Goal: Task Accomplishment & Management: Manage account settings

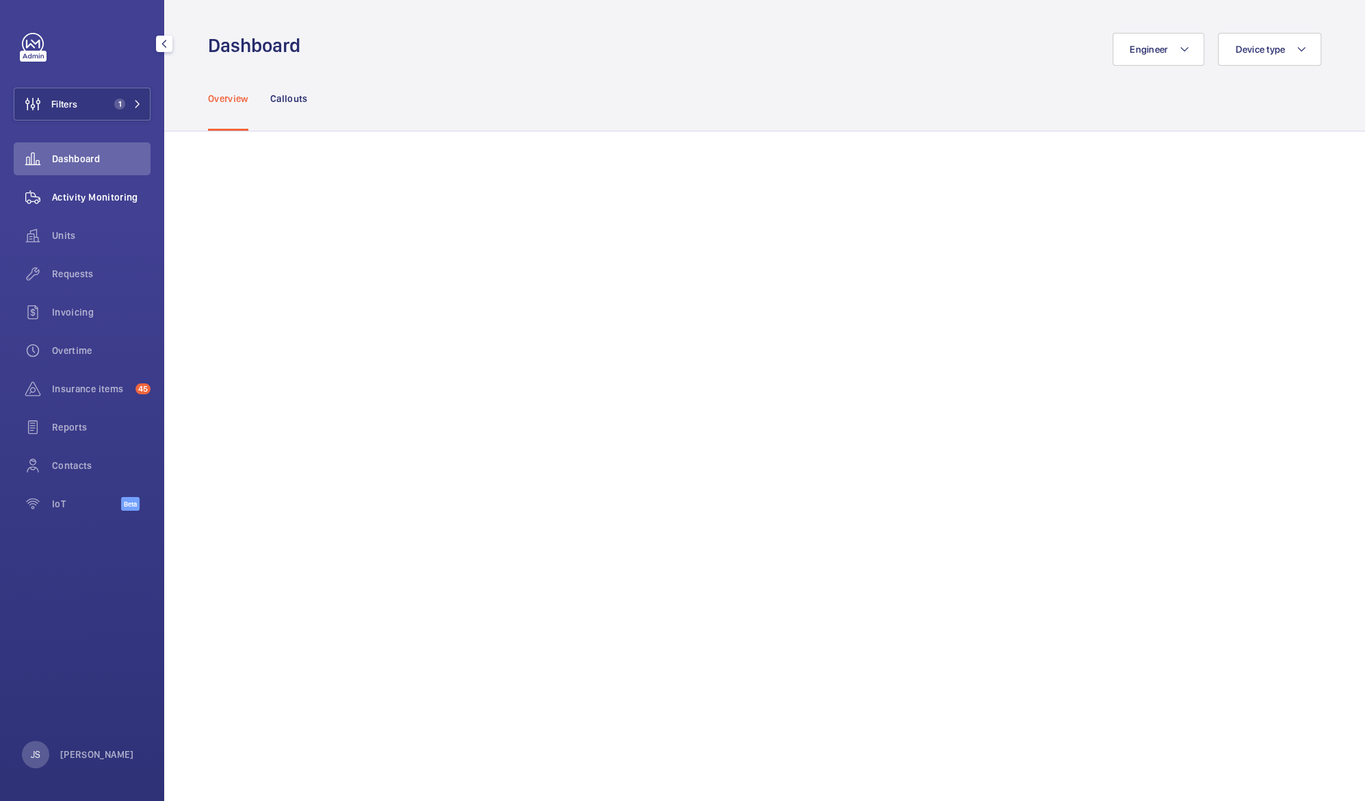
click at [68, 197] on span "Activity Monitoring" at bounding box center [101, 197] width 99 height 14
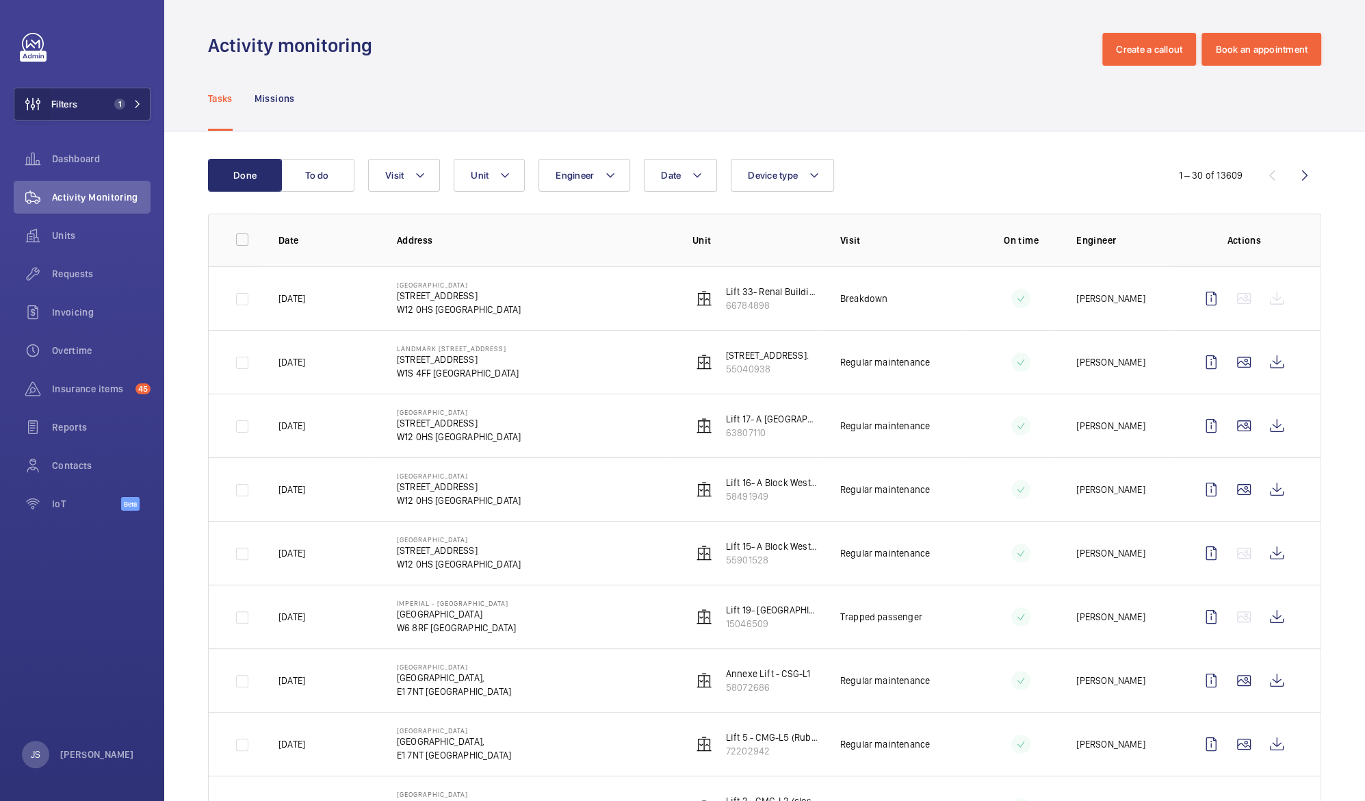
click at [47, 99] on wm-front-icon-button at bounding box center [32, 104] width 37 height 33
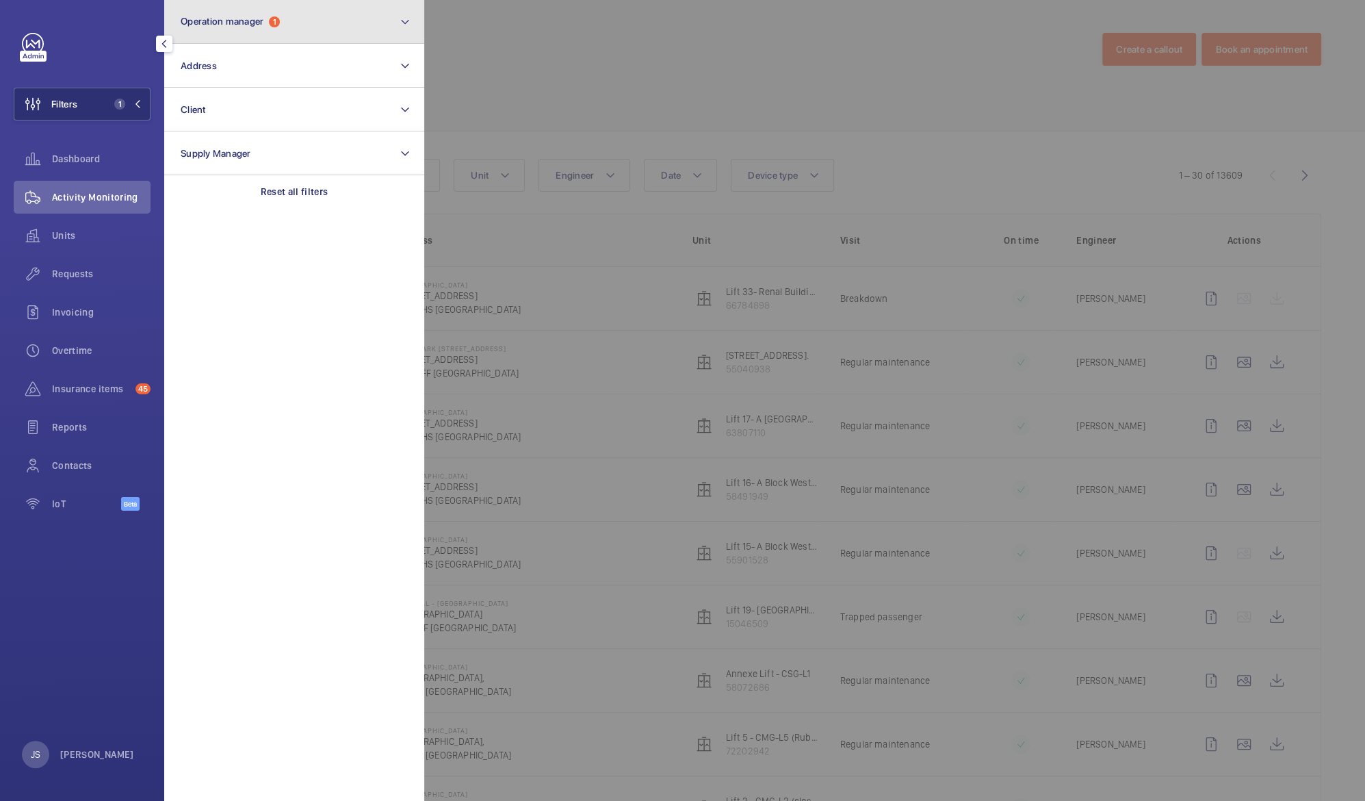
click at [220, 30] on button "Operation manager 1" at bounding box center [294, 22] width 260 height 44
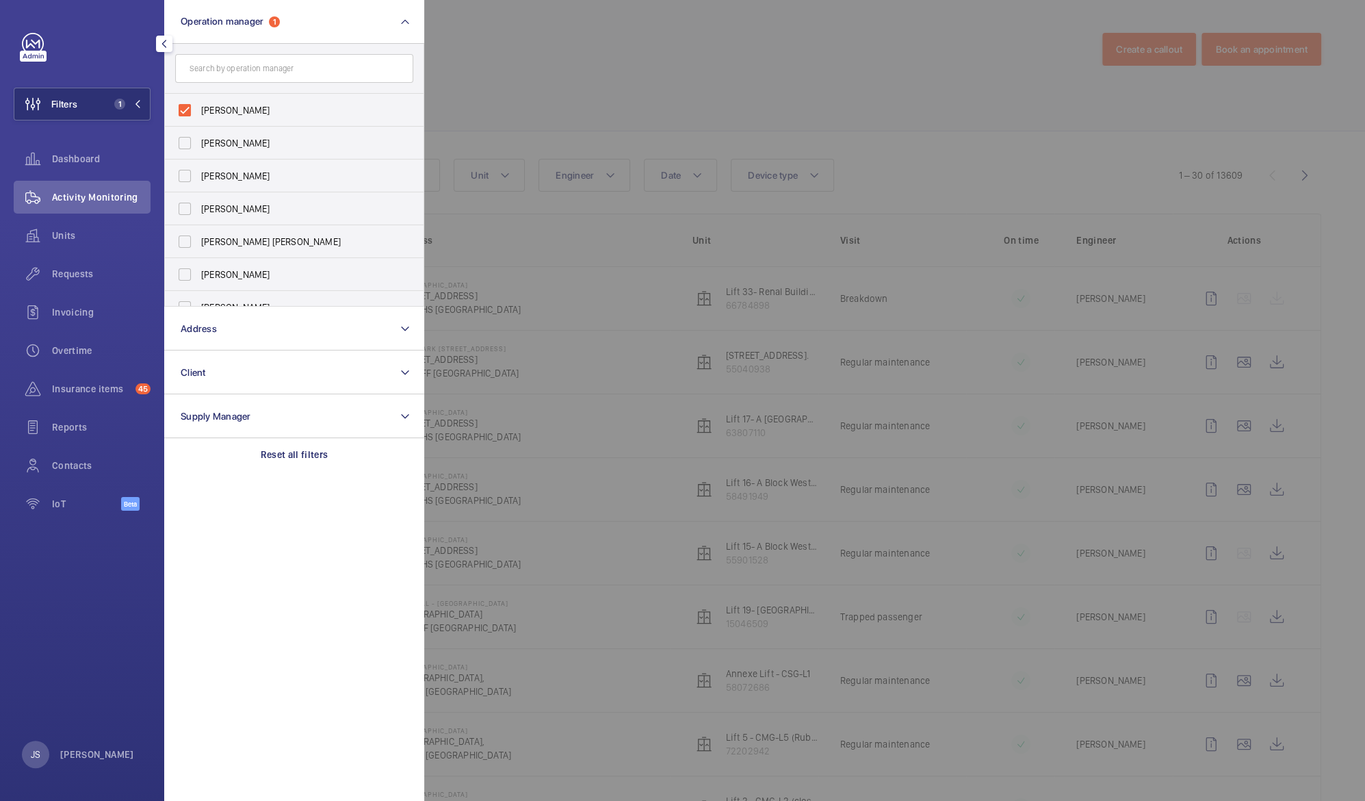
click at [546, 59] on div at bounding box center [1106, 400] width 1365 height 801
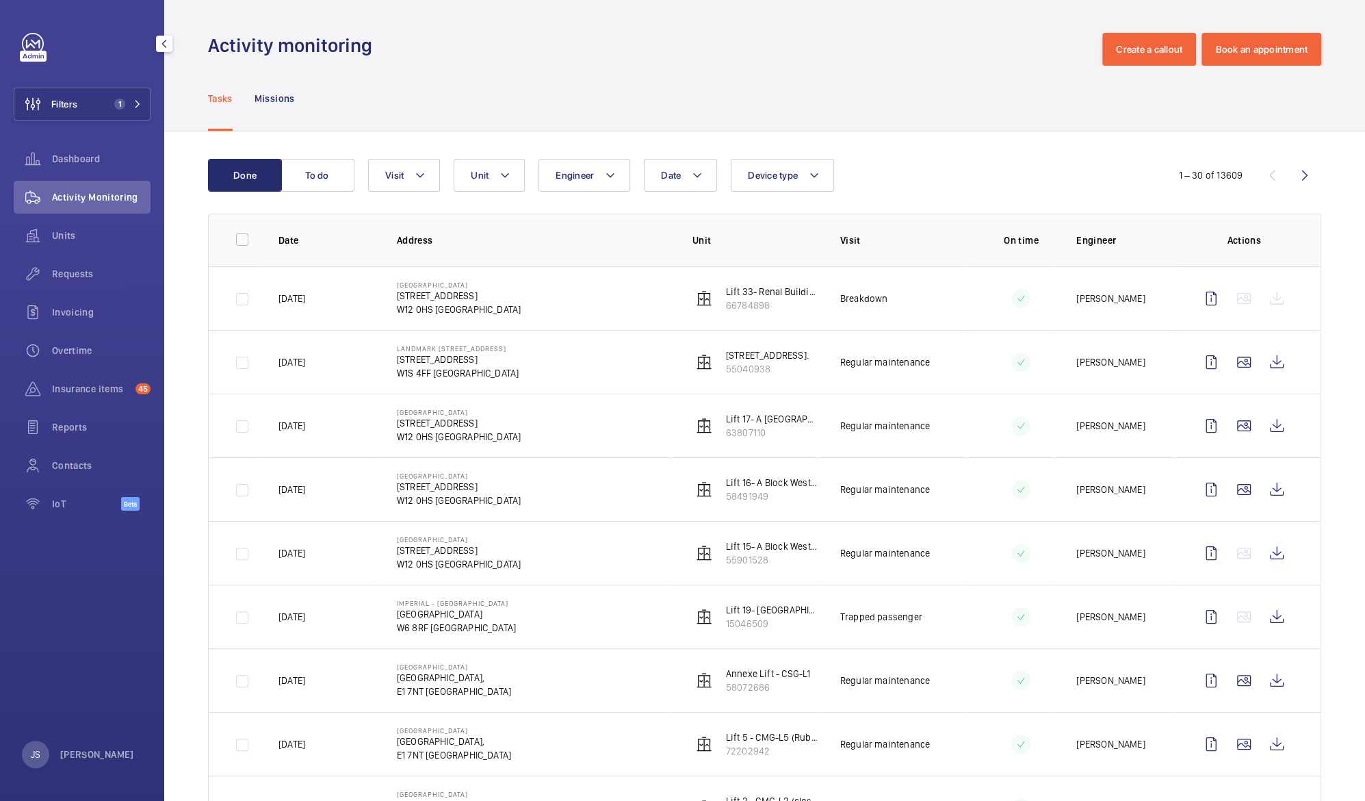
click at [66, 242] on span "Units" at bounding box center [101, 236] width 99 height 14
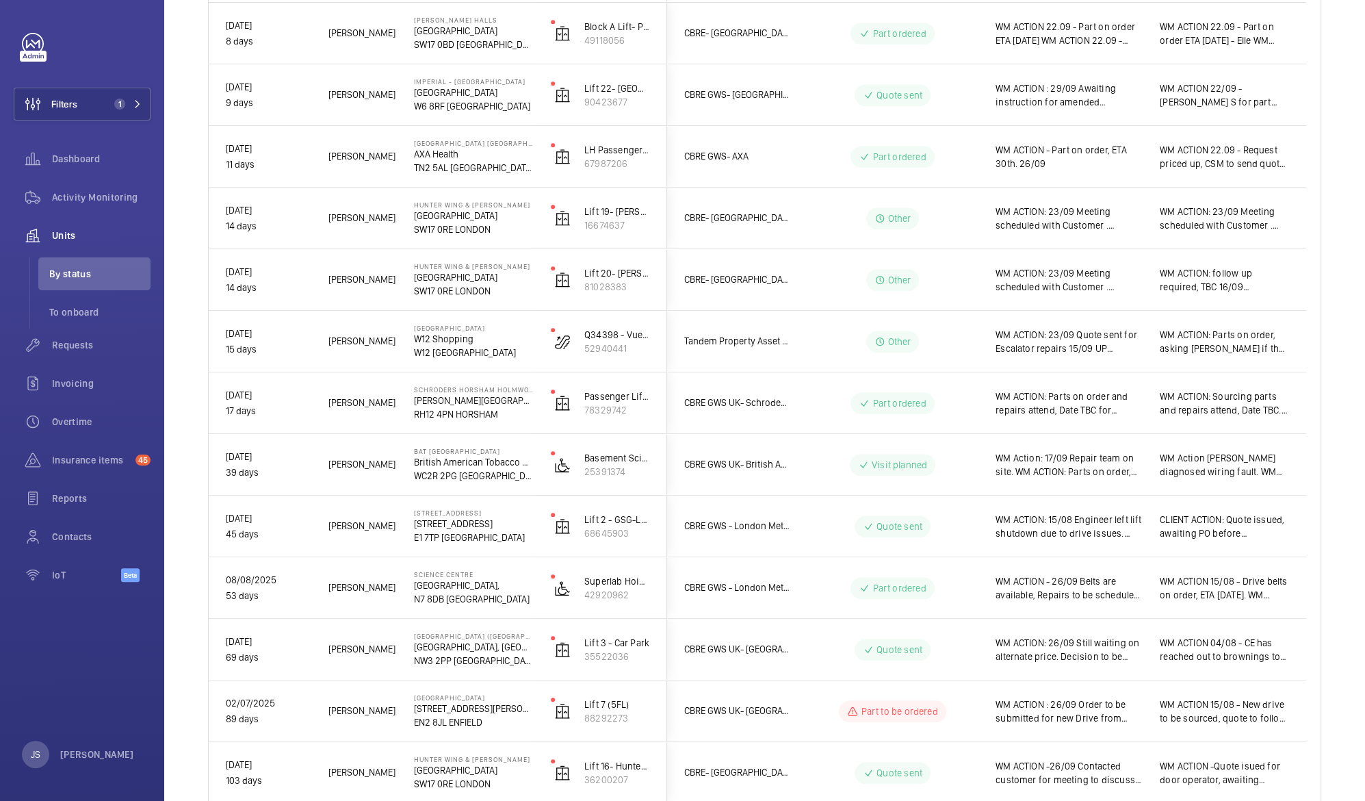
scroll to position [625, 0]
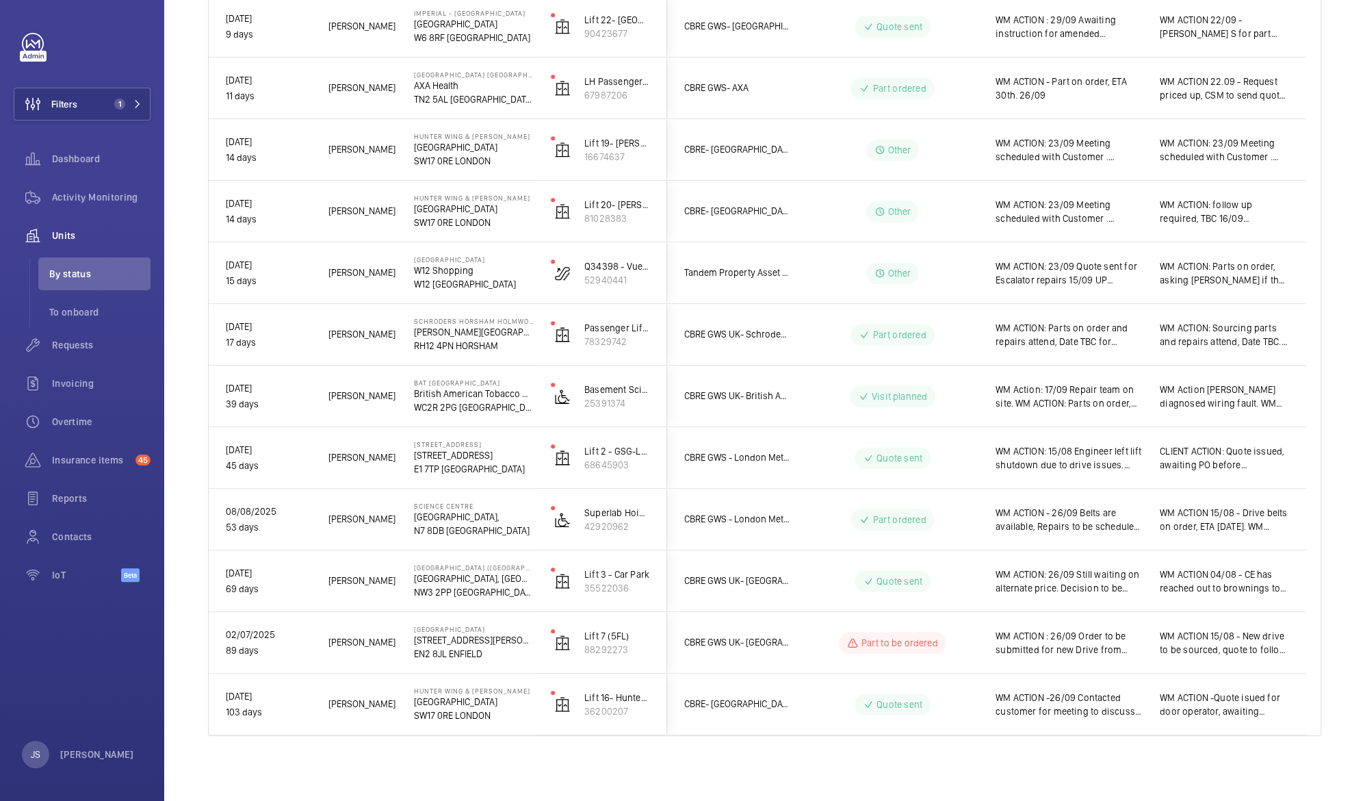
click at [469, 326] on p "[PERSON_NAME][GEOGRAPHIC_DATA]" at bounding box center [473, 332] width 119 height 14
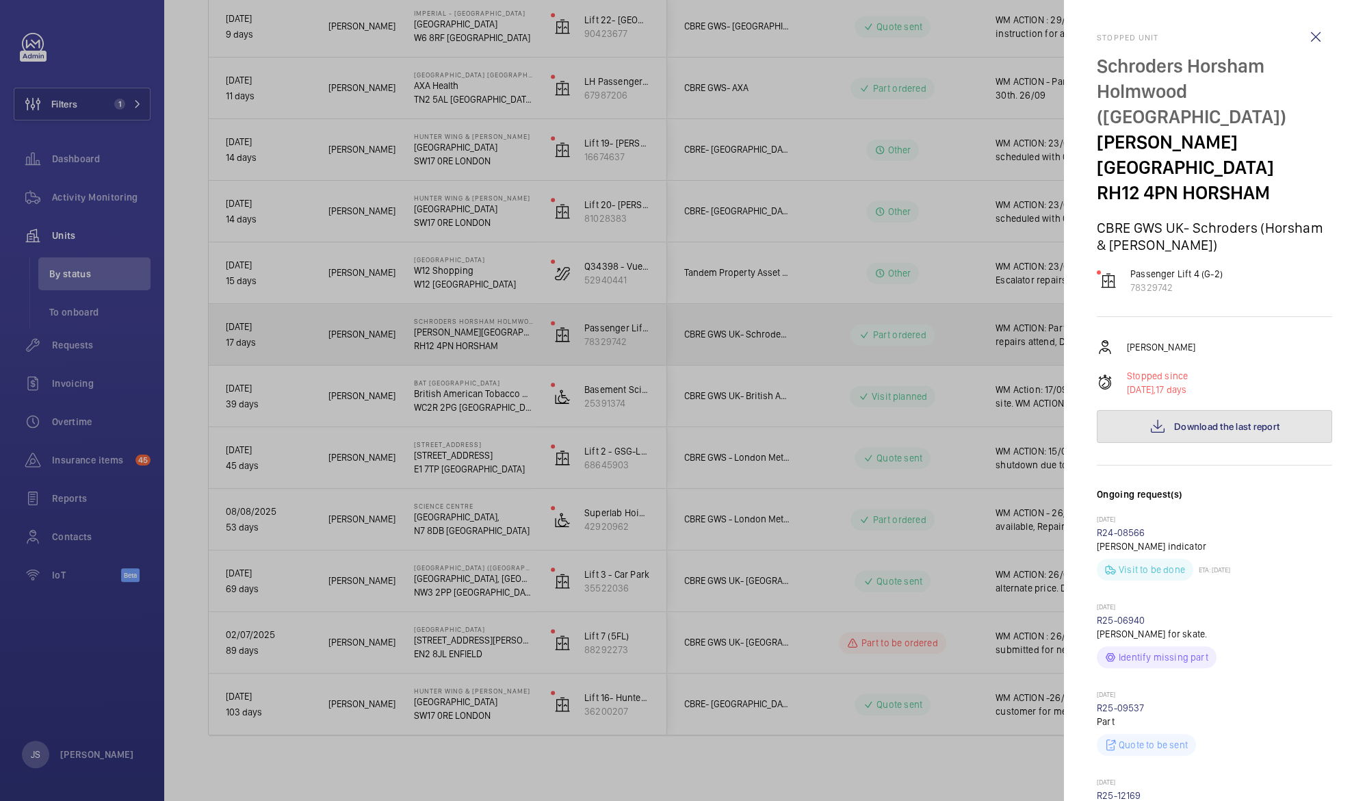
click at [1177, 421] on span "Download the last report" at bounding box center [1226, 426] width 105 height 11
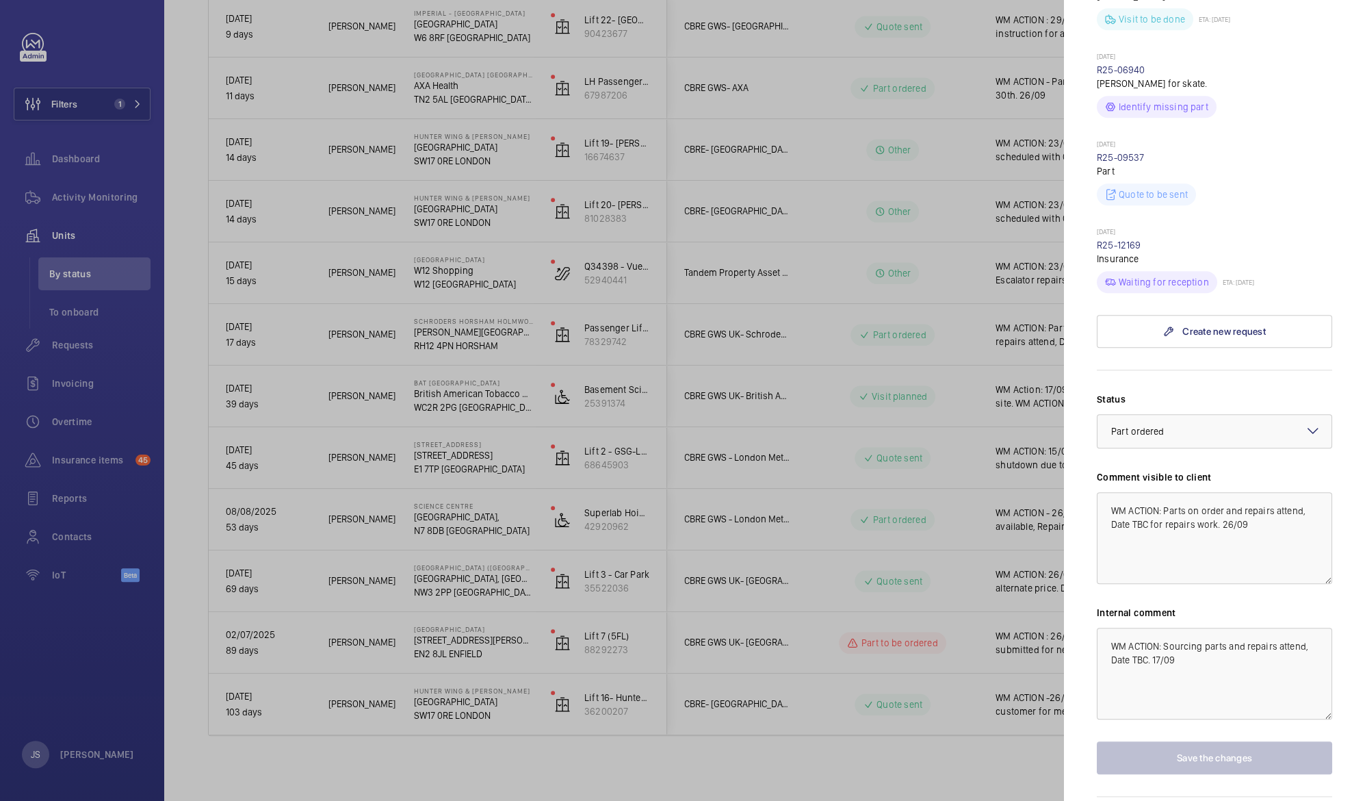
scroll to position [575, 0]
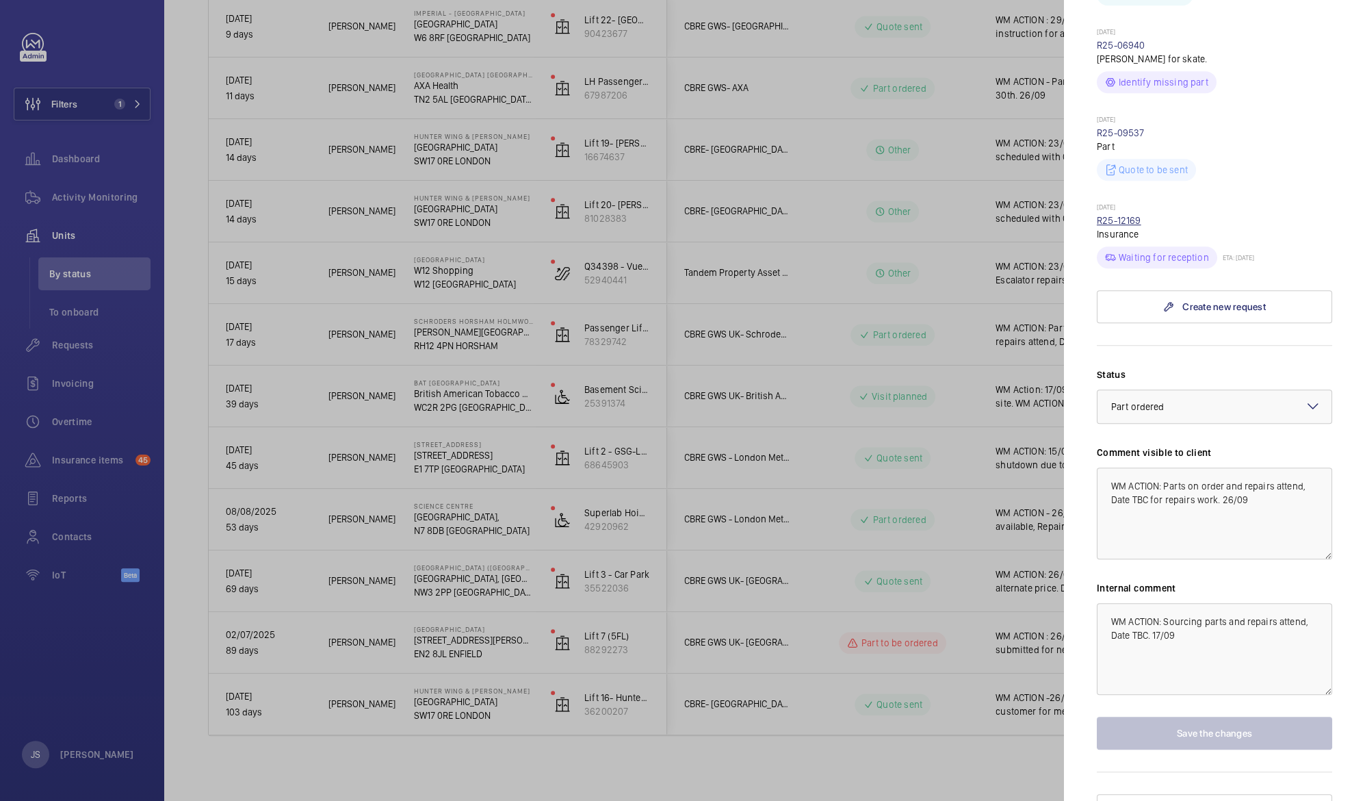
click at [1126, 215] on link "R25-12169" at bounding box center [1119, 220] width 44 height 11
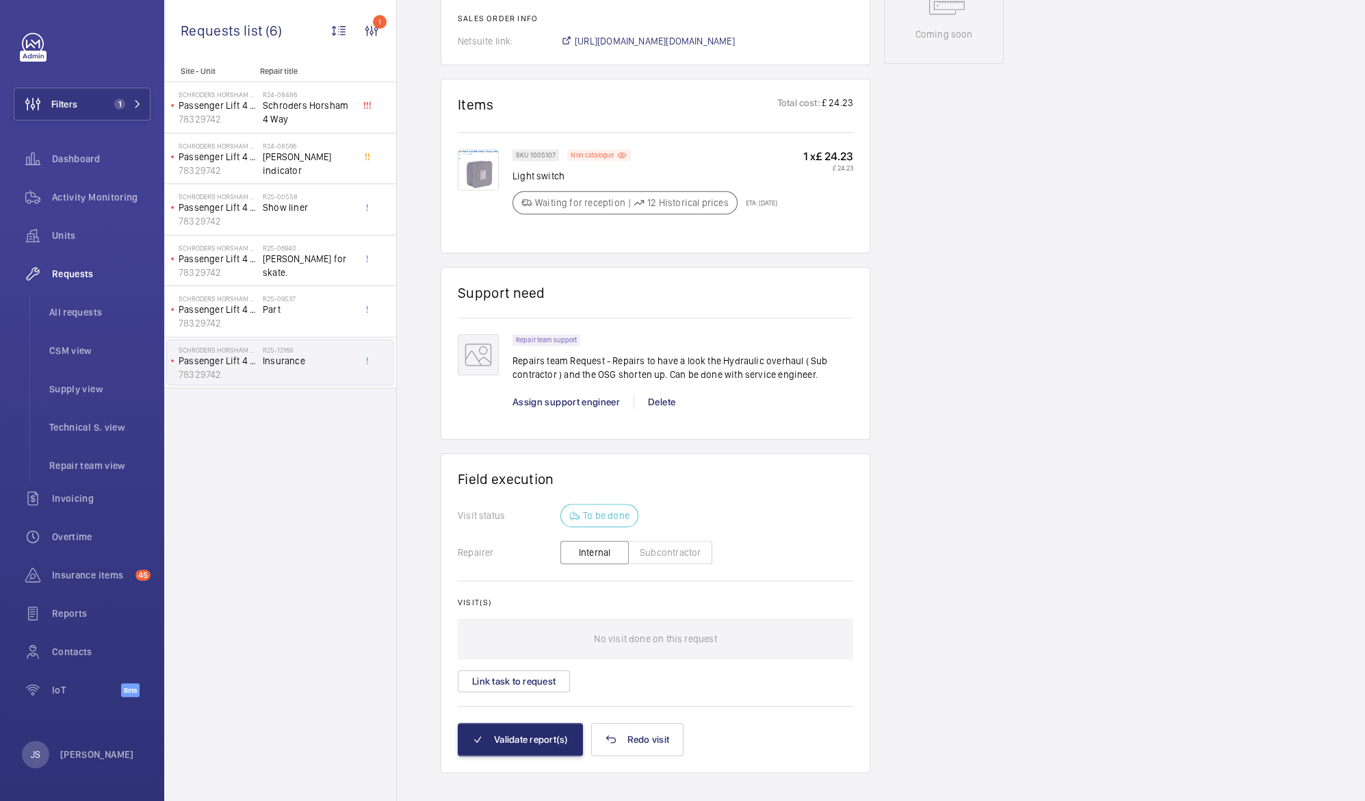
scroll to position [795, 0]
click at [539, 333] on div "Repair team support" at bounding box center [547, 339] width 68 height 12
click at [489, 347] on mat-icon at bounding box center [478, 353] width 41 height 41
click at [541, 337] on p "Repair team support" at bounding box center [546, 339] width 61 height 5
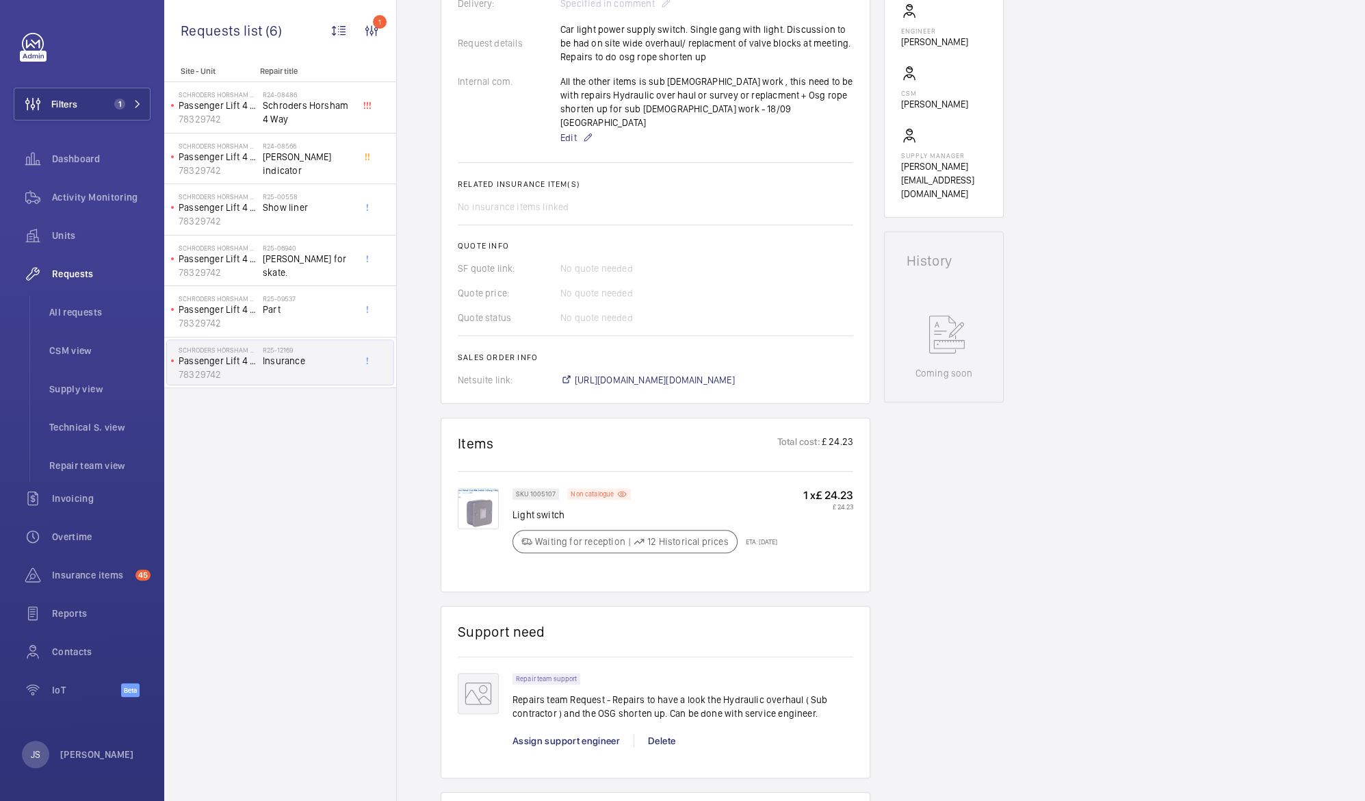
scroll to position [457, 0]
click at [675, 372] on span "[URL][DOMAIN_NAME][DOMAIN_NAME]" at bounding box center [655, 379] width 160 height 14
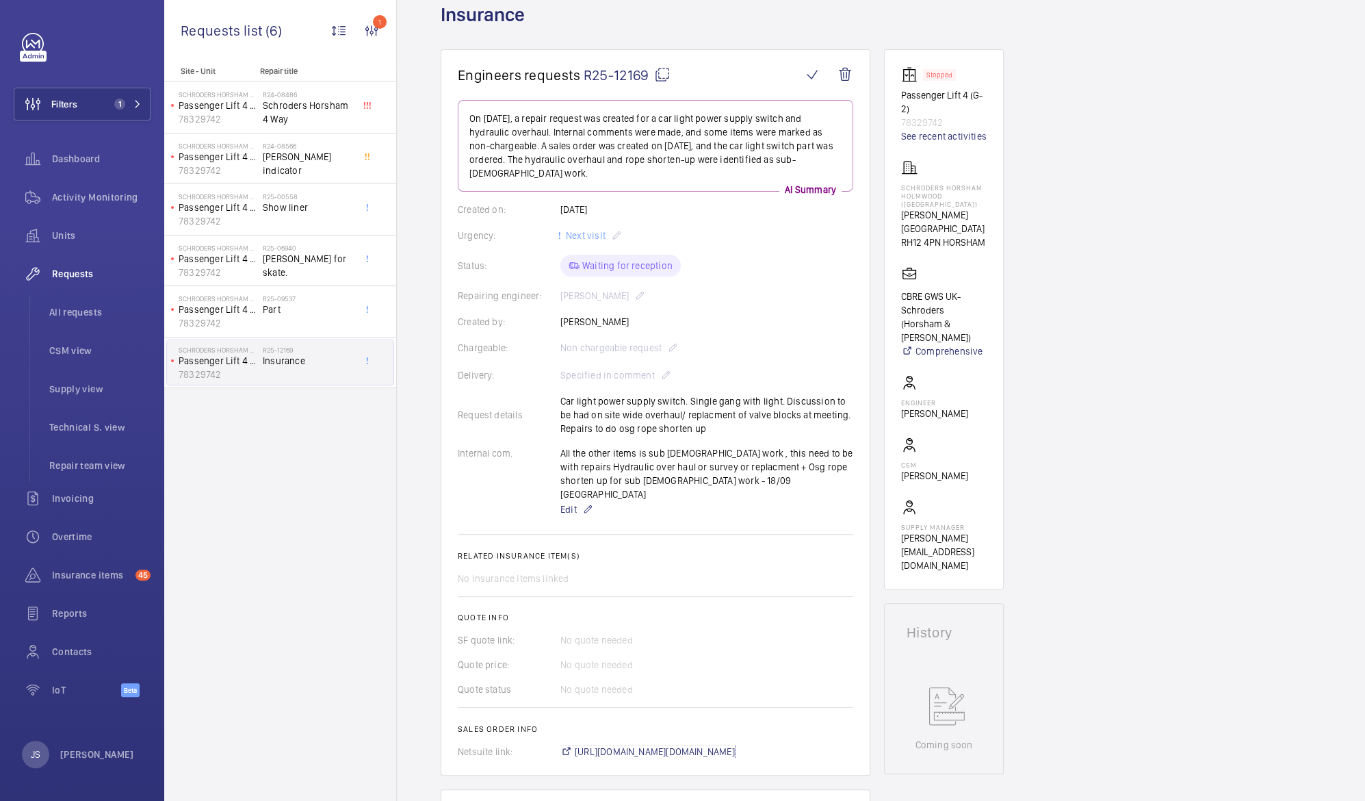
scroll to position [11, 0]
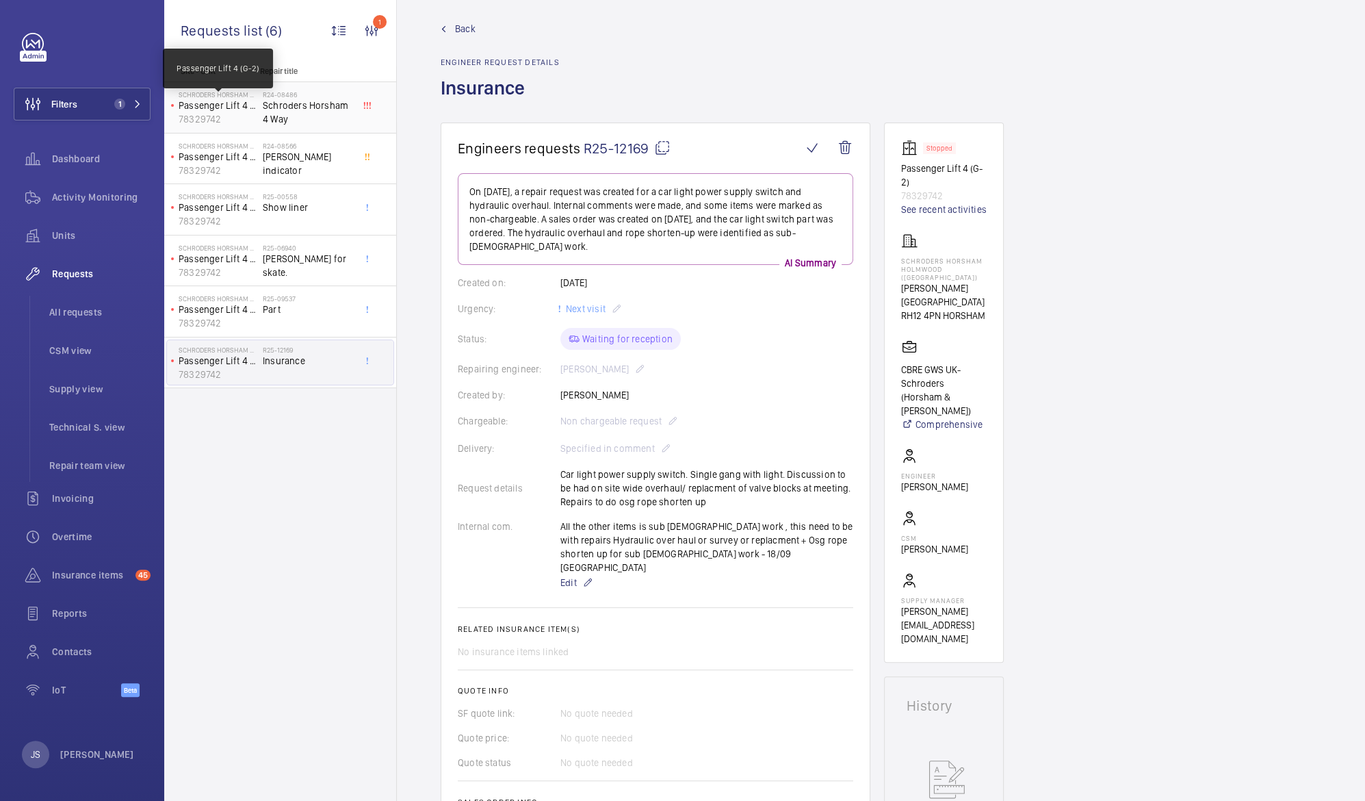
click at [213, 102] on p "Passenger Lift 4 (G-2)" at bounding box center [218, 106] width 79 height 14
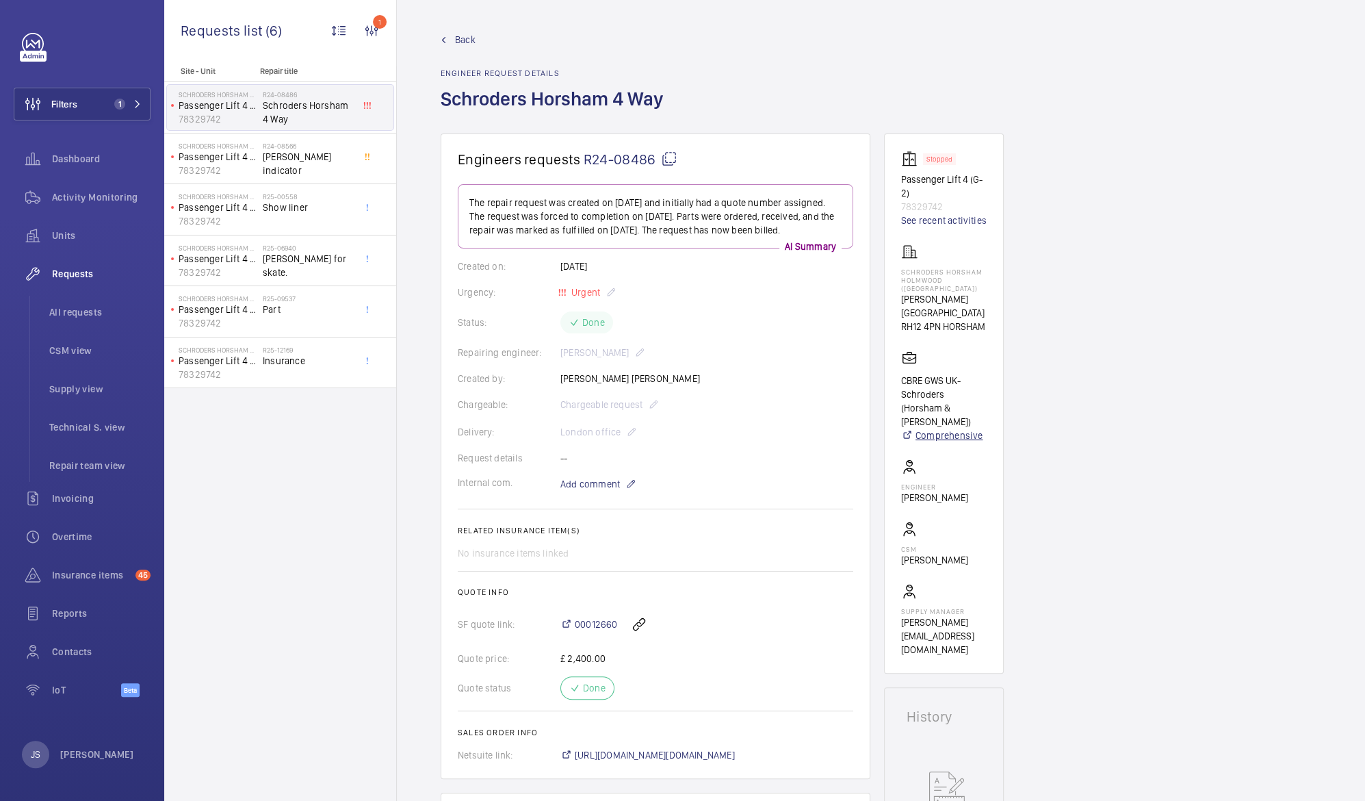
click at [933, 436] on link "Comprehensive" at bounding box center [944, 435] width 86 height 14
click at [66, 101] on span "Filters" at bounding box center [64, 104] width 26 height 14
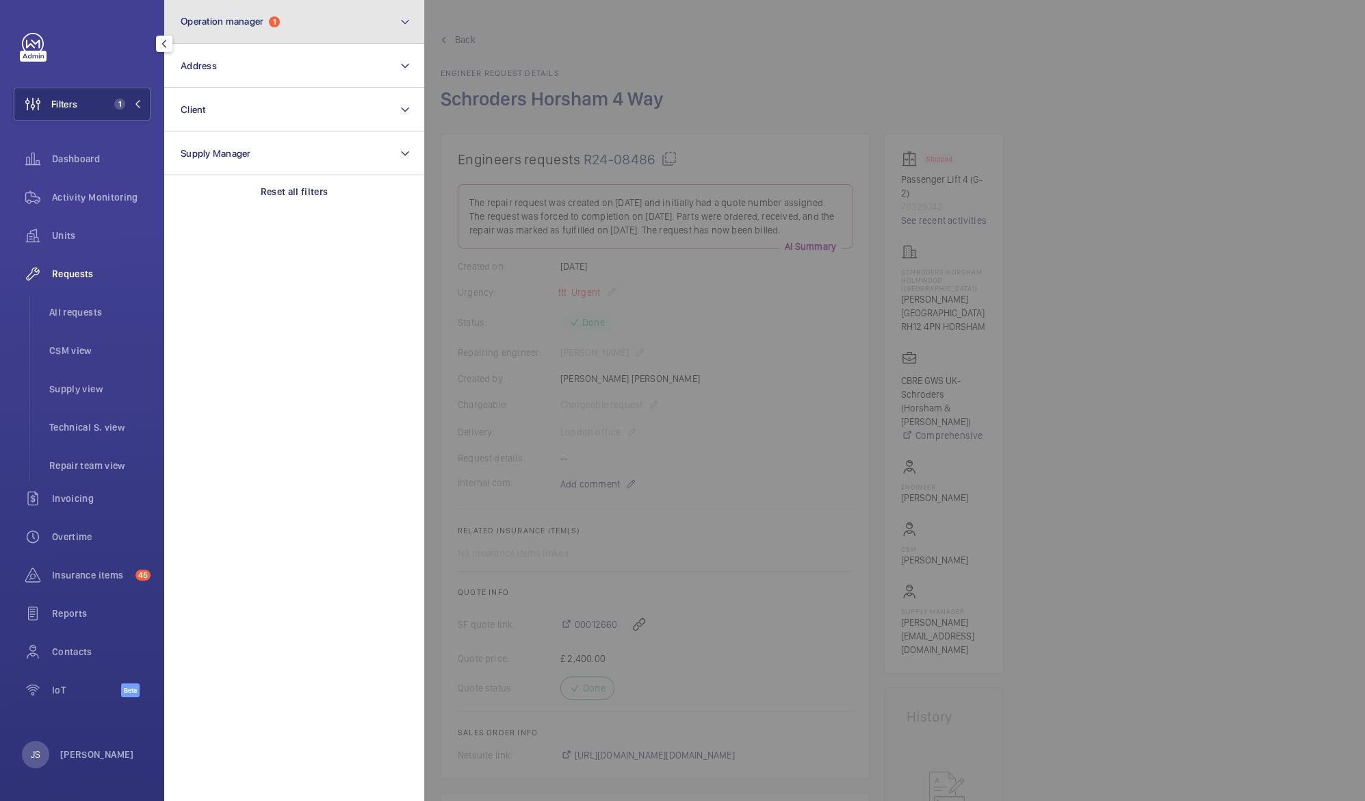
click at [215, 21] on span "Operation manager" at bounding box center [222, 21] width 83 height 11
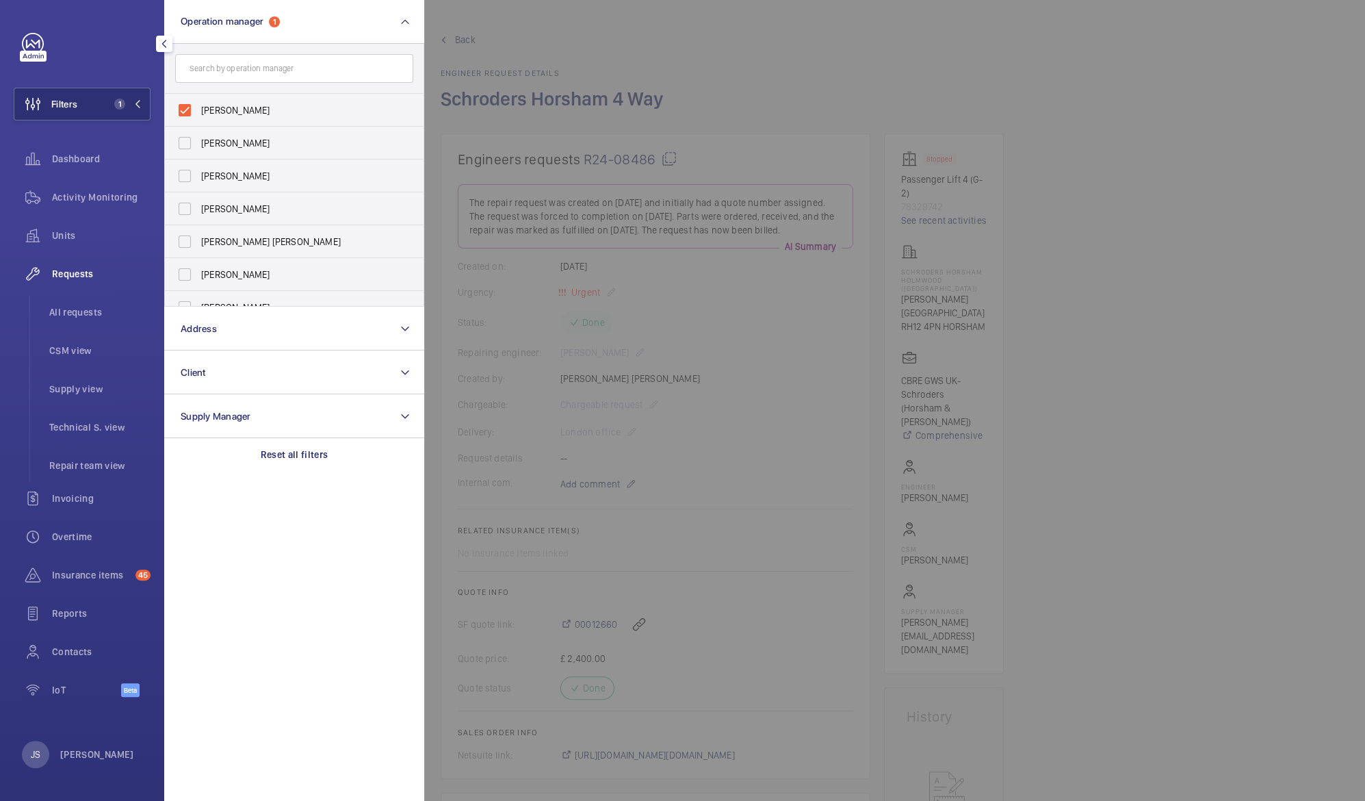
click at [514, 42] on div at bounding box center [1106, 400] width 1365 height 801
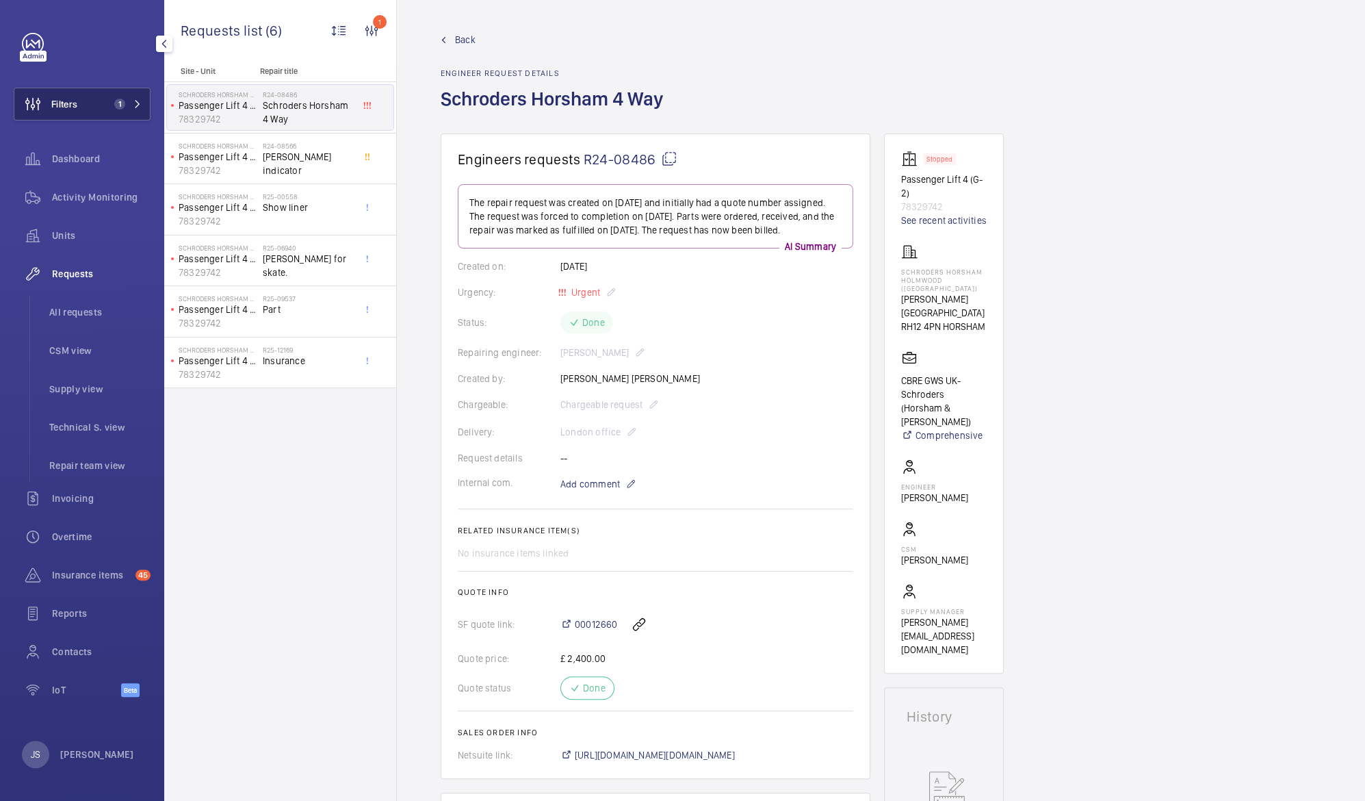
click at [71, 116] on span "Filters" at bounding box center [45, 104] width 63 height 33
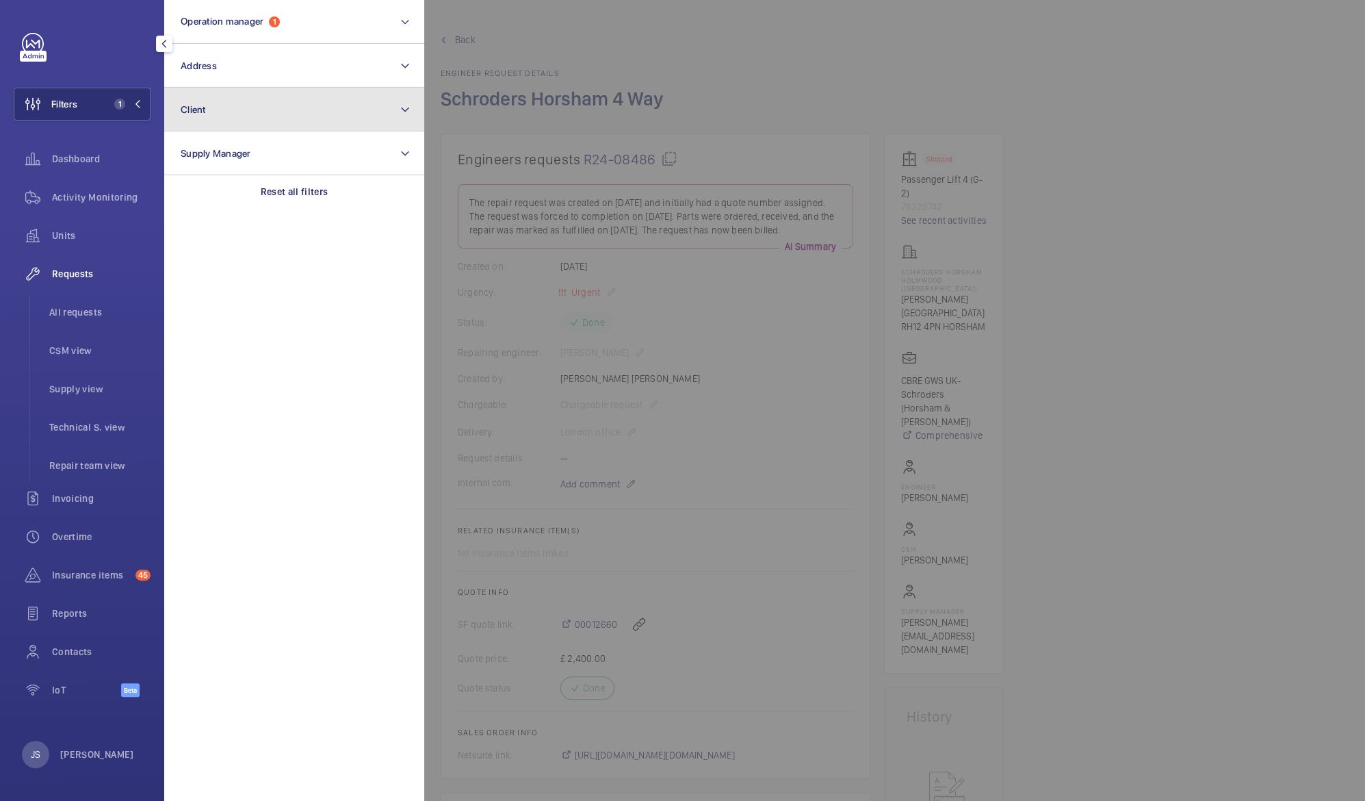
click at [181, 112] on span "Client" at bounding box center [193, 109] width 25 height 11
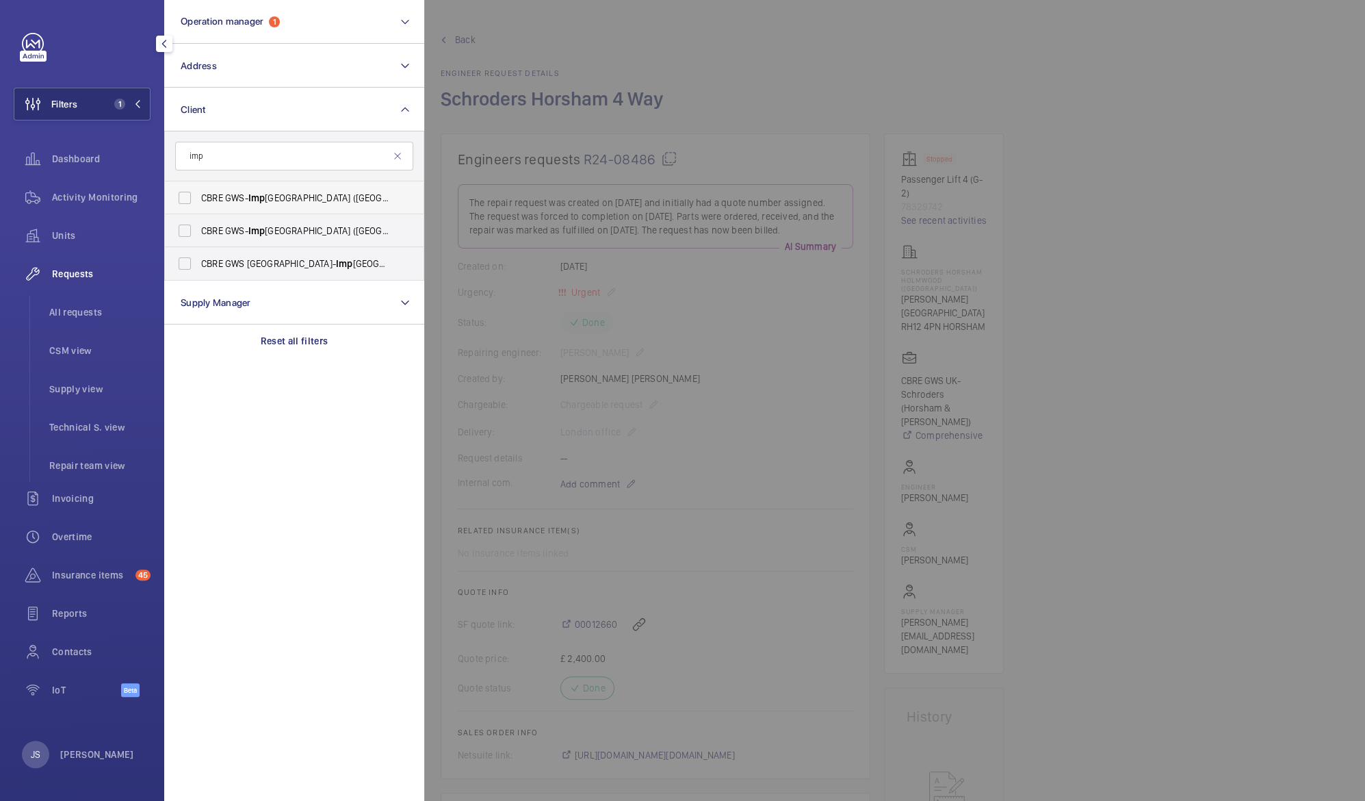
type input "imp"
click at [205, 194] on span "CBRE GWS- [GEOGRAPHIC_DATA] ([GEOGRAPHIC_DATA])" at bounding box center [295, 198] width 188 height 14
click at [198, 194] on input "CBRE GWS- [GEOGRAPHIC_DATA] ([GEOGRAPHIC_DATA])" at bounding box center [184, 197] width 27 height 27
checkbox input "true"
click at [209, 227] on span "CBRE GWS- [GEOGRAPHIC_DATA] ([GEOGRAPHIC_DATA][PERSON_NAME])" at bounding box center [295, 231] width 188 height 14
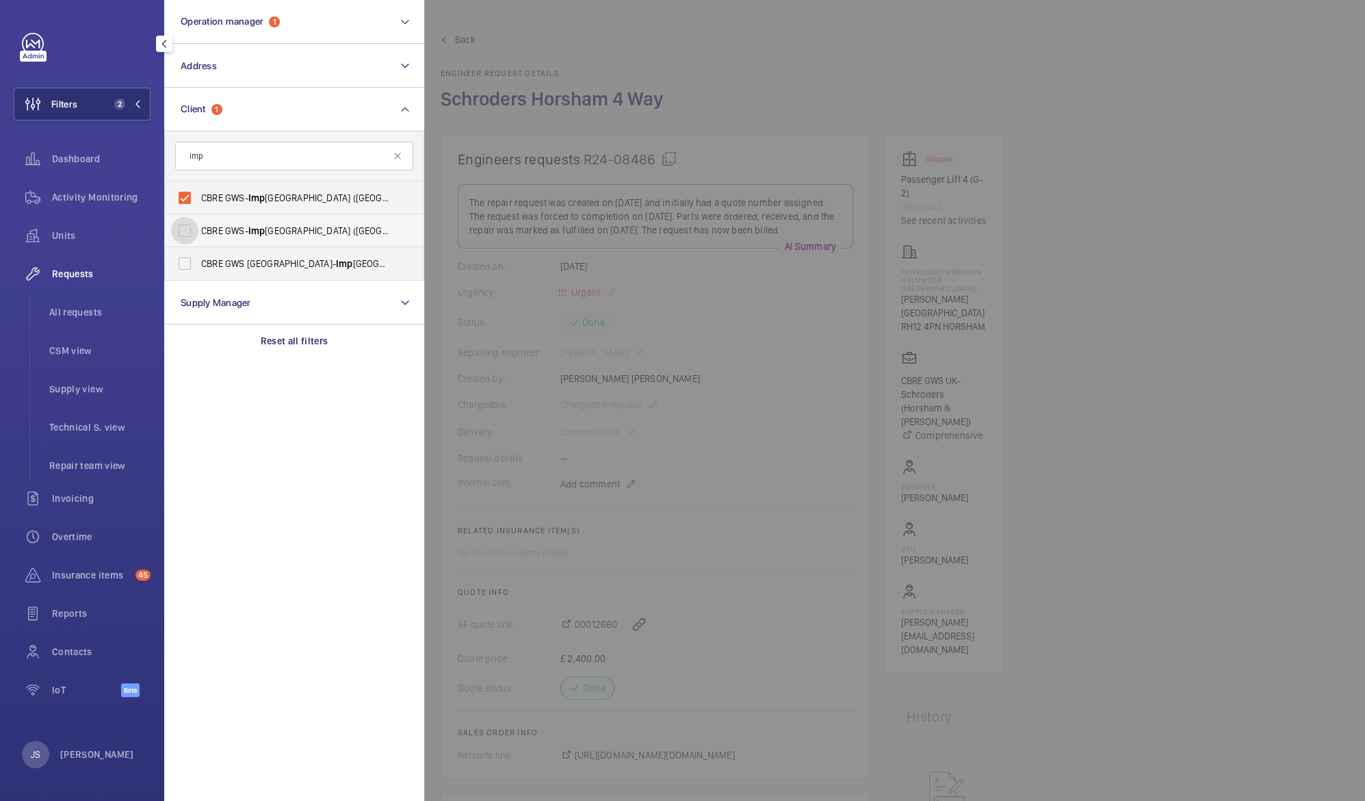
click at [198, 227] on input "CBRE GWS- [GEOGRAPHIC_DATA] ([GEOGRAPHIC_DATA][PERSON_NAME])" at bounding box center [184, 230] width 27 height 27
checkbox input "true"
click at [211, 253] on label "CBRE GWS UK- [GEOGRAPHIC_DATA] ([GEOGRAPHIC_DATA])" at bounding box center [284, 263] width 238 height 33
click at [198, 253] on input "CBRE GWS UK- [GEOGRAPHIC_DATA] ([GEOGRAPHIC_DATA])" at bounding box center [184, 263] width 27 height 27
checkbox input "true"
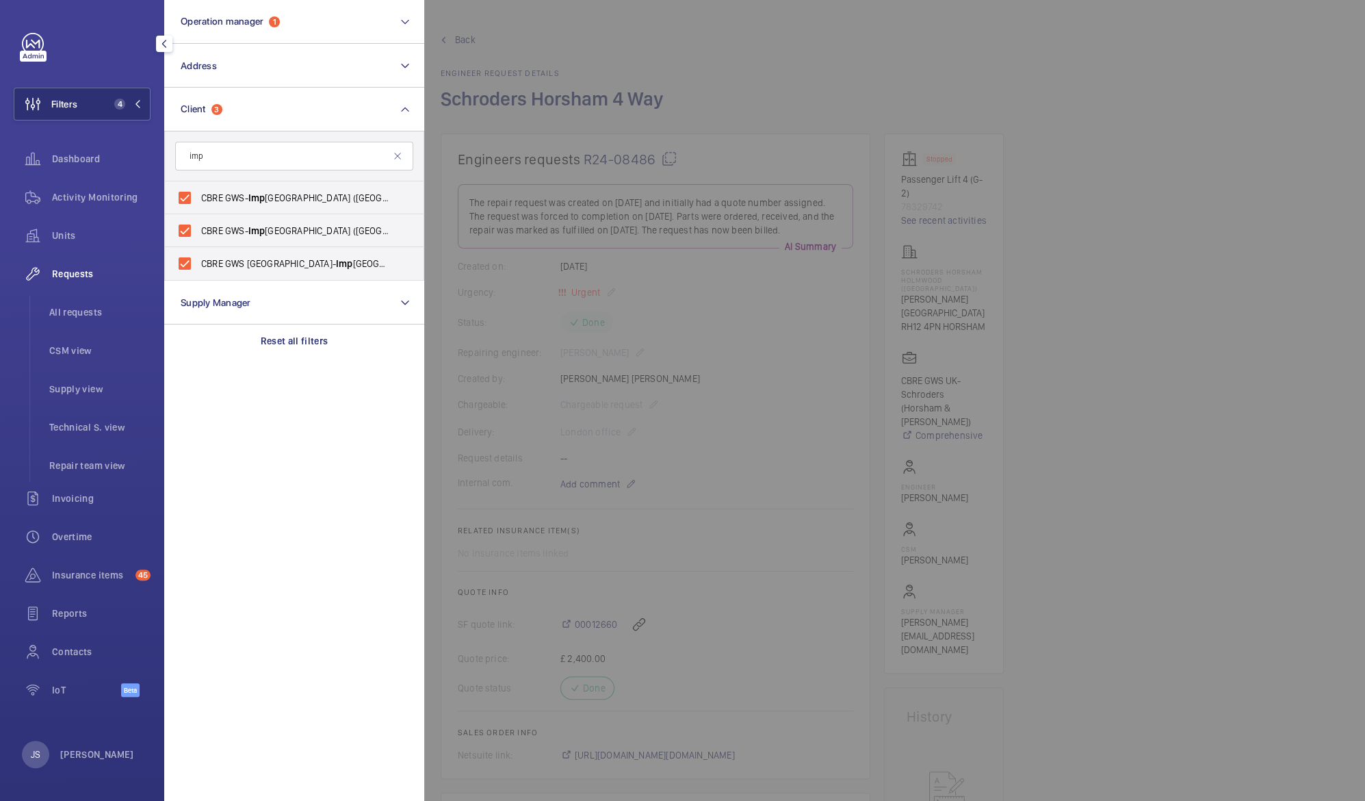
click at [672, 59] on div at bounding box center [1106, 400] width 1365 height 801
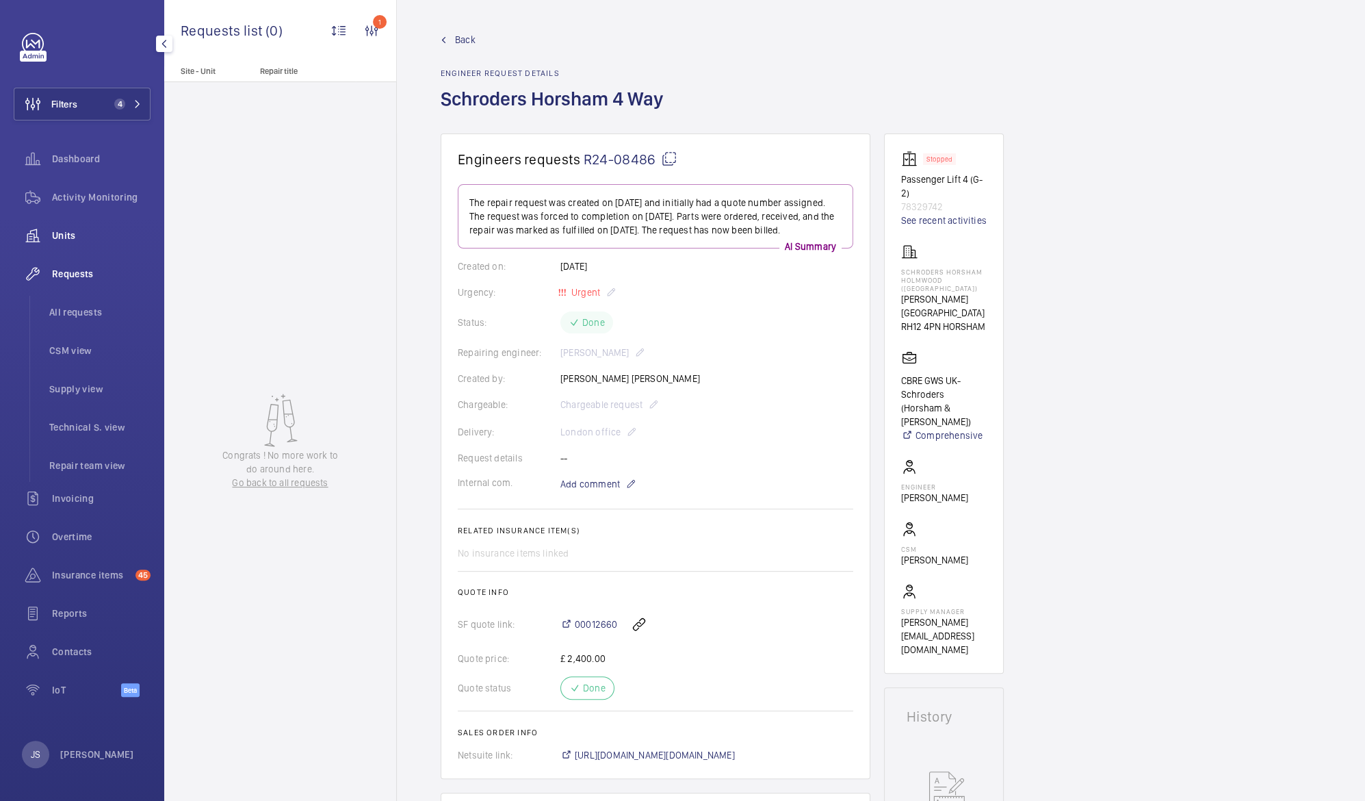
click at [68, 244] on div "Units" at bounding box center [82, 235] width 137 height 33
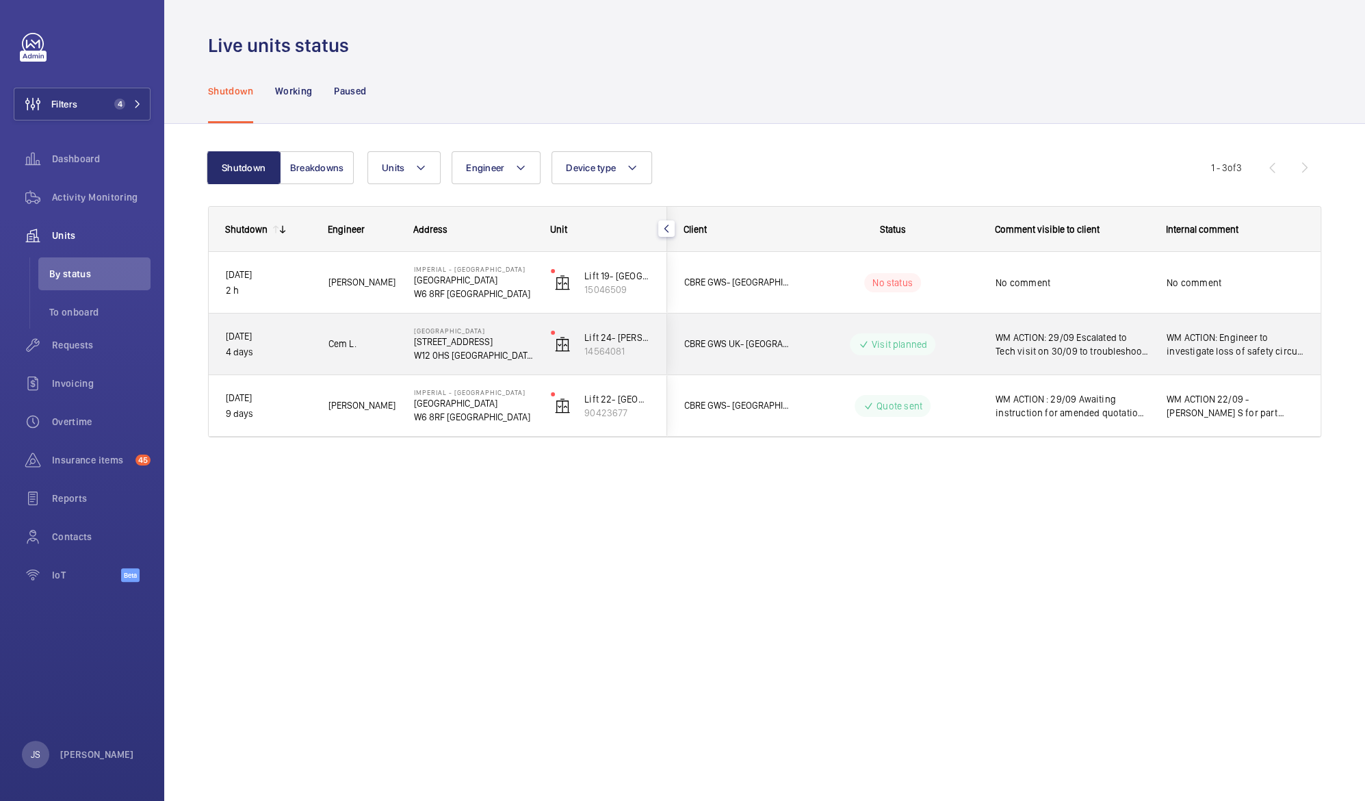
click at [1088, 345] on span "WM ACTION: 29/09 Escalated to Tech visit on 30/09 to troubleshoot. 26/09 Engine…" at bounding box center [1072, 344] width 153 height 27
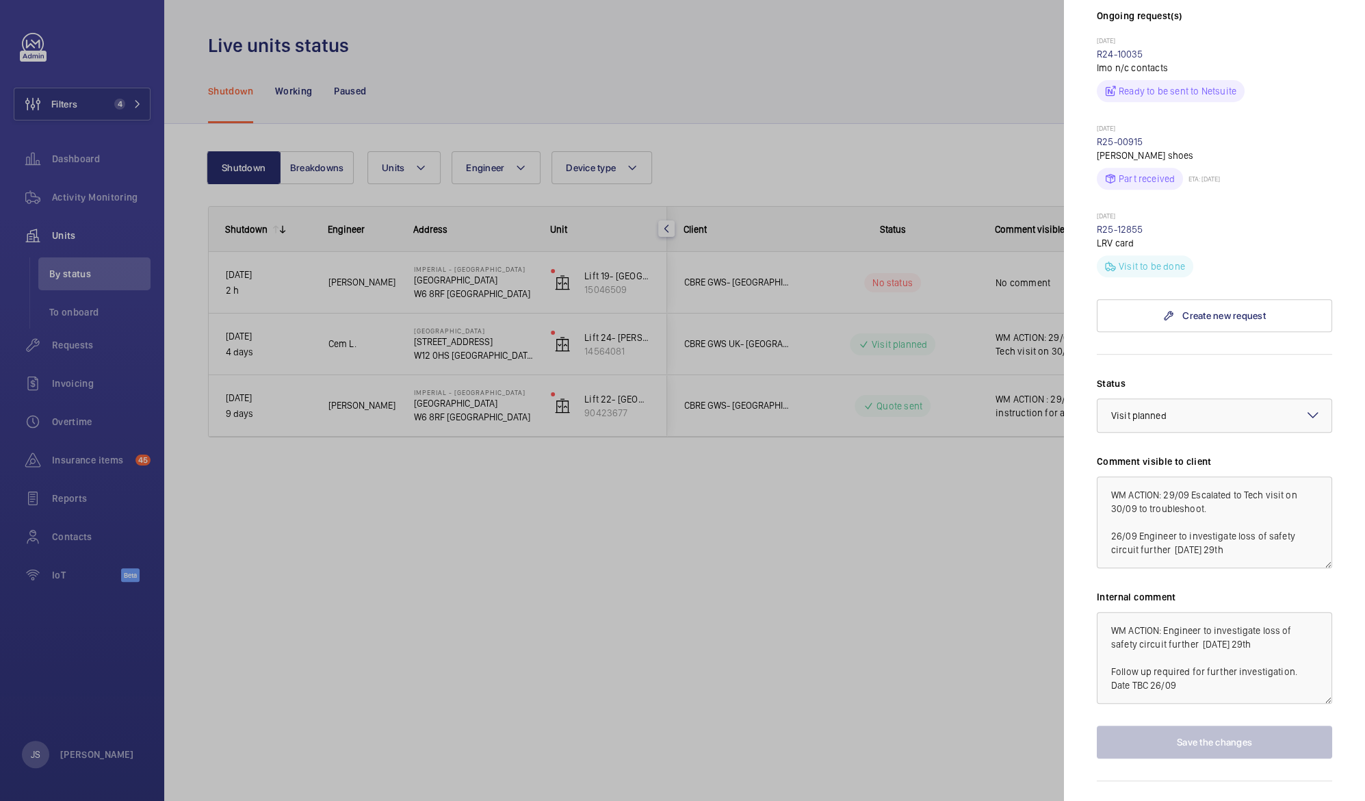
scroll to position [450, 0]
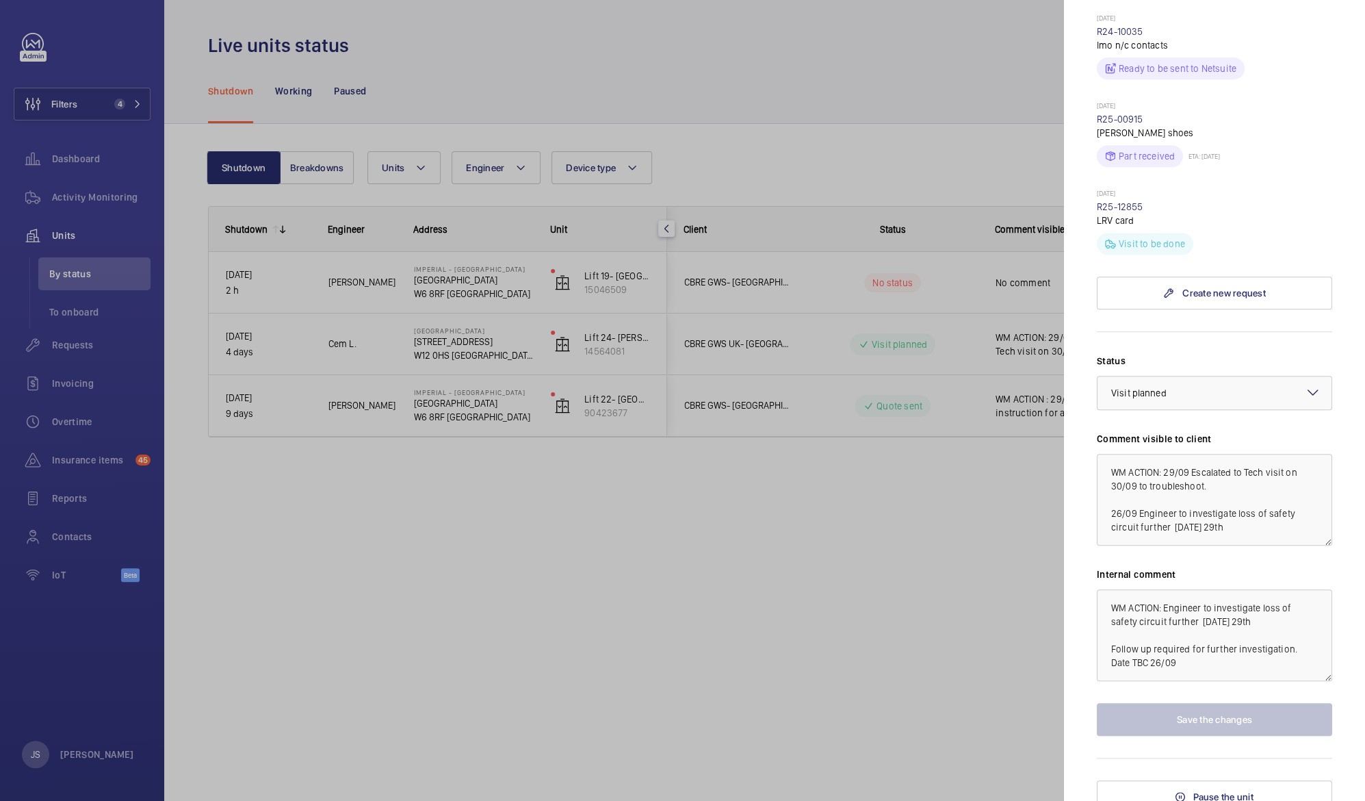
click at [899, 488] on div at bounding box center [682, 400] width 1365 height 801
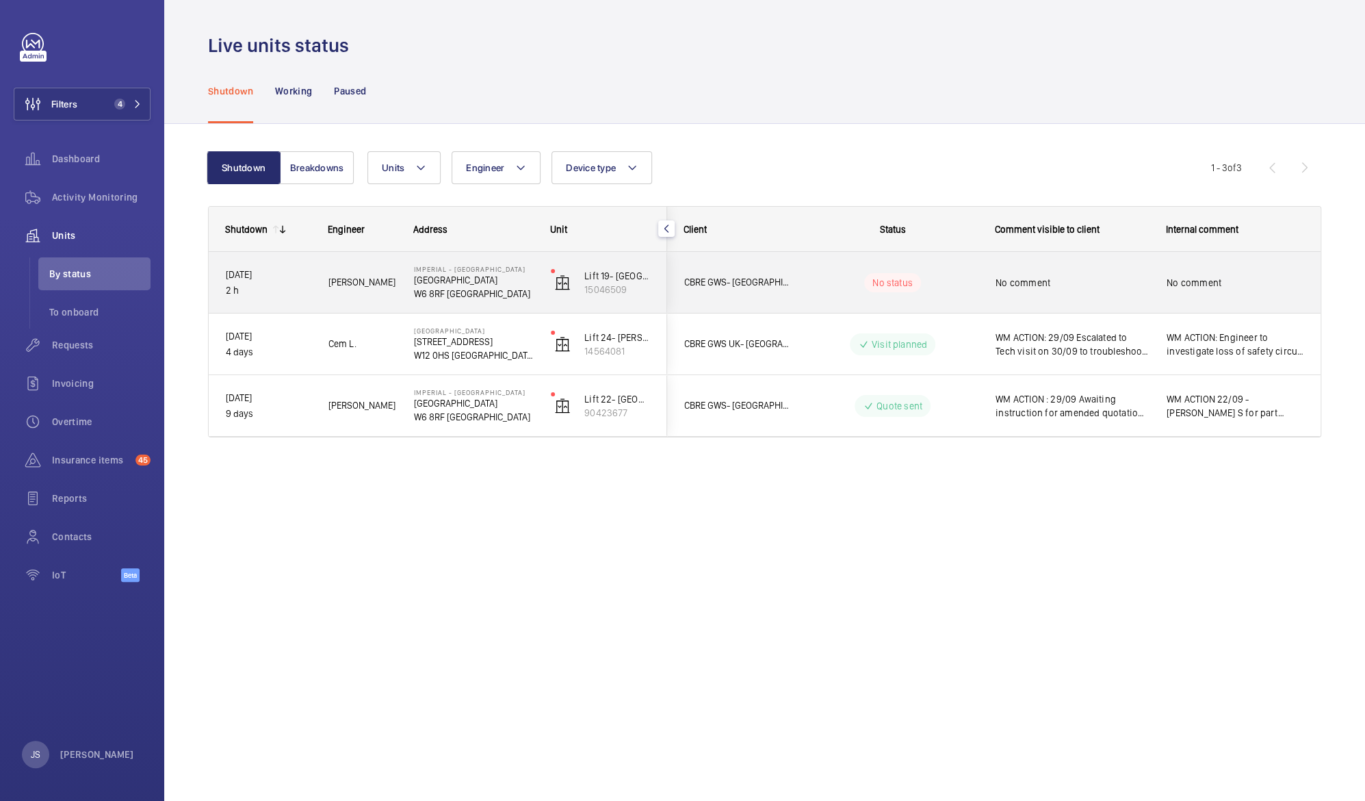
click at [1058, 282] on span "No comment" at bounding box center [1072, 283] width 153 height 14
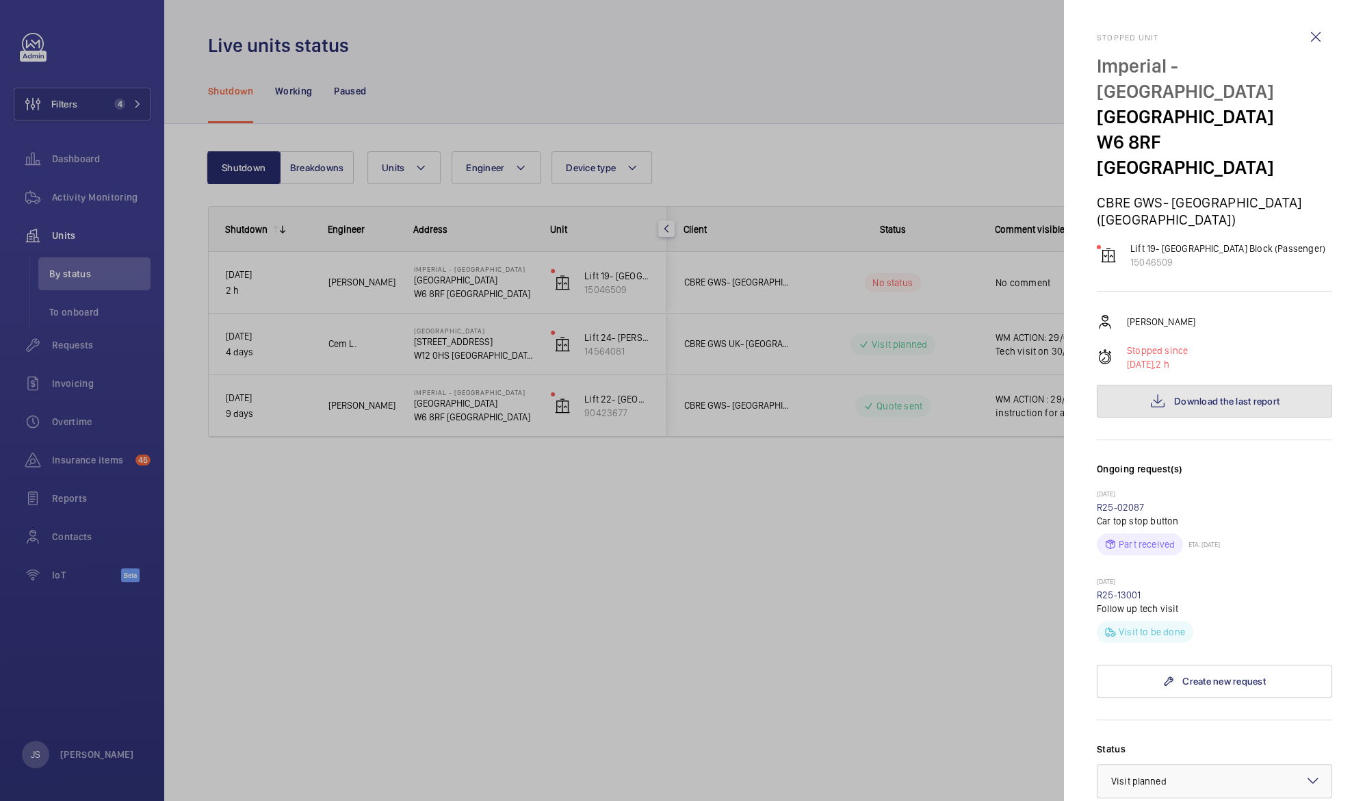
click at [1174, 396] on span "Download the last report" at bounding box center [1226, 401] width 105 height 11
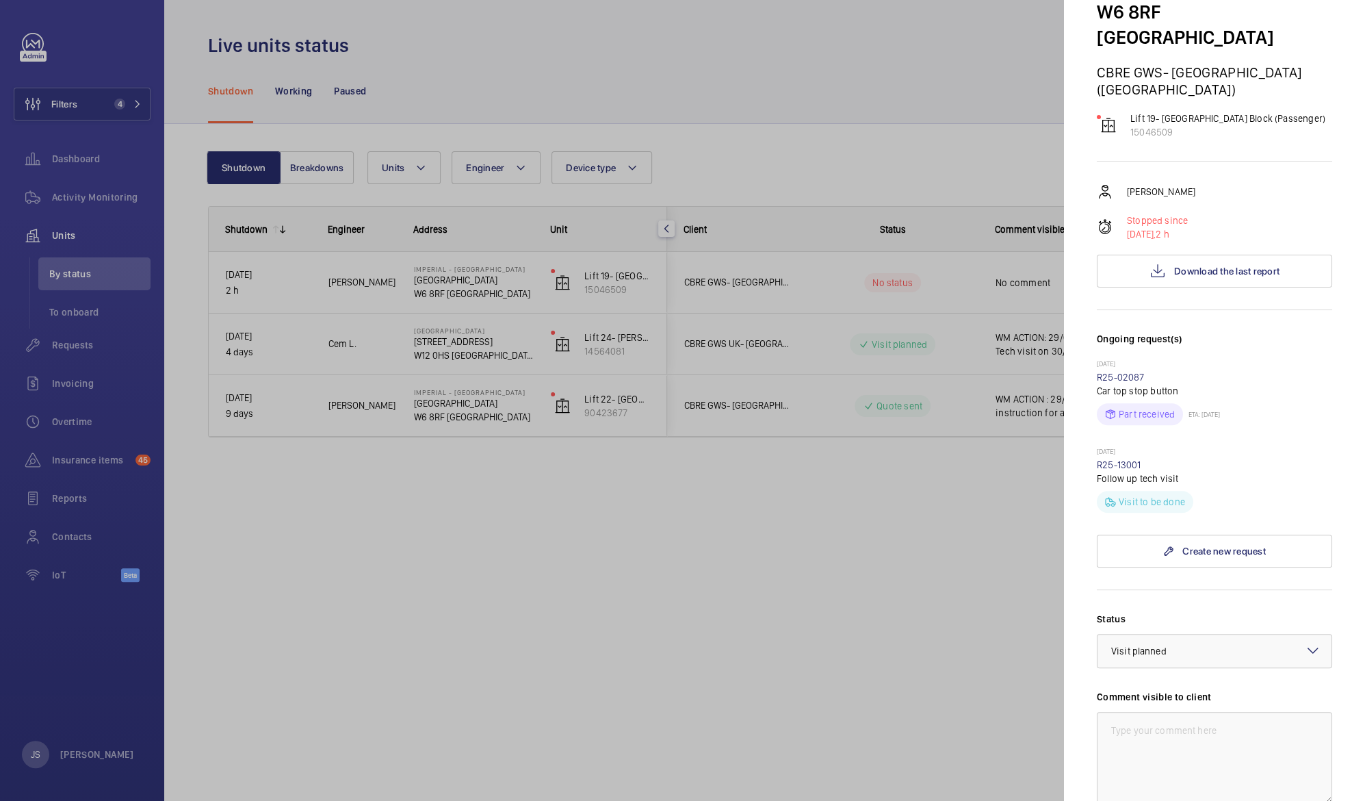
scroll to position [135, 0]
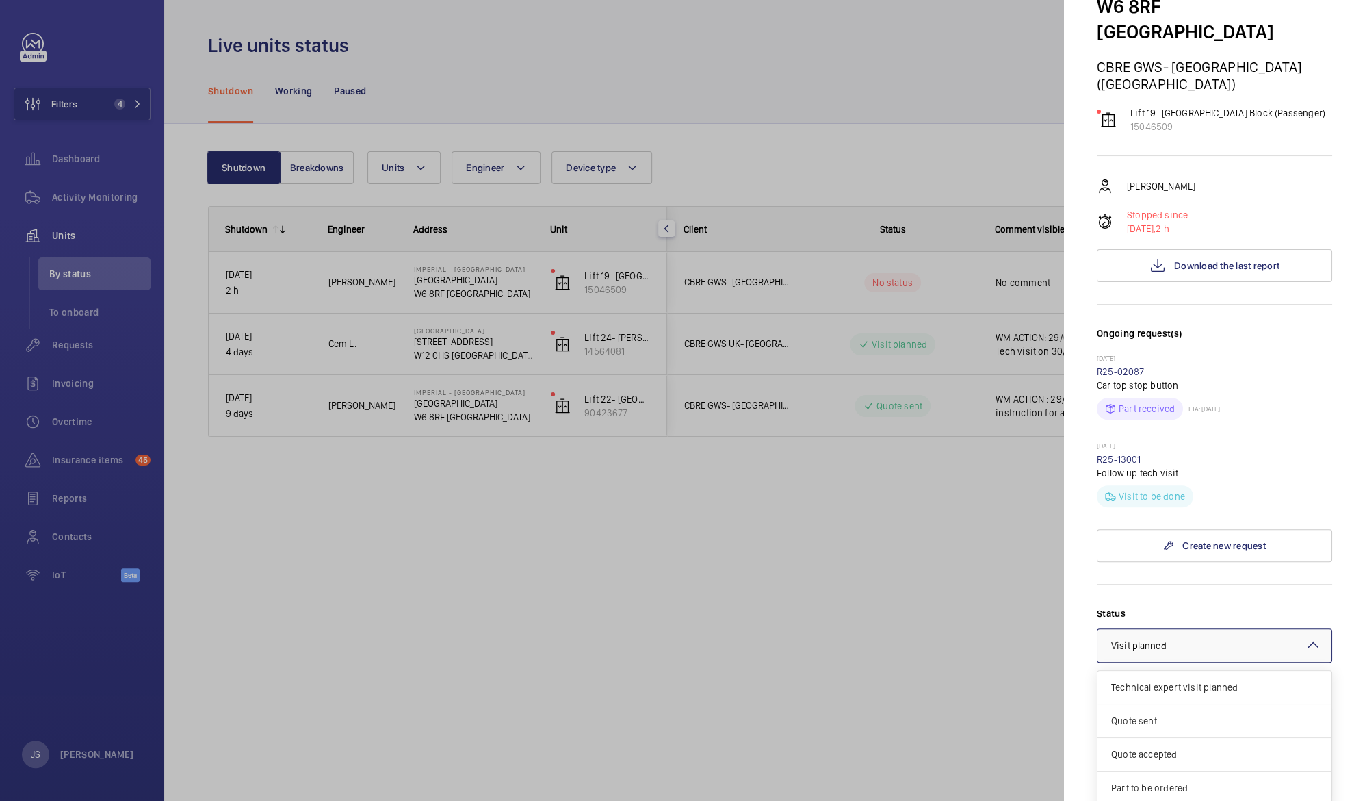
click at [1305, 636] on mat-icon at bounding box center [1313, 644] width 16 height 16
click at [1248, 699] on span "Part ordered" at bounding box center [1214, 706] width 207 height 14
click at [1210, 706] on textarea at bounding box center [1214, 752] width 235 height 92
paste textarea "Trapped passenger once again at floor level of ground floor. Ongoing issue sinc…"
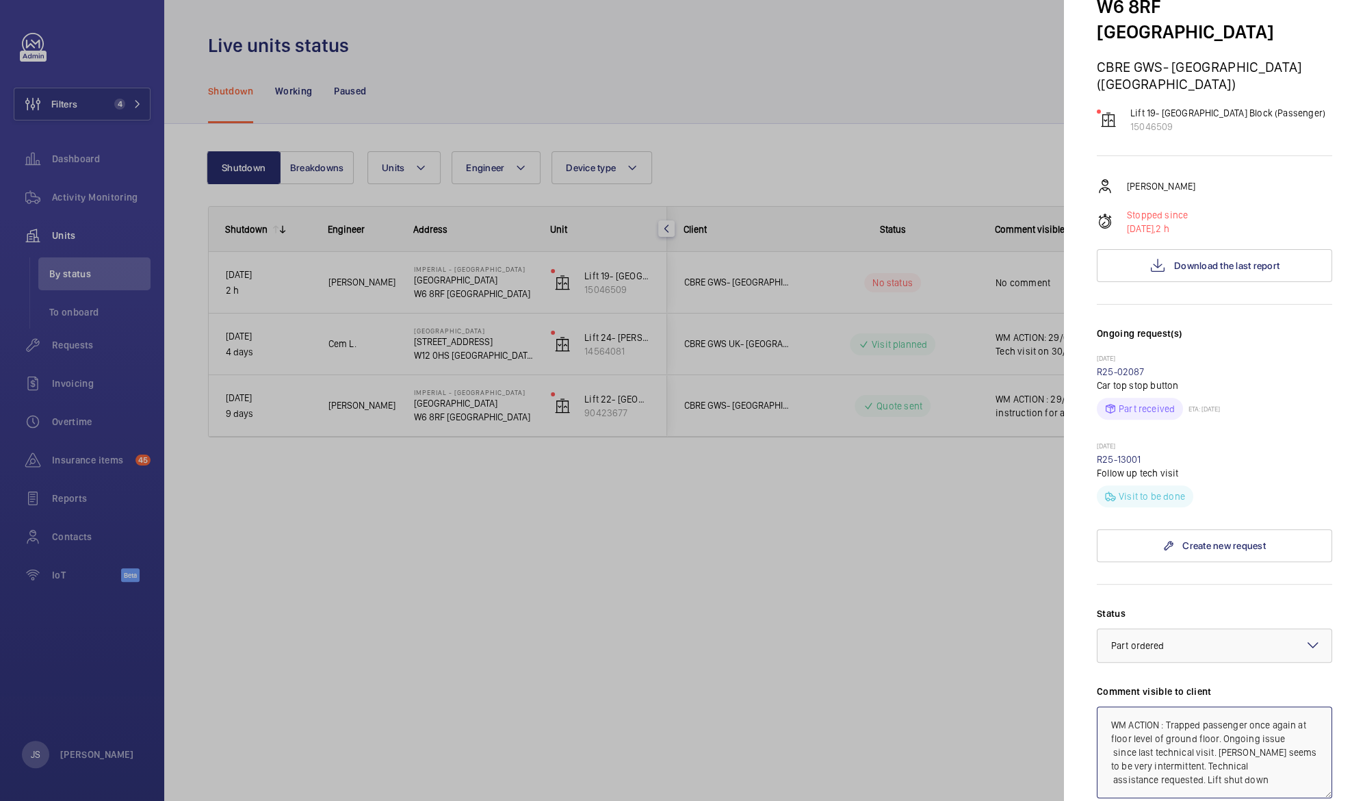
click at [1166, 706] on textarea "WM ACTION : Trapped passenger once again at floor level of ground floor. Ongoin…" at bounding box center [1214, 752] width 235 height 92
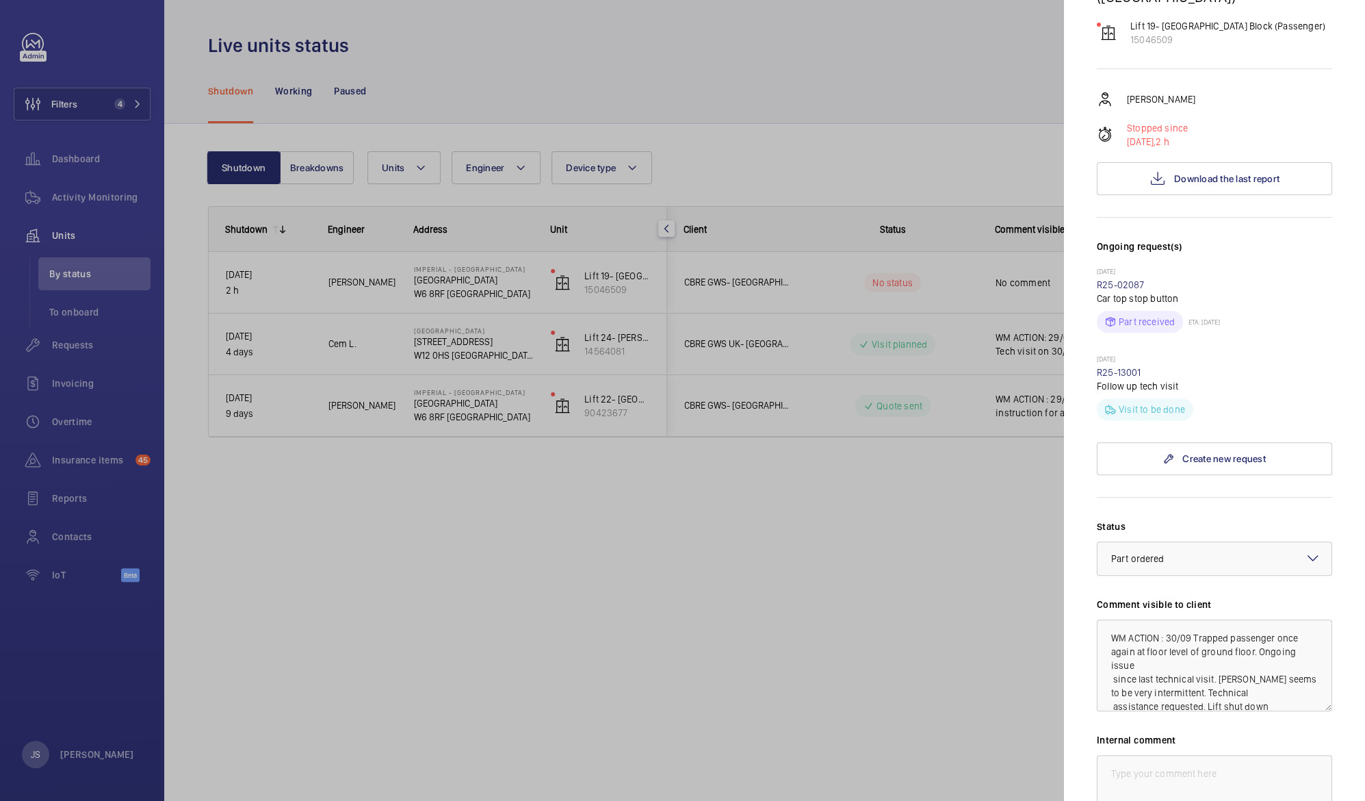
scroll to position [243, 0]
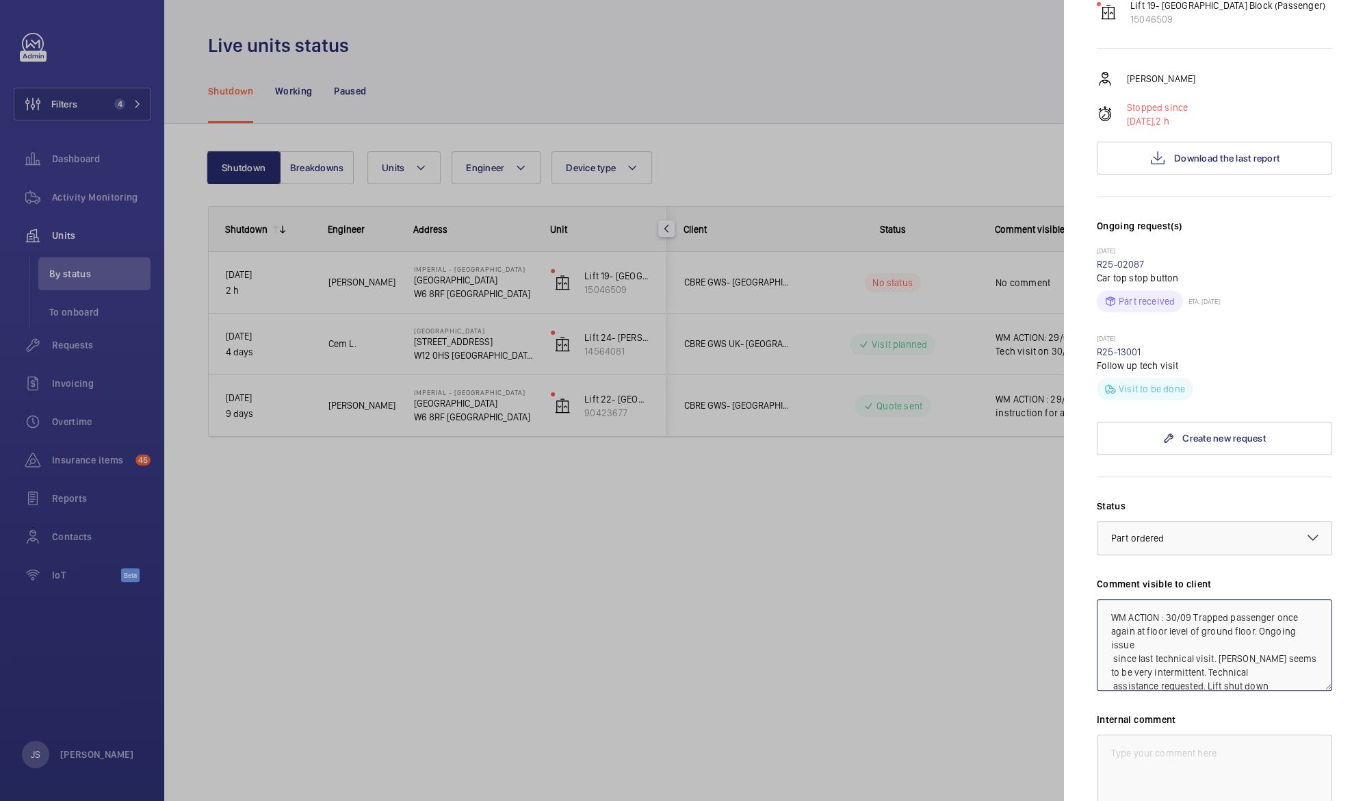
click at [1274, 599] on textarea "WM ACTION : 30/09 Trapped passenger once again at floor level of ground floor. …" at bounding box center [1214, 645] width 235 height 92
click at [1193, 599] on textarea "WM ACTION : 30/09 Trapped passenger again at floor level of ground floor. Ongoi…" at bounding box center [1214, 645] width 235 height 92
click at [1203, 602] on textarea "WM ACTION : 30/09 Intermitent issue resulting in trapped passenger again at flo…" at bounding box center [1214, 645] width 235 height 92
click at [1211, 599] on textarea "WM ACTION : 30/09 Intermitent issue resulting in trapped passenger calls. Lift …" at bounding box center [1214, 645] width 235 height 92
click at [1223, 599] on textarea "WM ACTION : 30/09 Intermitent issue resulting in trapped passenger calls. Lift …" at bounding box center [1214, 645] width 235 height 92
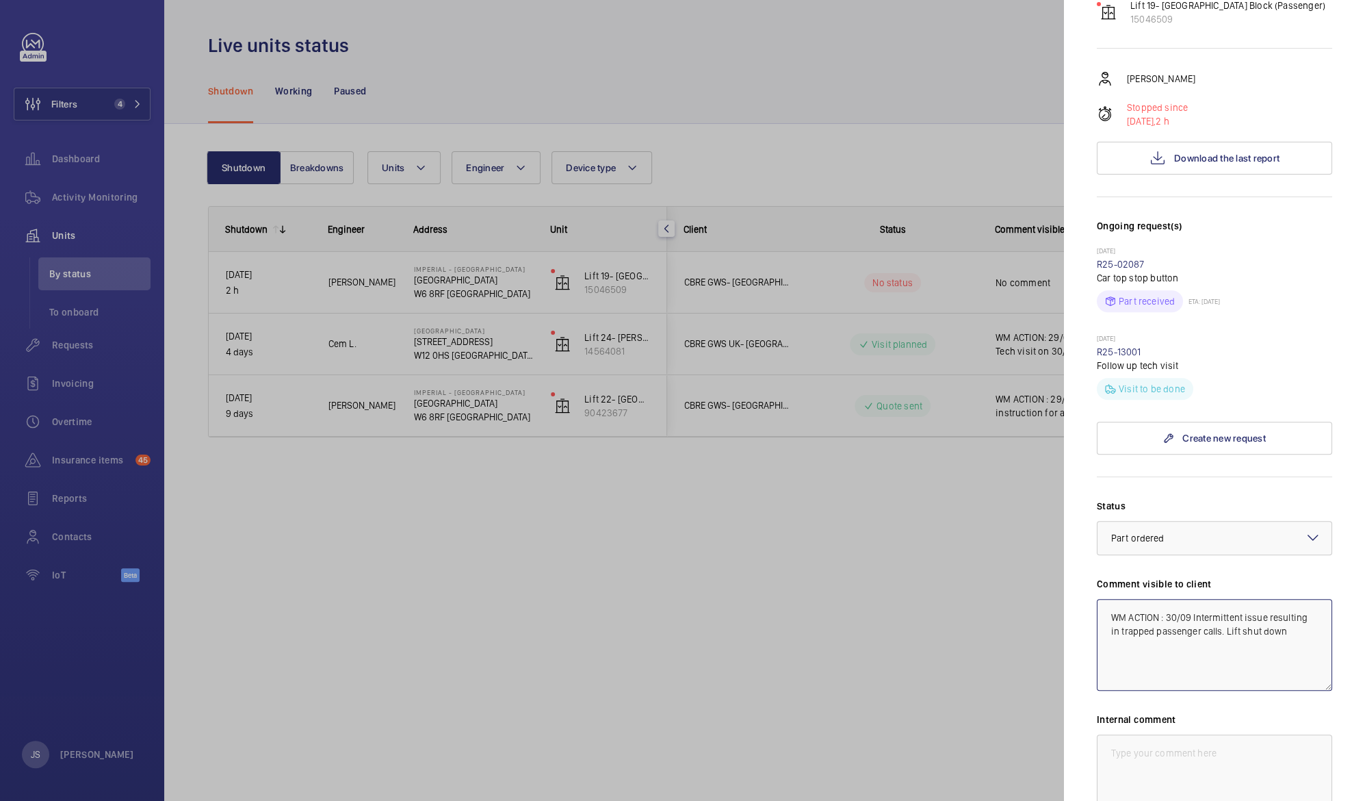
click at [1199, 628] on textarea "WM ACTION : 30/09 Intermittent issue resulting in trapped passenger calls. Lift…" at bounding box center [1214, 645] width 235 height 92
click at [1259, 602] on textarea "WM ACTION : 30/09 Intermittent issue resulting in trapped passenger calls. Lift…" at bounding box center [1214, 645] width 235 height 92
click at [1206, 623] on textarea "WM ACTION : 30/09 Intermittent issue resulting in trapped passenger calls at Gr…" at bounding box center [1214, 645] width 235 height 92
type textarea "WM ACTION : 30/09 Intermittent issue resulting in trapped passenger calls at Gr…"
click at [977, 582] on div at bounding box center [682, 400] width 1365 height 801
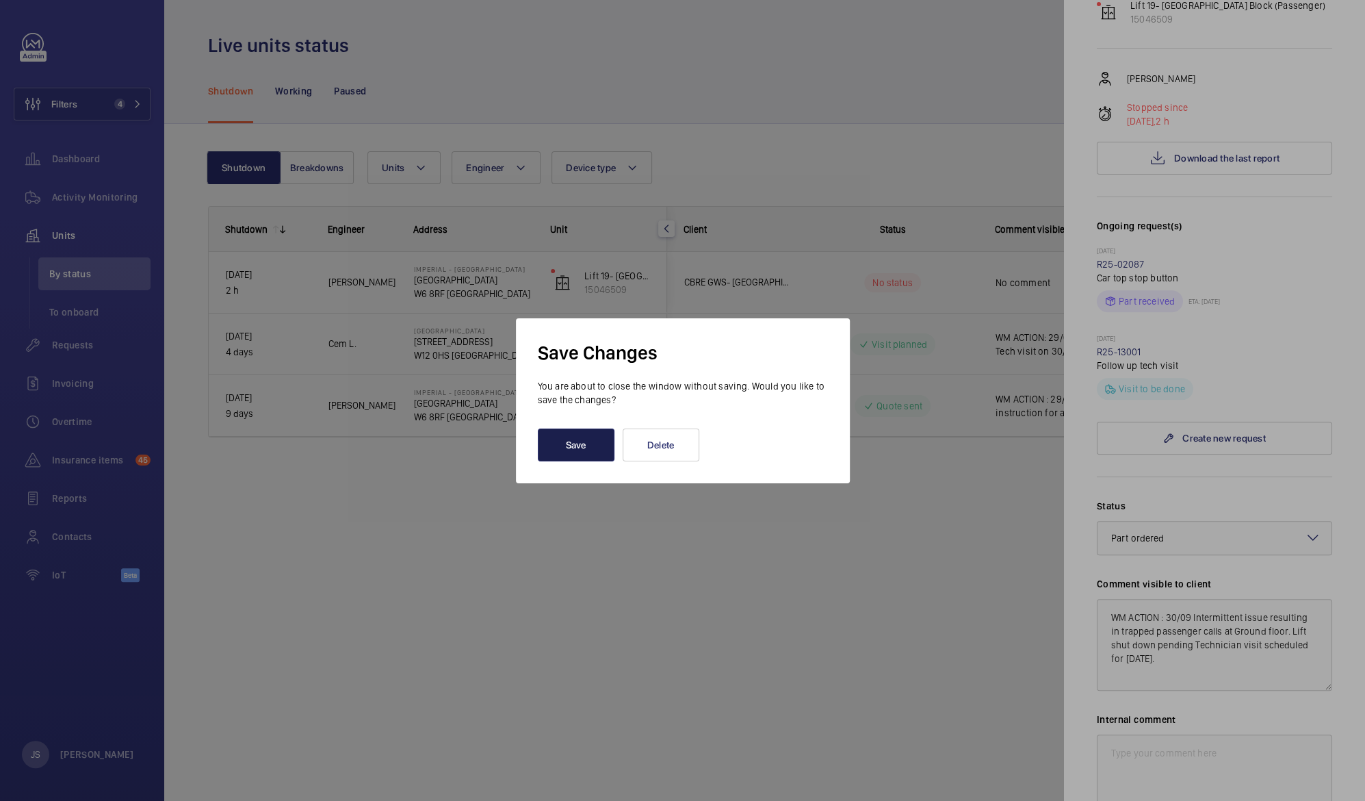
click at [596, 437] on button "Save" at bounding box center [576, 444] width 77 height 33
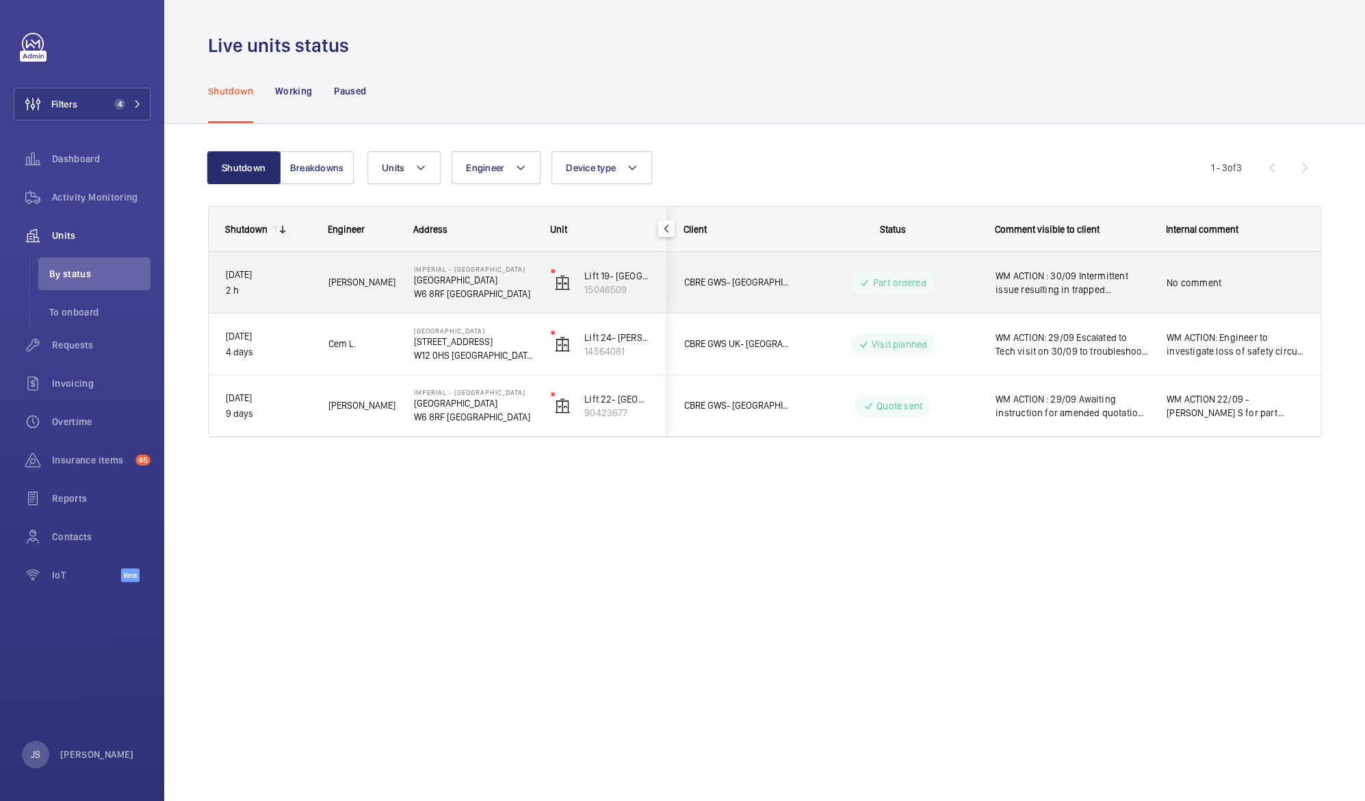
click at [1016, 286] on span "WM ACTION : 30/09 Intermittent issue resulting in trapped passenger calls at Gr…" at bounding box center [1072, 282] width 153 height 27
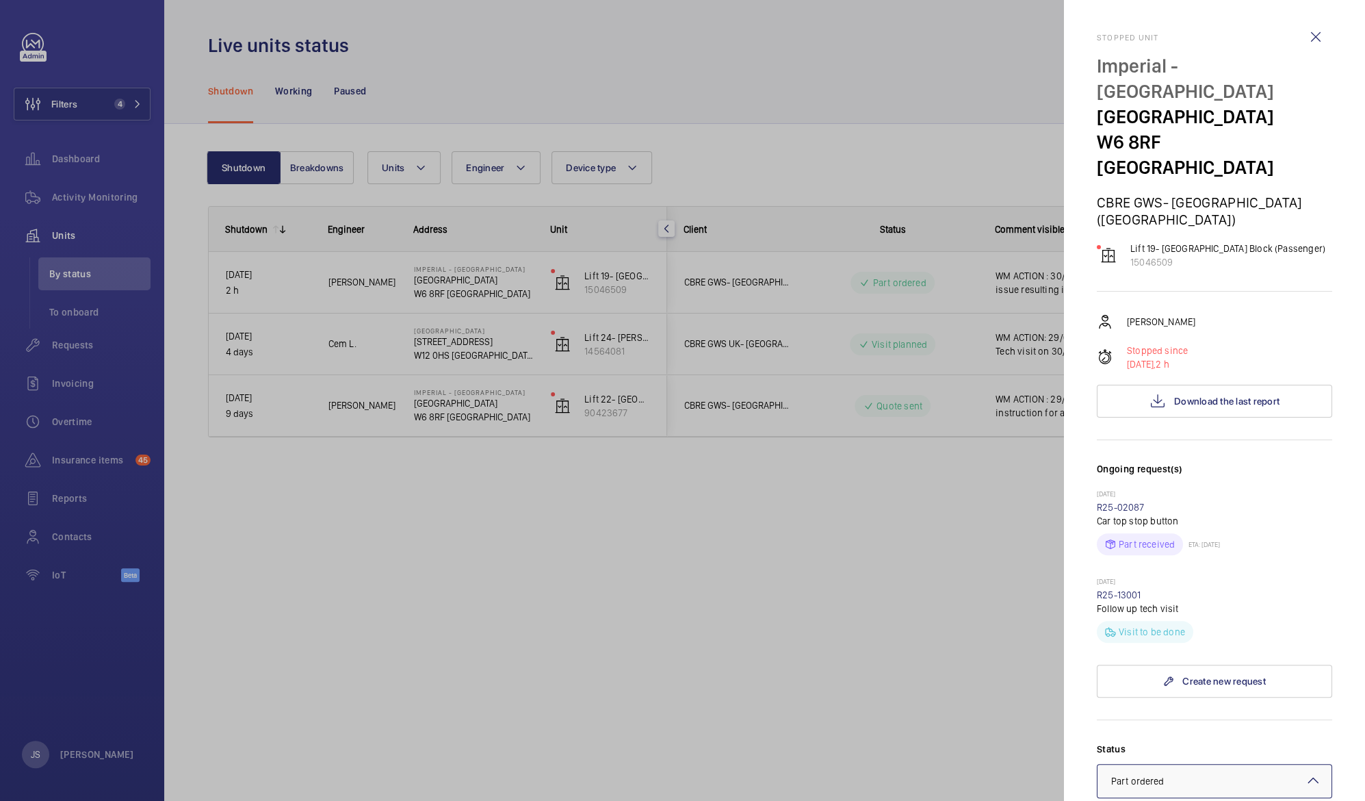
click at [1305, 772] on mat-icon at bounding box center [1313, 780] width 16 height 16
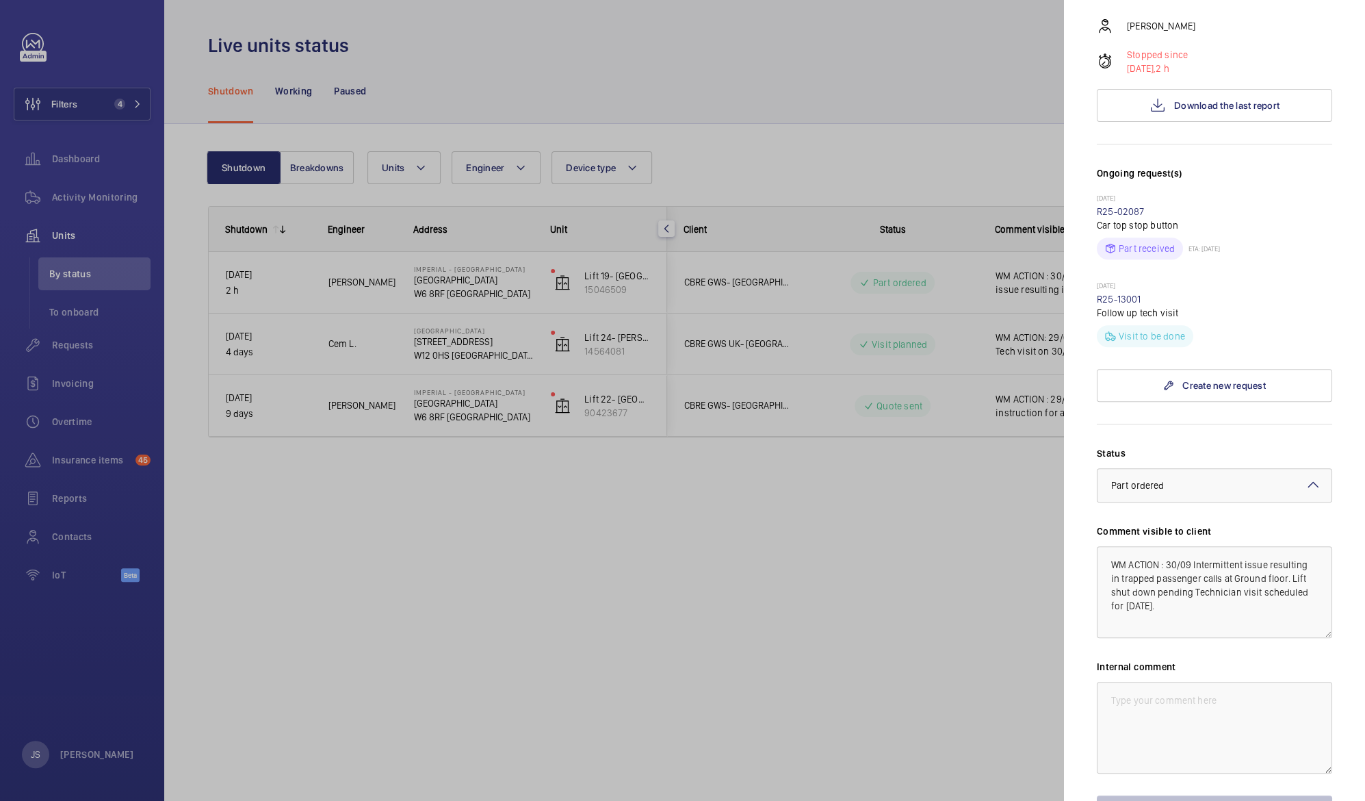
scroll to position [374, 0]
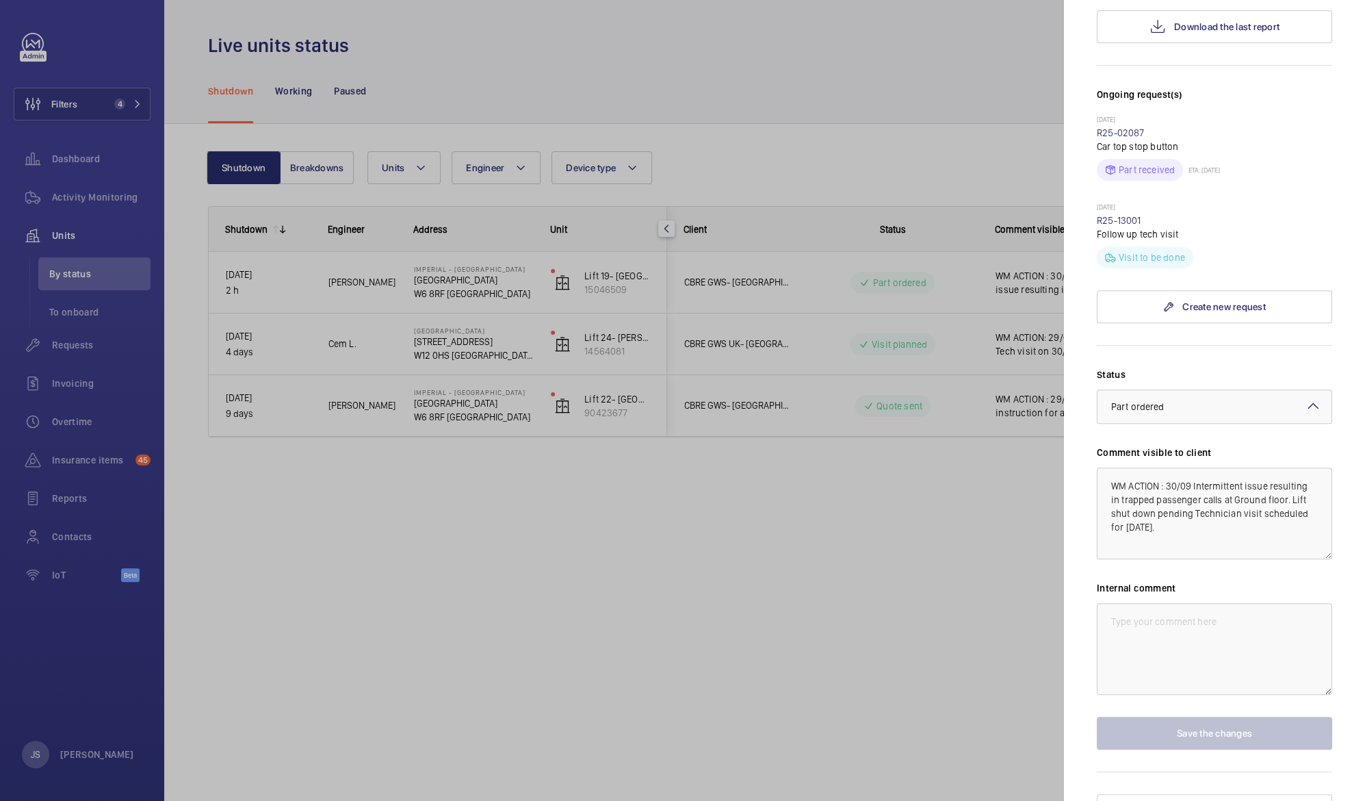
click at [1305, 398] on mat-icon at bounding box center [1313, 406] width 16 height 16
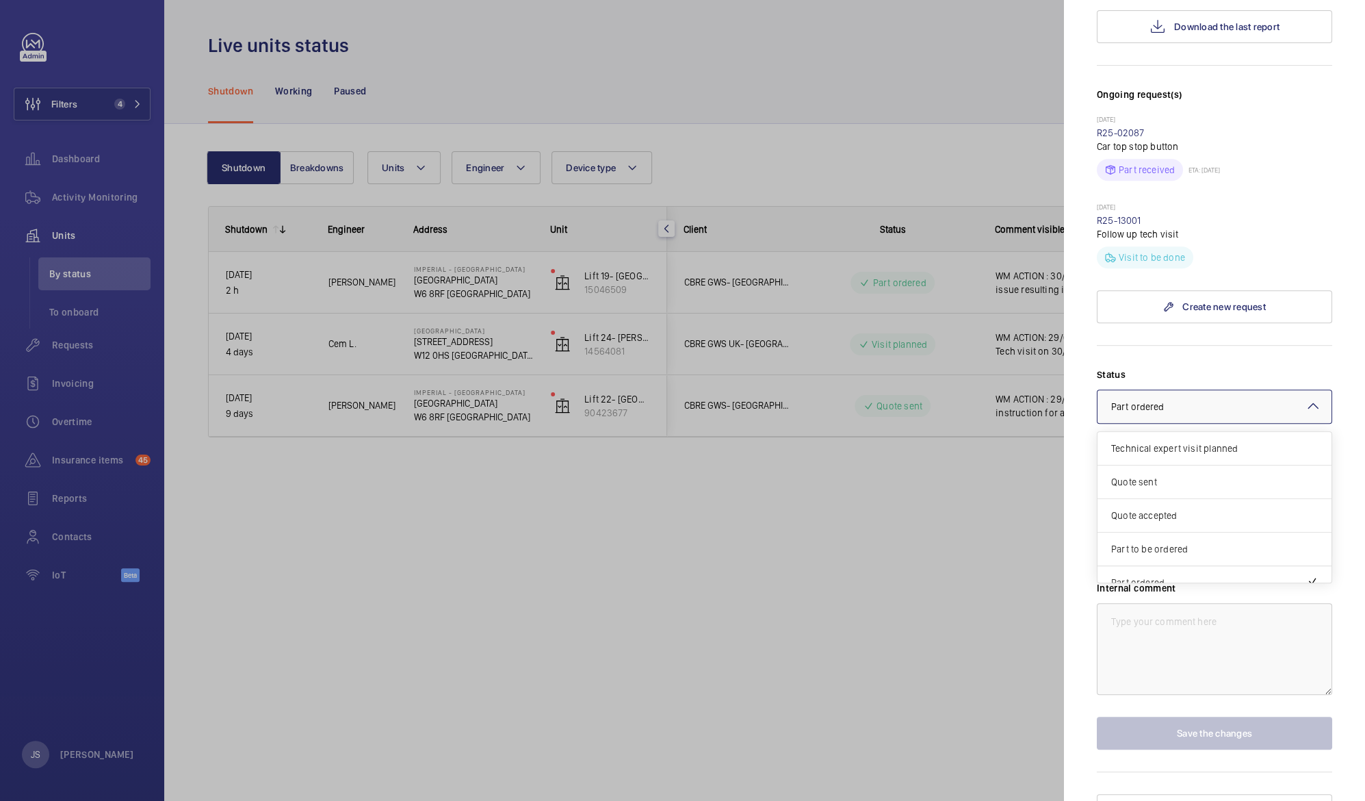
scroll to position [116, 0]
click at [1274, 517] on div "Visit planned" at bounding box center [1215, 534] width 234 height 34
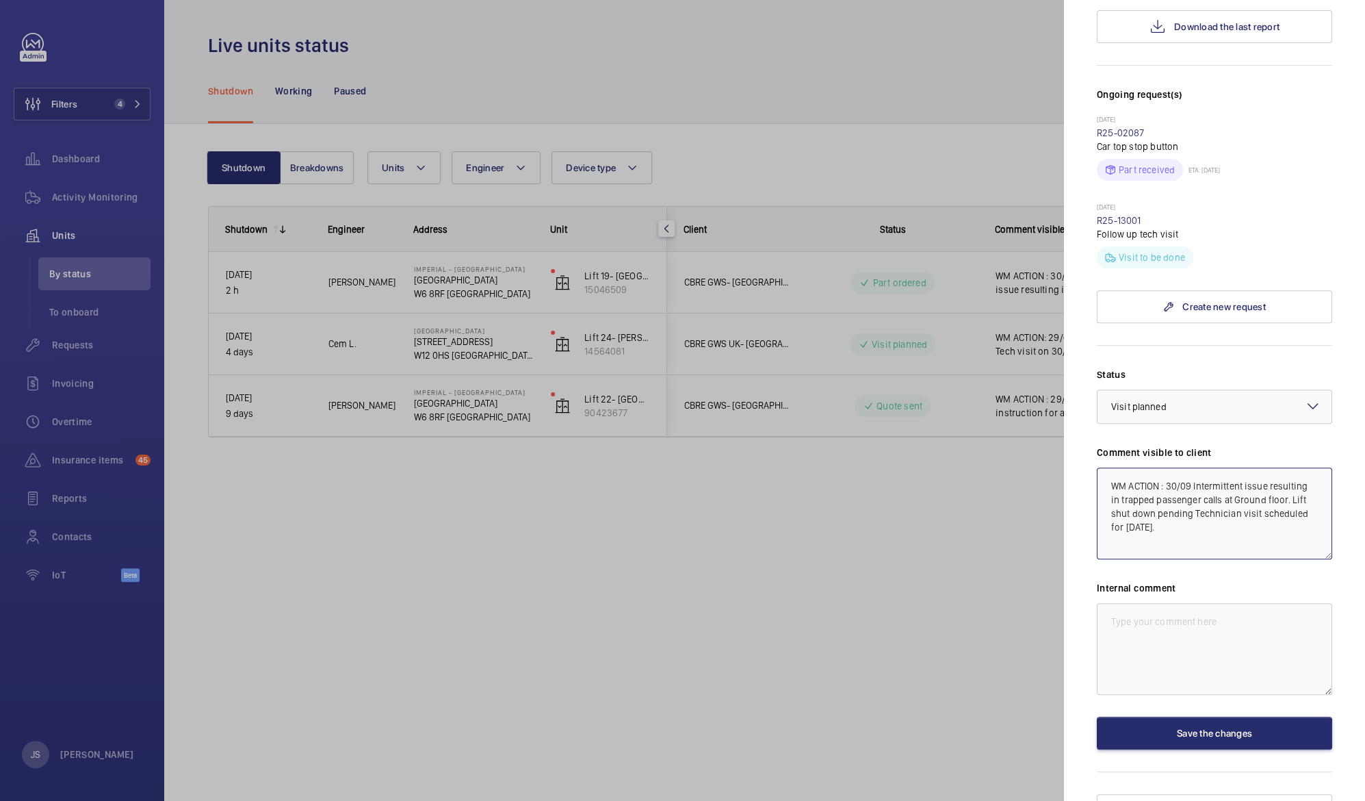
drag, startPoint x: 1265, startPoint y: 506, endPoint x: 1063, endPoint y: 427, distance: 216.3
click at [1064, 427] on mat-sidenav "Stopped unit [GEOGRAPHIC_DATA] [GEOGRAPHIC_DATA] [GEOGRAPHIC_DATA] GWS- [GEOGRA…" at bounding box center [1214, 400] width 301 height 801
click at [1122, 603] on textarea at bounding box center [1214, 649] width 235 height 92
paste textarea "WM ACTION : 30/09 Intermittent issue resulting in trapped passenger calls at Gr…"
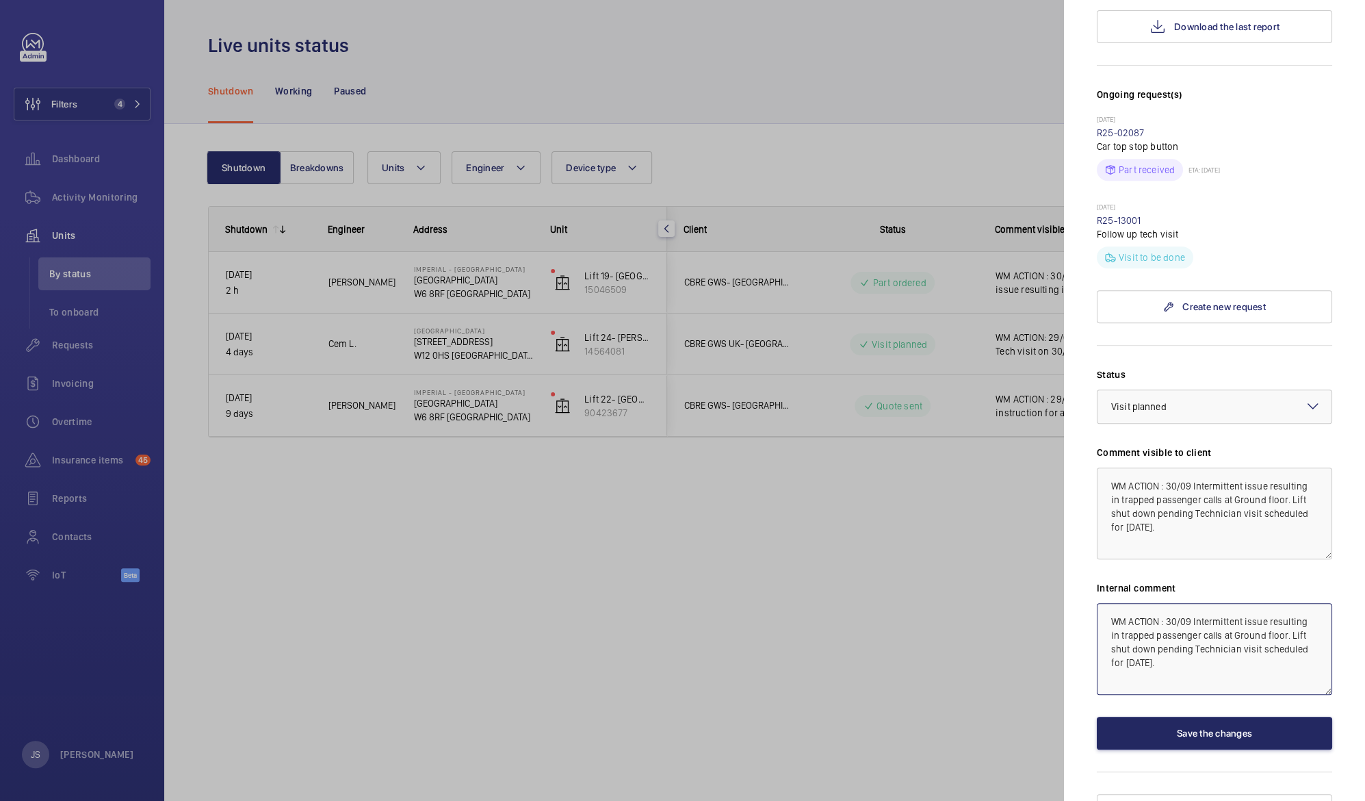
type textarea "WM ACTION : 30/09 Intermittent issue resulting in trapped passenger calls at Gr…"
click at [1196, 716] on button "Save the changes" at bounding box center [1214, 732] width 235 height 33
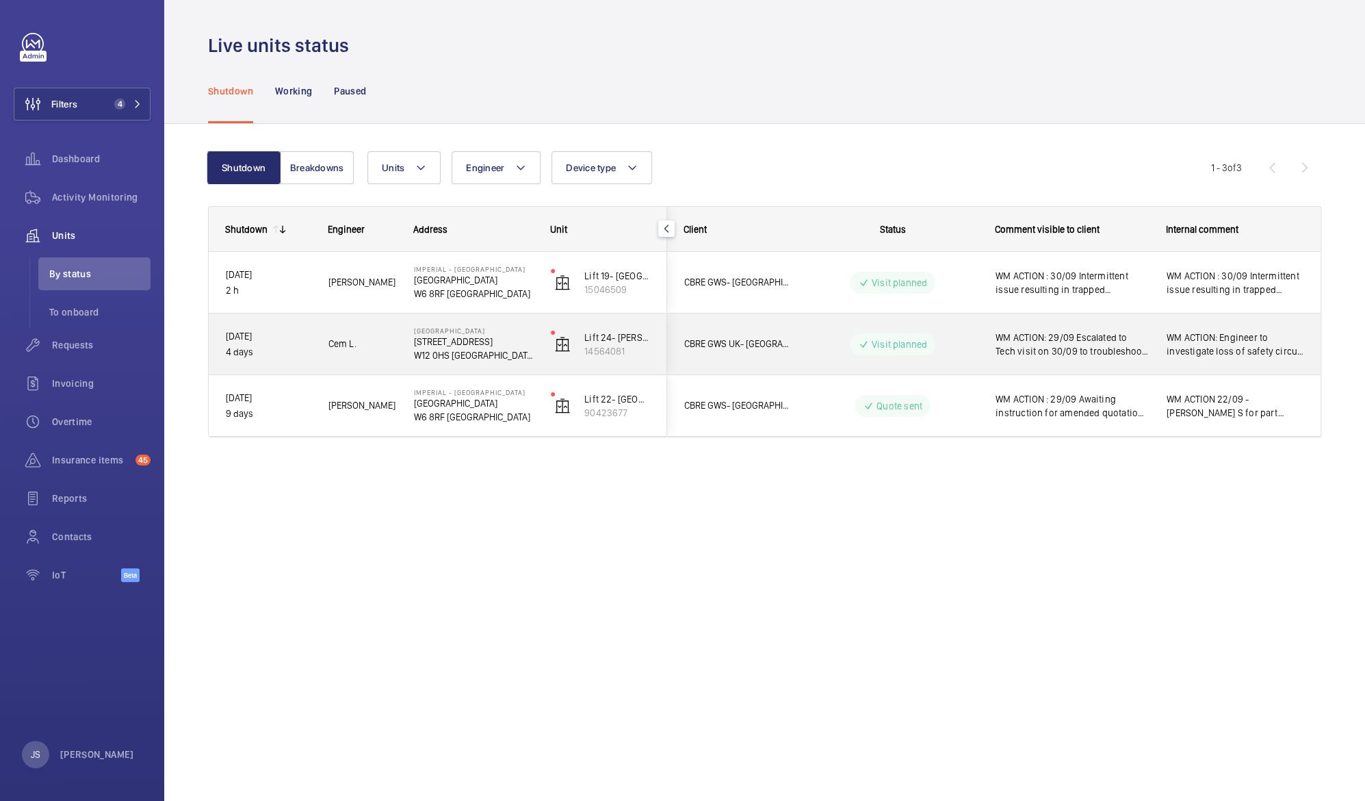
click at [1055, 339] on span "WM ACTION: 29/09 Escalated to Tech visit on 30/09 to troubleshoot. 26/09 Engine…" at bounding box center [1072, 344] width 153 height 27
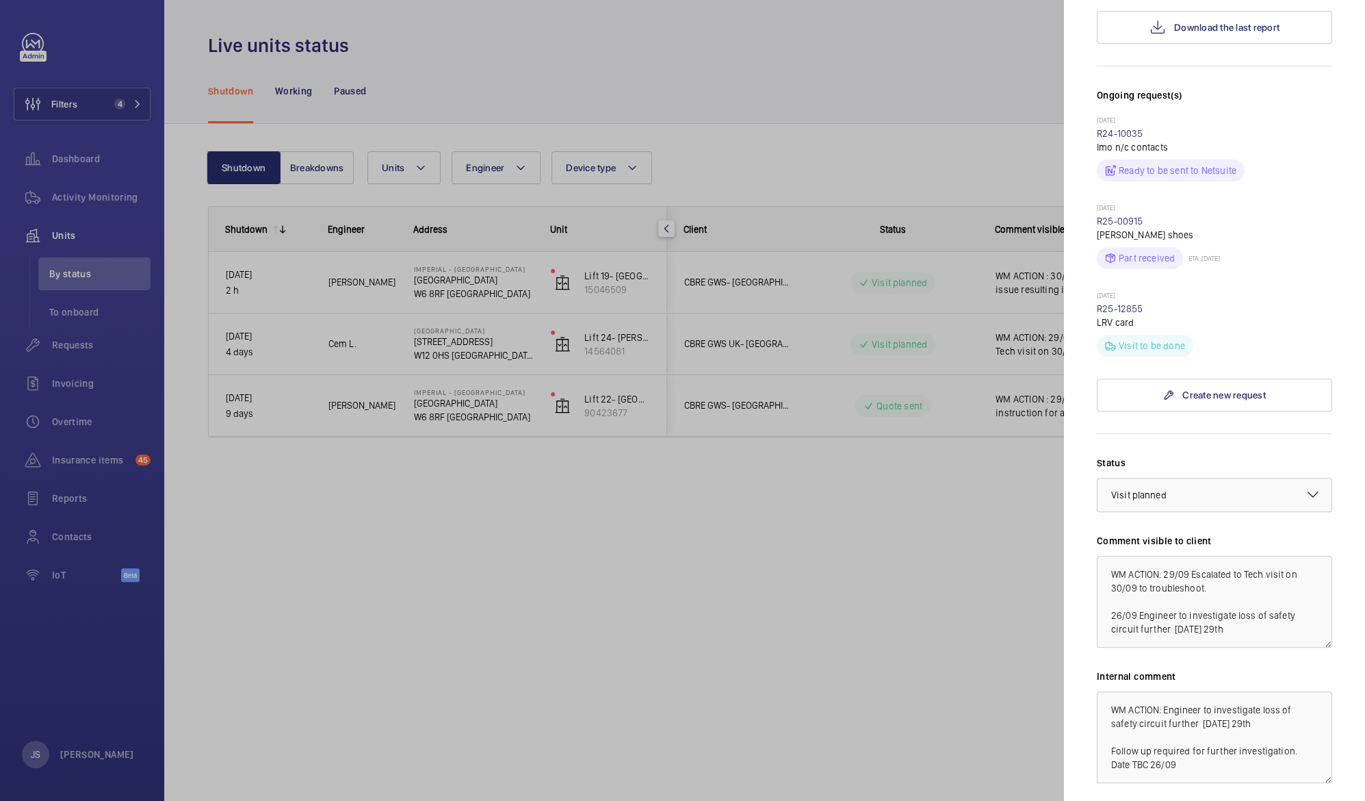
scroll to position [350, 0]
click at [1167, 554] on textarea "WM ACTION: 29/09 Escalated to Tech visit on 30/09 to troubleshoot. 26/09 Engine…" at bounding box center [1214, 600] width 235 height 92
drag, startPoint x: 1191, startPoint y: 544, endPoint x: 1242, endPoint y: 542, distance: 50.7
click at [1242, 554] on textarea "WM ACTION: 30/09 Escalated to Tech visit on 30/09 to troubleshoot. 26/09 Engine…" at bounding box center [1214, 600] width 235 height 92
click at [1213, 554] on textarea "WM ACTION: 30/09 Tech visit on 30/09 to troubleshoot. 26/09 Engineer to investi…" at bounding box center [1214, 600] width 235 height 92
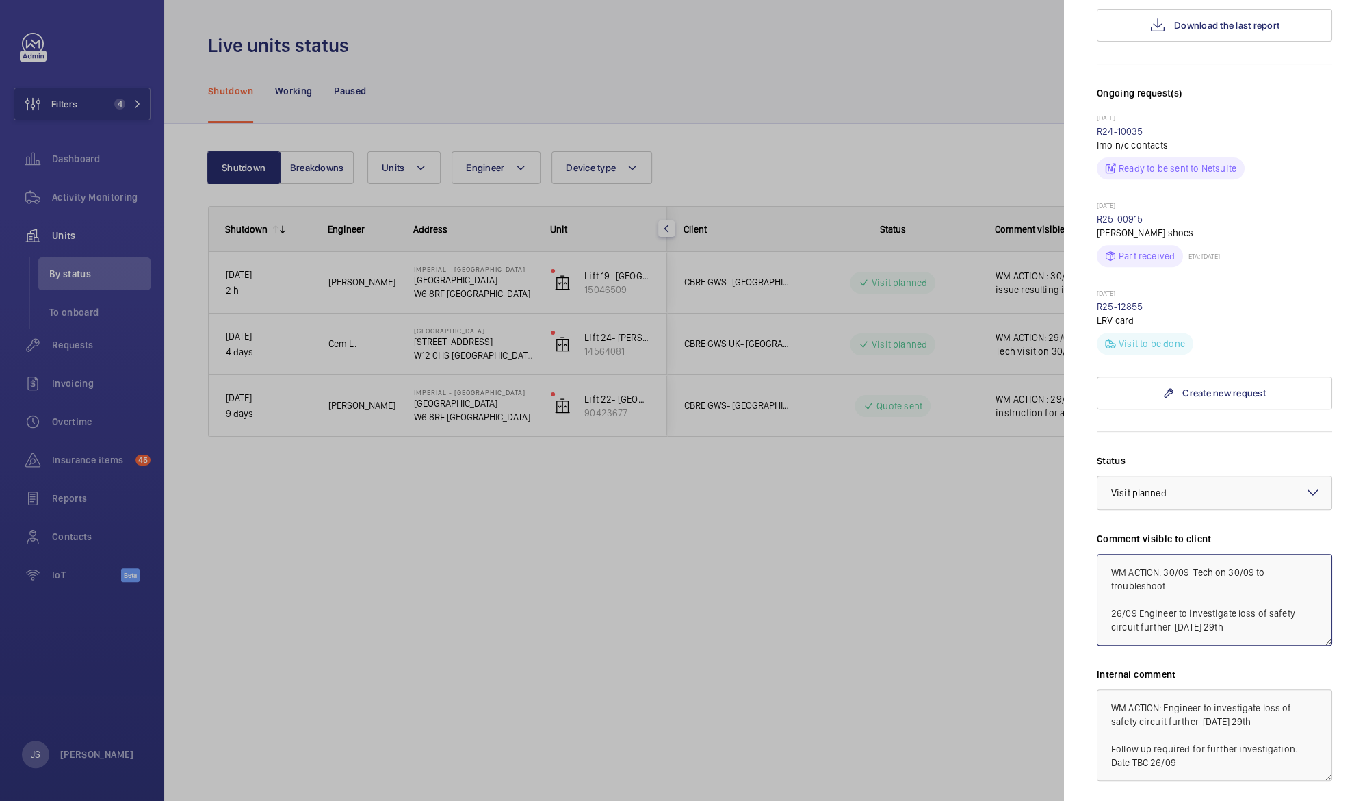
click at [1230, 554] on textarea "WM ACTION: 30/09 Tech on 30/09 to troubleshoot. 26/09 Engineer to investigate l…" at bounding box center [1214, 600] width 235 height 92
click at [1191, 578] on textarea "WM ACTION: 30/09 Tech on site 30/09 to troubleshoot. 26/09 Engineer to investig…" at bounding box center [1214, 600] width 235 height 92
type textarea "WM ACTION: 30/09 Tech on site 30/09 to troubleshoot. 26/09 Engineer to investig…"
click at [1003, 595] on div at bounding box center [682, 400] width 1365 height 801
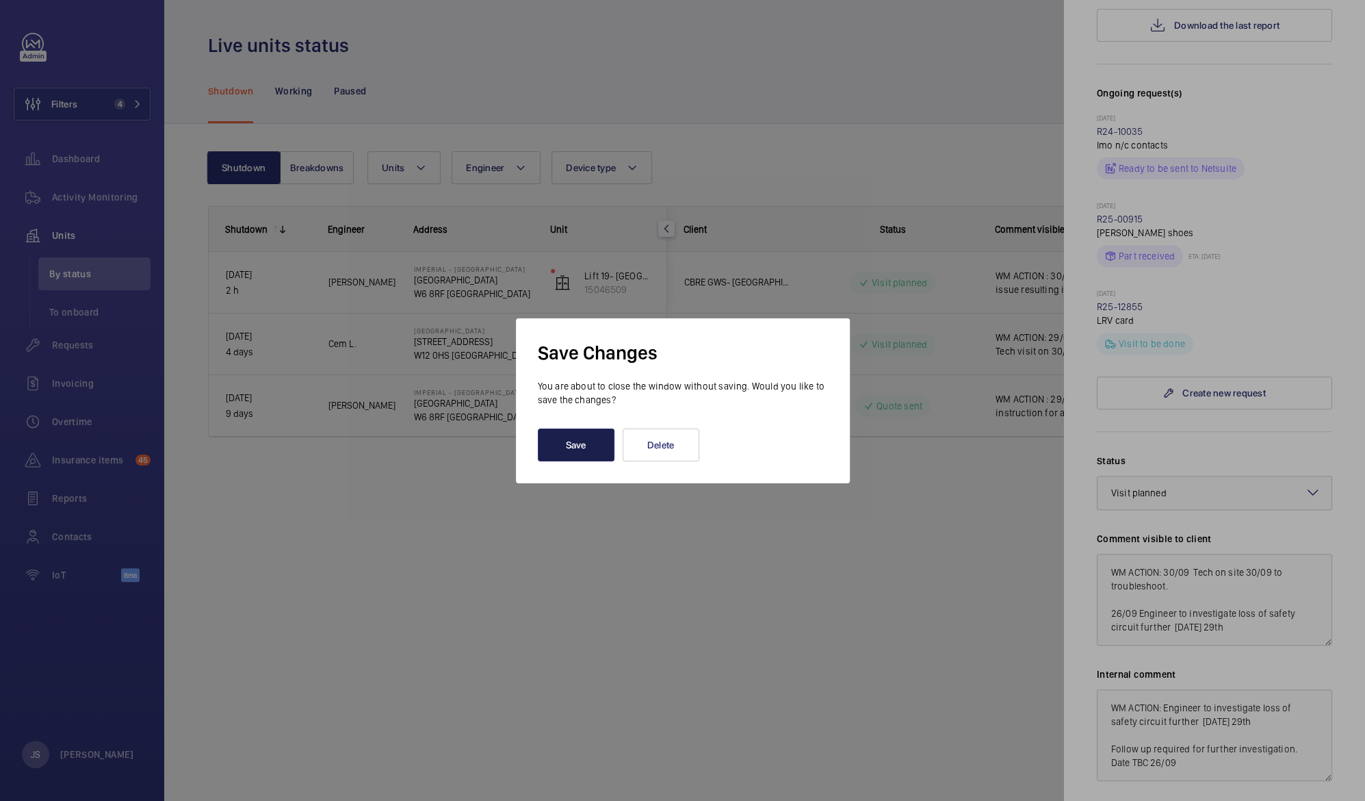
click at [584, 450] on button "Save" at bounding box center [576, 444] width 77 height 33
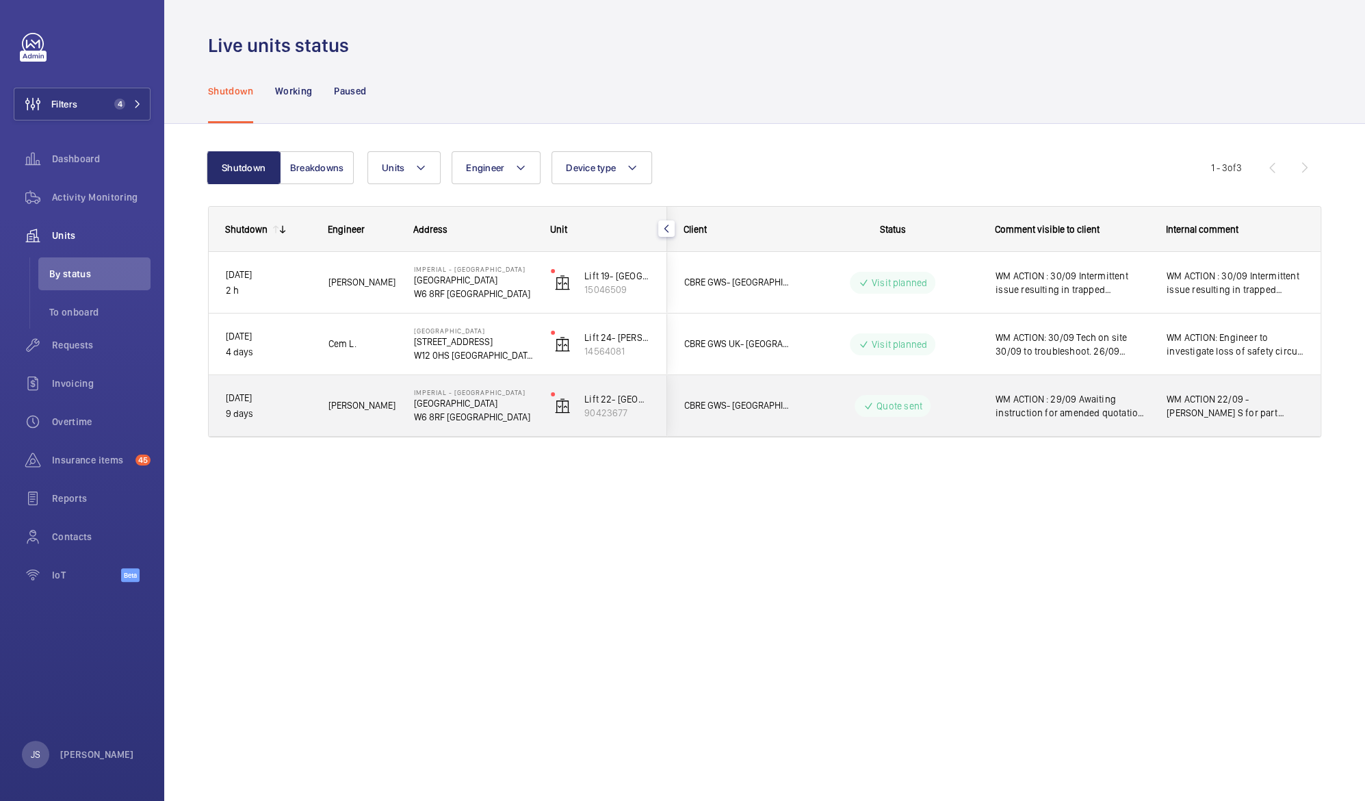
click at [1048, 403] on span "WM ACTION : 29/09 Awaiting instruction for amended quotation to include the car…" at bounding box center [1072, 405] width 153 height 27
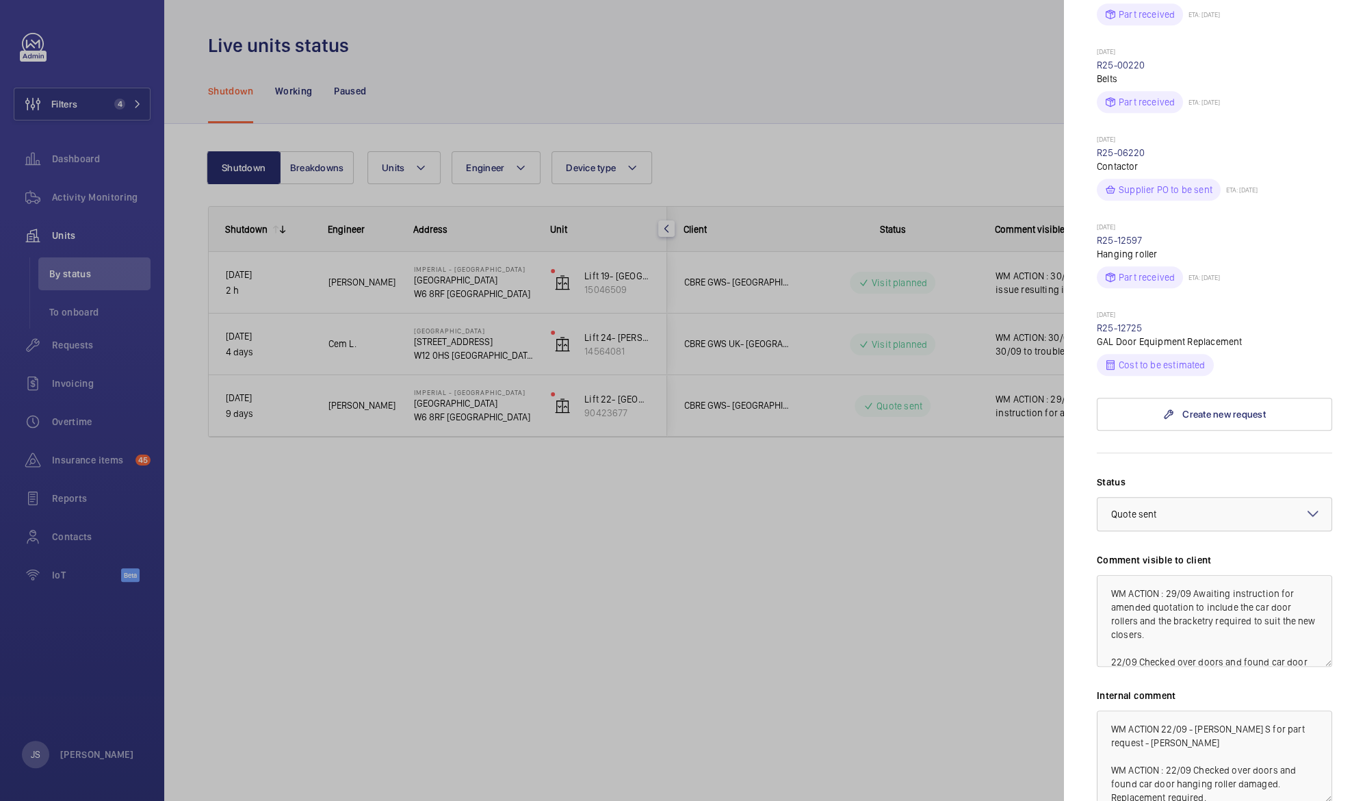
scroll to position [718, 0]
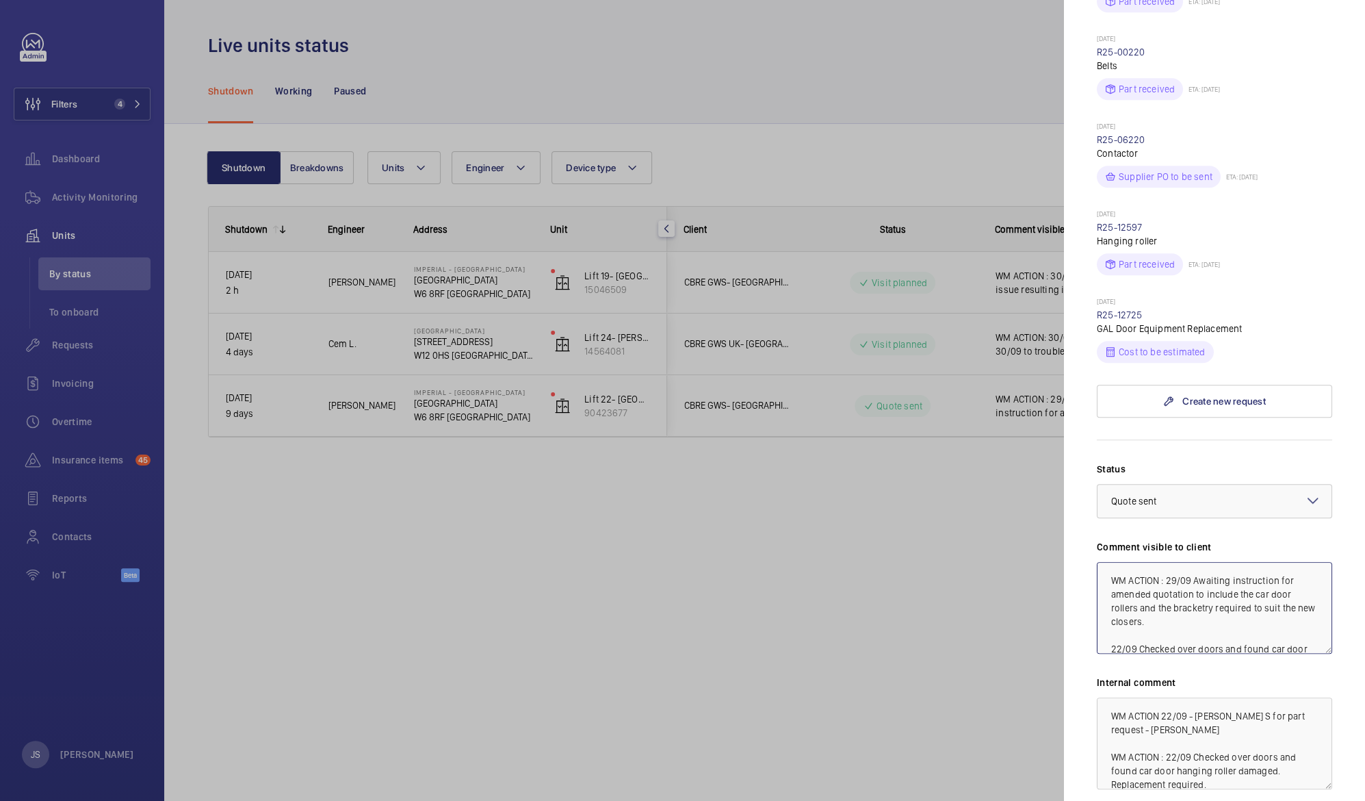
click at [1168, 562] on textarea "WM ACTION : 29/09 Awaiting instruction for amended quotation to include the car…" at bounding box center [1214, 608] width 235 height 92
click at [1171, 562] on textarea "WM ACTION : 29/09 Awaiting instruction for amended quotation to include the car…" at bounding box center [1214, 608] width 235 height 92
click at [1230, 565] on textarea "WM ACTION : 30/09 Instruction received, Repair team to be scheduled when materi…" at bounding box center [1214, 608] width 235 height 92
click at [1180, 583] on textarea "WM ACTION : 30/09 Instruction received, Repair team to be scheduled pending mat…" at bounding box center [1214, 608] width 235 height 92
click at [1141, 580] on textarea "WM ACTION : 30/09 Instruction received, Repair team to be scheduled pending mat…" at bounding box center [1214, 608] width 235 height 92
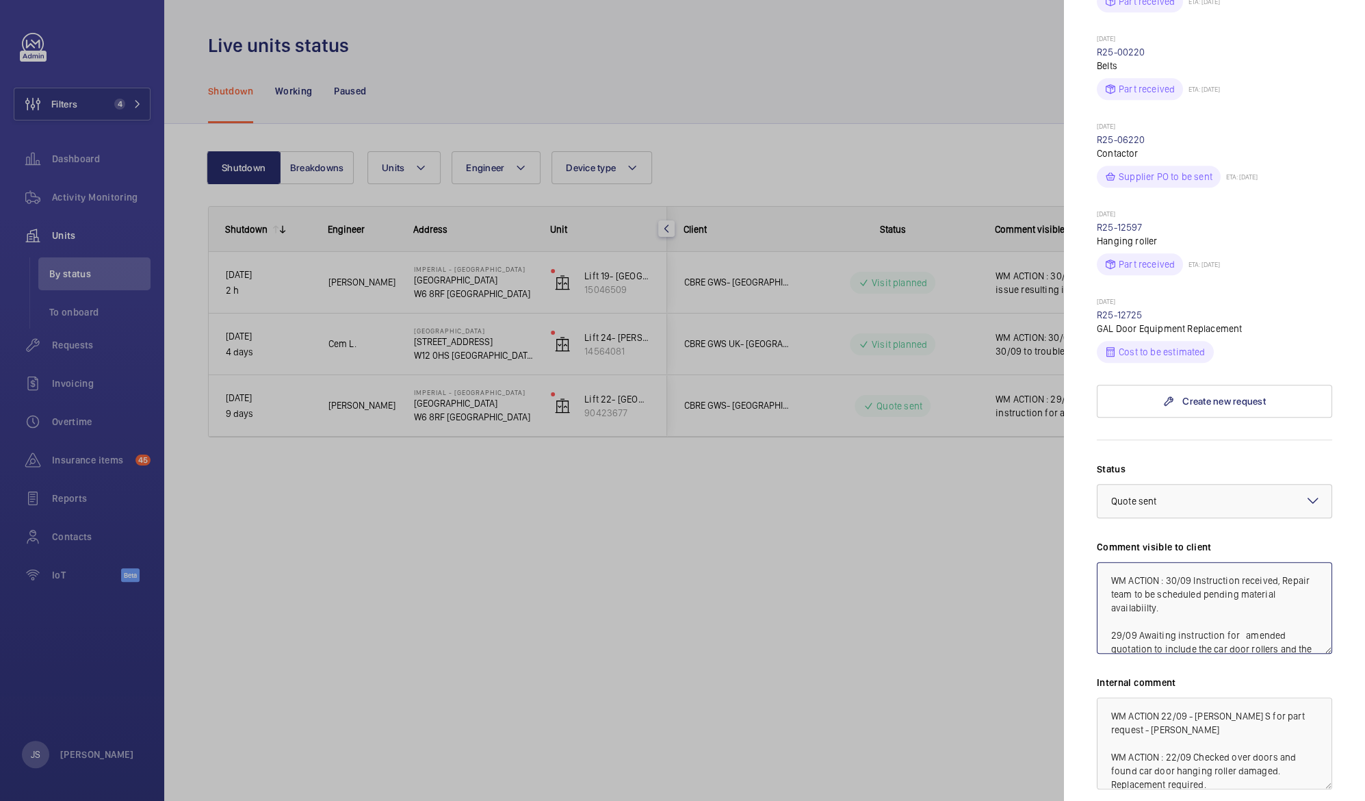
type textarea "WM ACTION : 30/09 Instruction received, Repair team to be scheduled pending mat…"
click at [1003, 581] on div at bounding box center [682, 400] width 1365 height 801
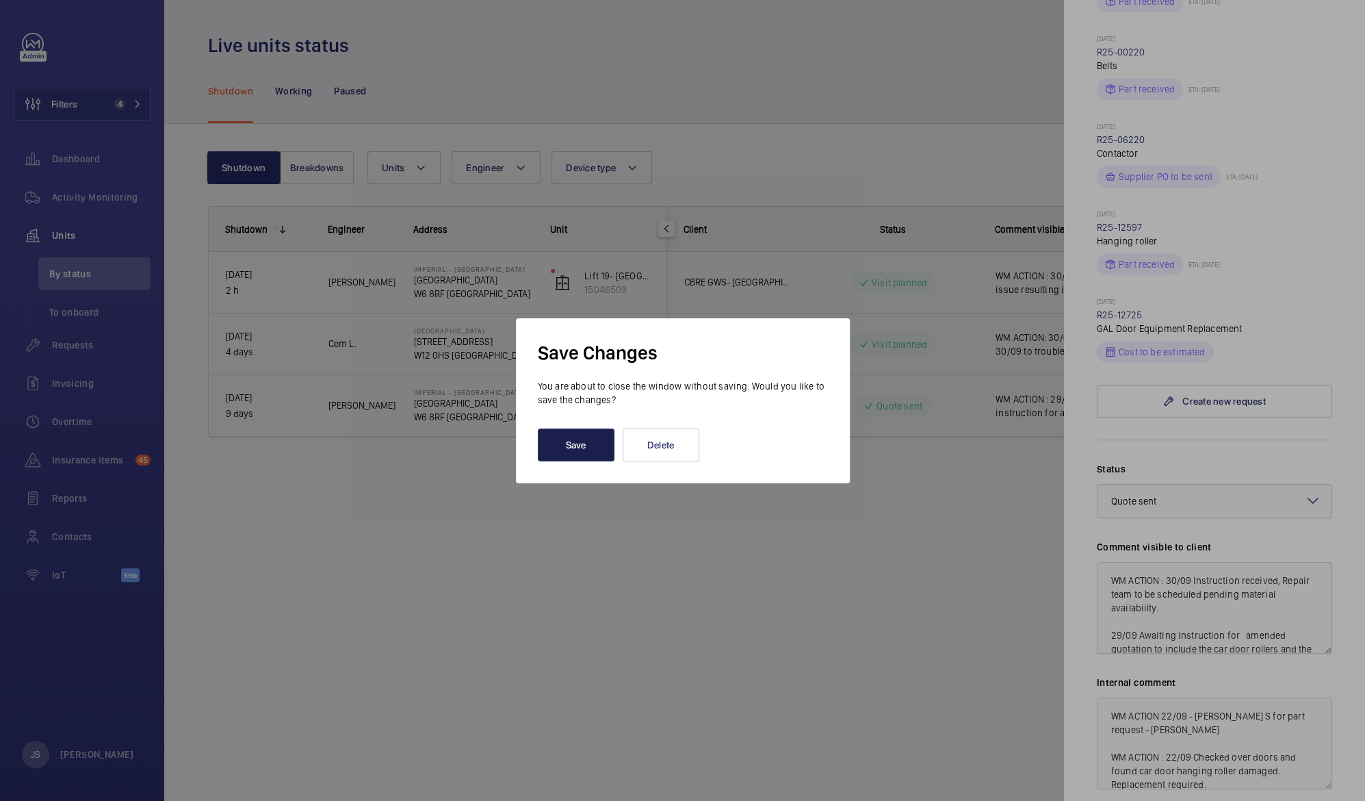
click at [604, 447] on button "Save" at bounding box center [576, 444] width 77 height 33
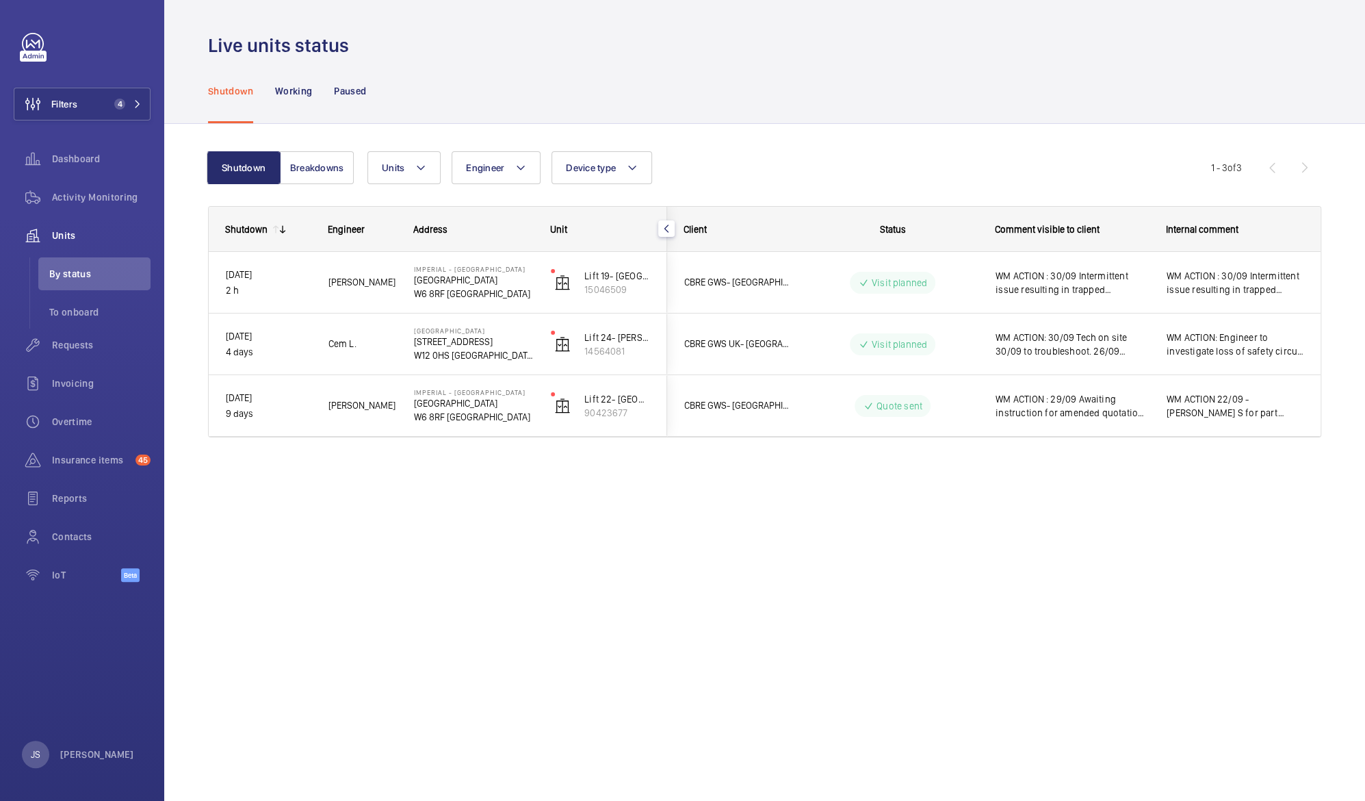
scroll to position [0, 0]
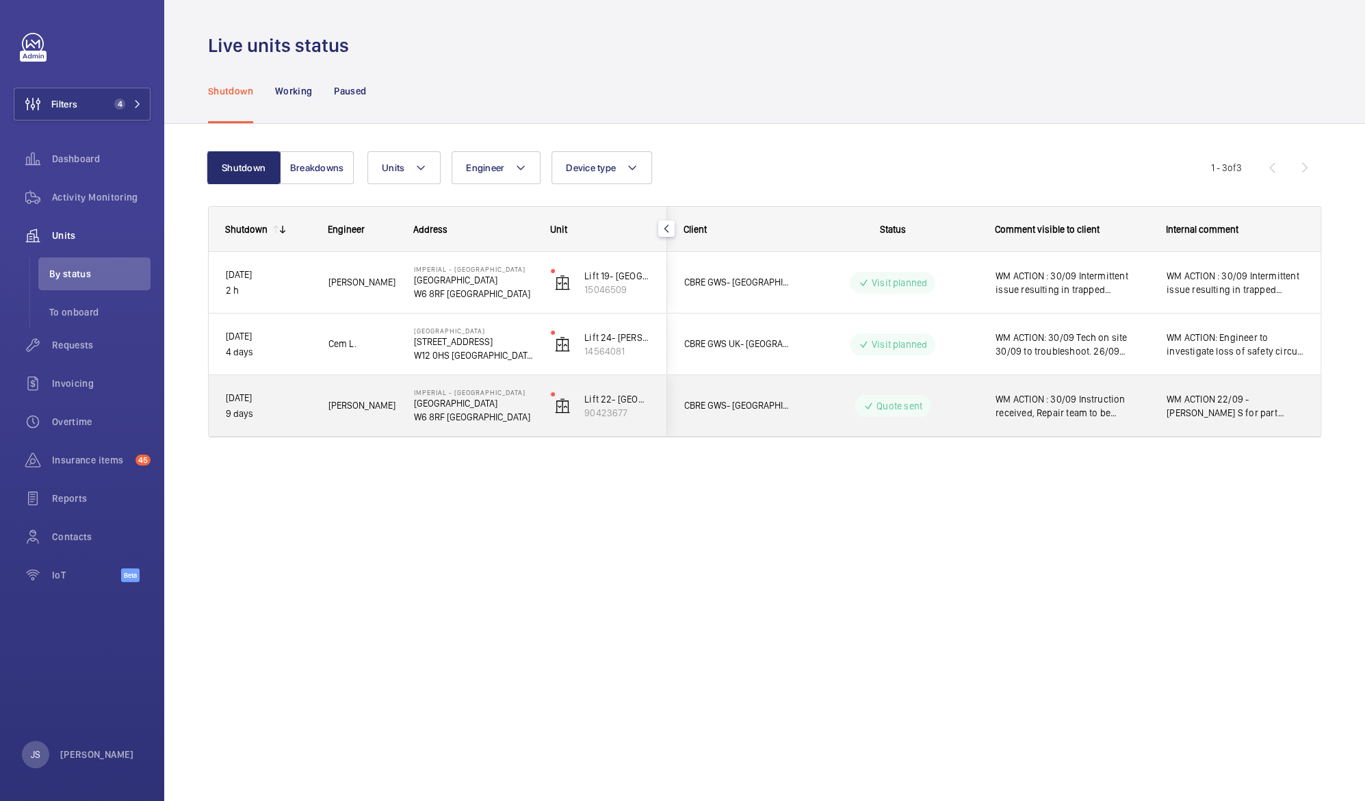
click at [1102, 399] on span "WM ACTION : 30/09 Instruction received, Repair team to be scheduled pending mat…" at bounding box center [1072, 405] width 153 height 27
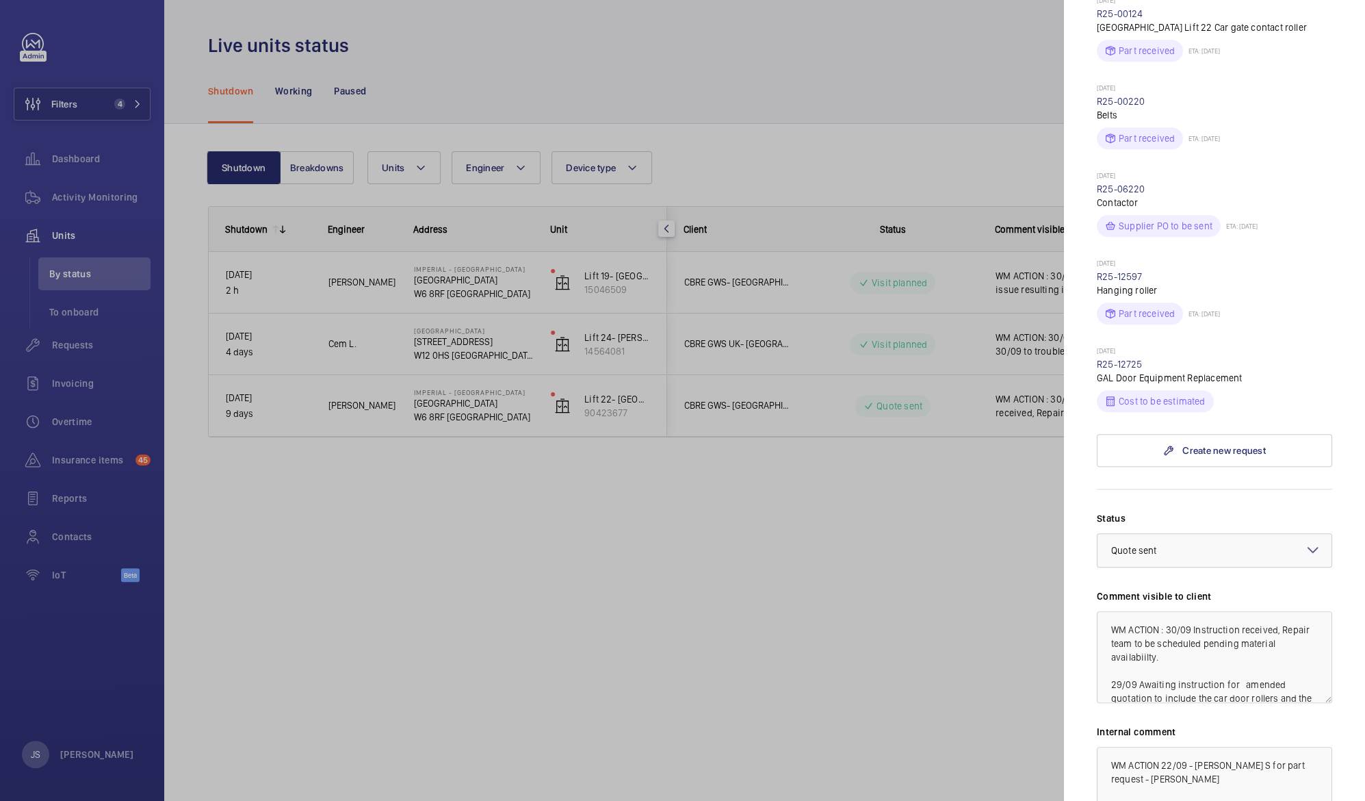
scroll to position [675, 0]
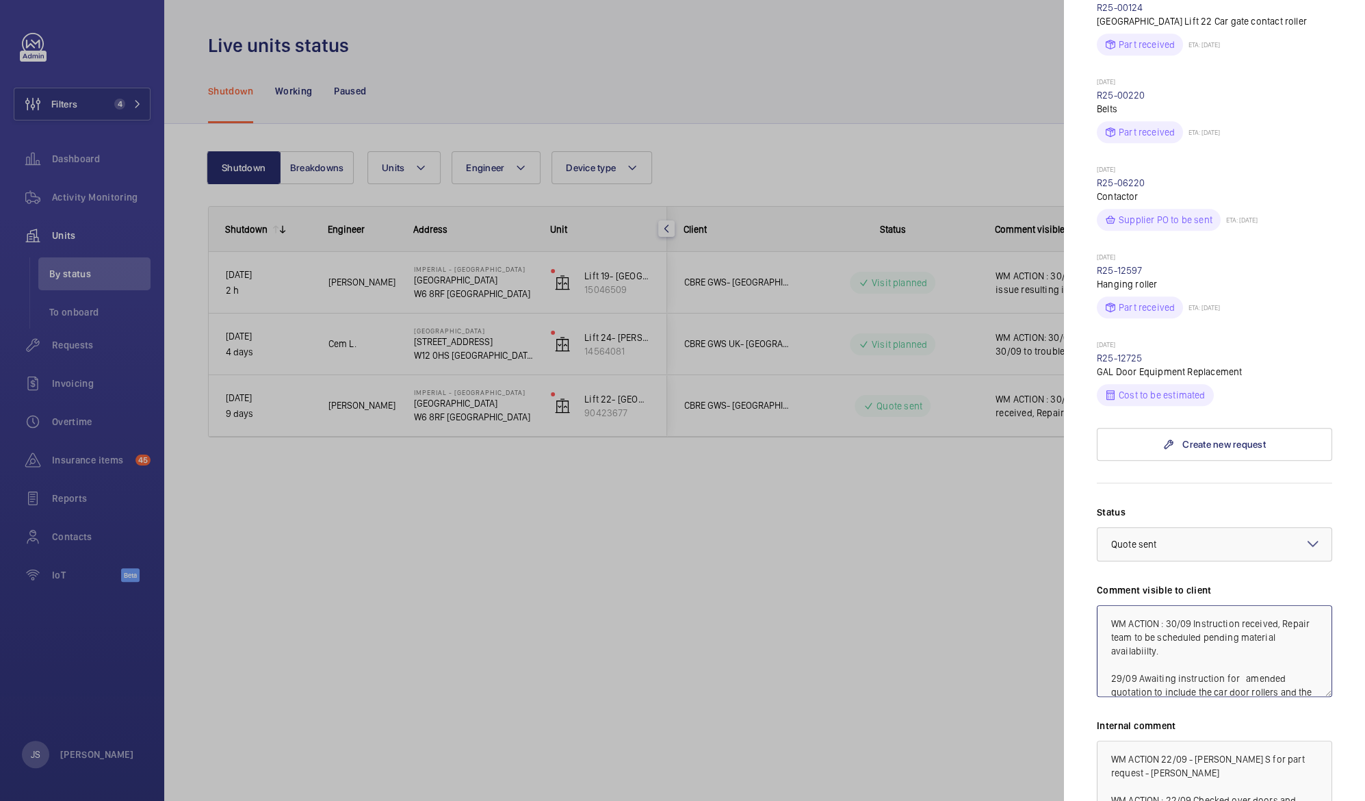
click at [1178, 623] on textarea "WM ACTION : 30/09 Instruction received, Repair team to be scheduled pending mat…" at bounding box center [1214, 651] width 235 height 92
click at [1178, 654] on textarea "WM ACTION : 30/09 Instruction received, Repair team to be scheduled pending mat…" at bounding box center [1214, 651] width 235 height 92
click at [1139, 625] on textarea "WM ACTION : 30/09 Instruction received, Repair team to be scheduled pending mat…" at bounding box center [1214, 651] width 235 height 92
click at [1175, 625] on textarea "WM ACTION : 30/09 Instruction received, Repair team to be scheduled pending mat…" at bounding box center [1214, 651] width 235 height 92
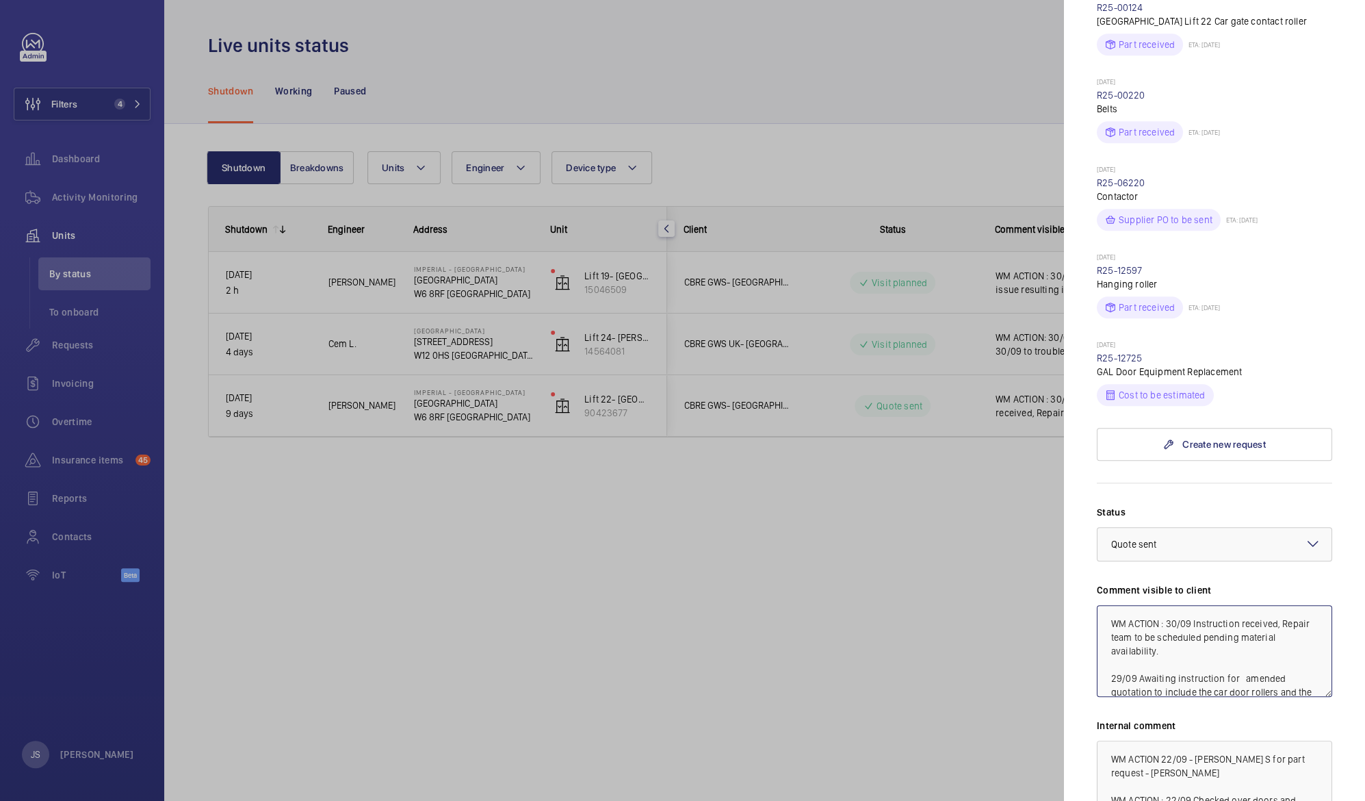
click at [1183, 651] on textarea "WM ACTION : 30/09 Instruction received, Repair team to be scheduled pending mat…" at bounding box center [1214, 651] width 235 height 92
type textarea "WM ACTION : 30/09 Instruction received, Repair team to be scheduled pending mat…"
click at [910, 567] on div at bounding box center [682, 400] width 1365 height 801
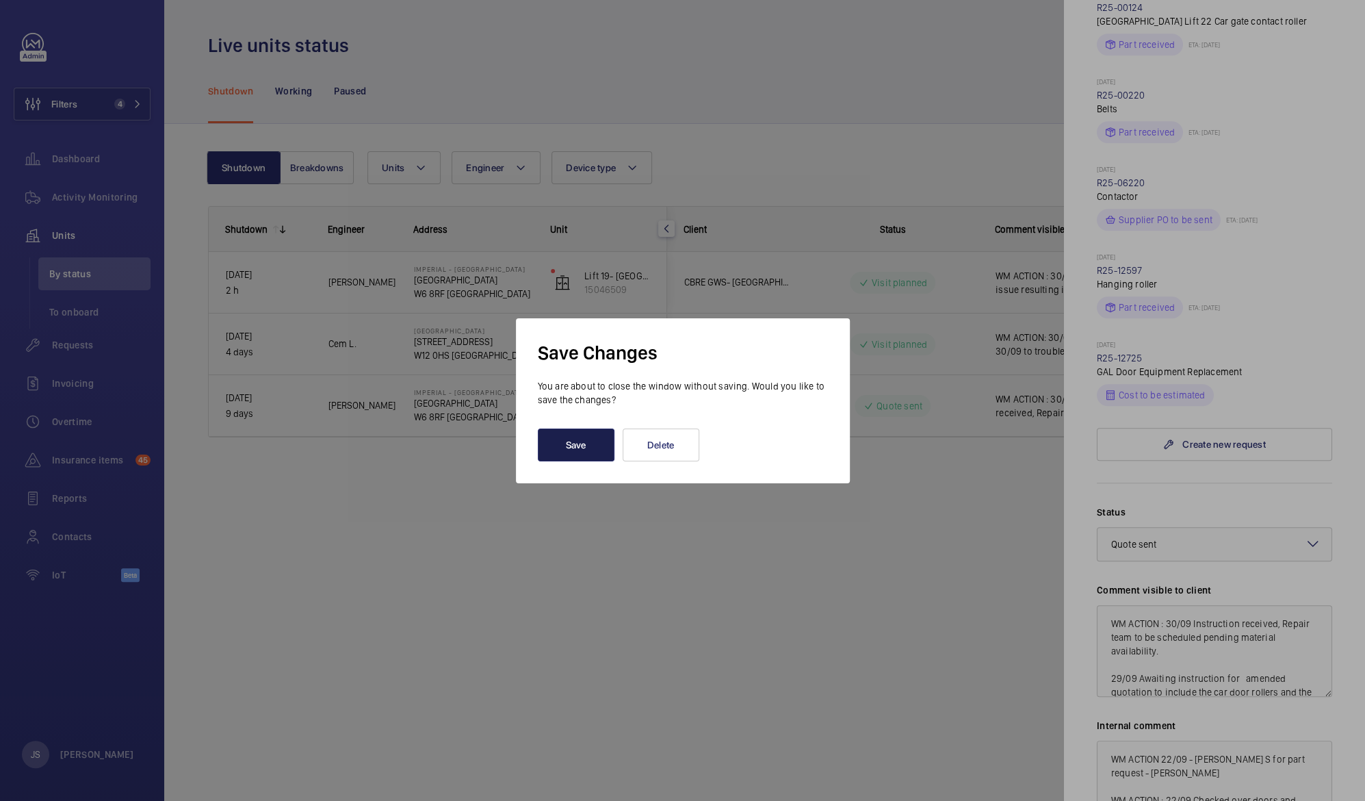
click at [574, 446] on button "Save" at bounding box center [576, 444] width 77 height 33
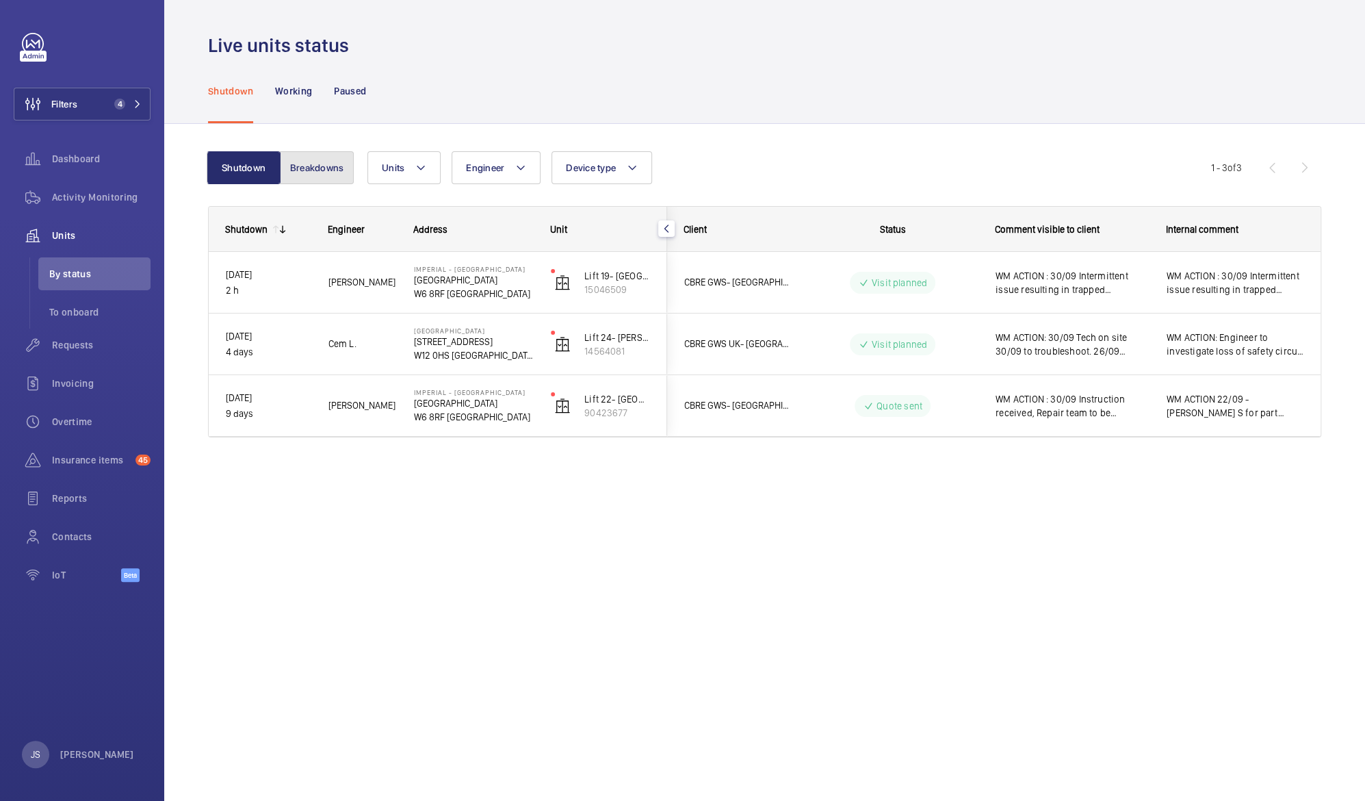
click at [335, 175] on button "Breakdowns" at bounding box center [317, 167] width 74 height 33
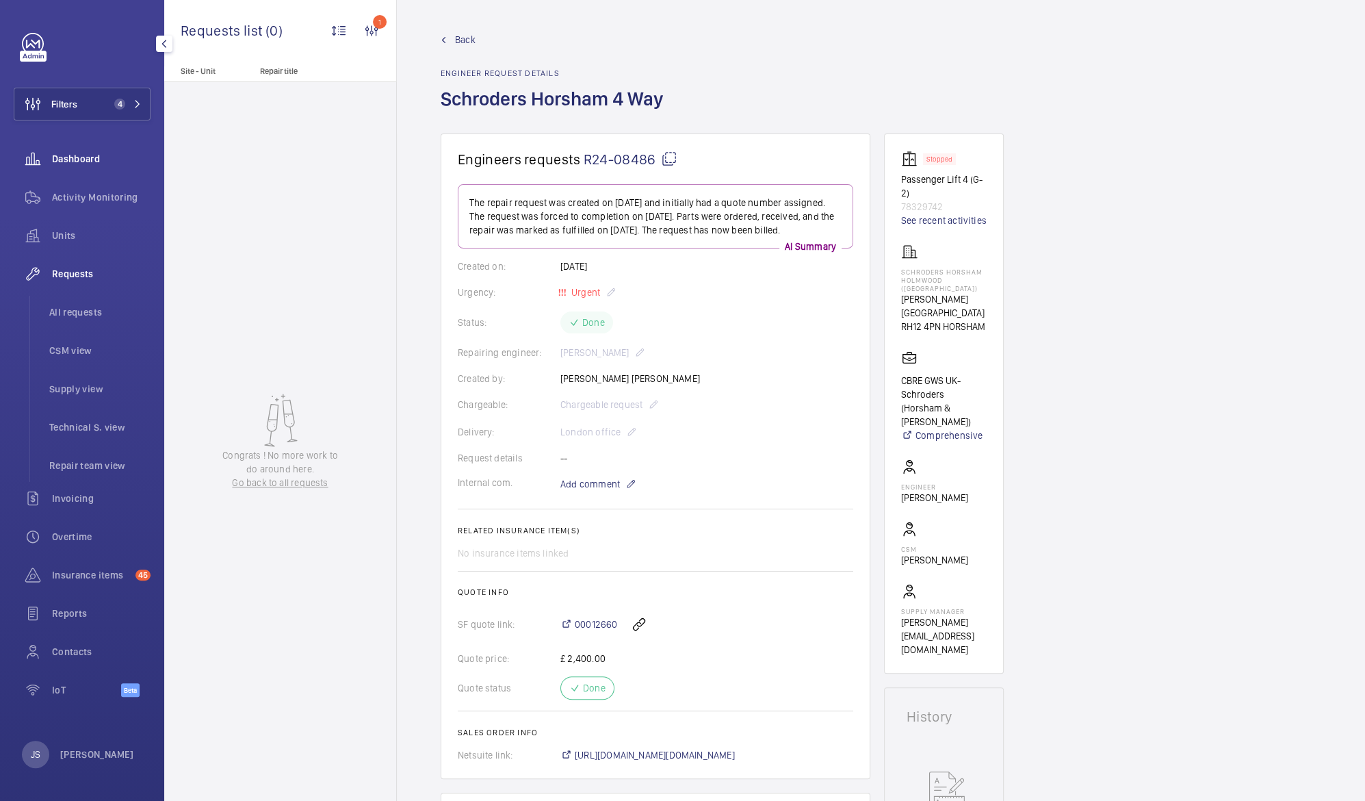
click at [87, 166] on div "Dashboard" at bounding box center [82, 158] width 137 height 33
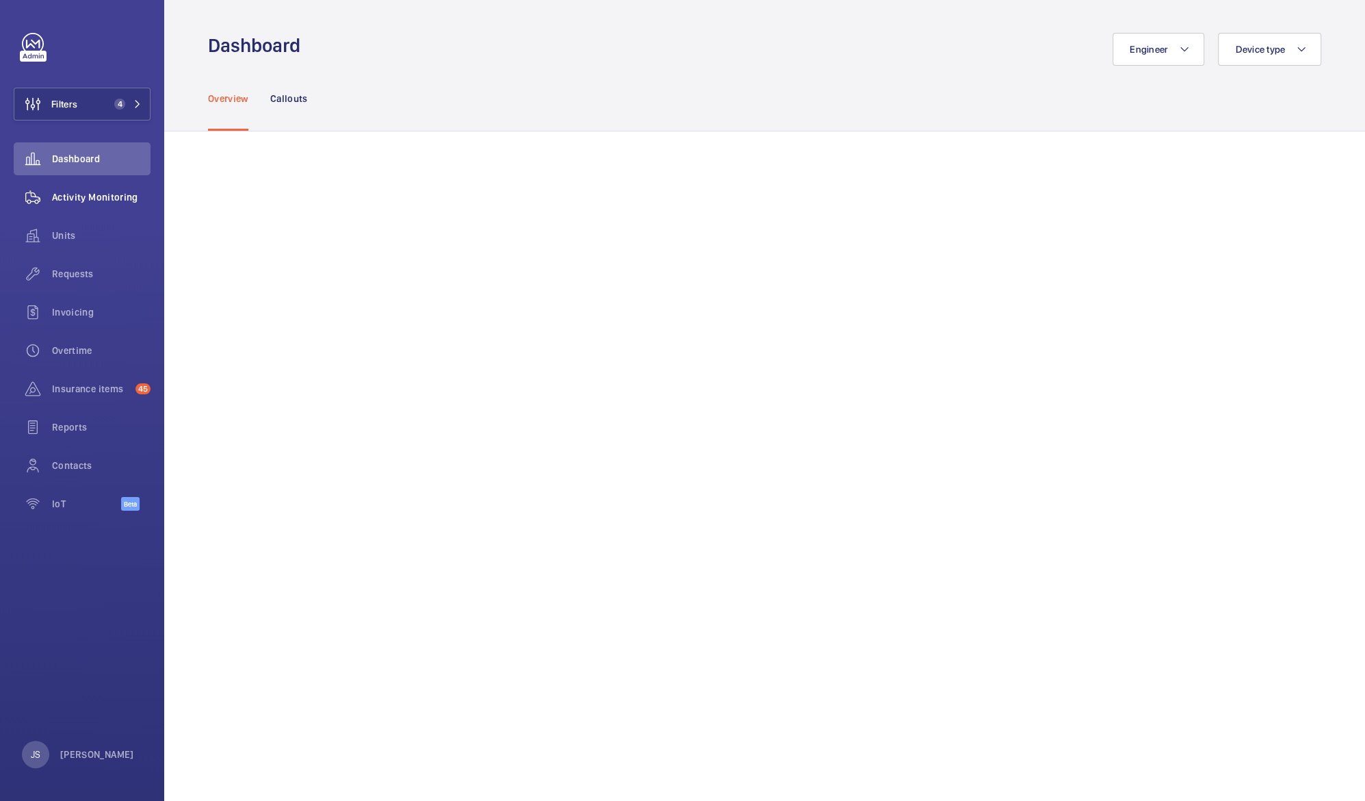
click at [72, 201] on span "Activity Monitoring" at bounding box center [101, 197] width 99 height 14
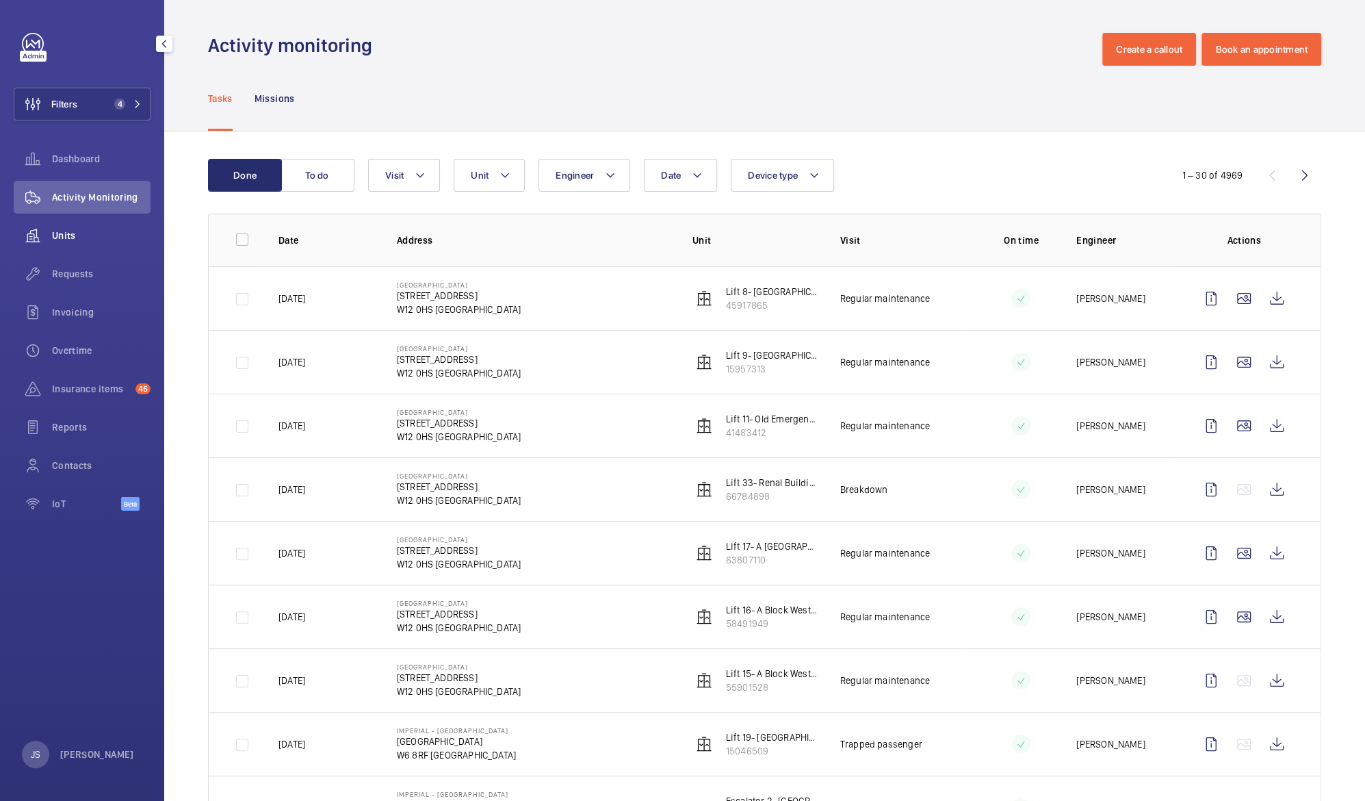
click at [73, 233] on span "Units" at bounding box center [101, 236] width 99 height 14
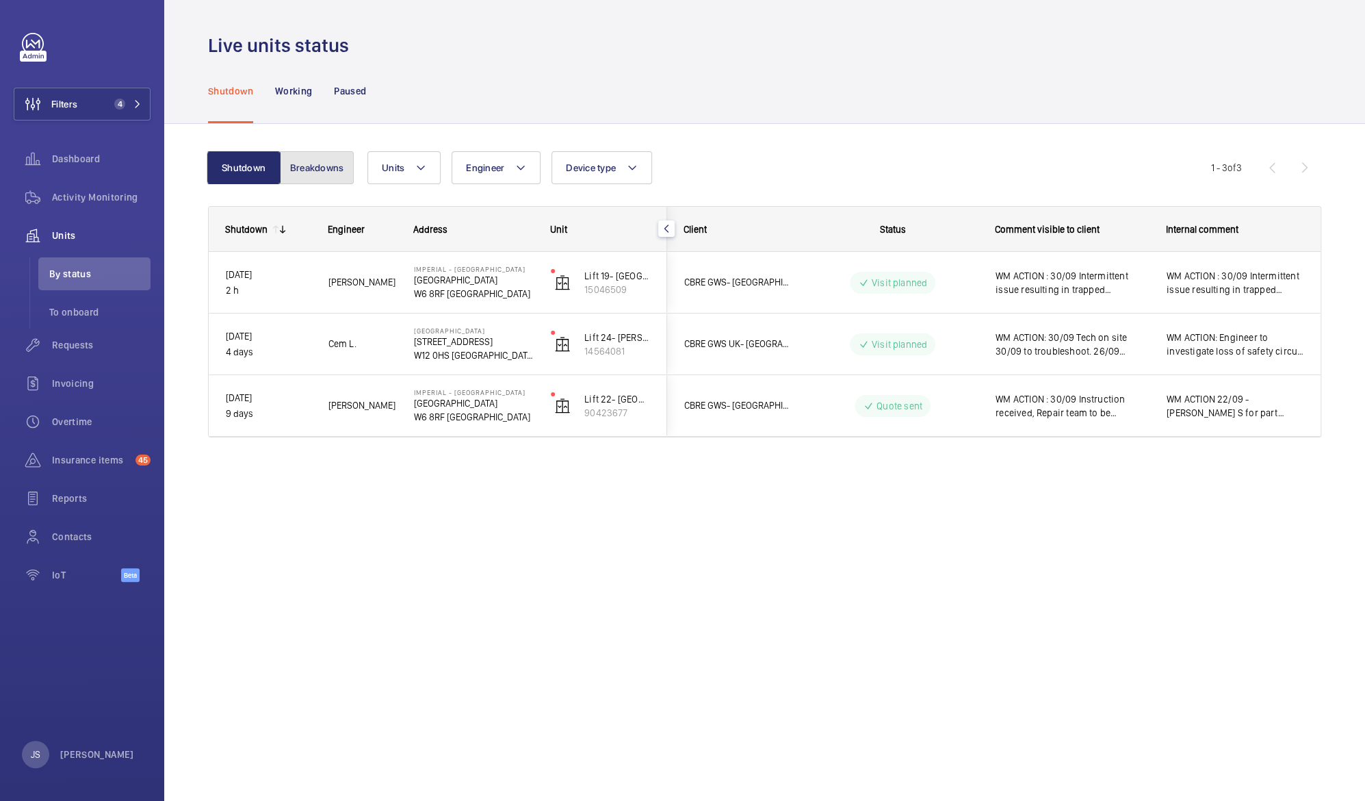
click at [308, 172] on button "Breakdowns" at bounding box center [317, 167] width 74 height 33
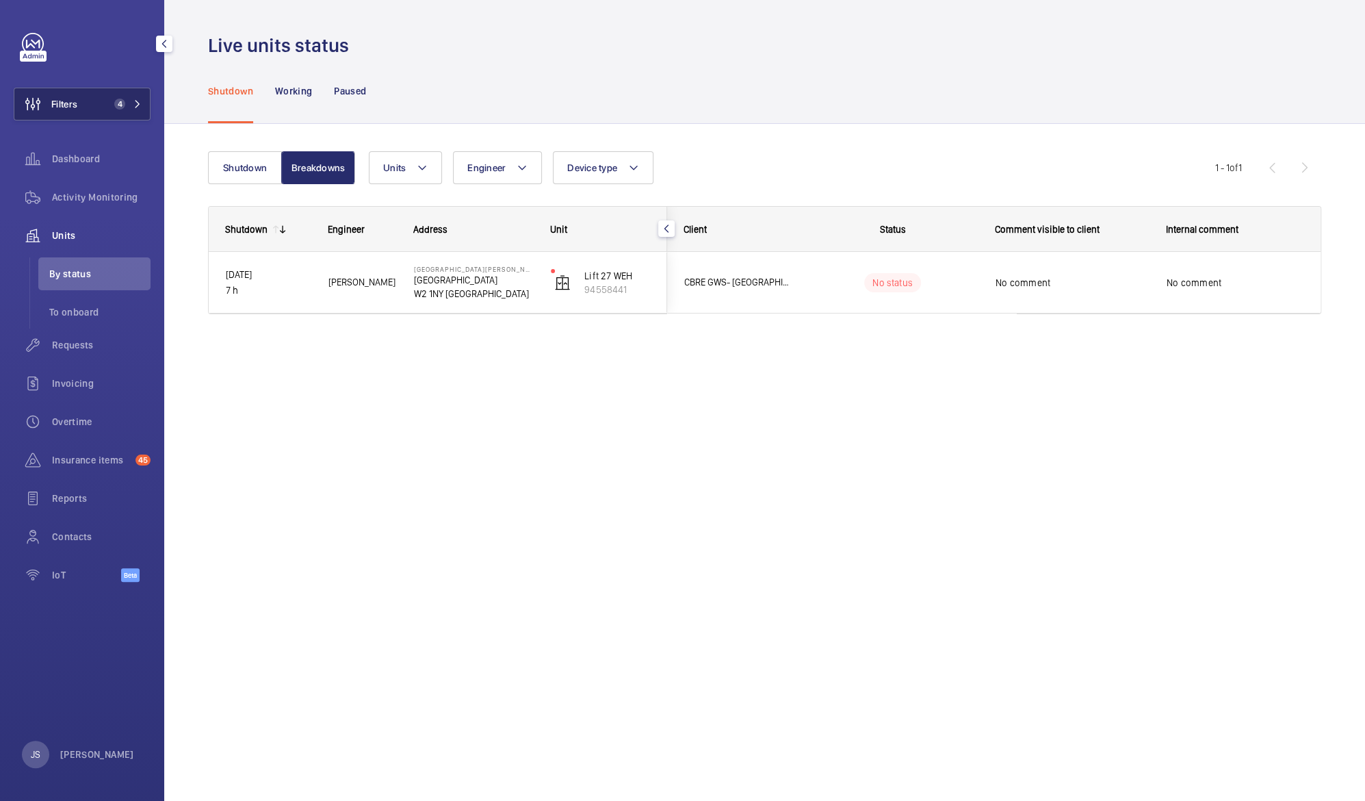
click at [75, 109] on span "Filters" at bounding box center [64, 104] width 26 height 14
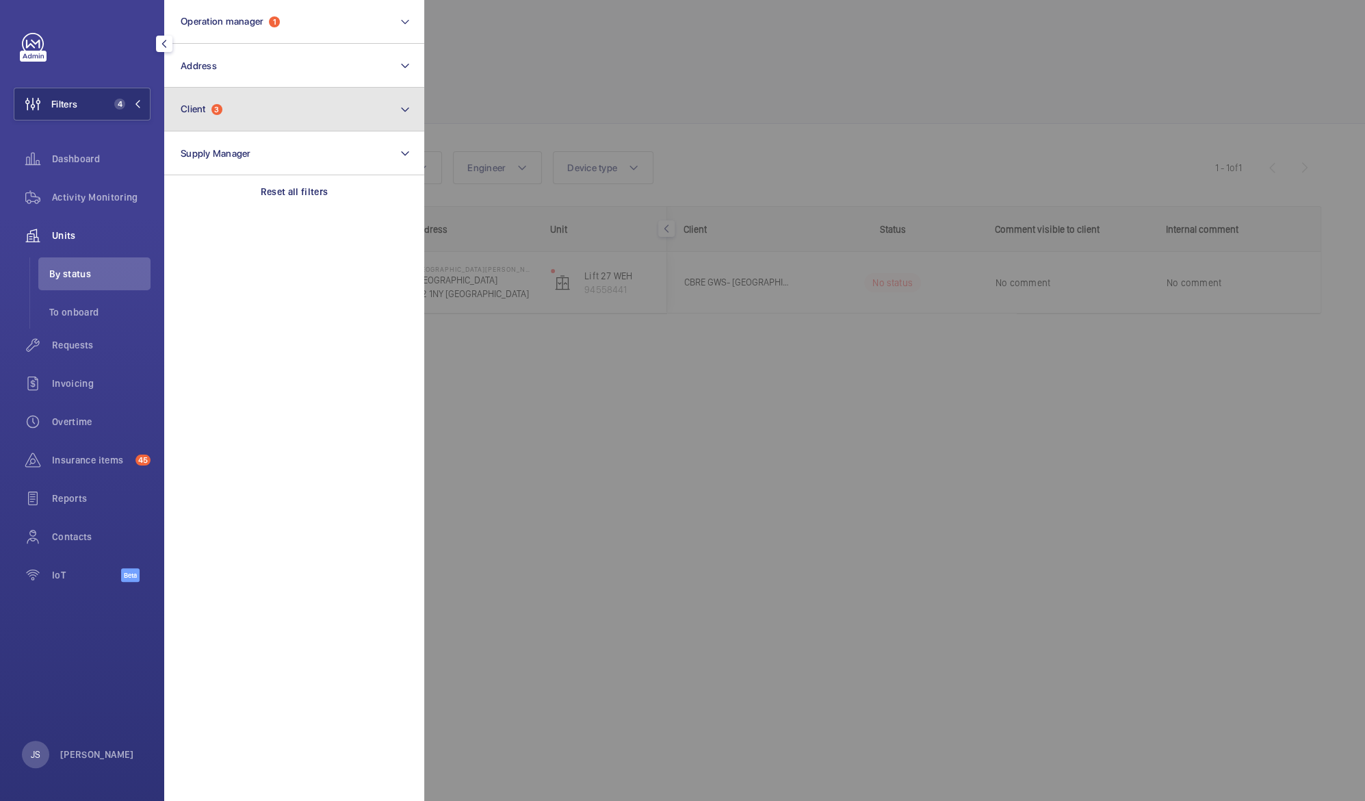
click at [197, 112] on span "Client" at bounding box center [193, 108] width 25 height 11
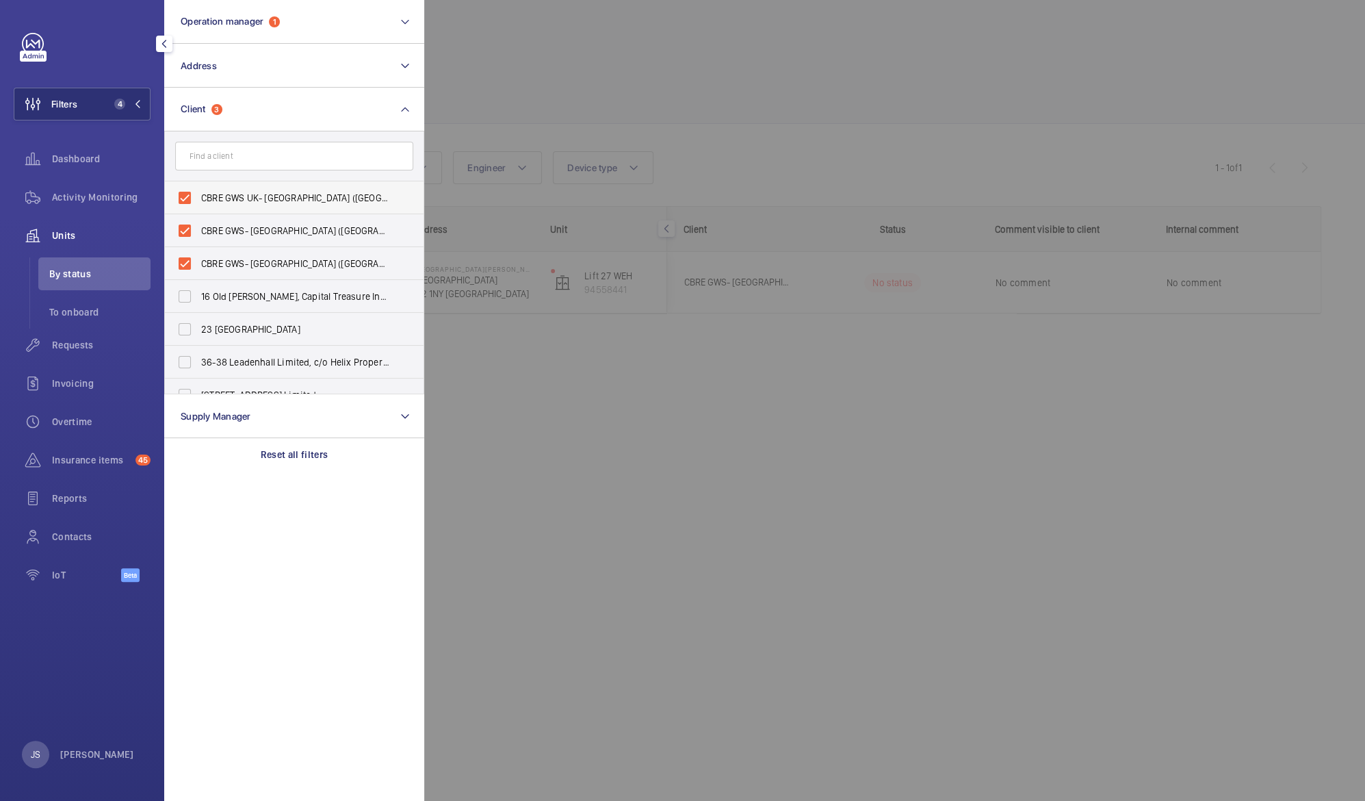
click at [222, 196] on span "CBRE GWS UK- [GEOGRAPHIC_DATA] ([GEOGRAPHIC_DATA])" at bounding box center [295, 198] width 188 height 14
click at [198, 196] on input "CBRE GWS UK- [GEOGRAPHIC_DATA] ([GEOGRAPHIC_DATA])" at bounding box center [184, 197] width 27 height 27
checkbox input "false"
click at [222, 221] on label "CBRE GWS- [GEOGRAPHIC_DATA] ([GEOGRAPHIC_DATA])" at bounding box center [284, 230] width 238 height 33
click at [198, 221] on input "CBRE GWS- [GEOGRAPHIC_DATA] ([GEOGRAPHIC_DATA])" at bounding box center [184, 230] width 27 height 27
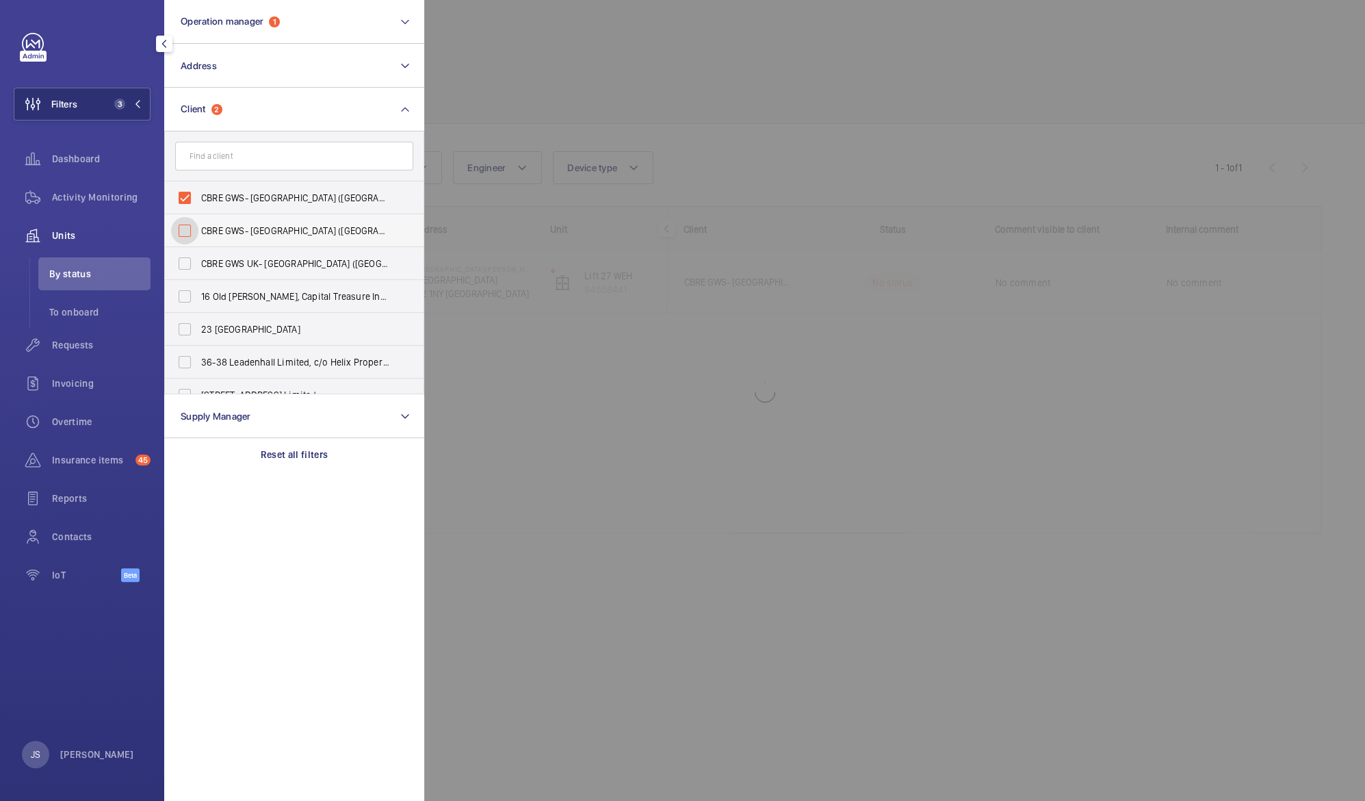
checkbox input "false"
click at [223, 201] on span "CBRE GWS- [GEOGRAPHIC_DATA] ([GEOGRAPHIC_DATA][PERSON_NAME])" at bounding box center [295, 198] width 188 height 14
click at [198, 201] on input "CBRE GWS- [GEOGRAPHIC_DATA] ([GEOGRAPHIC_DATA][PERSON_NAME])" at bounding box center [184, 197] width 27 height 27
checkbox input "false"
click at [224, 151] on input "text" at bounding box center [294, 156] width 238 height 29
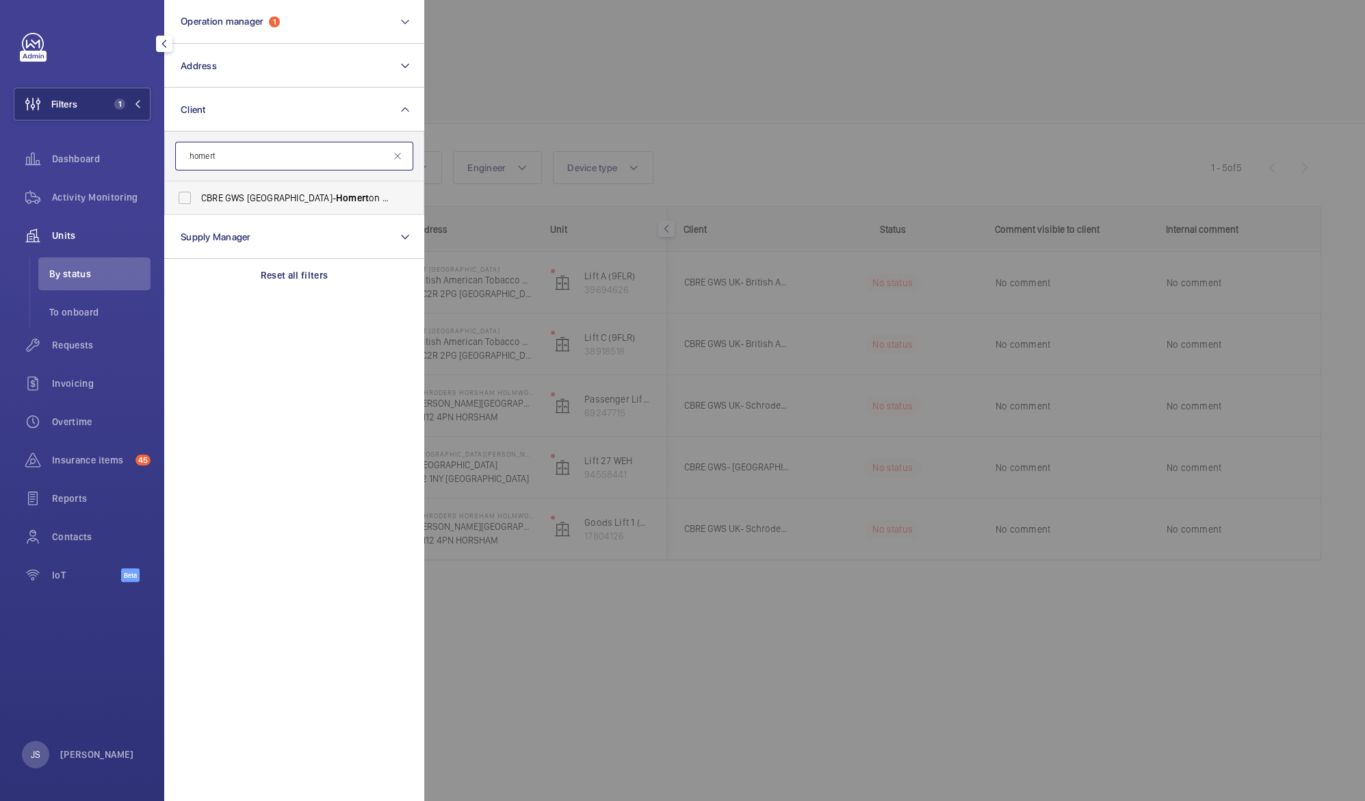
type input "homert"
click at [243, 197] on span "CBRE GWS UK- Homert on Hospital (Critical)" at bounding box center [295, 198] width 188 height 14
click at [198, 197] on input "CBRE GWS UK- Homert on Hospital (Critical)" at bounding box center [184, 197] width 27 height 27
checkbox input "true"
click at [591, 48] on div at bounding box center [1106, 400] width 1365 height 801
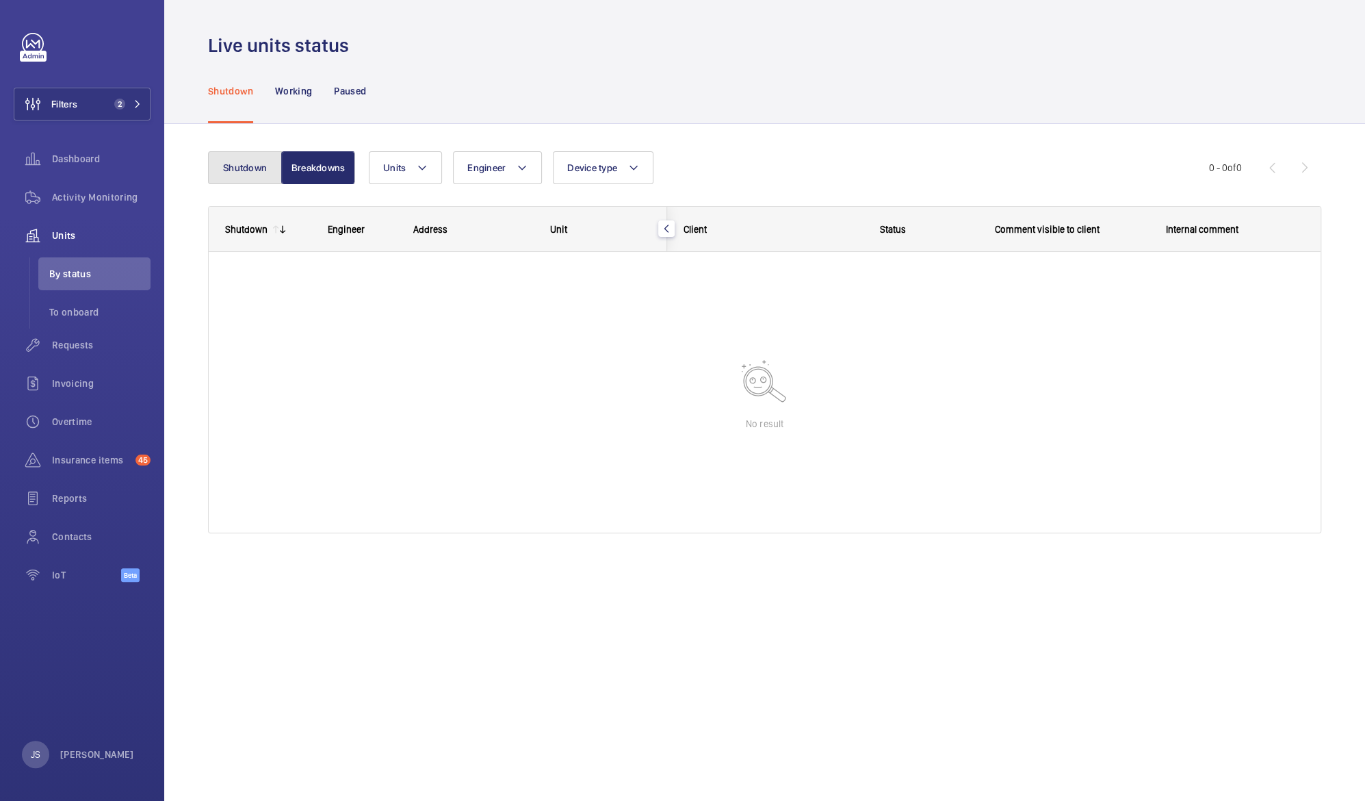
click at [252, 178] on button "Shutdown" at bounding box center [245, 167] width 74 height 33
click at [75, 197] on span "Activity Monitoring" at bounding box center [101, 197] width 99 height 14
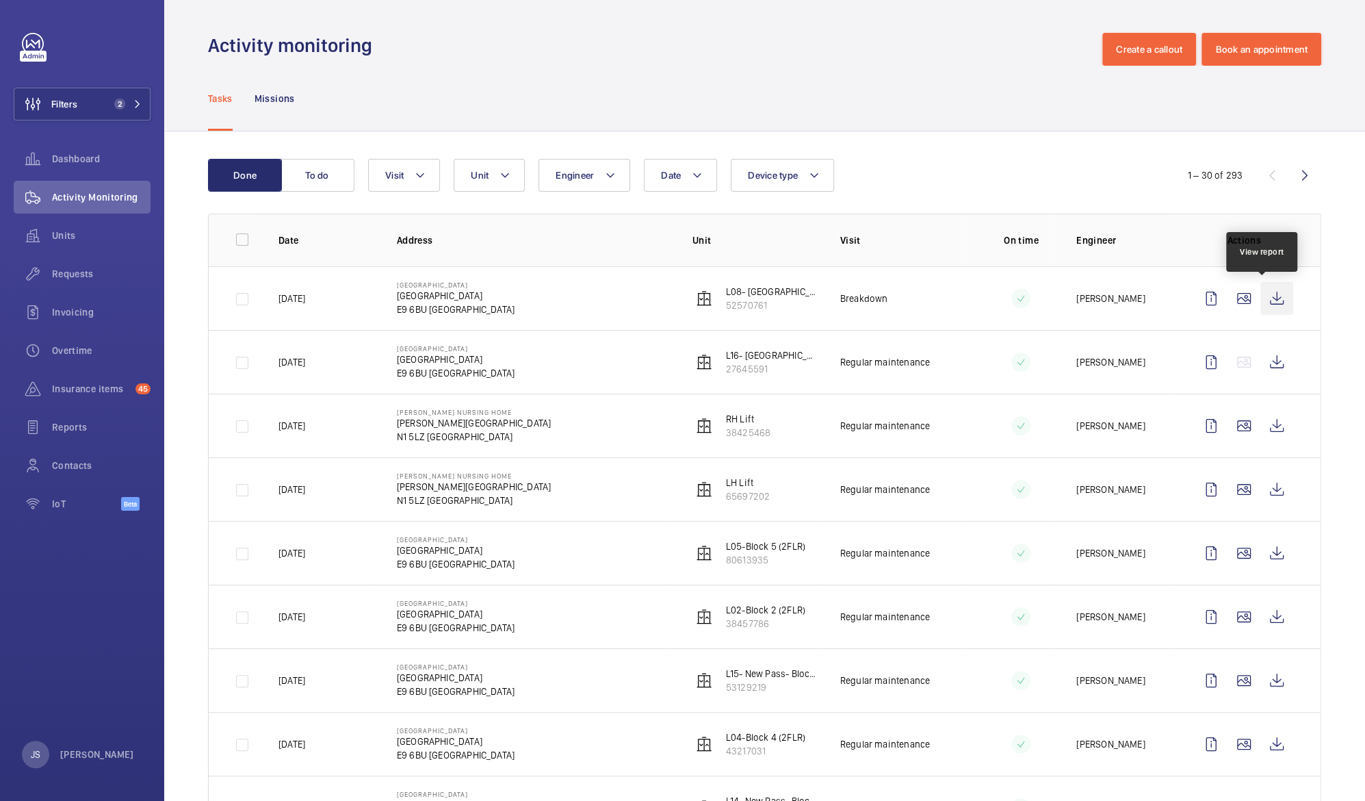
click at [1263, 303] on wm-front-icon-button at bounding box center [1277, 298] width 33 height 33
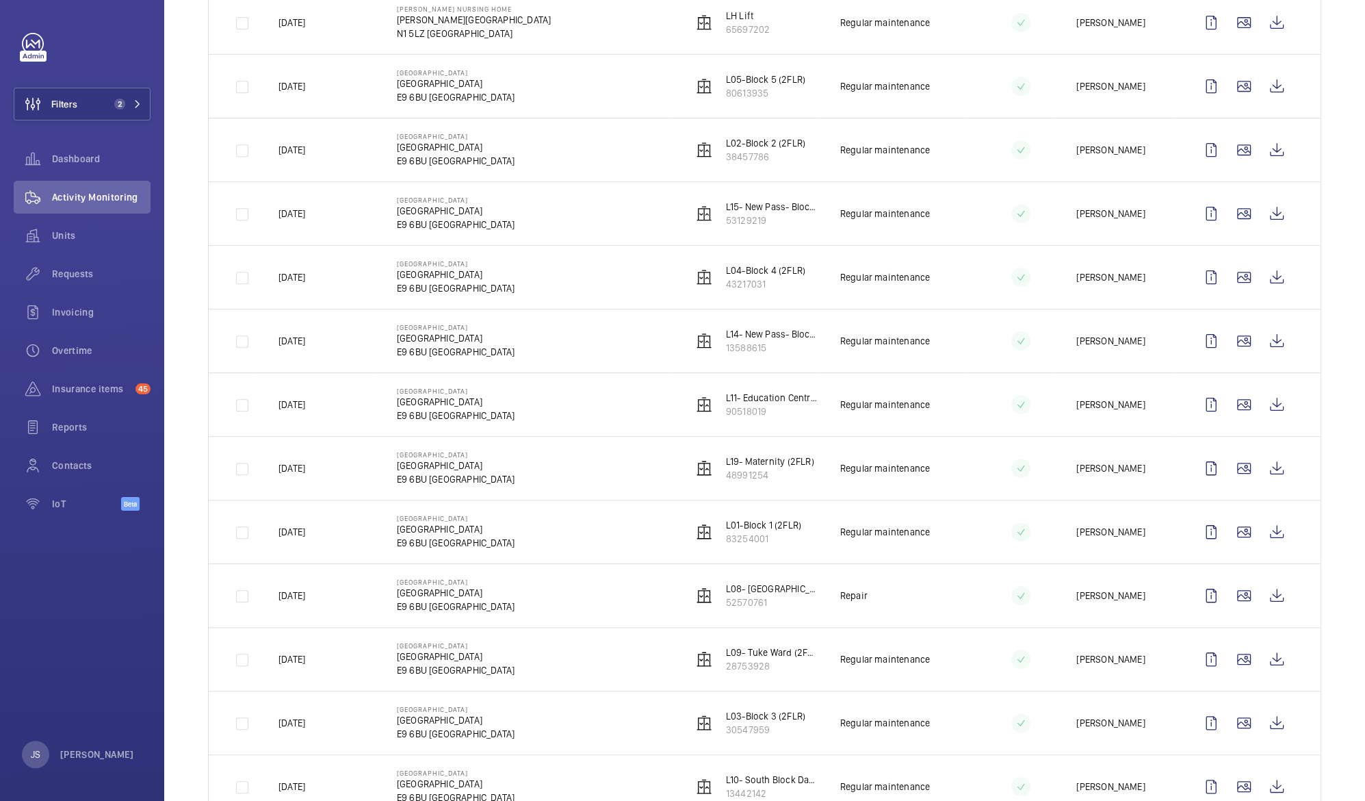
scroll to position [510, 0]
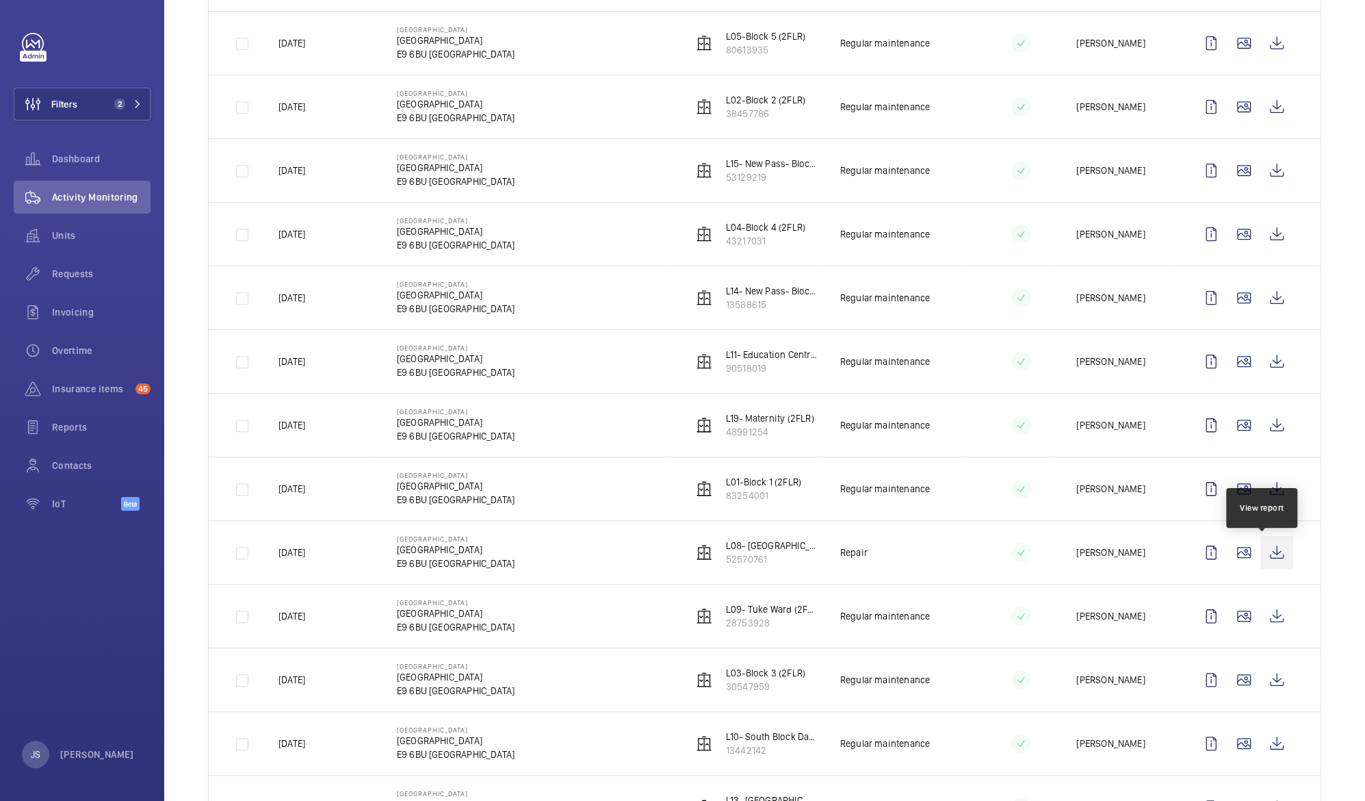
click at [1267, 556] on wm-front-icon-button at bounding box center [1277, 552] width 33 height 33
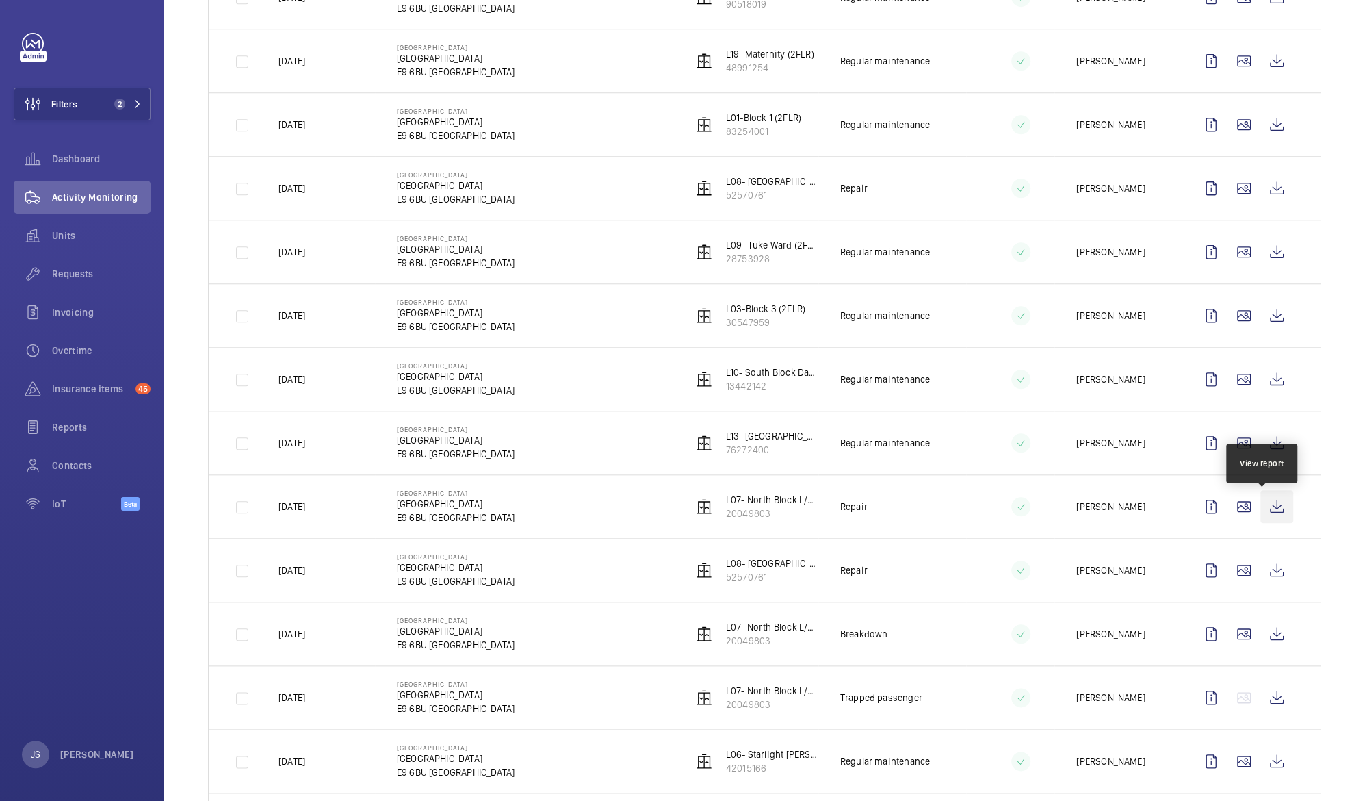
click at [1263, 512] on wm-front-icon-button at bounding box center [1277, 506] width 33 height 33
click at [1265, 576] on wm-front-icon-button at bounding box center [1277, 570] width 33 height 33
click at [1264, 511] on wm-front-icon-button at bounding box center [1277, 506] width 33 height 33
click at [1263, 194] on wm-front-icon-button at bounding box center [1277, 188] width 33 height 33
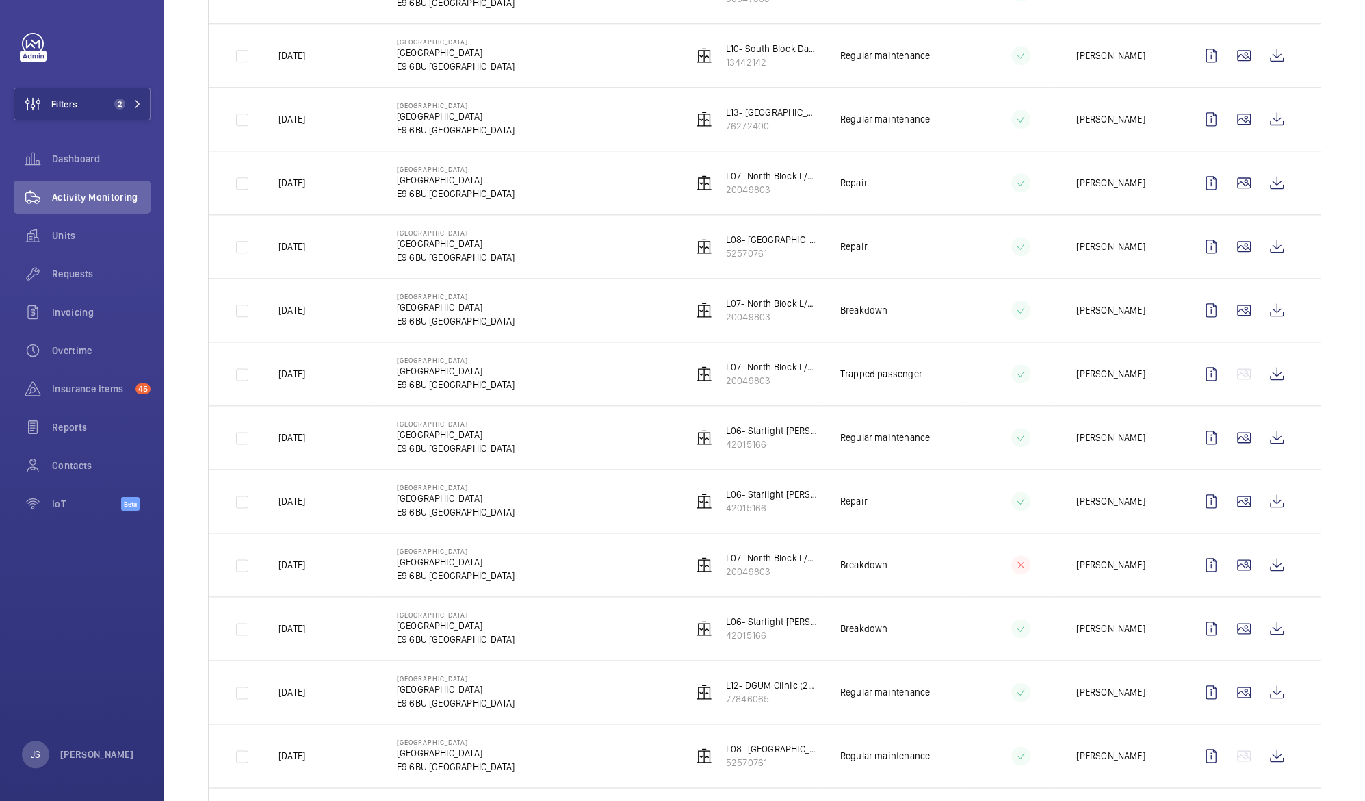
scroll to position [1204, 0]
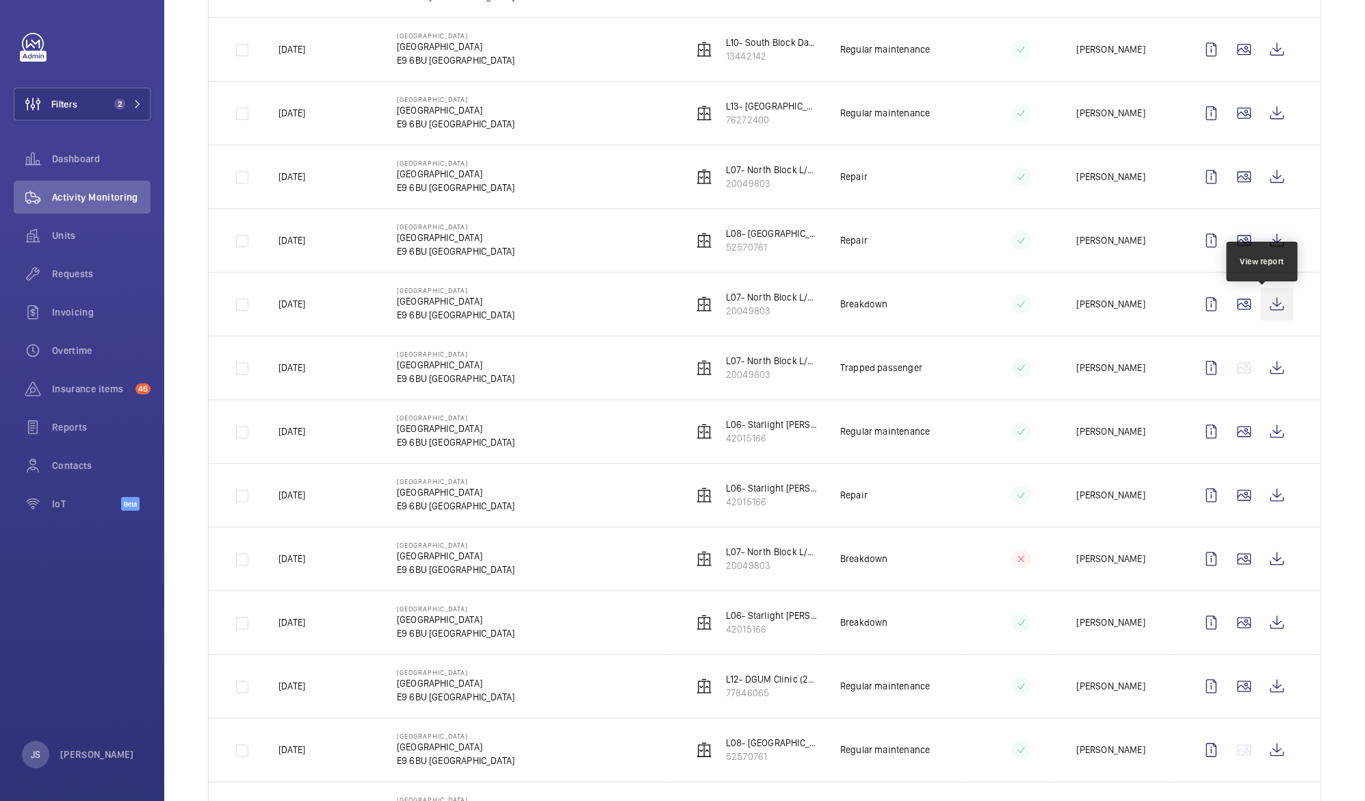
click at [1265, 313] on wm-front-icon-button at bounding box center [1277, 303] width 33 height 33
click at [1267, 565] on wm-front-icon-button at bounding box center [1277, 558] width 33 height 33
click at [1265, 638] on wm-front-icon-button at bounding box center [1277, 622] width 33 height 33
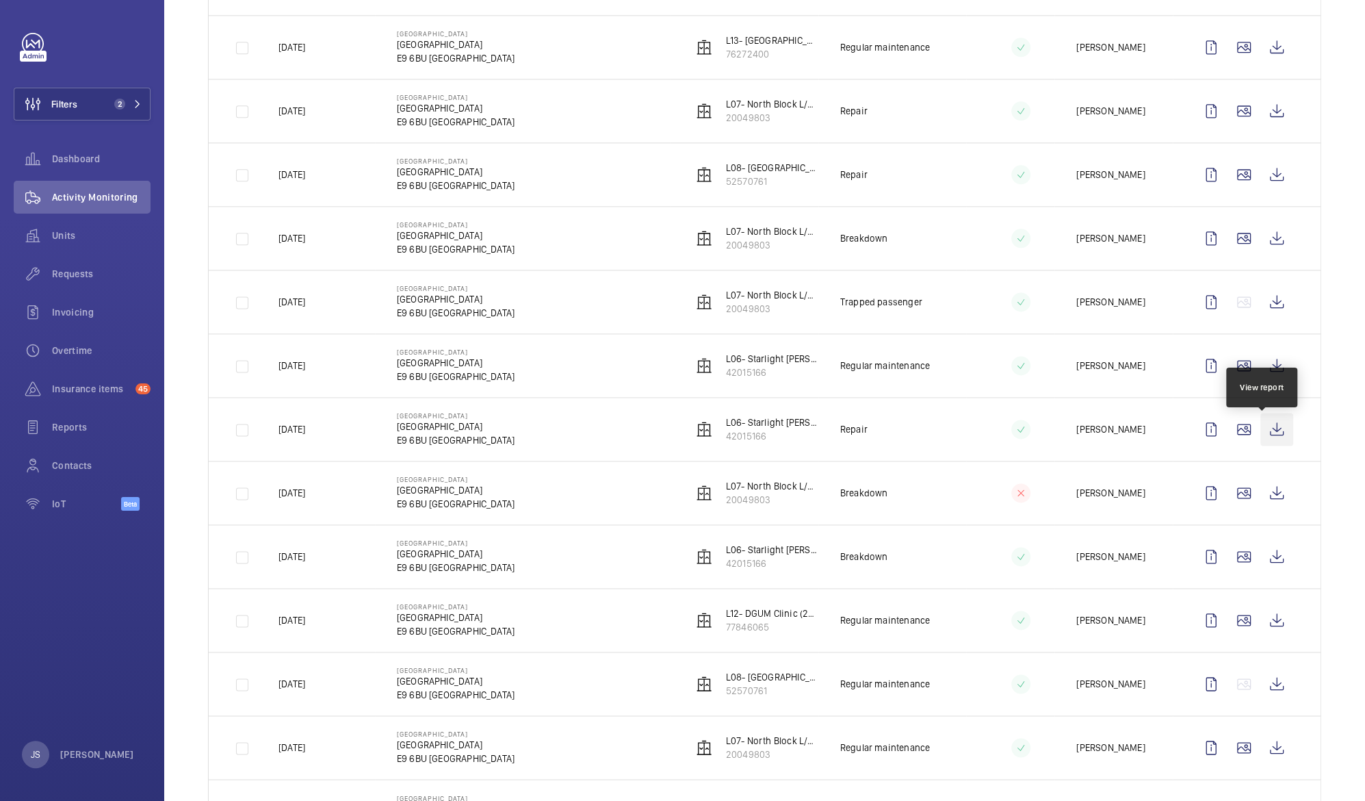
click at [1265, 432] on wm-front-icon-button at bounding box center [1277, 429] width 33 height 33
click at [734, 568] on p "42015166" at bounding box center [772, 563] width 92 height 14
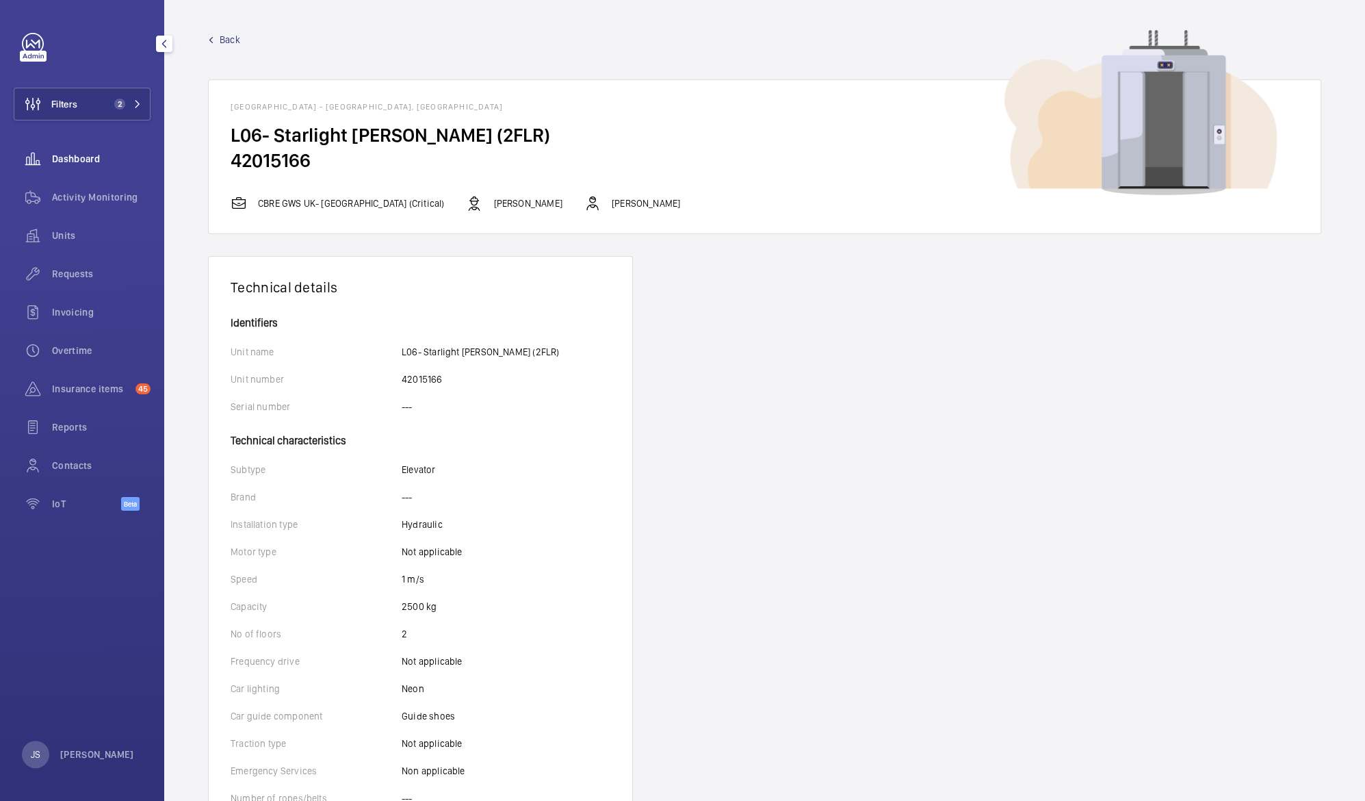
click at [78, 157] on span "Dashboard" at bounding box center [101, 159] width 99 height 14
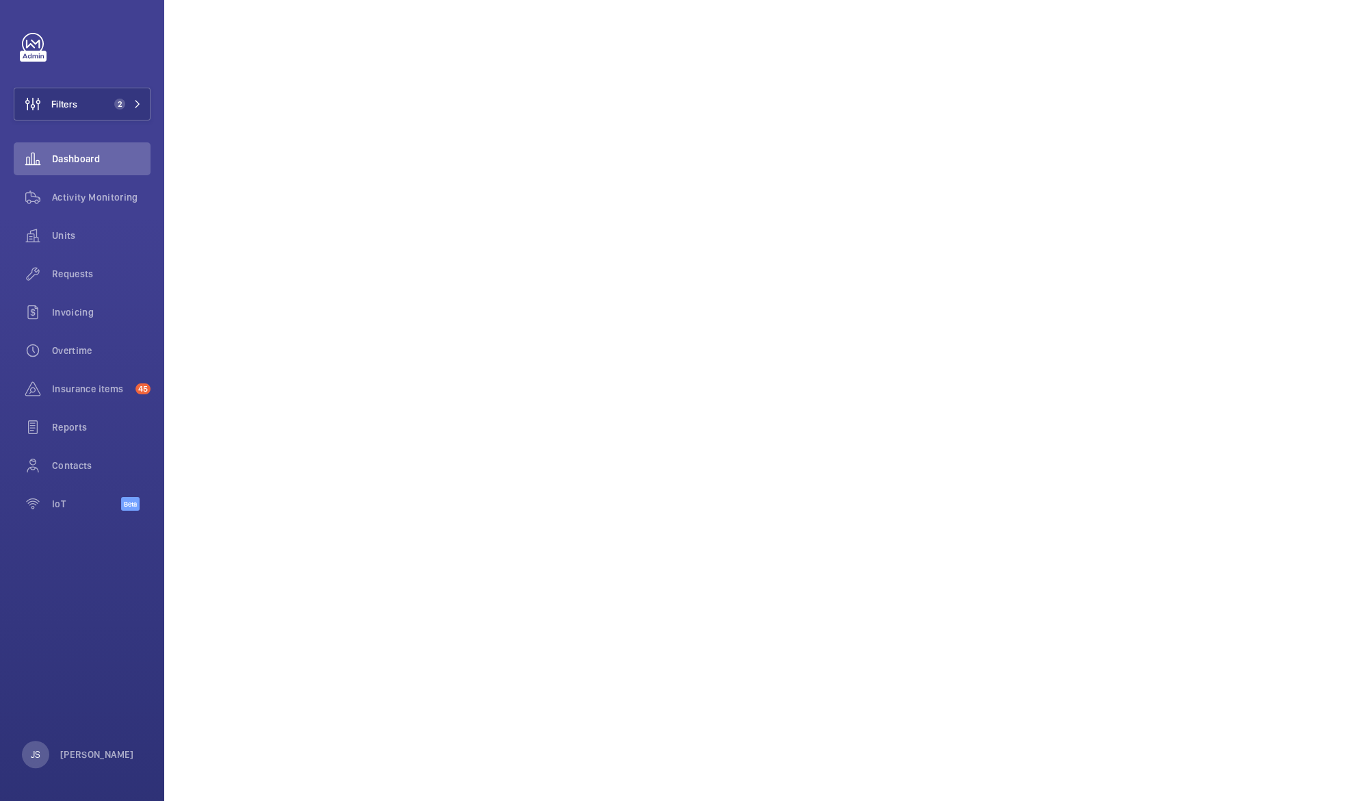
scroll to position [1336, 0]
click at [45, 439] on wm-front-icon-button at bounding box center [33, 427] width 38 height 33
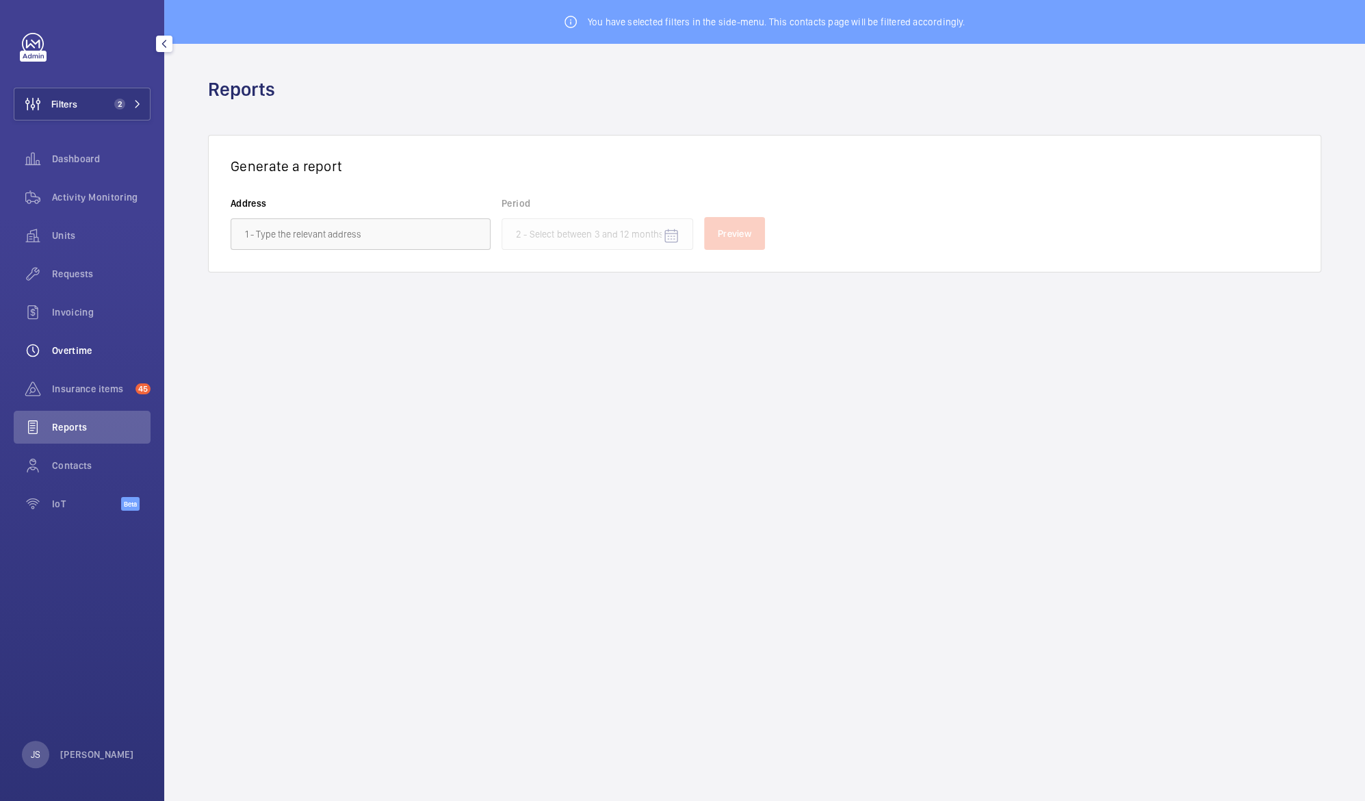
click at [50, 348] on wm-front-icon-button at bounding box center [33, 350] width 38 height 33
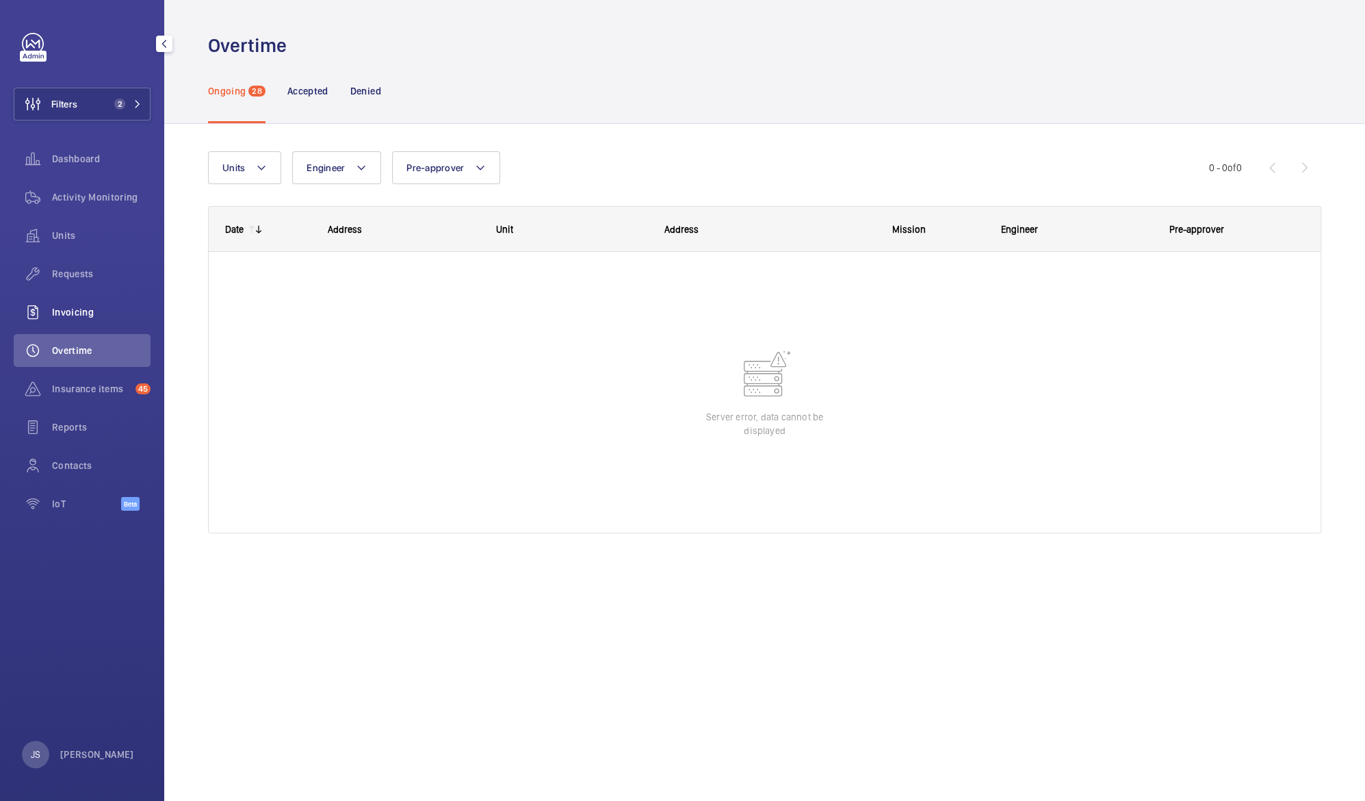
click at [86, 313] on span "Invoicing" at bounding box center [101, 312] width 99 height 14
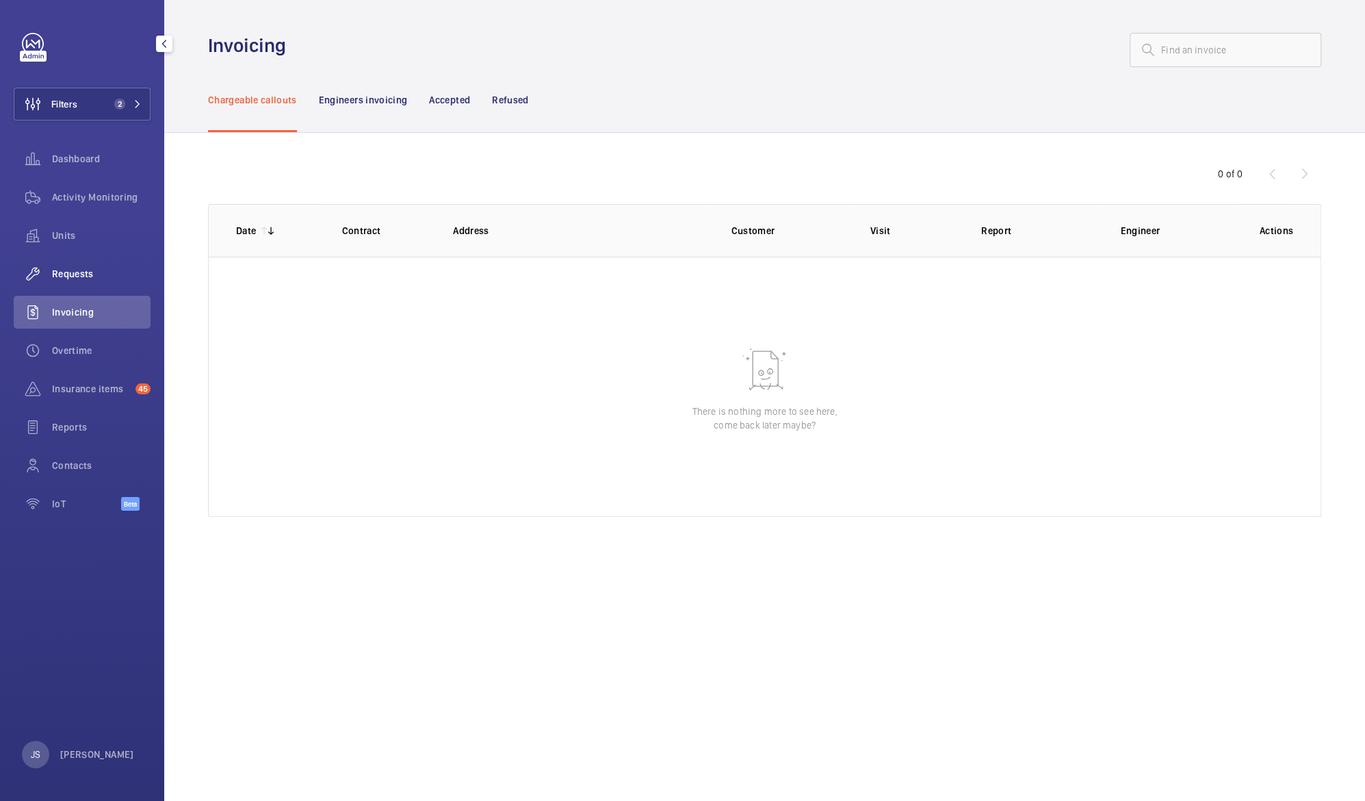
click at [75, 287] on div "Requests" at bounding box center [82, 273] width 137 height 33
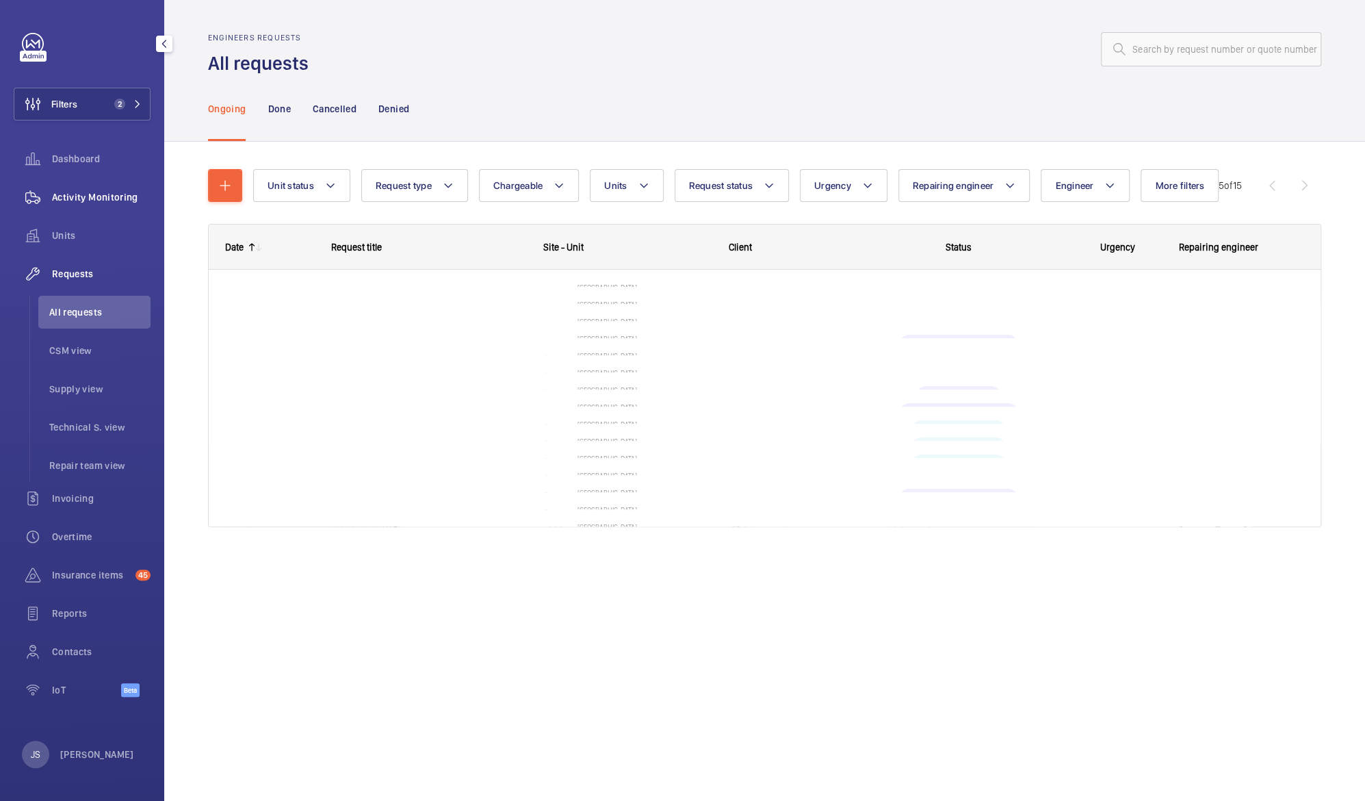
click at [70, 194] on span "Activity Monitoring" at bounding box center [101, 197] width 99 height 14
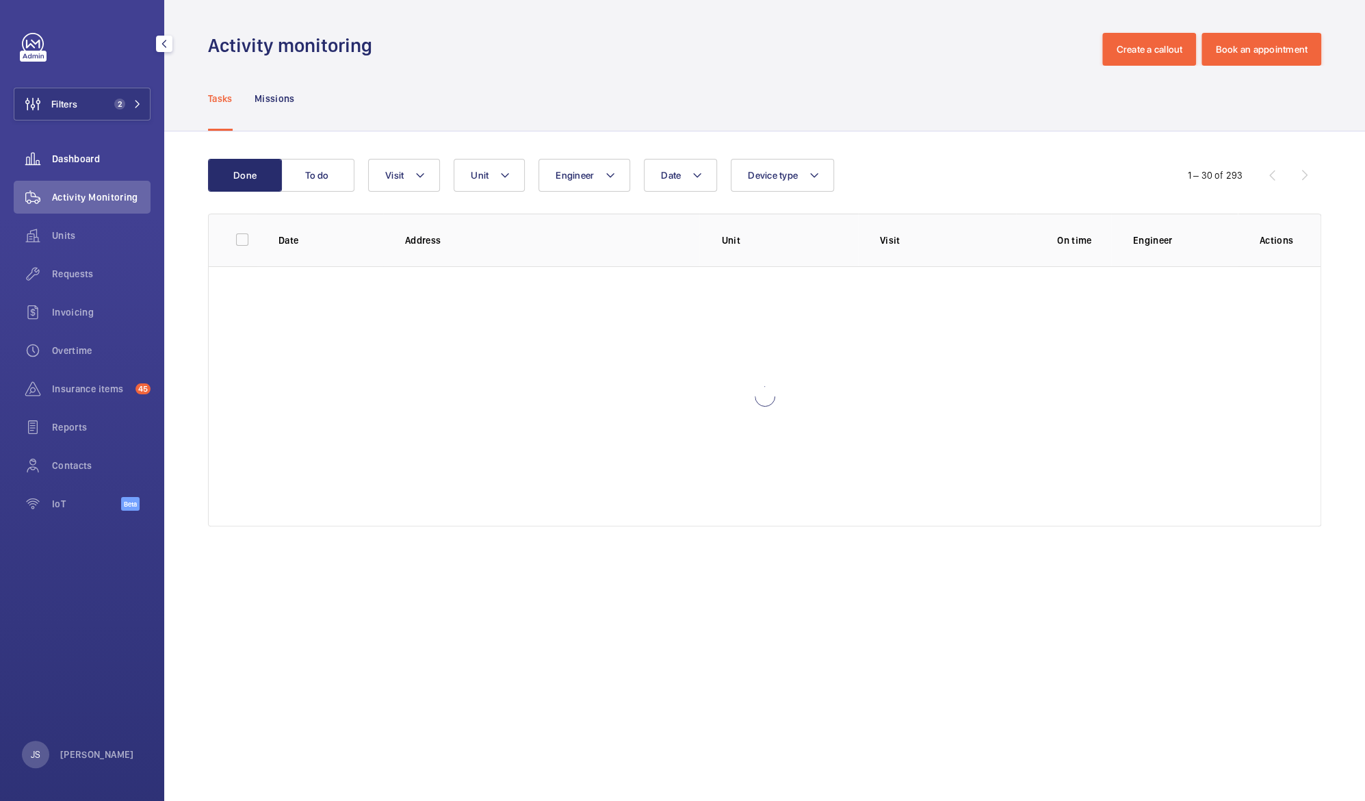
click at [51, 162] on wm-front-icon-button at bounding box center [33, 158] width 38 height 33
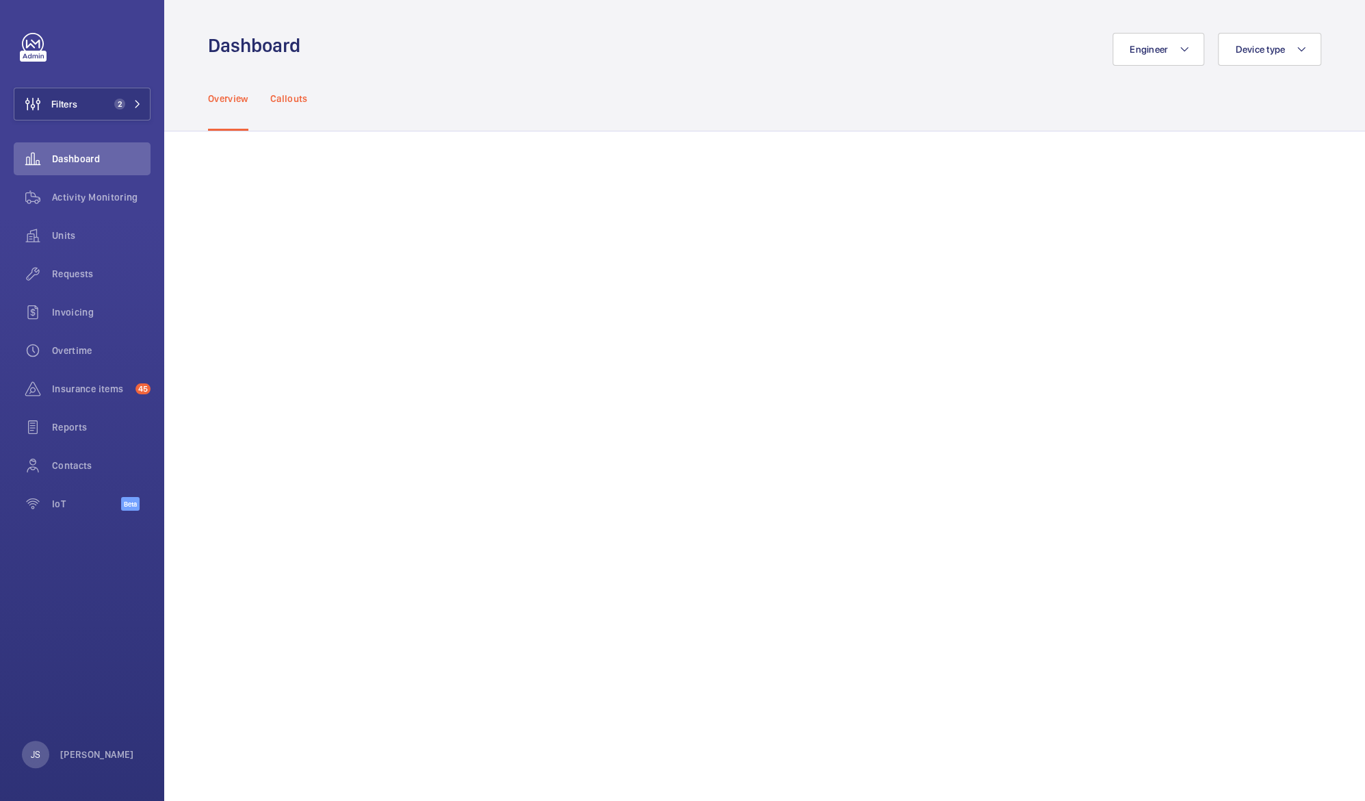
click at [293, 94] on p "Callouts" at bounding box center [289, 99] width 38 height 14
click at [219, 96] on p "Overview" at bounding box center [228, 99] width 40 height 14
click at [294, 100] on p "Callouts" at bounding box center [289, 99] width 38 height 14
click at [109, 109] on span "2" at bounding box center [117, 104] width 16 height 11
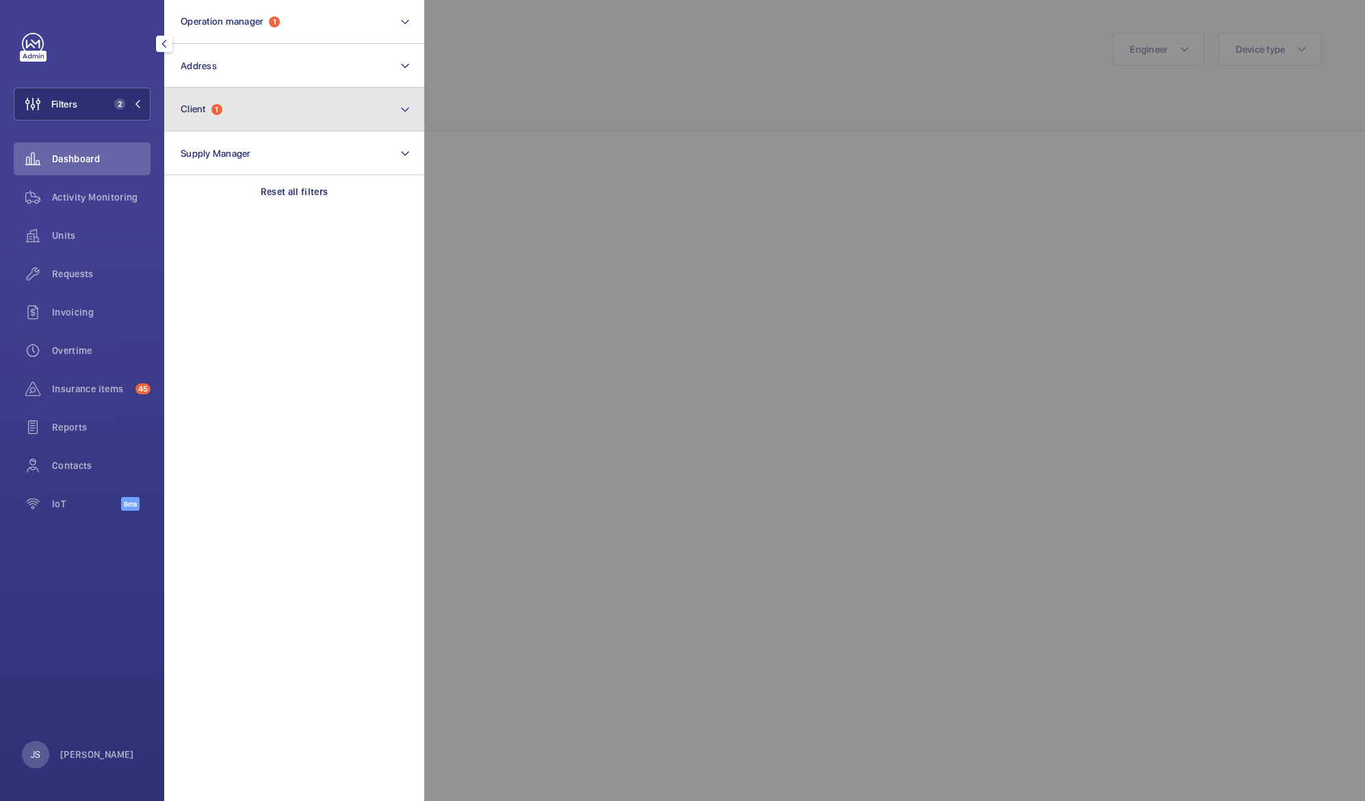
click at [186, 112] on span "Client" at bounding box center [193, 108] width 25 height 11
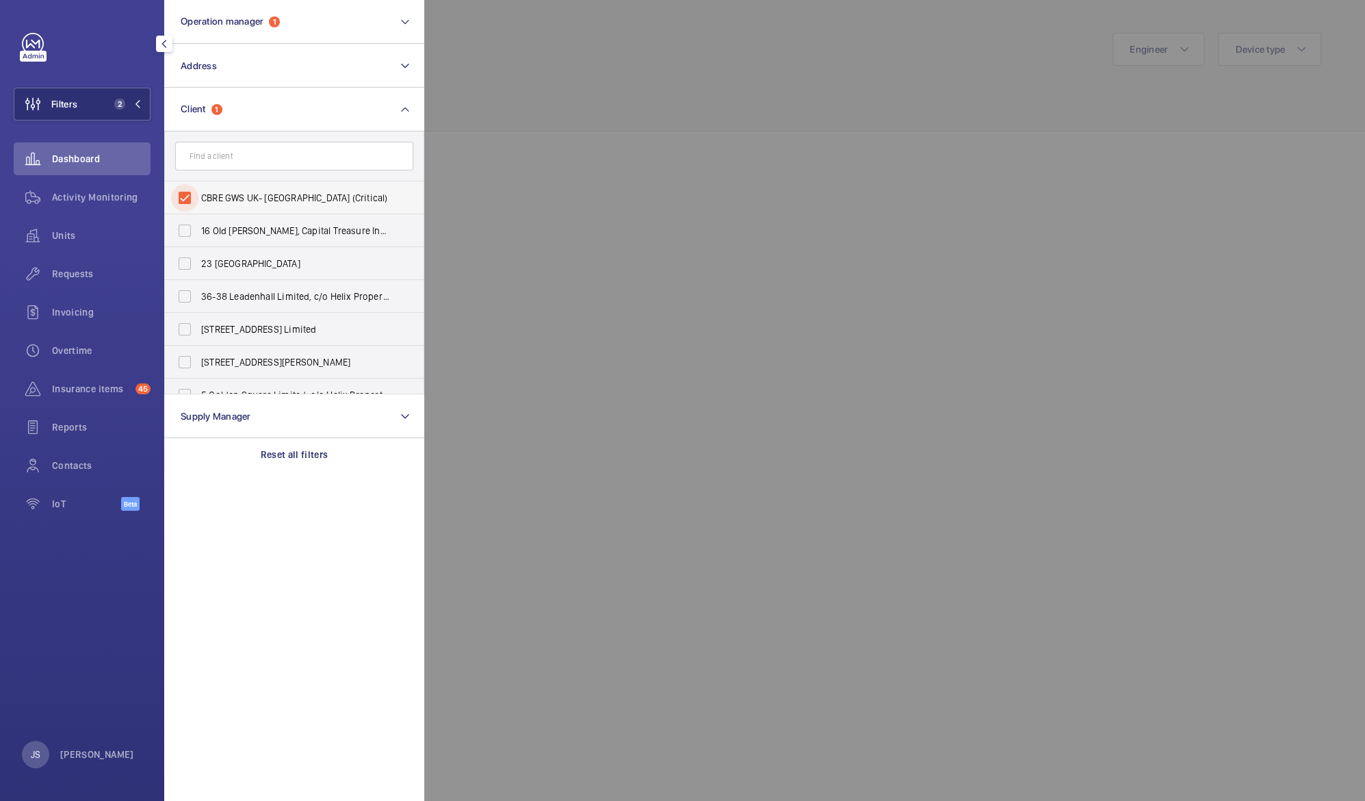
click at [186, 196] on input "CBRE GWS UK- [GEOGRAPHIC_DATA] (Critical)" at bounding box center [184, 197] width 27 height 27
checkbox input "false"
click at [201, 159] on input "text" at bounding box center [294, 156] width 238 height 29
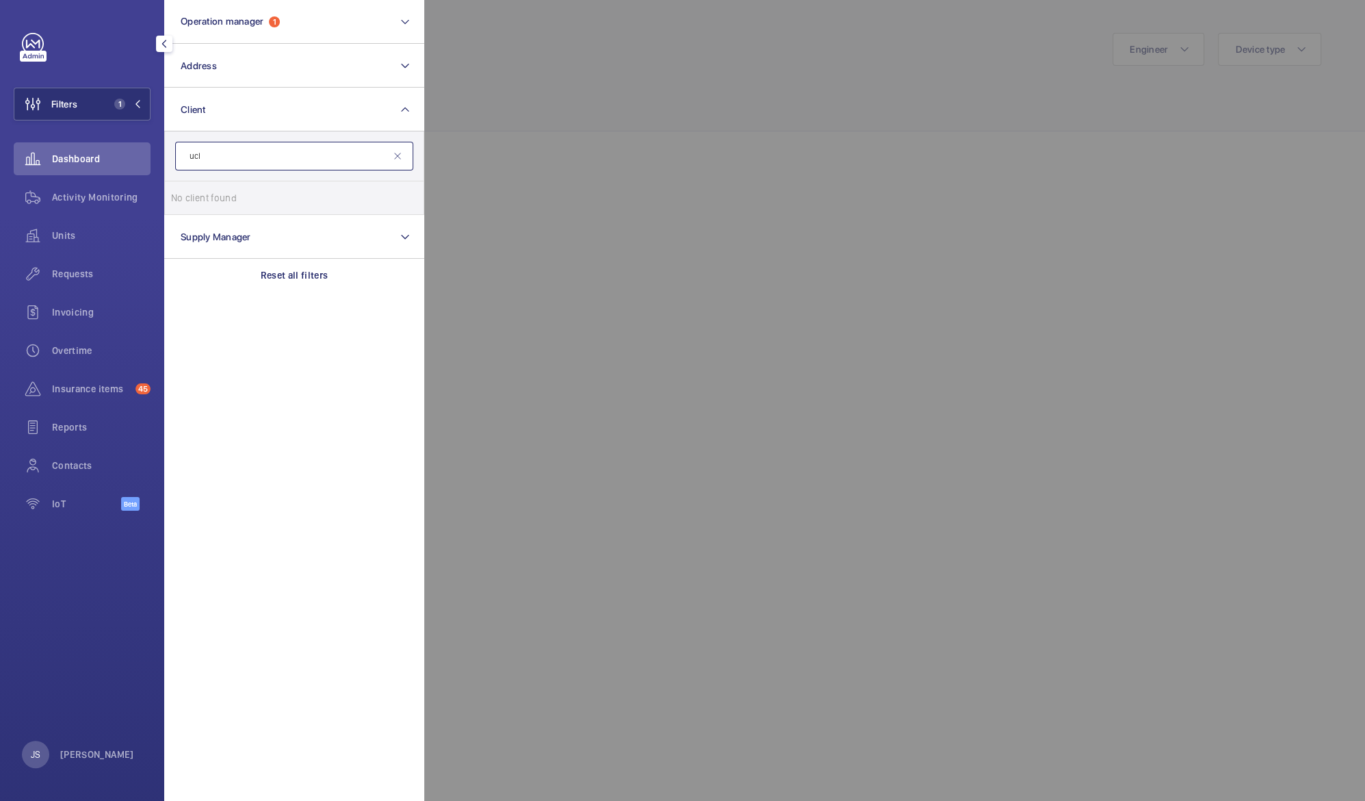
type input "uclh"
drag, startPoint x: 217, startPoint y: 159, endPoint x: 148, endPoint y: 151, distance: 69.5
click at [148, 151] on div "Filters 1 Operation manager 1 Address Client uclh No client found Reset Supply …" at bounding box center [82, 279] width 137 height 493
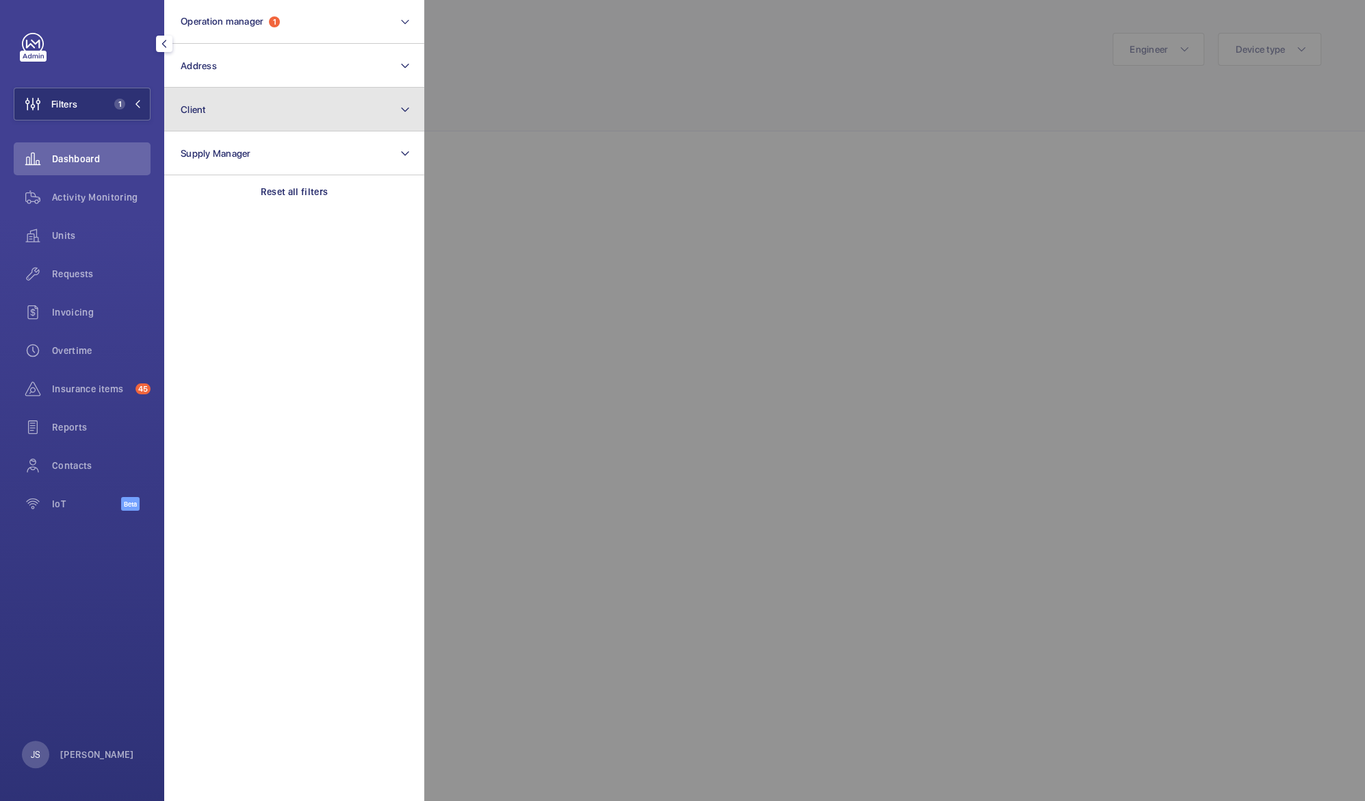
click at [179, 109] on button "Client" at bounding box center [294, 110] width 260 height 44
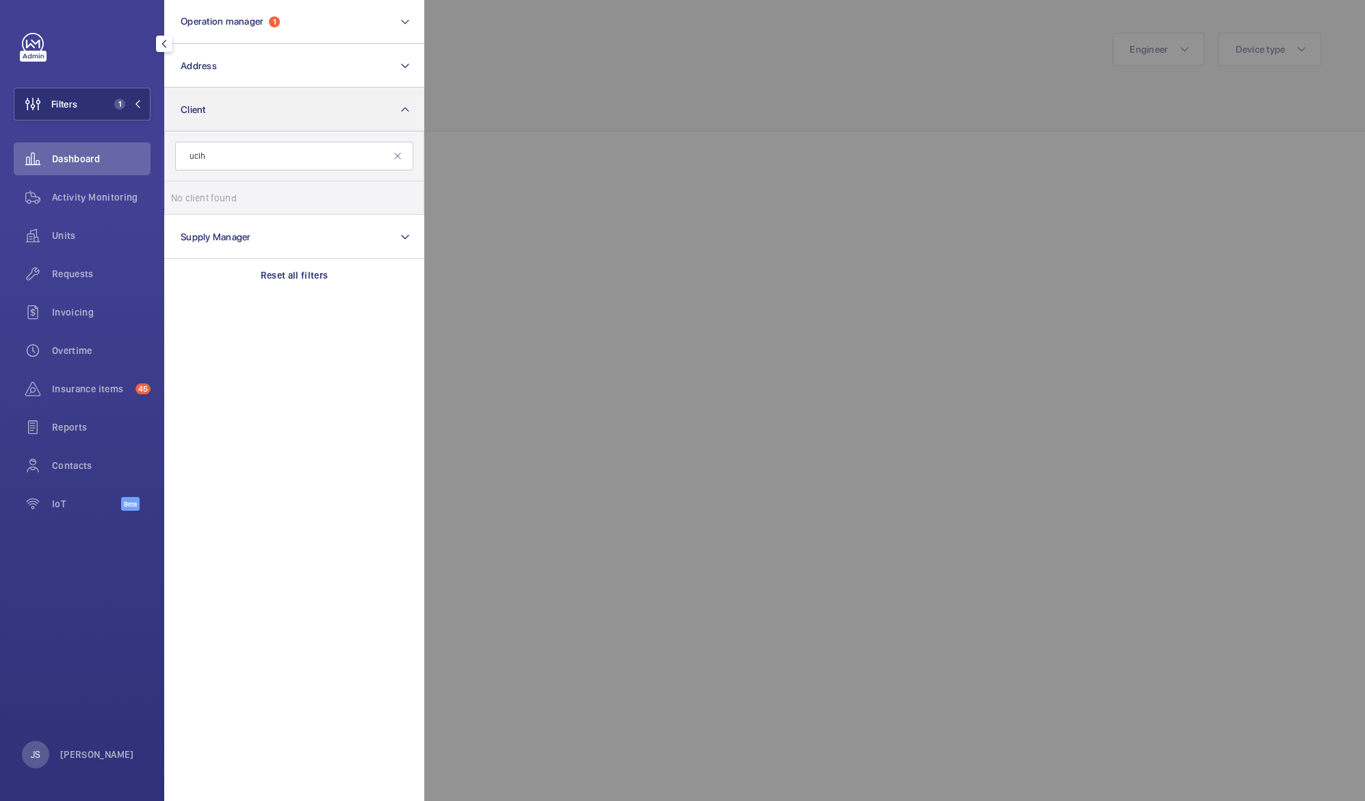
type input "uclh"
click at [234, 112] on button "Client" at bounding box center [294, 110] width 260 height 44
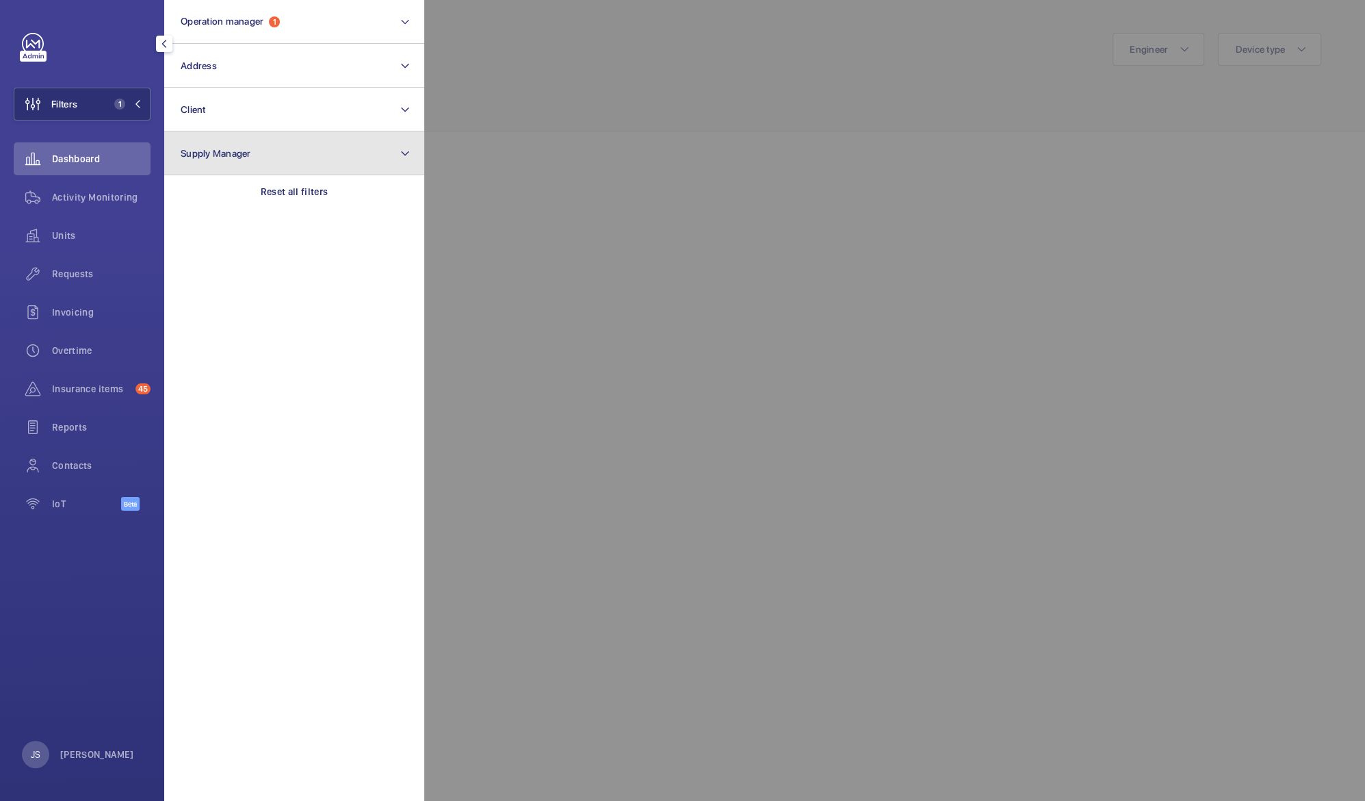
click at [246, 153] on span "Supply Manager" at bounding box center [216, 153] width 70 height 11
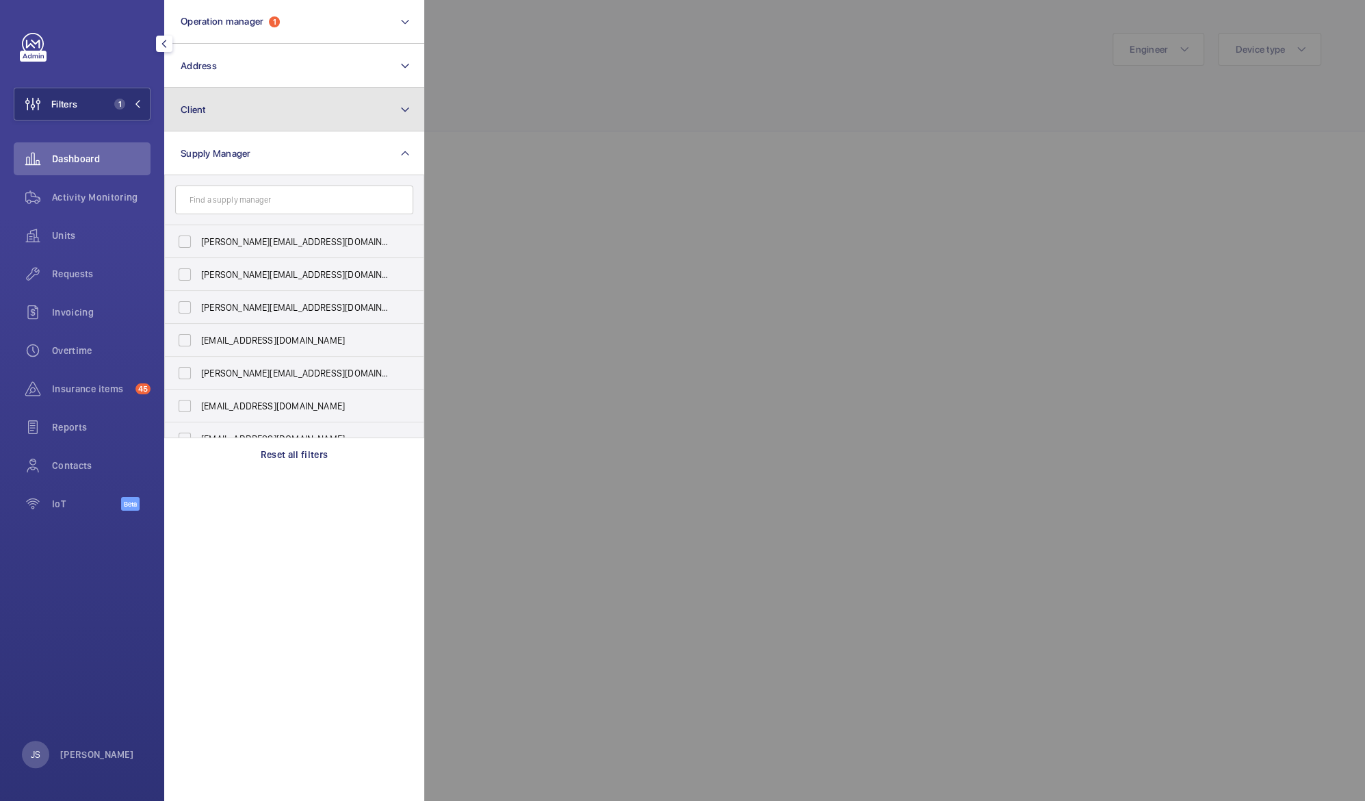
click at [240, 111] on button "Client" at bounding box center [294, 110] width 260 height 44
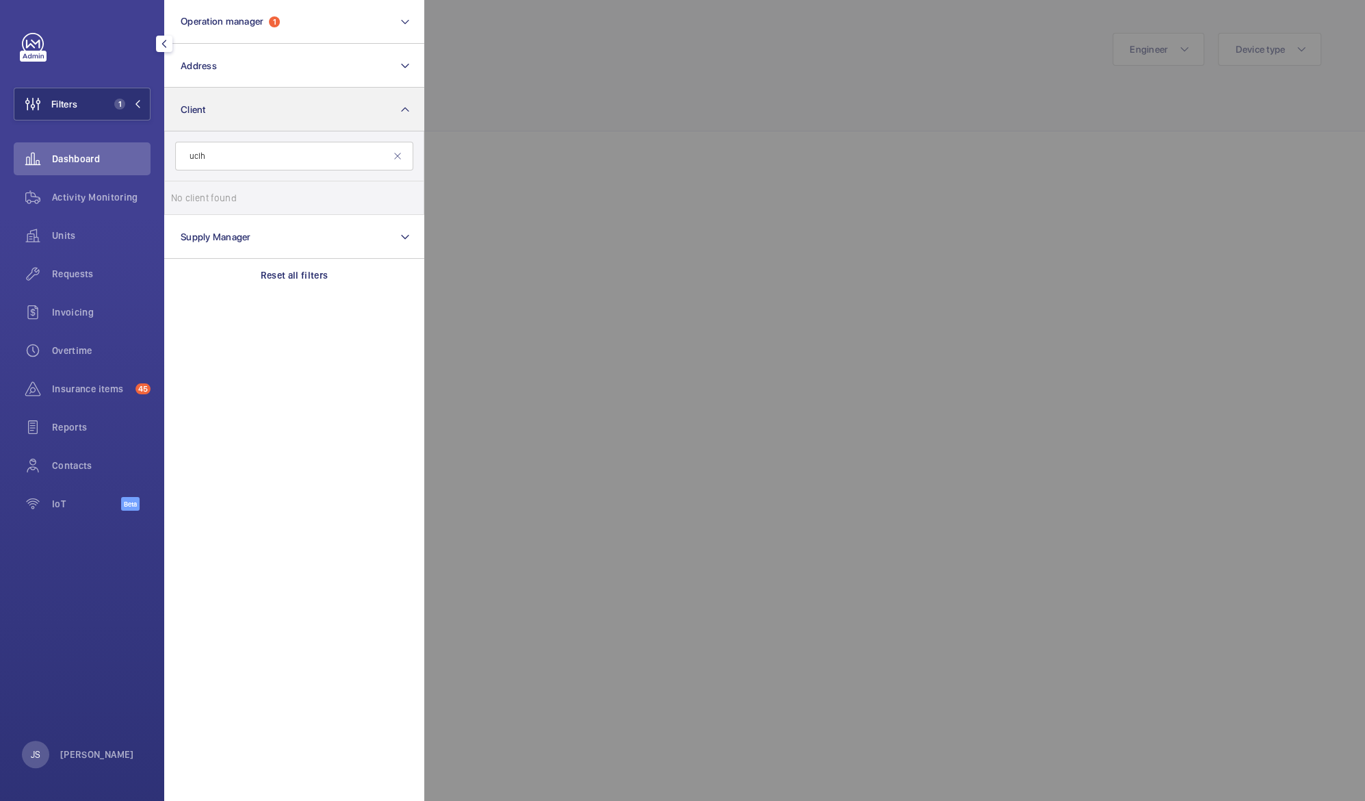
type input "uclh"
click at [268, 112] on button "Client" at bounding box center [294, 110] width 260 height 44
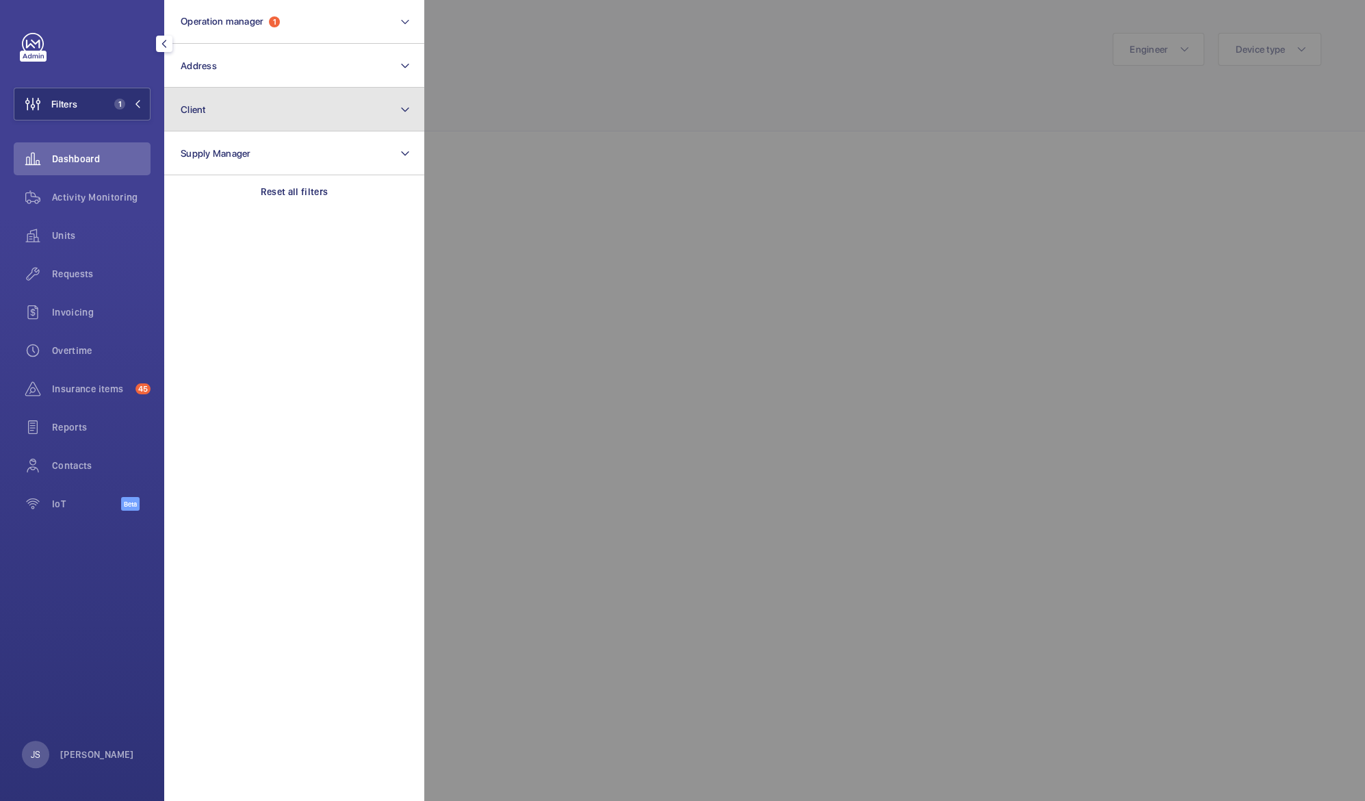
click at [268, 112] on button "Client" at bounding box center [294, 110] width 260 height 44
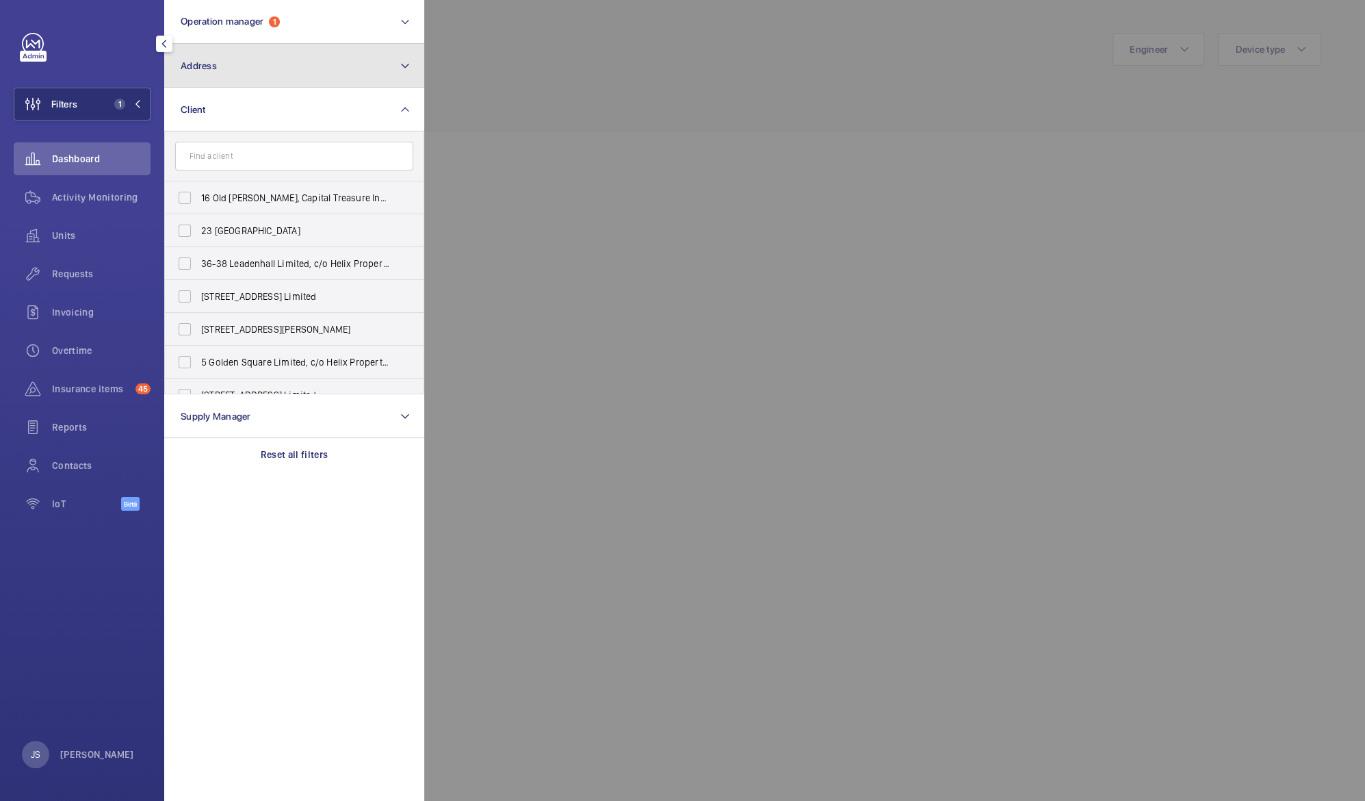
click at [264, 67] on button "Address" at bounding box center [294, 66] width 260 height 44
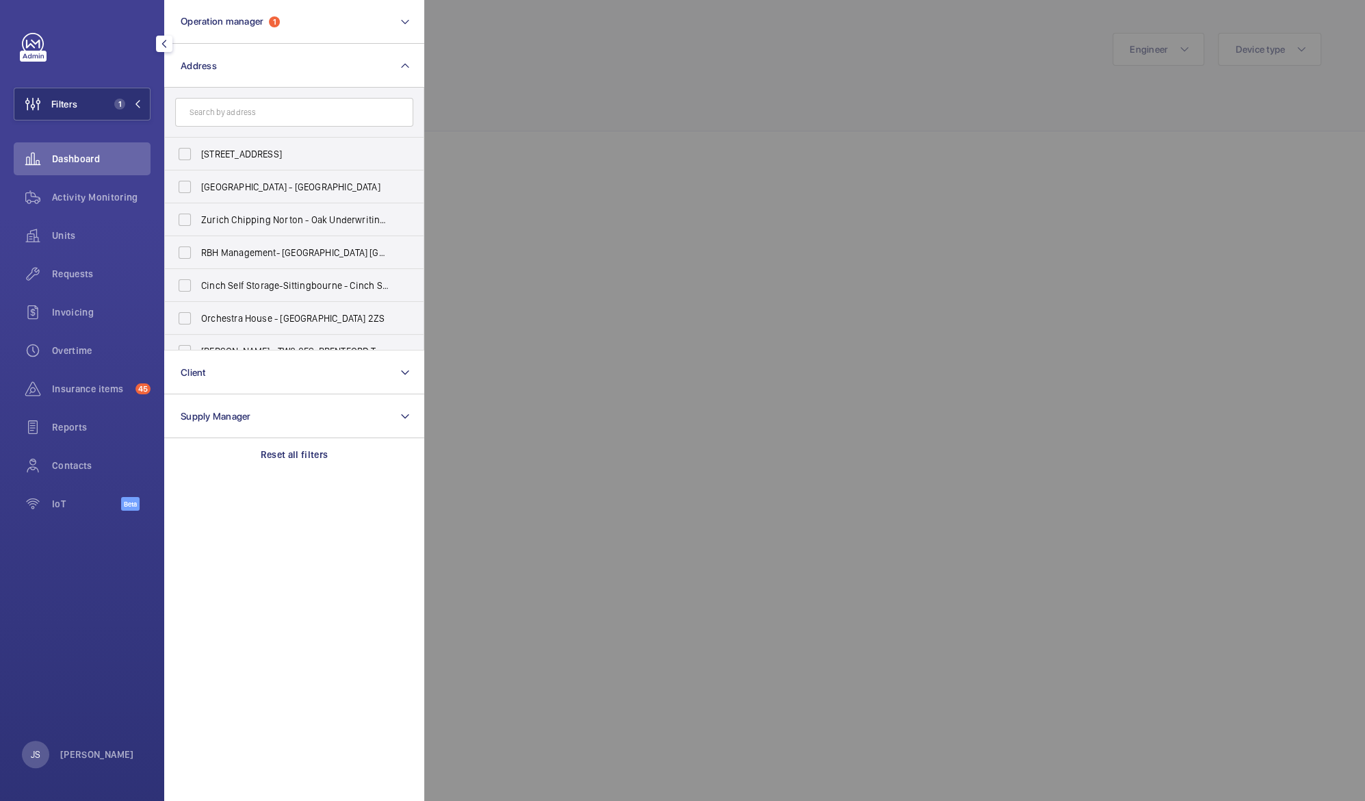
click at [265, 112] on input "text" at bounding box center [294, 112] width 238 height 29
type input "uclh"
drag, startPoint x: 419, startPoint y: 234, endPoint x: 417, endPoint y: 252, distance: 17.8
click at [417, 252] on ul "[GEOGRAPHIC_DATA][MEDICAL_DATA] ( [GEOGRAPHIC_DATA] ) - [PERSON_NAME][GEOGRAPHI…" at bounding box center [294, 302] width 259 height 328
drag, startPoint x: 417, startPoint y: 252, endPoint x: 350, endPoint y: 248, distance: 67.8
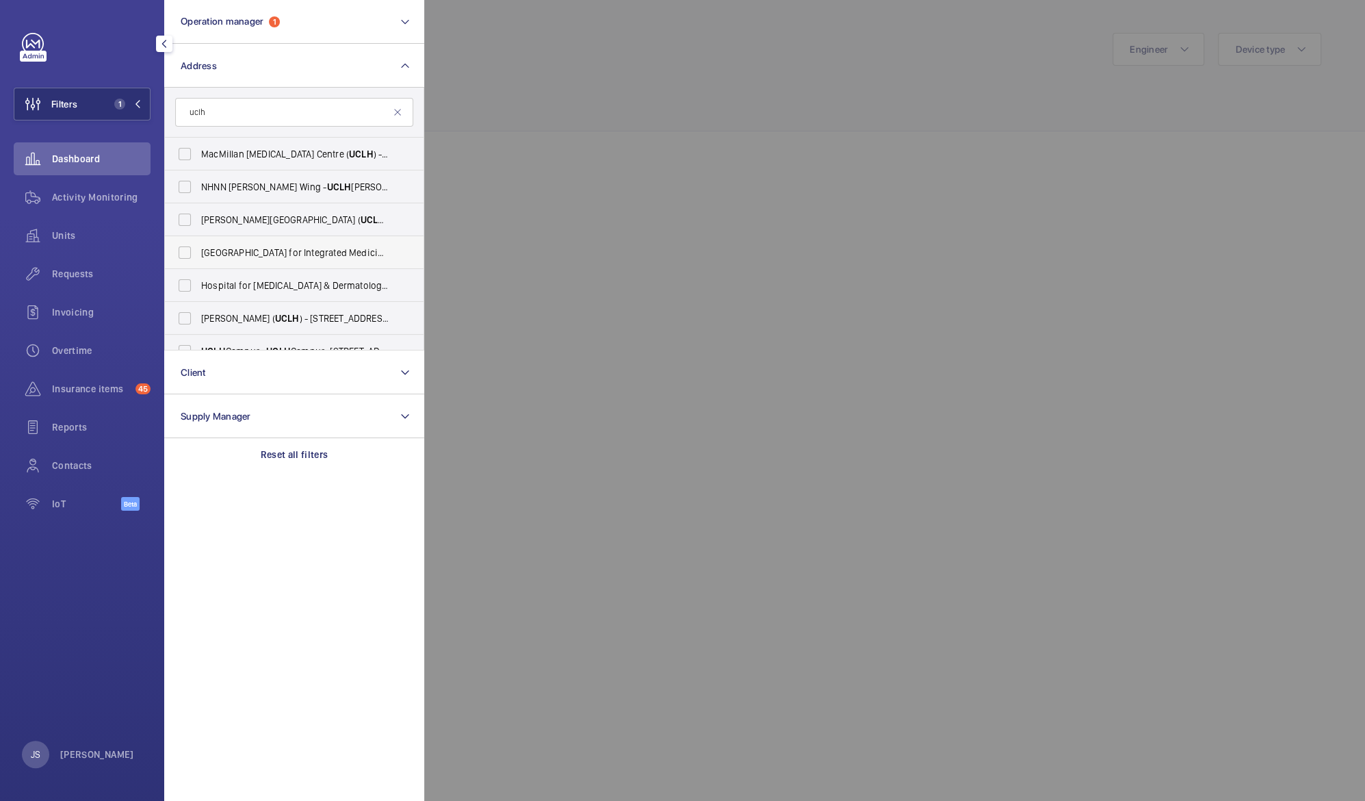
click at [350, 248] on span "[GEOGRAPHIC_DATA] for Integrated Medicine ( [GEOGRAPHIC_DATA] ) - [STREET_ADDRE…" at bounding box center [295, 253] width 188 height 14
click at [198, 248] on input "[GEOGRAPHIC_DATA] for Integrated Medicine ( [GEOGRAPHIC_DATA] ) - [STREET_ADDRE…" at bounding box center [184, 252] width 27 height 27
click at [331, 253] on span "[GEOGRAPHIC_DATA] for Integrated Medicine ( [GEOGRAPHIC_DATA] ) - [STREET_ADDRE…" at bounding box center [295, 253] width 188 height 14
click at [198, 253] on input "[GEOGRAPHIC_DATA] for Integrated Medicine ( [GEOGRAPHIC_DATA] ) - [STREET_ADDRE…" at bounding box center [184, 252] width 27 height 27
checkbox input "false"
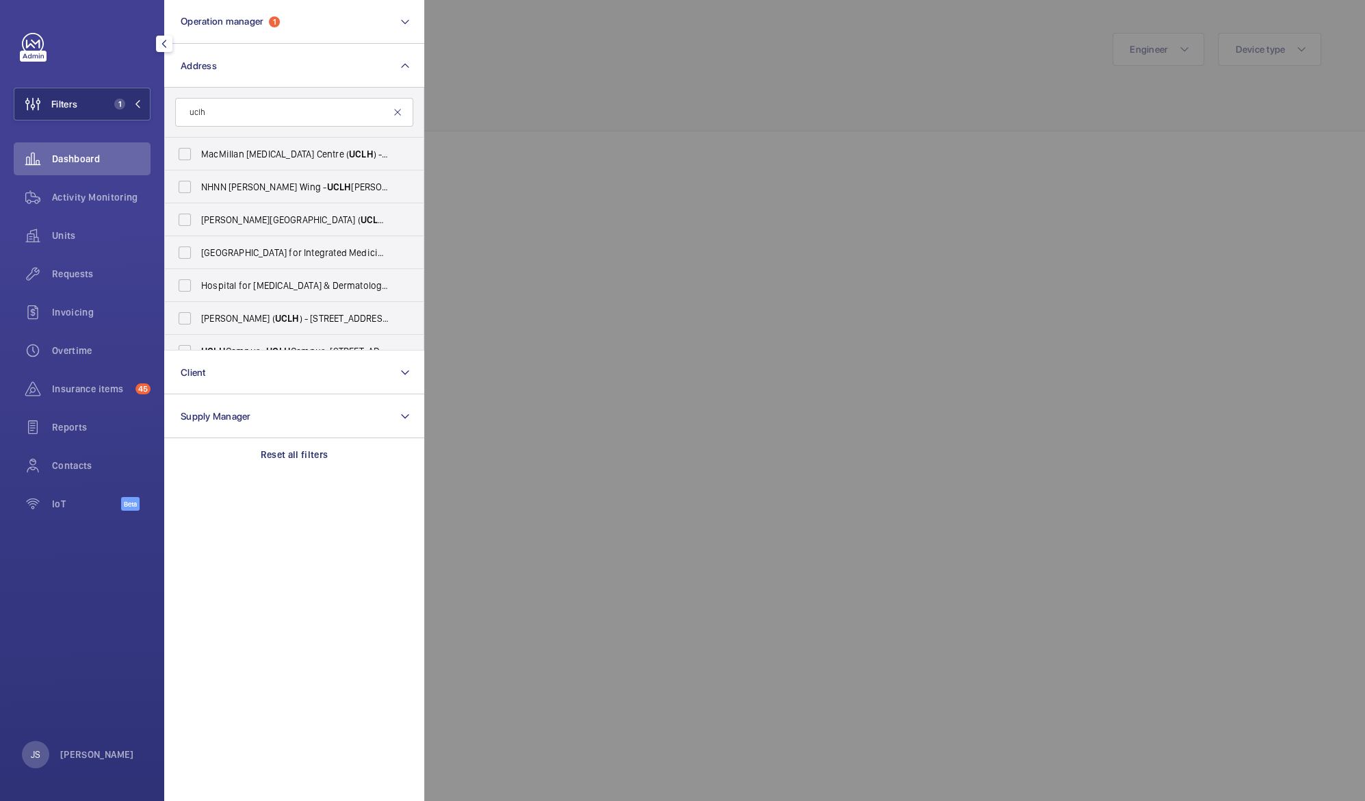
click at [396, 110] on mat-icon at bounding box center [397, 112] width 11 height 11
click at [366, 108] on input "text" at bounding box center [294, 112] width 238 height 29
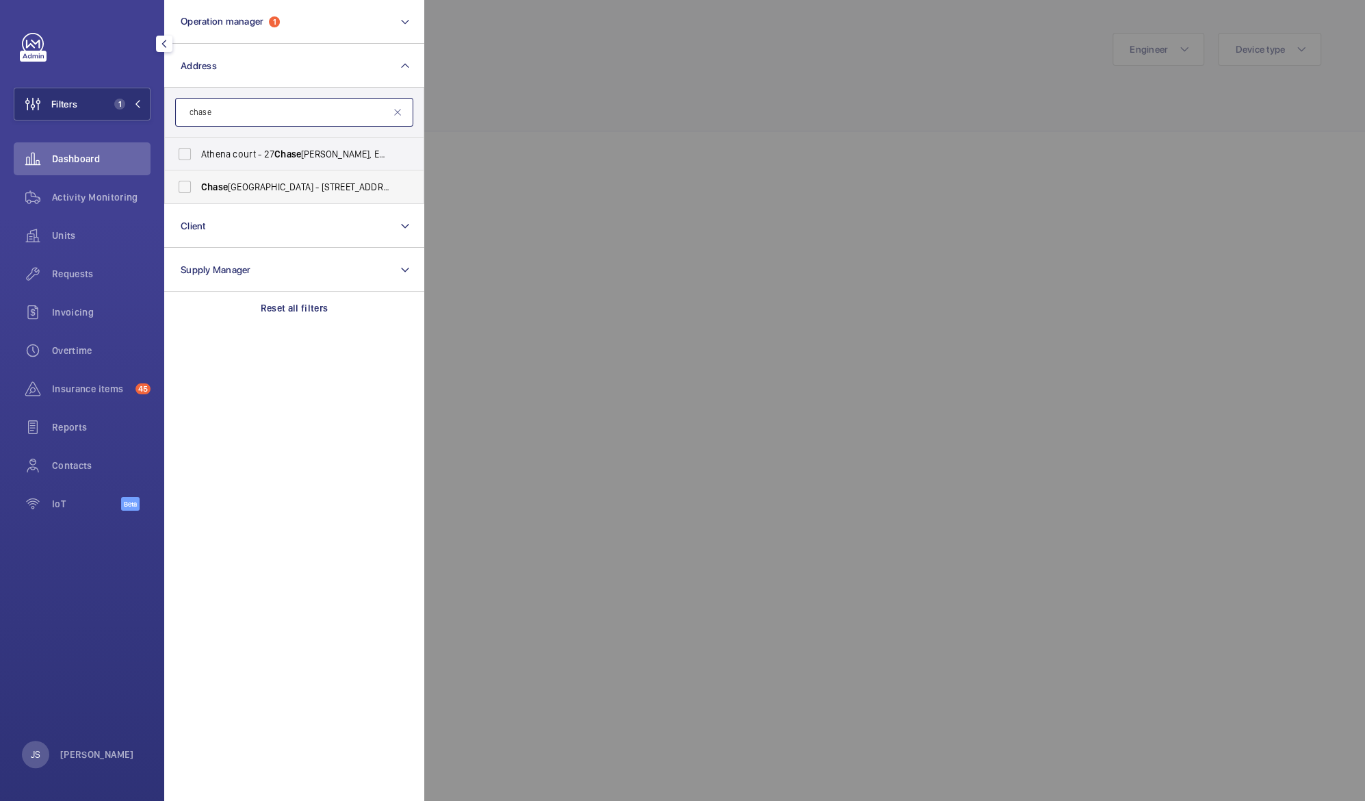
type input "chase"
click at [303, 185] on span "[GEOGRAPHIC_DATA] - [STREET_ADDRESS][PERSON_NAME]" at bounding box center [295, 187] width 188 height 14
click at [198, 185] on input "[GEOGRAPHIC_DATA] - [STREET_ADDRESS][PERSON_NAME]" at bounding box center [184, 186] width 27 height 27
checkbox input "true"
click at [398, 117] on mat-icon at bounding box center [397, 112] width 11 height 11
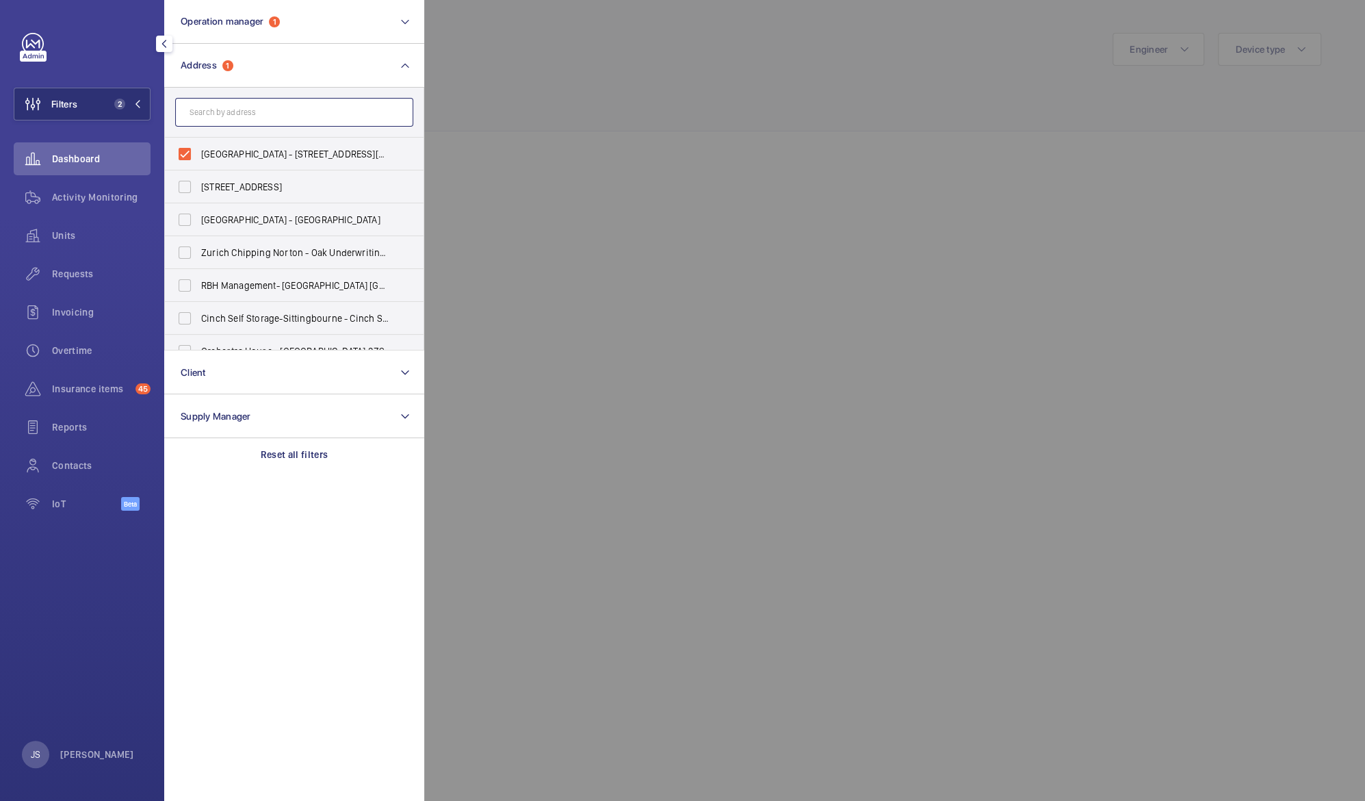
click at [380, 116] on input "text" at bounding box center [294, 112] width 238 height 29
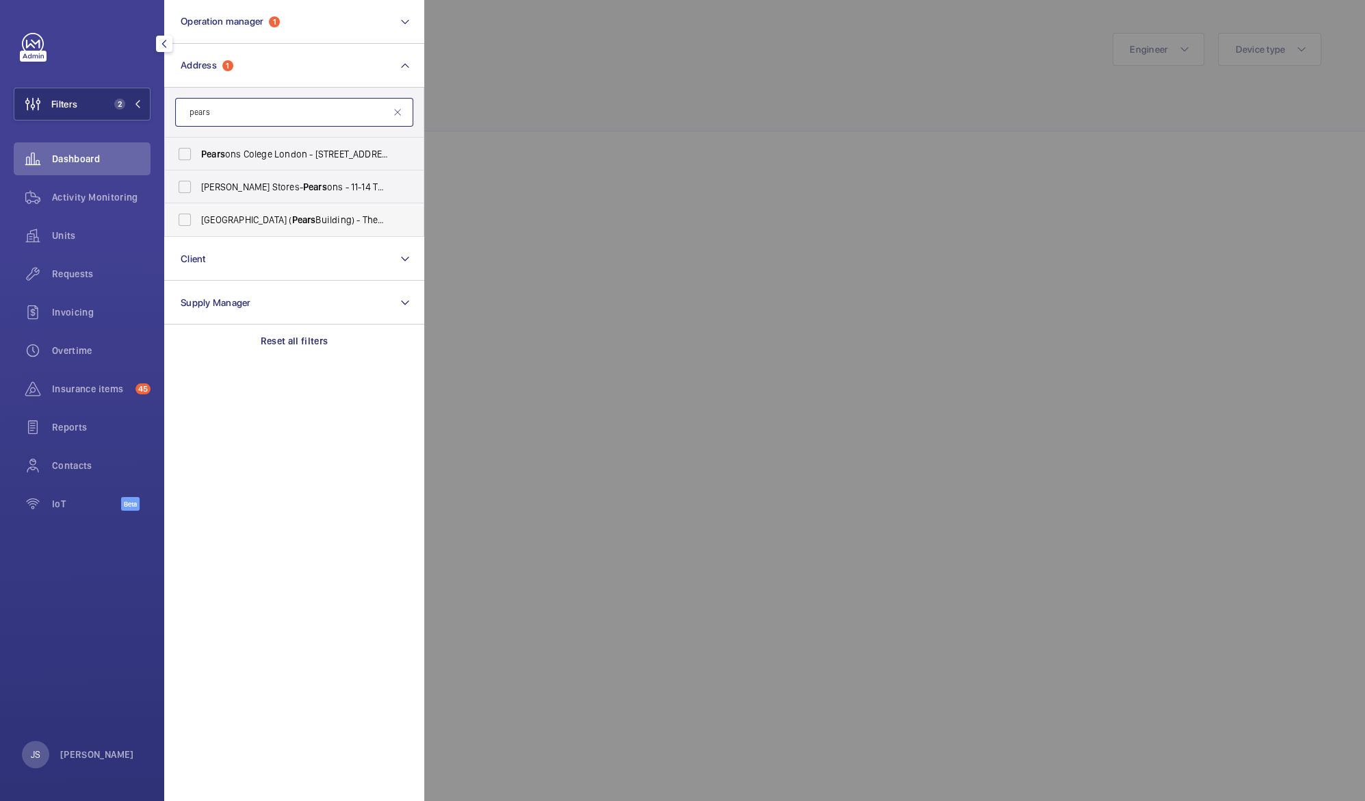
type input "pears"
click at [326, 216] on span "[GEOGRAPHIC_DATA] ( [GEOGRAPHIC_DATA]) - [STREET_ADDRESS]" at bounding box center [295, 220] width 188 height 14
click at [198, 216] on input "[GEOGRAPHIC_DATA] ( [GEOGRAPHIC_DATA]) - [STREET_ADDRESS]" at bounding box center [184, 219] width 27 height 27
checkbox input "true"
click at [513, 83] on div at bounding box center [1106, 400] width 1365 height 801
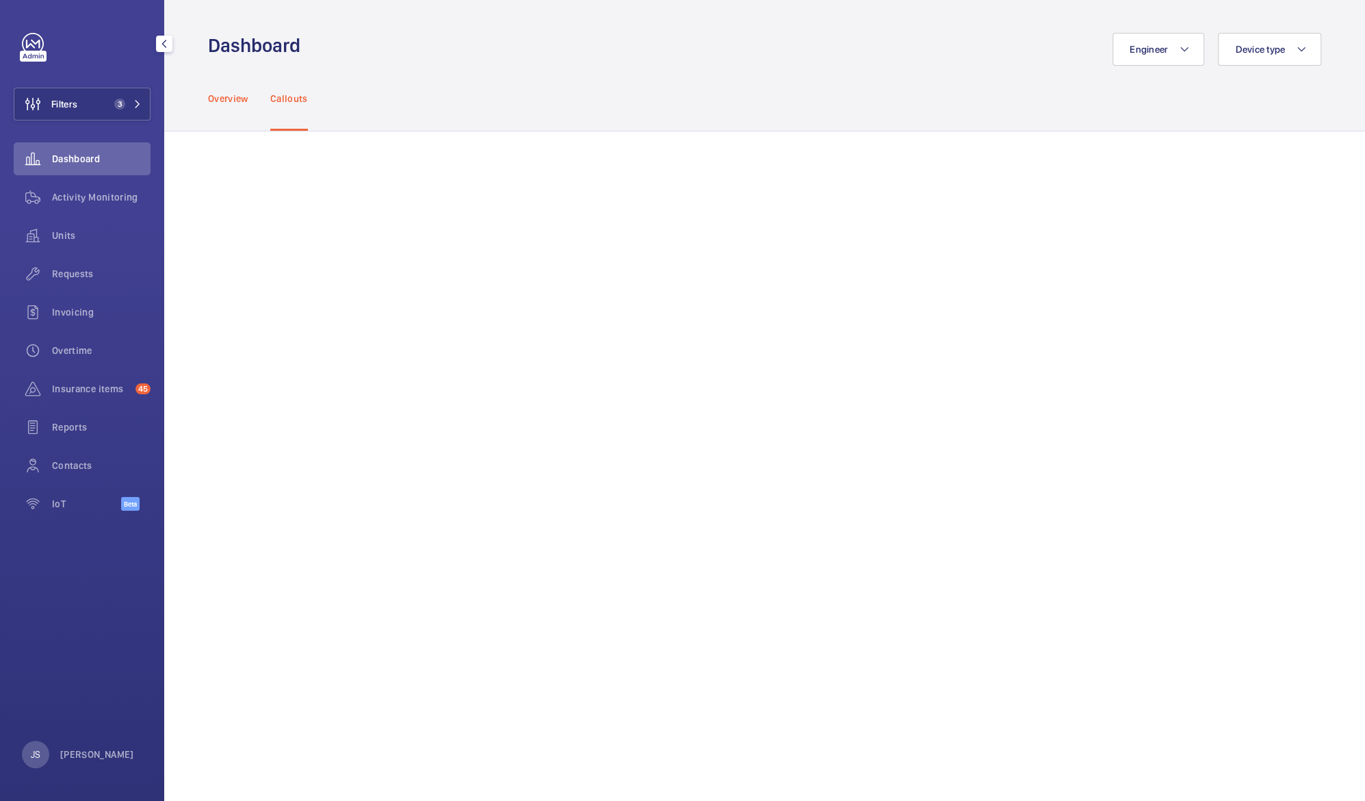
click at [224, 106] on div "Overview" at bounding box center [228, 98] width 40 height 65
click at [110, 108] on span "3" at bounding box center [117, 104] width 16 height 11
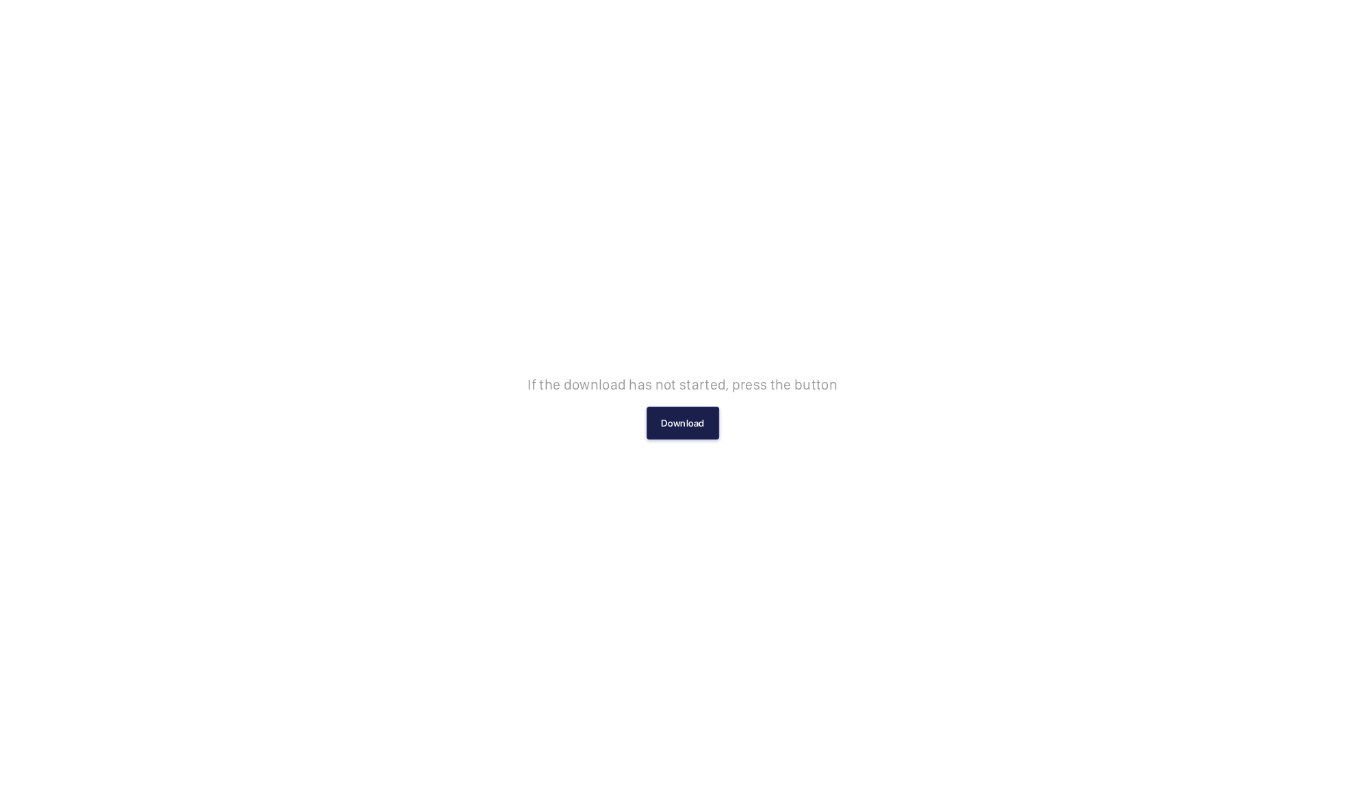
click at [673, 419] on button "Download" at bounding box center [683, 422] width 73 height 33
click at [664, 416] on button "Download" at bounding box center [683, 422] width 73 height 33
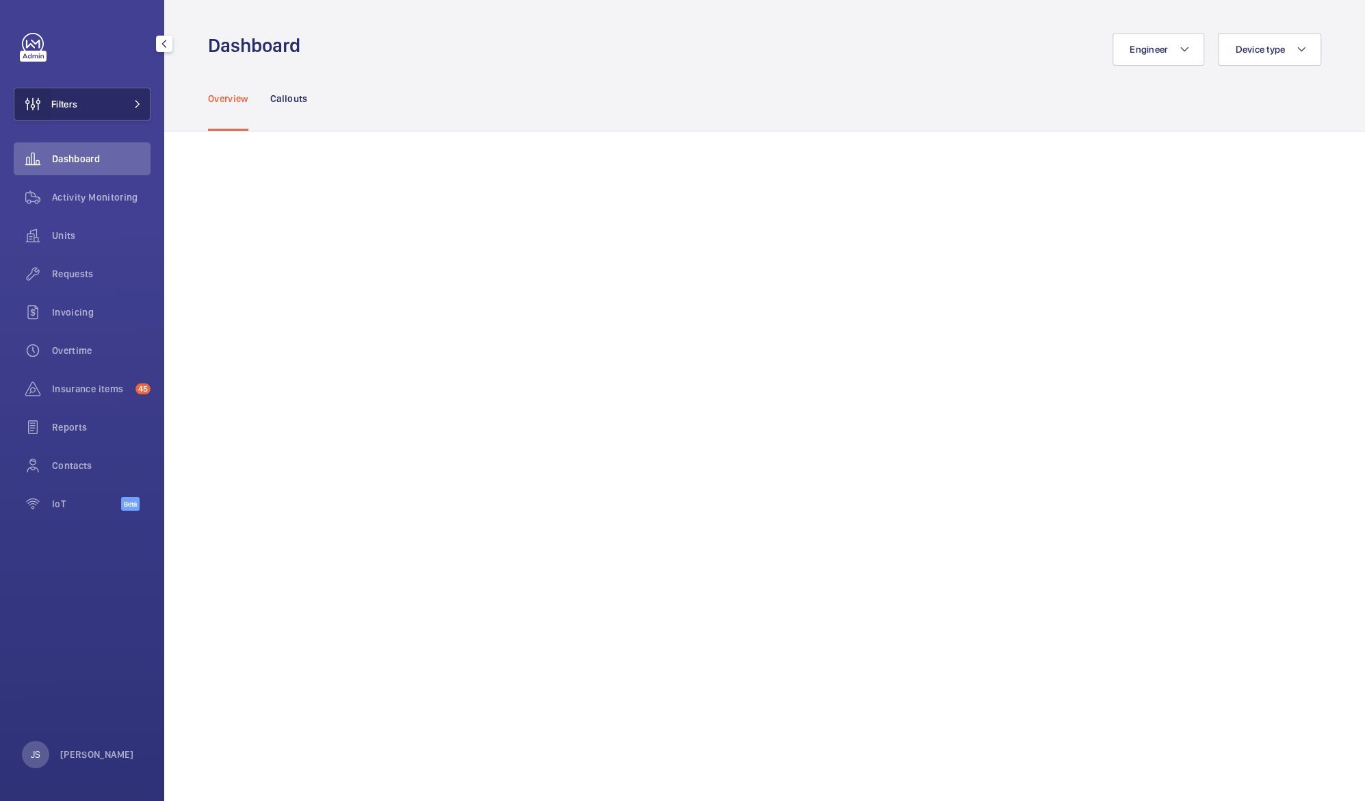
click at [48, 104] on wm-front-icon-button at bounding box center [32, 104] width 37 height 33
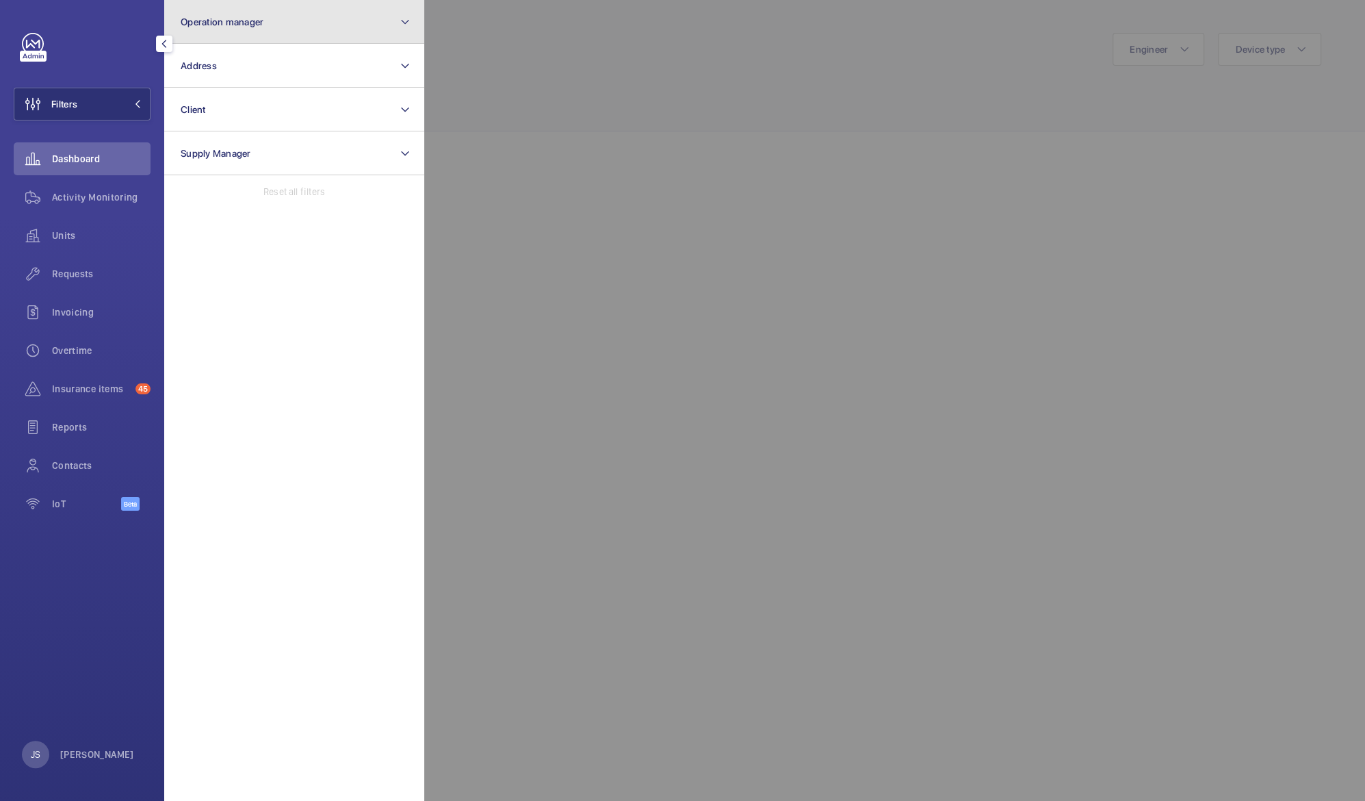
click at [216, 23] on span "Operation manager" at bounding box center [222, 21] width 83 height 11
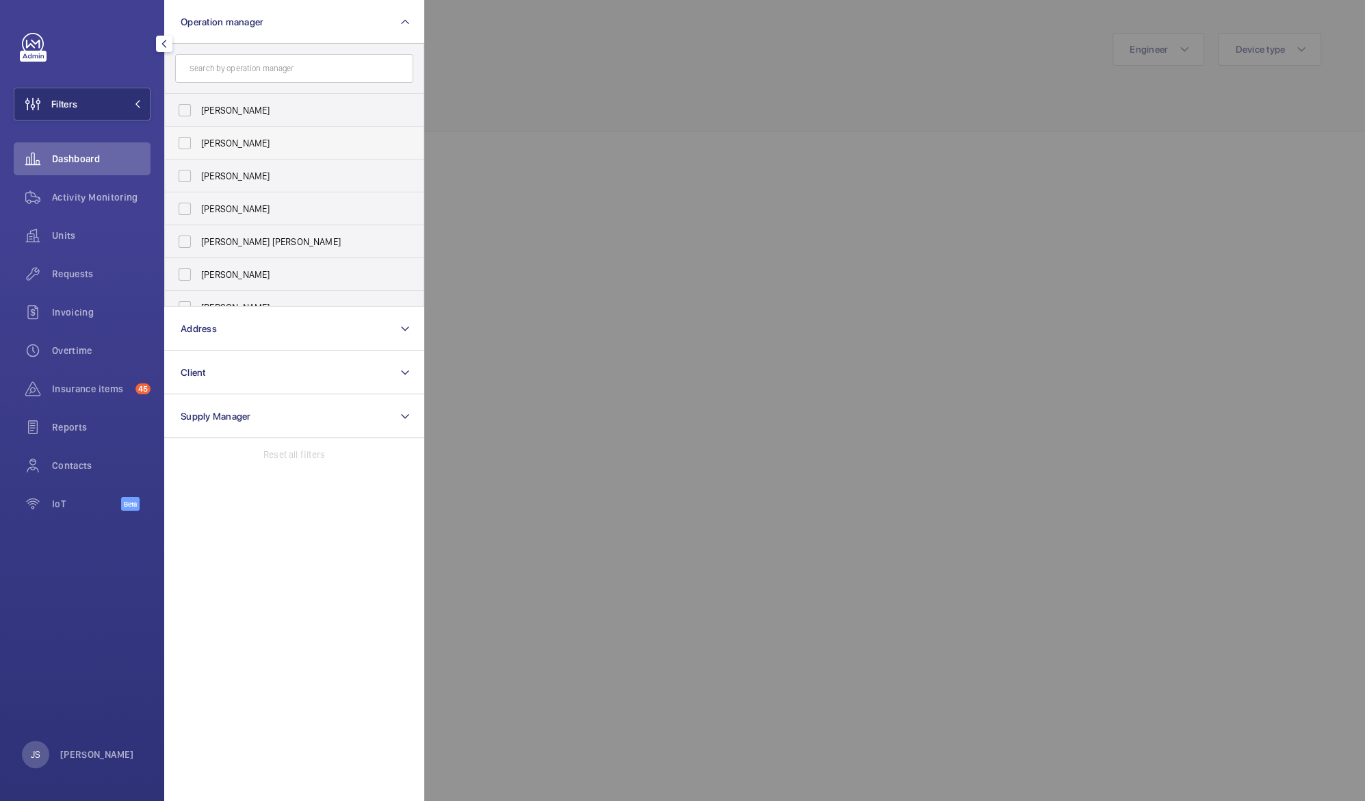
click at [235, 138] on span "[PERSON_NAME]" at bounding box center [295, 143] width 188 height 14
click at [198, 138] on input "[PERSON_NAME]" at bounding box center [184, 142] width 27 height 27
checkbox input "true"
click at [607, 53] on div at bounding box center [1106, 400] width 1365 height 801
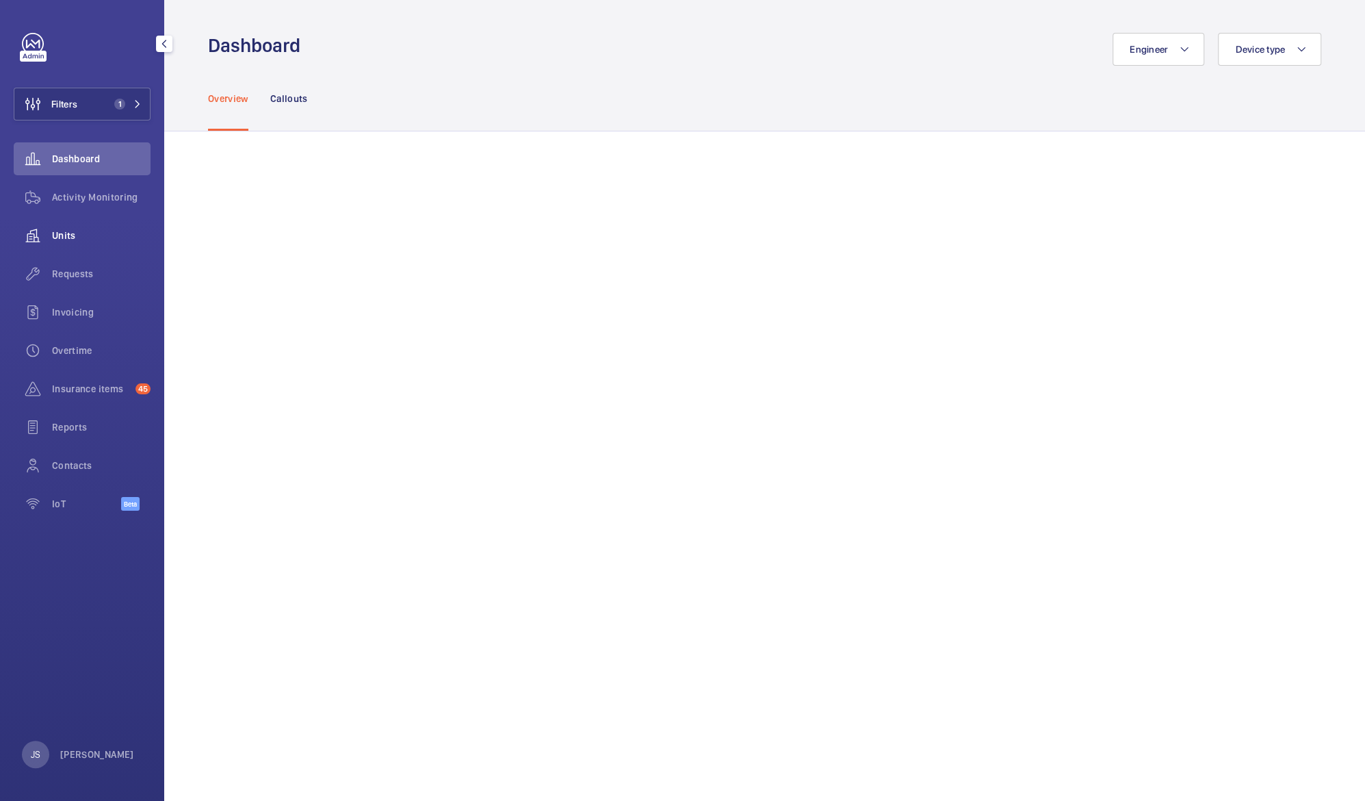
click at [60, 242] on div "Units" at bounding box center [82, 235] width 137 height 33
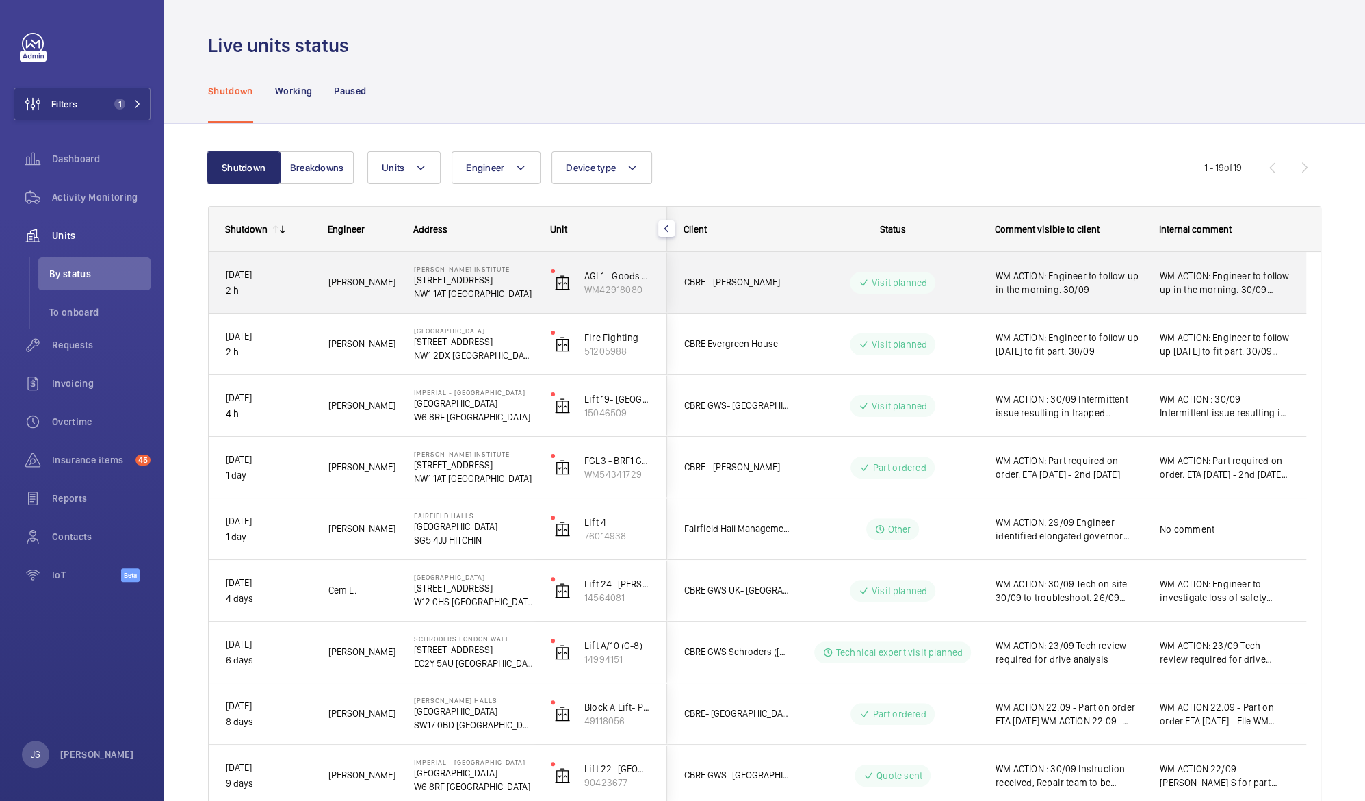
click at [1081, 279] on span "WM ACTION: Engineer to follow up in the morning. 30/09" at bounding box center [1069, 282] width 146 height 27
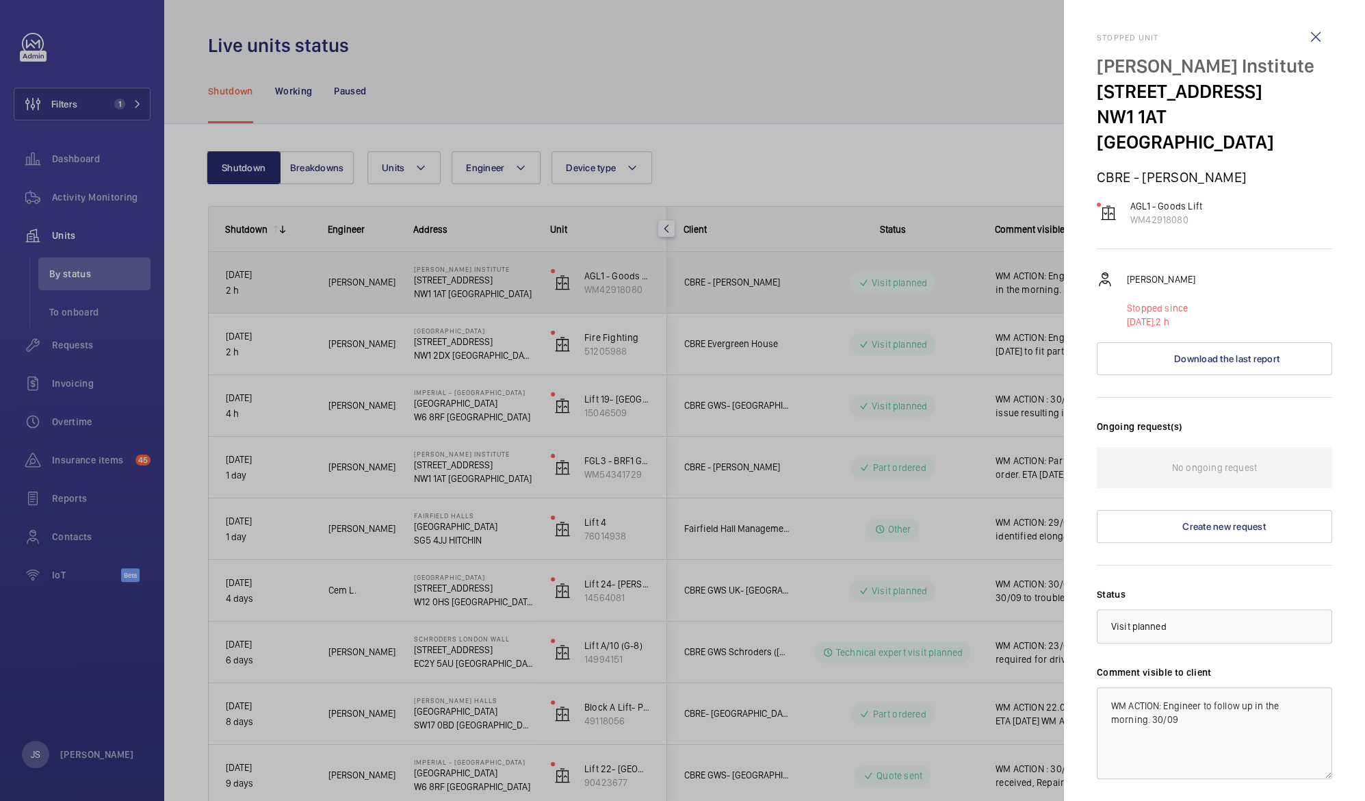
click at [1081, 279] on div at bounding box center [682, 400] width 1365 height 801
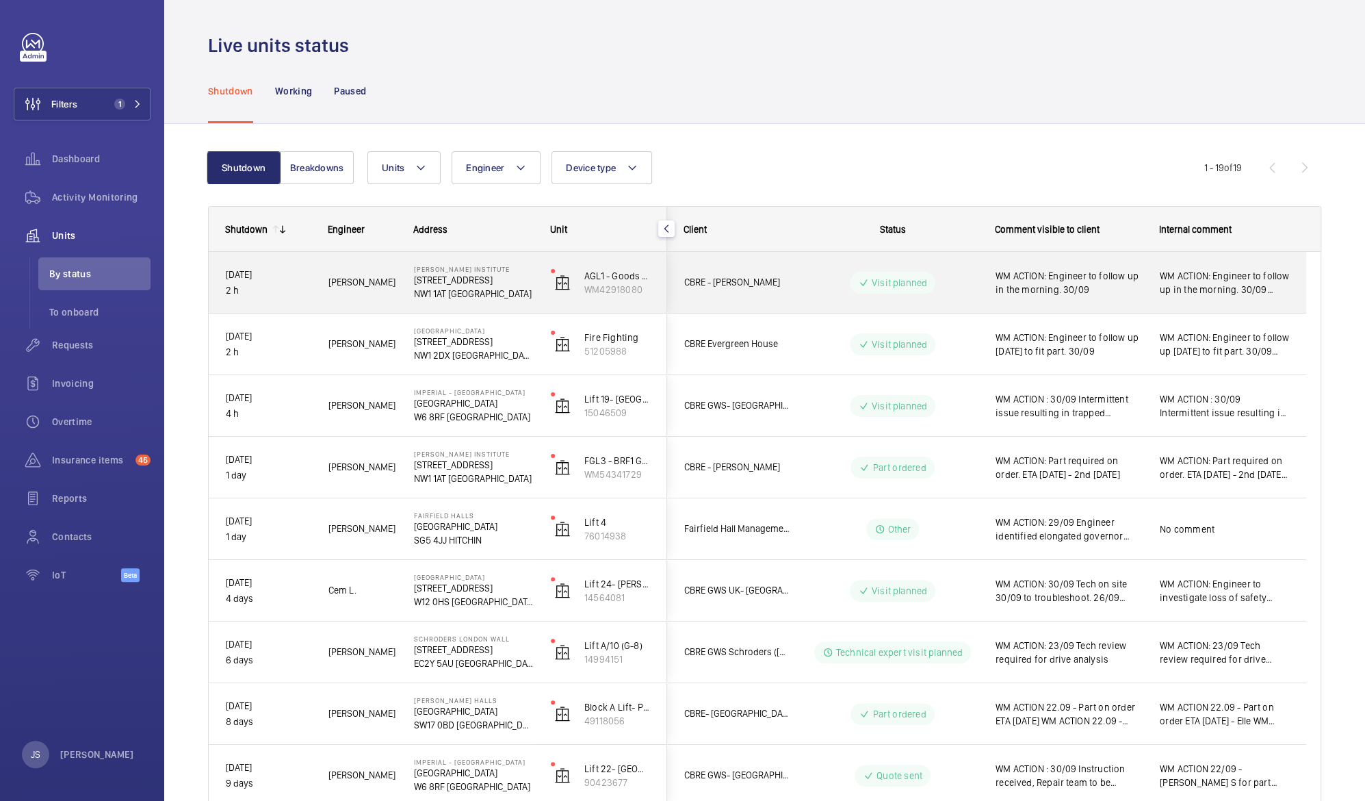
click at [1081, 279] on span "WM ACTION: Engineer to follow up in the morning. 30/09" at bounding box center [1069, 282] width 146 height 27
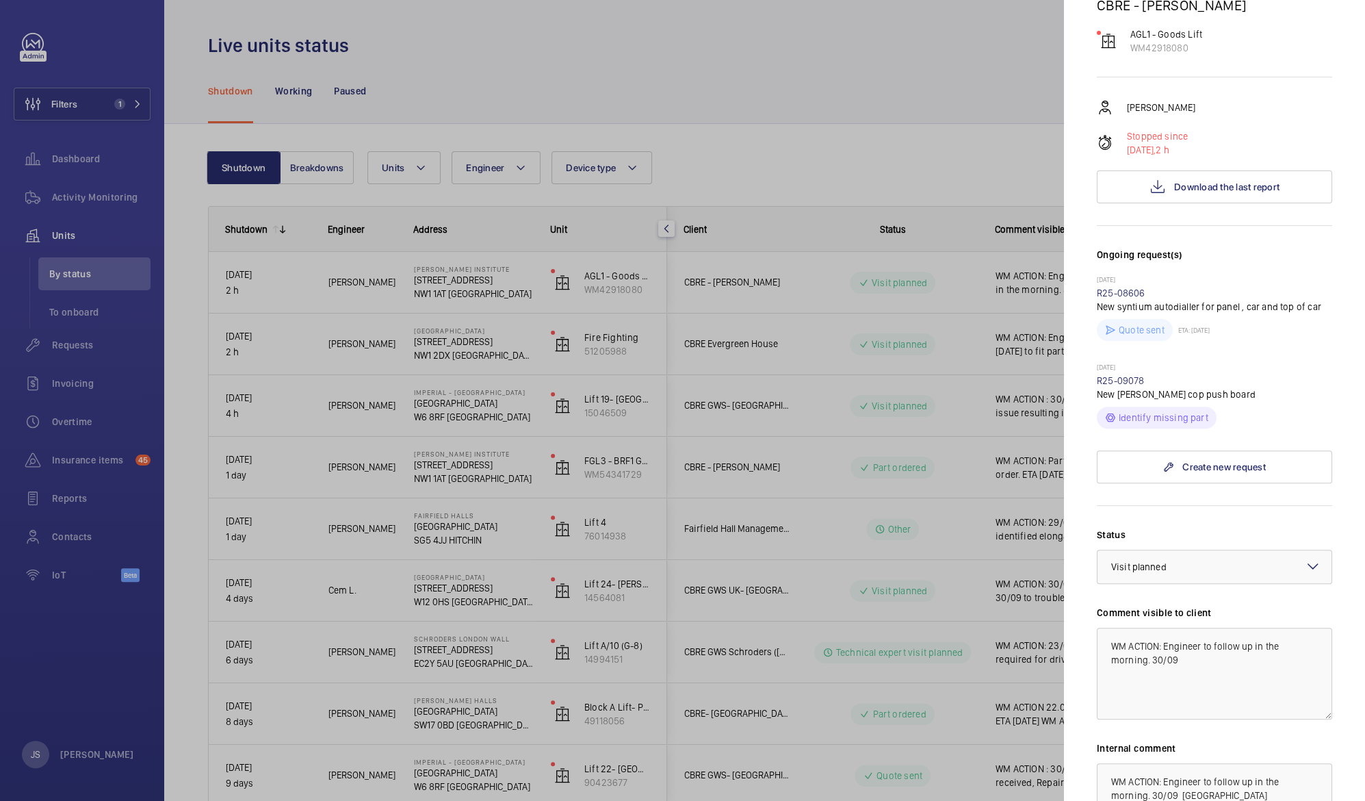
scroll to position [175, 0]
click at [1213, 624] on textarea "WM ACTION: Engineer to follow up in the morning. 30/09" at bounding box center [1214, 670] width 235 height 92
click at [1165, 624] on textarea "WM ACTION: Engineer to attend with 2nd Man on Wed follow up in the morning. 30/…" at bounding box center [1214, 670] width 235 height 92
click at [1180, 629] on textarea "WM ACTION: 30/09 Engineer to attend with 2nd Man on Wed follow up in the mornin…" at bounding box center [1214, 670] width 235 height 92
type textarea "WM ACTION: 30/09 Engineer to attend with 2nd Man on Wed 1st Oct."
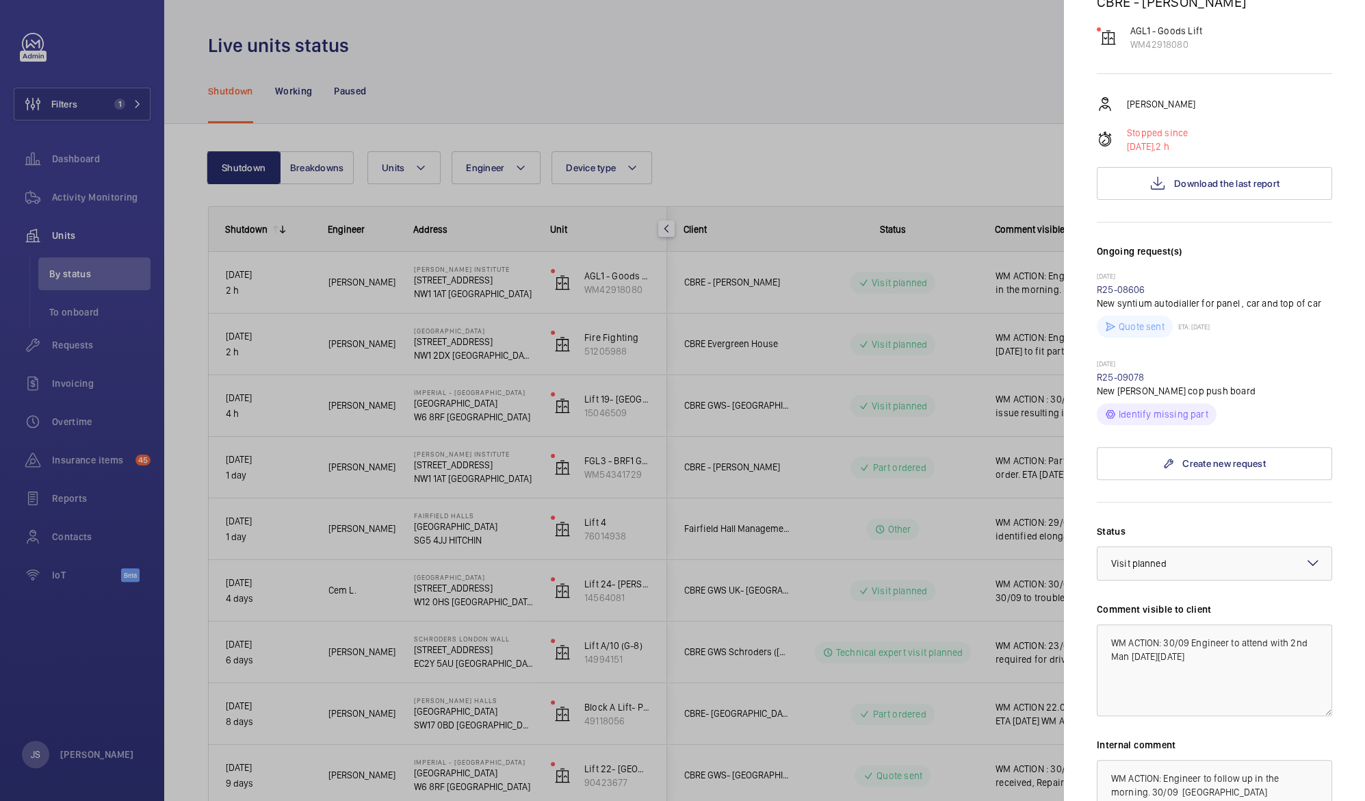
click at [954, 133] on div at bounding box center [682, 400] width 1365 height 801
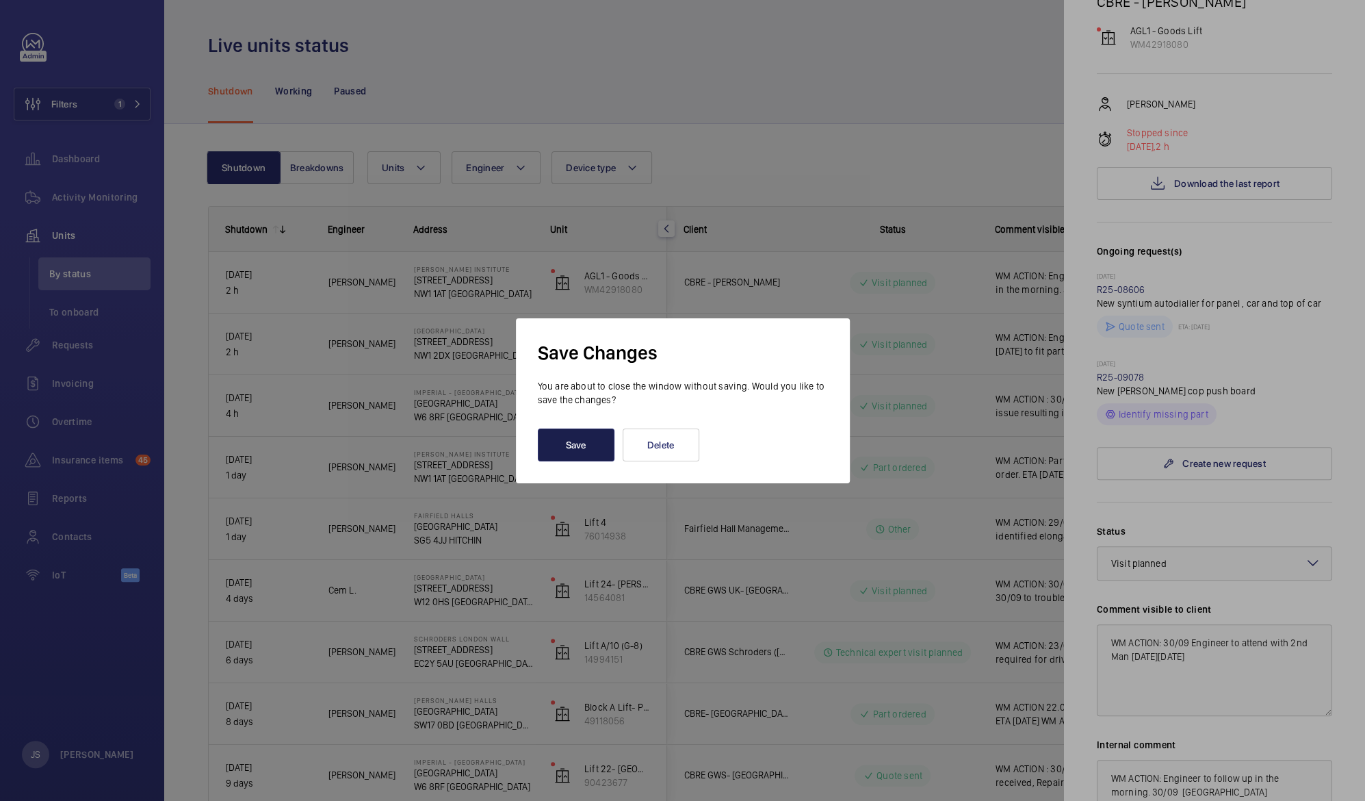
click at [564, 443] on button "Save" at bounding box center [576, 444] width 77 height 33
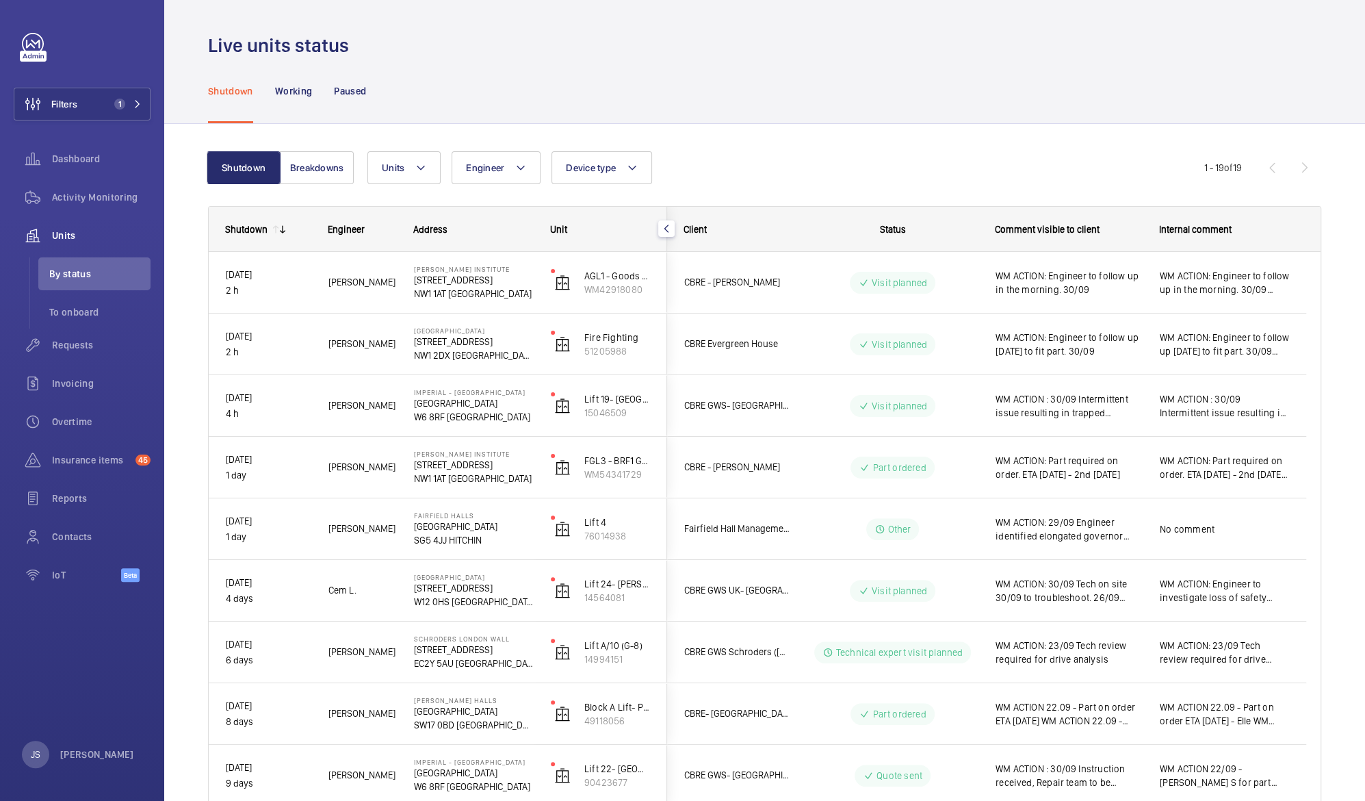
scroll to position [0, 0]
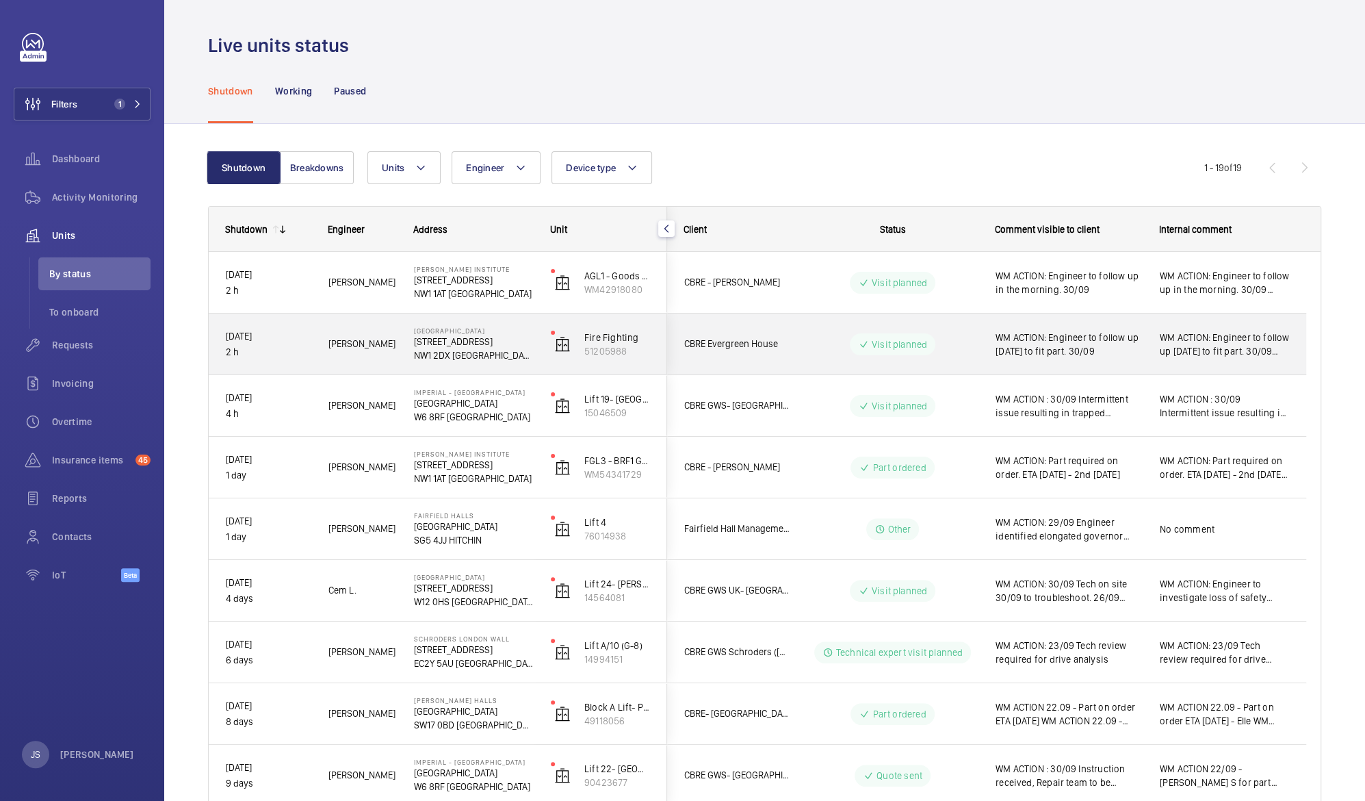
click at [1013, 345] on span "WM ACTION: Engineer to follow up tomorrow to fit part. 30/09" at bounding box center [1069, 344] width 146 height 27
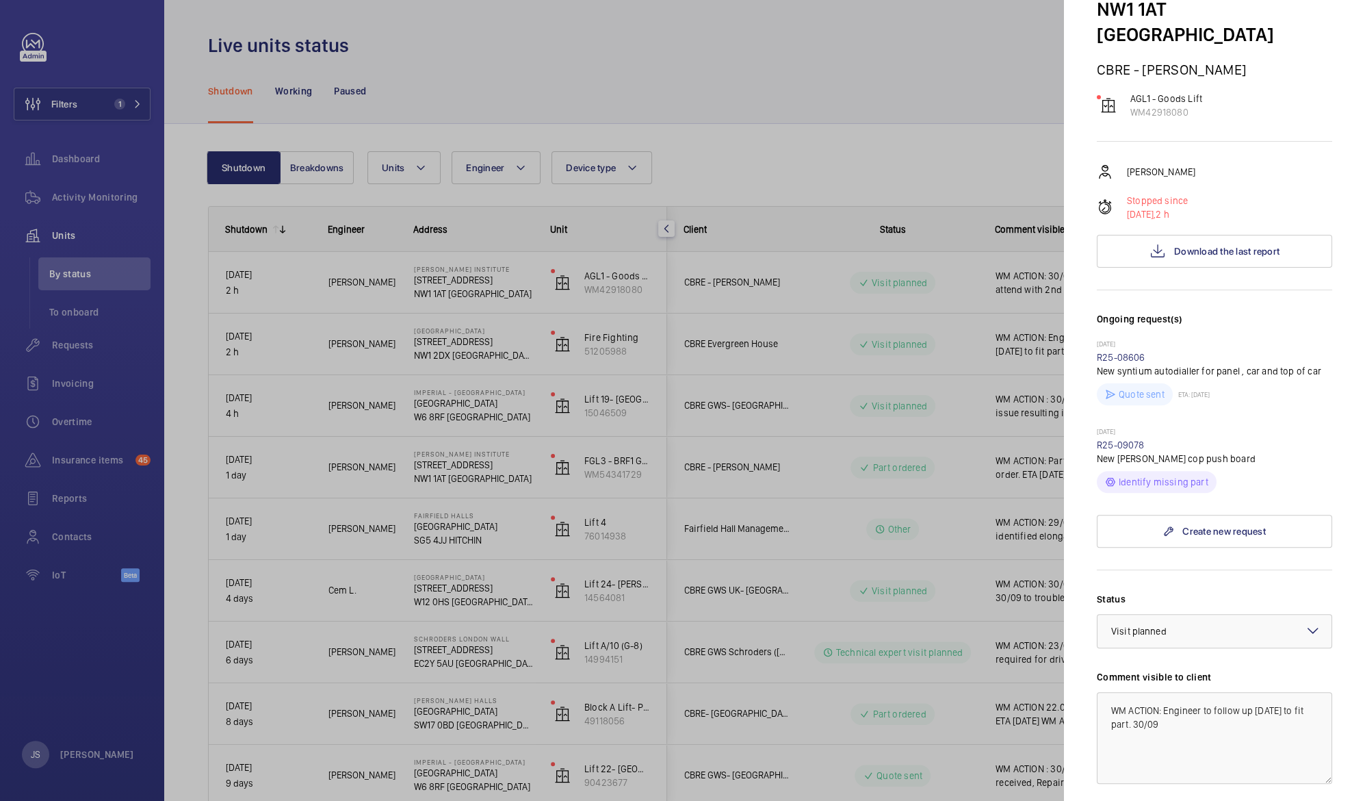
scroll to position [109, 0]
click at [984, 64] on div at bounding box center [682, 400] width 1365 height 801
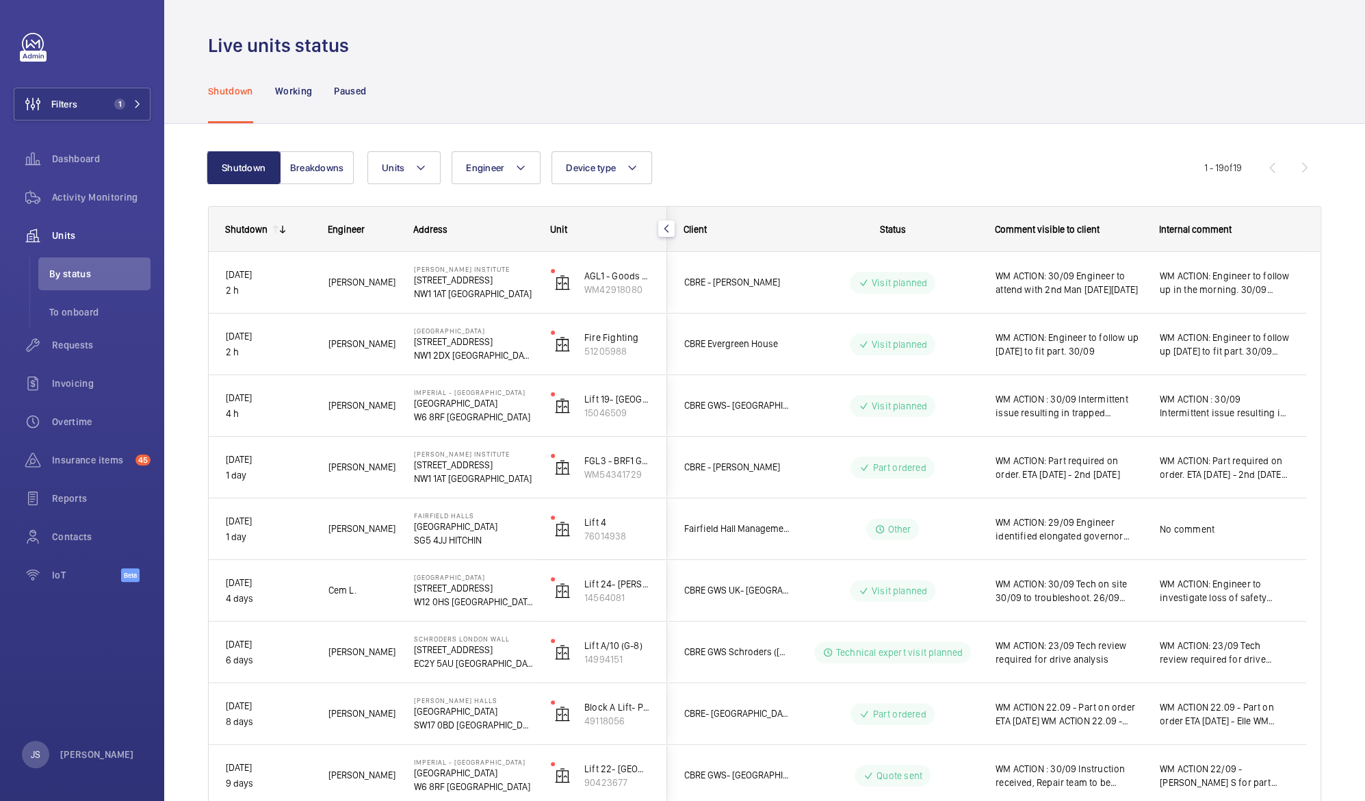
scroll to position [0, 0]
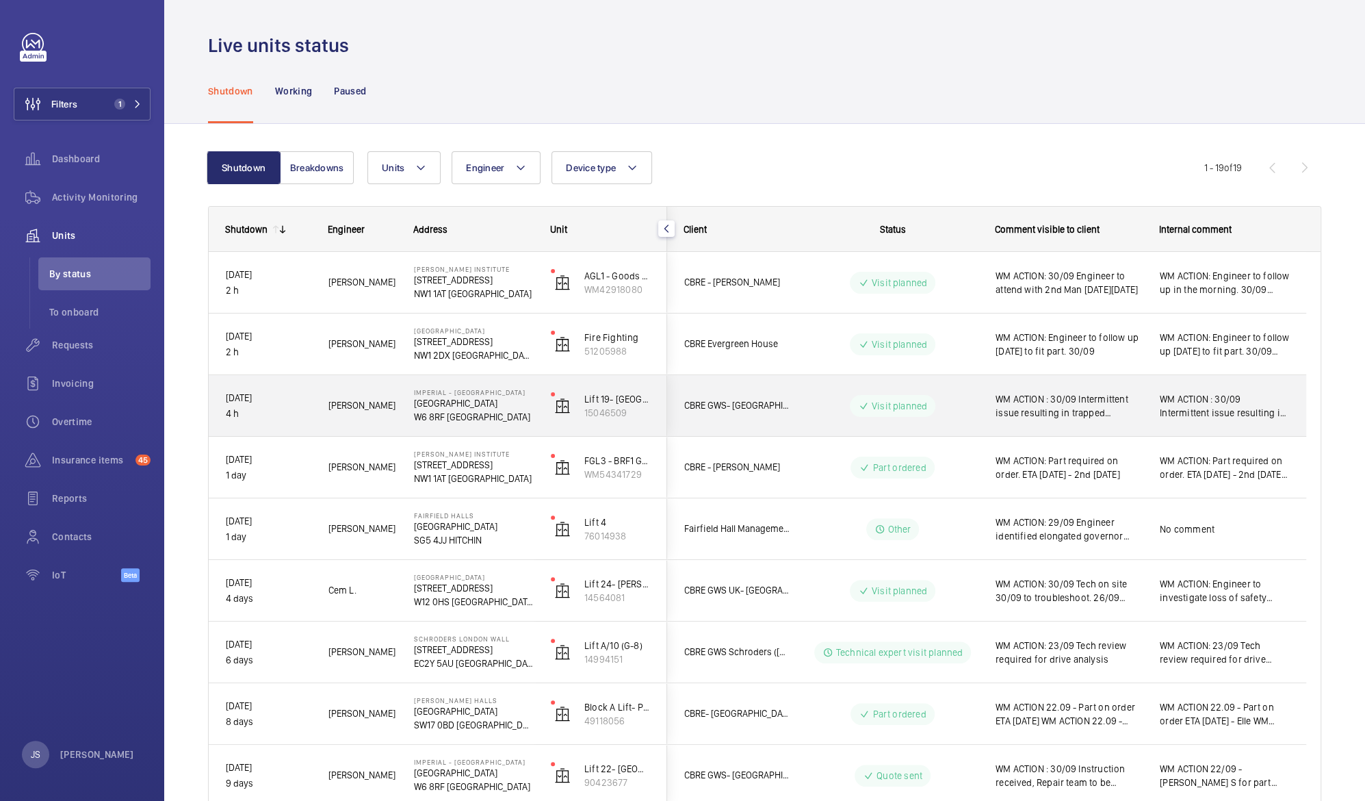
click at [1066, 411] on span "WM ACTION : 30/09 Intermittent issue resulting in trapped passenger calls at Gr…" at bounding box center [1069, 405] width 146 height 27
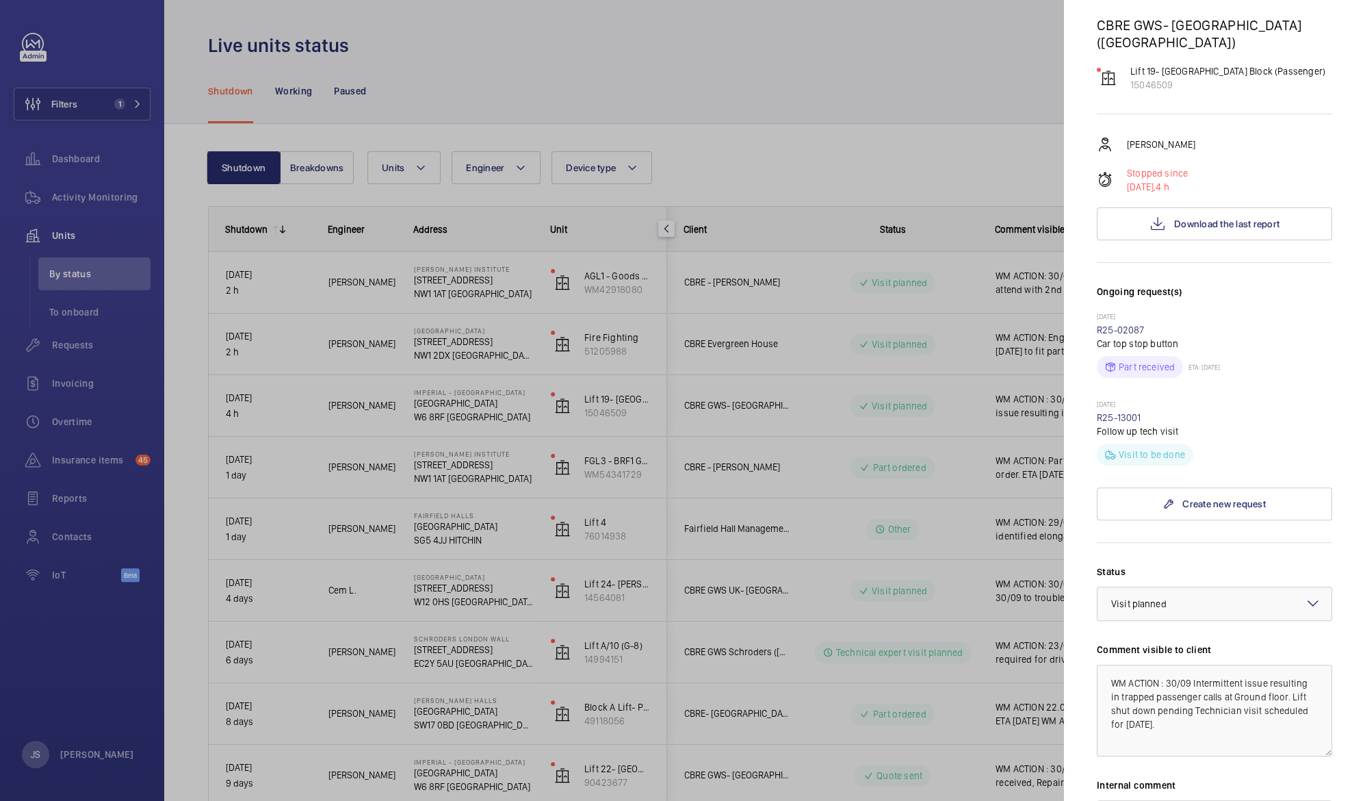
scroll to position [179, 0]
click at [883, 50] on div at bounding box center [682, 400] width 1365 height 801
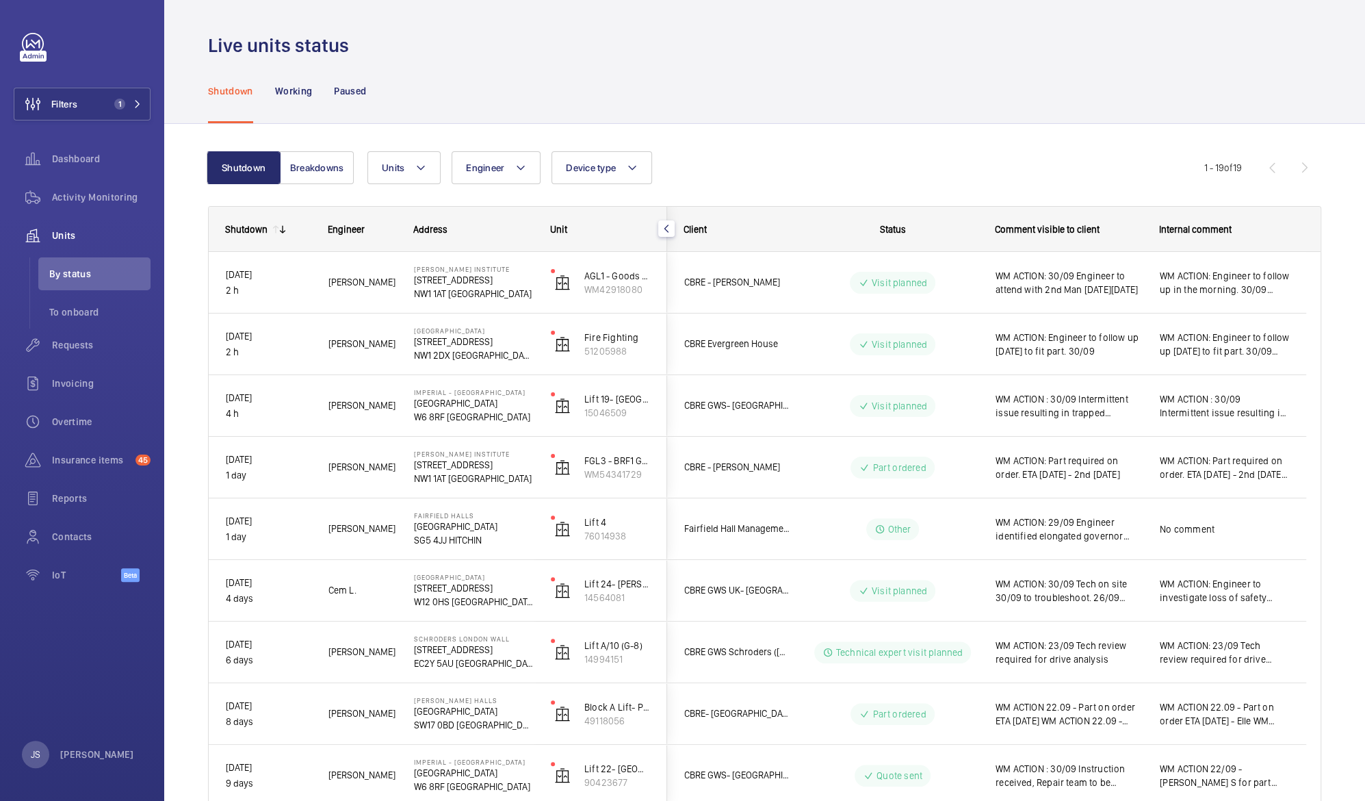
scroll to position [0, 0]
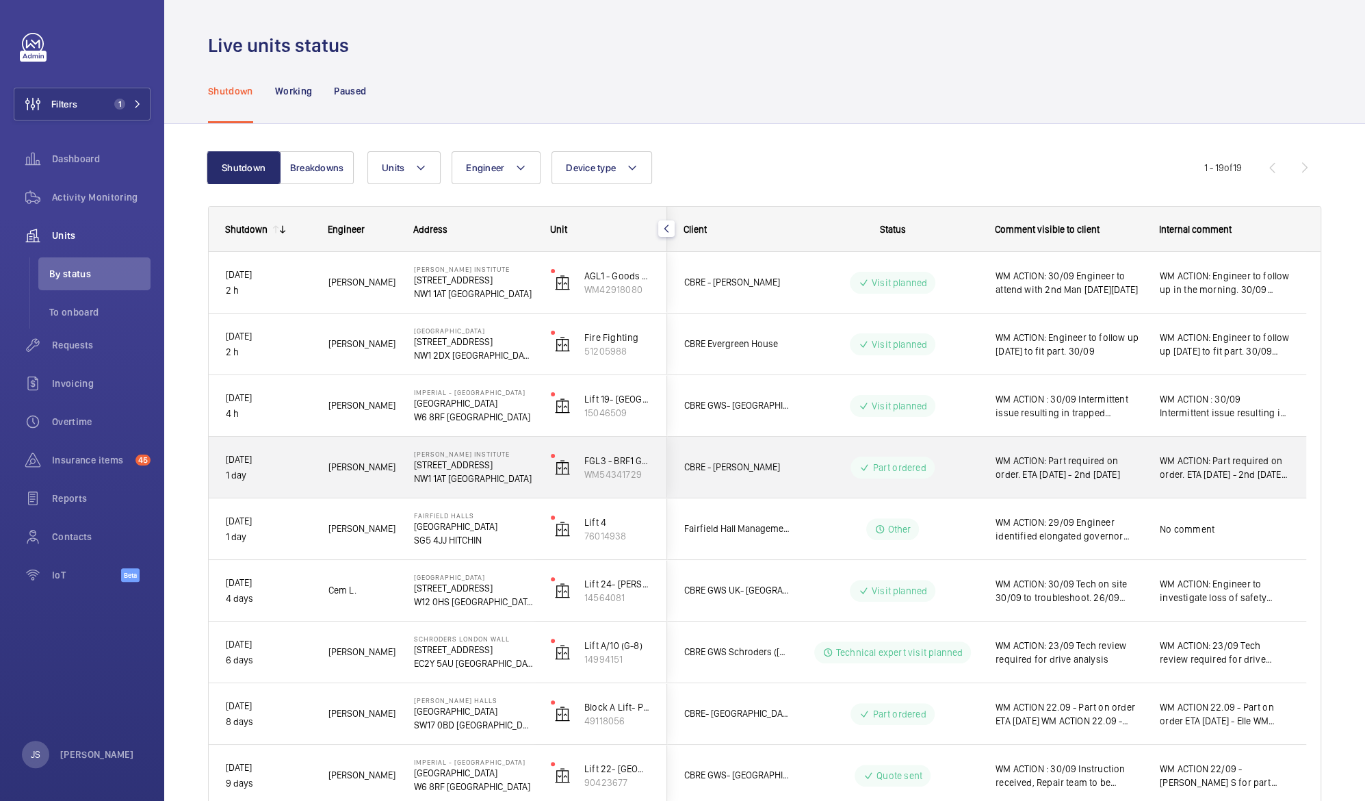
click at [1046, 471] on span "WM ACTION: Part required on order. ETA [DATE] - 2nd [DATE]" at bounding box center [1069, 467] width 146 height 27
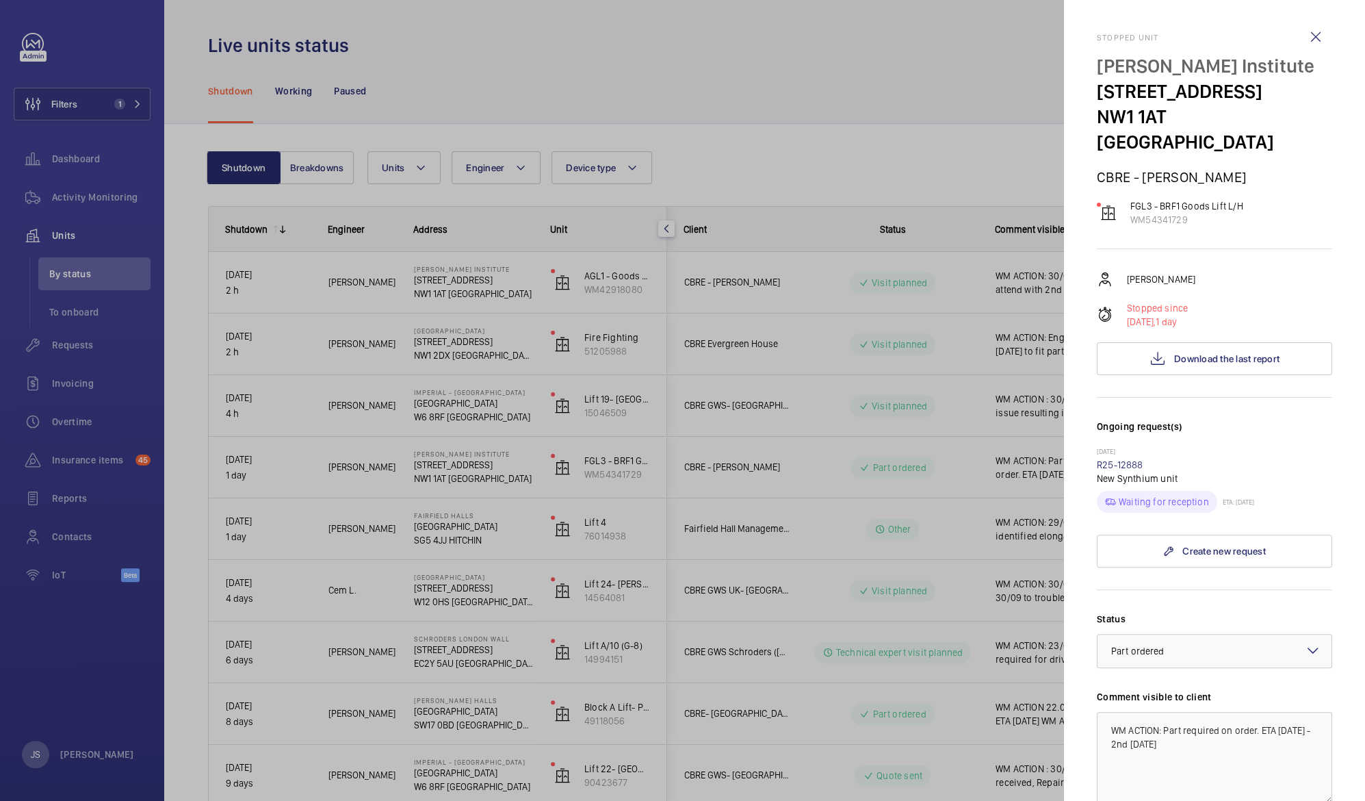
click at [907, 154] on div at bounding box center [682, 400] width 1365 height 801
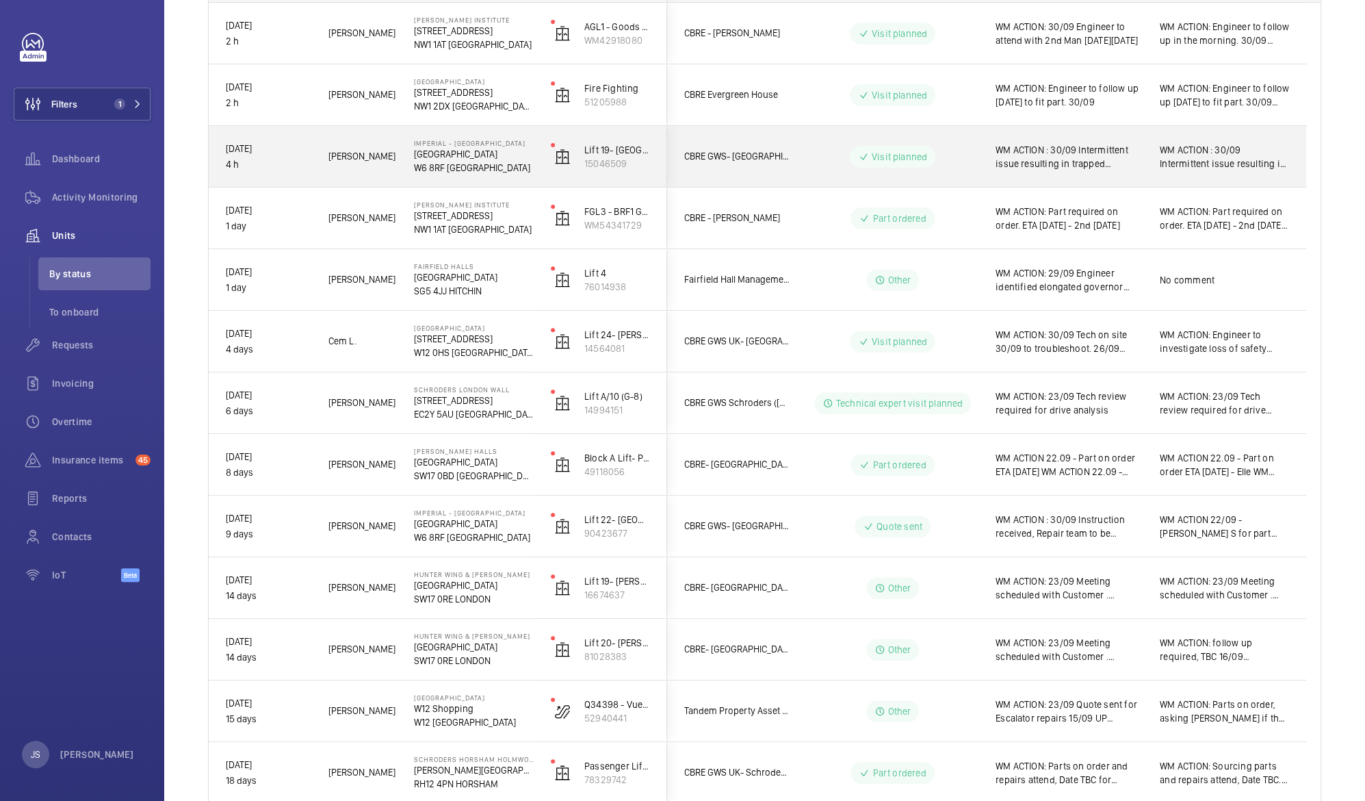
scroll to position [257, 0]
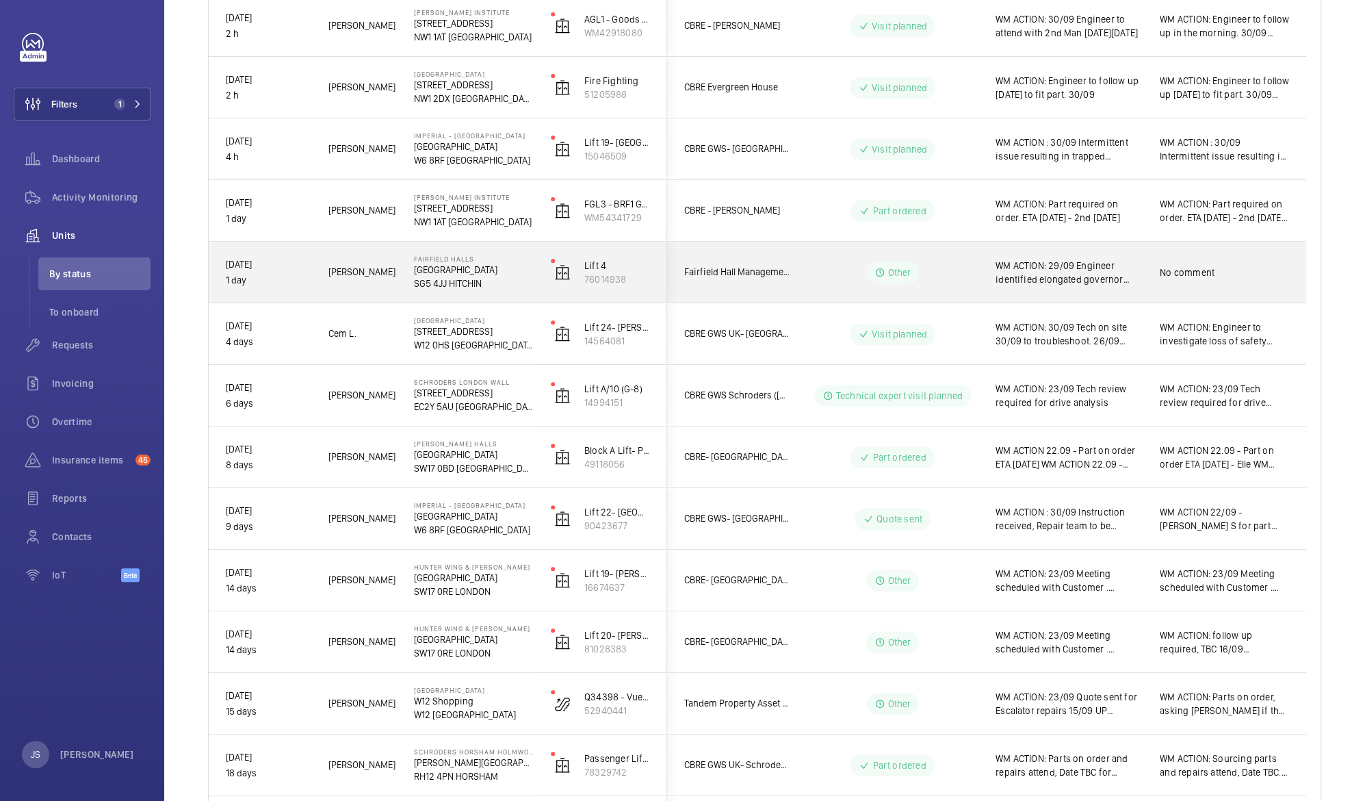
click at [1052, 275] on span "WM ACTION: 29/09 Engineer identified elongated governor rope on first visit. Qu…" at bounding box center [1069, 272] width 146 height 27
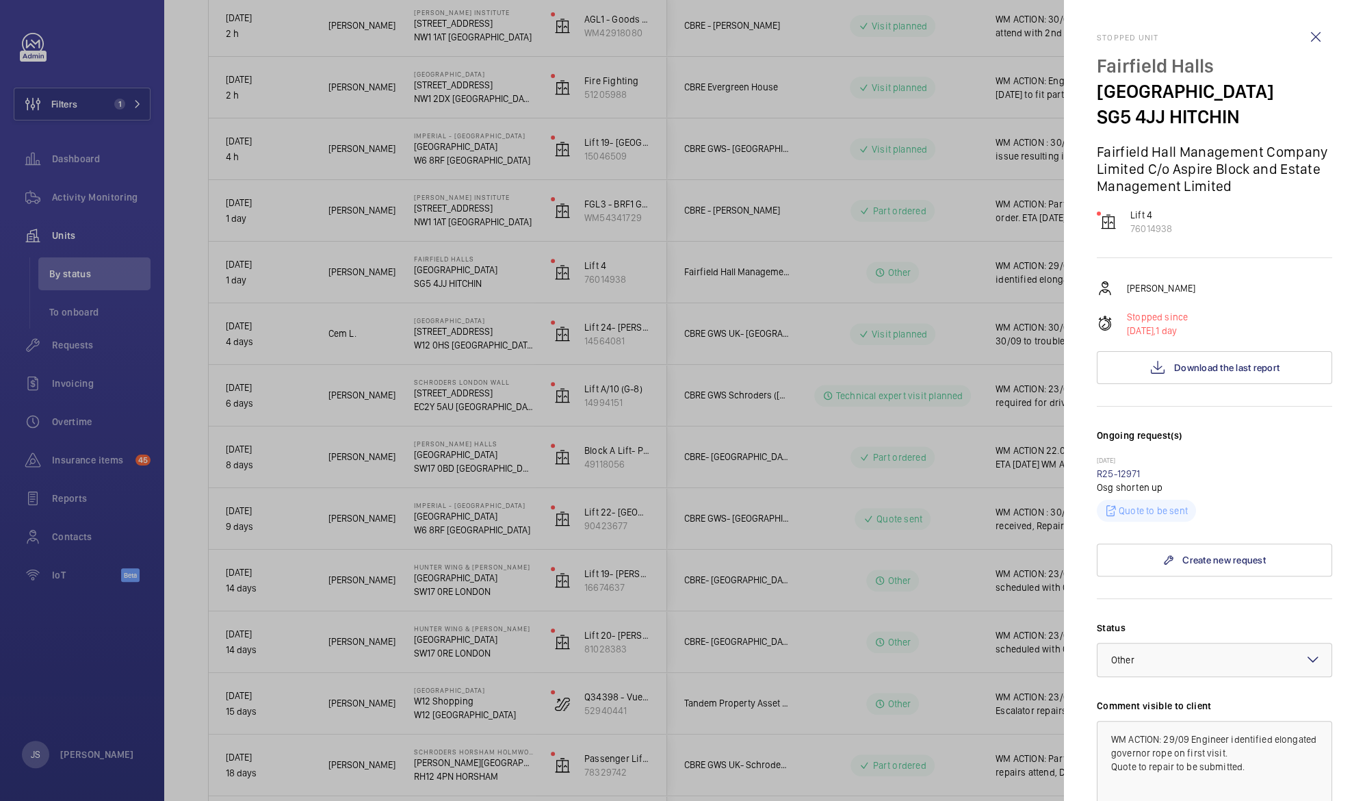
click at [932, 270] on div at bounding box center [682, 400] width 1365 height 801
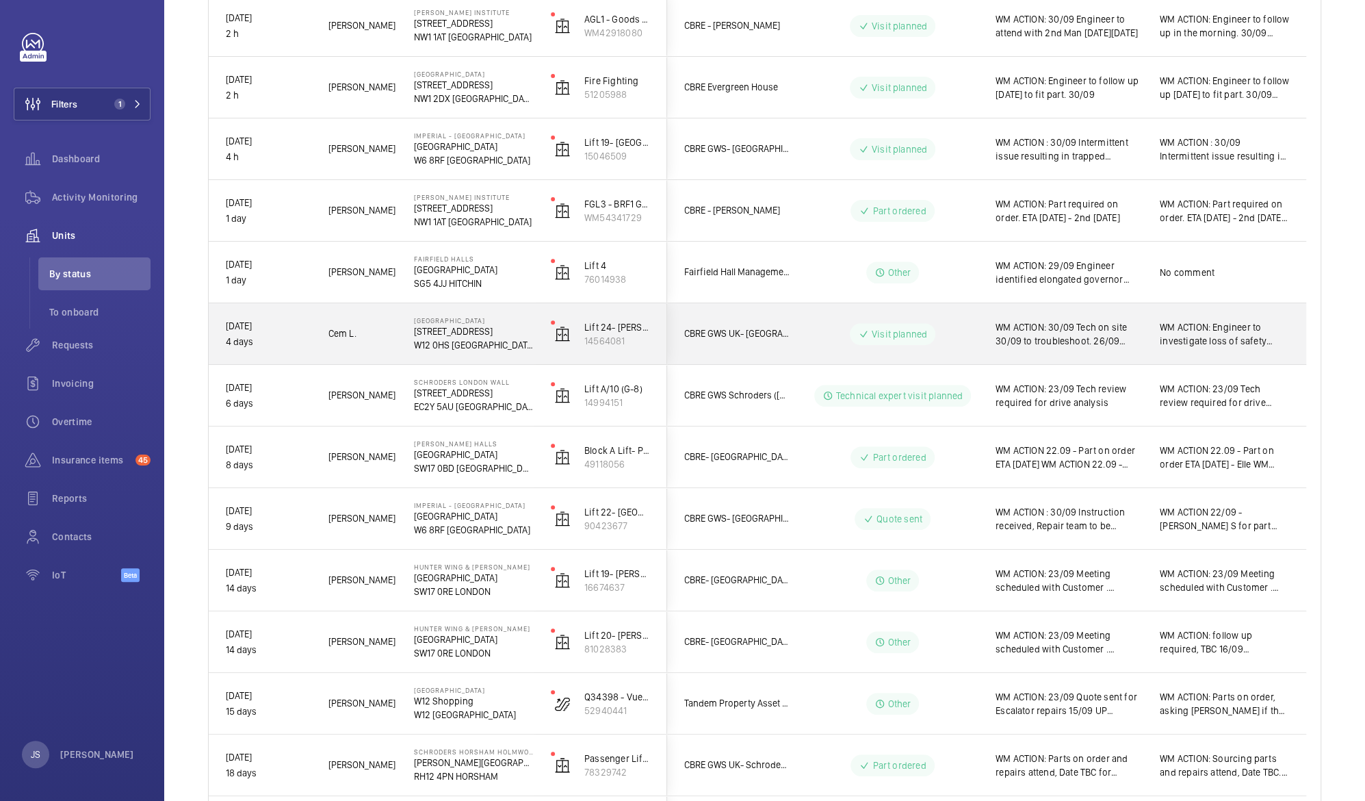
click at [1058, 344] on span "WM ACTION: 30/09 Tech on site 30/09 to troubleshoot. 26/09 Engineer to investig…" at bounding box center [1069, 333] width 146 height 27
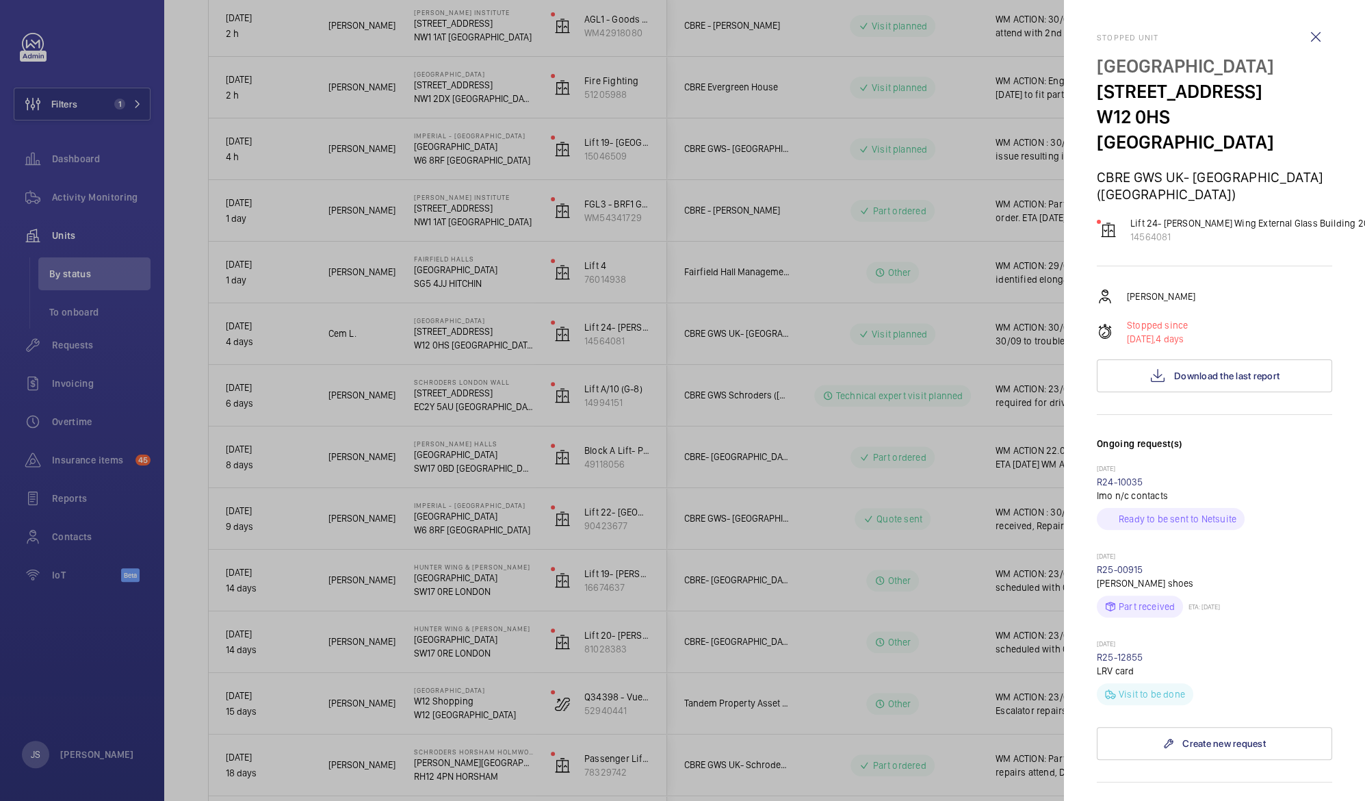
click at [1058, 344] on div at bounding box center [682, 400] width 1365 height 801
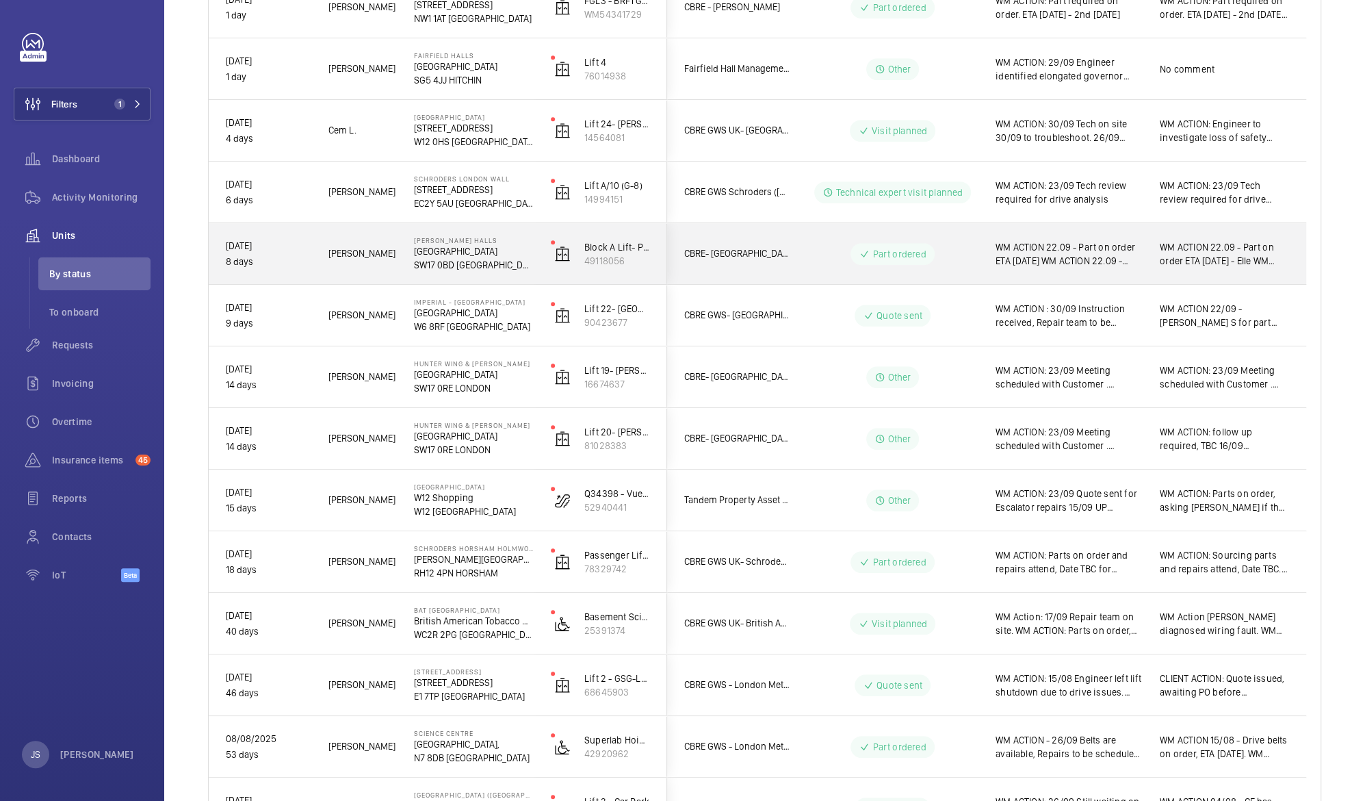
scroll to position [460, 0]
click at [1085, 257] on span "WM ACTION 22.09 - Part on order ETA [DATE] WM ACTION 22.09 - Parts required, su…" at bounding box center [1069, 253] width 146 height 27
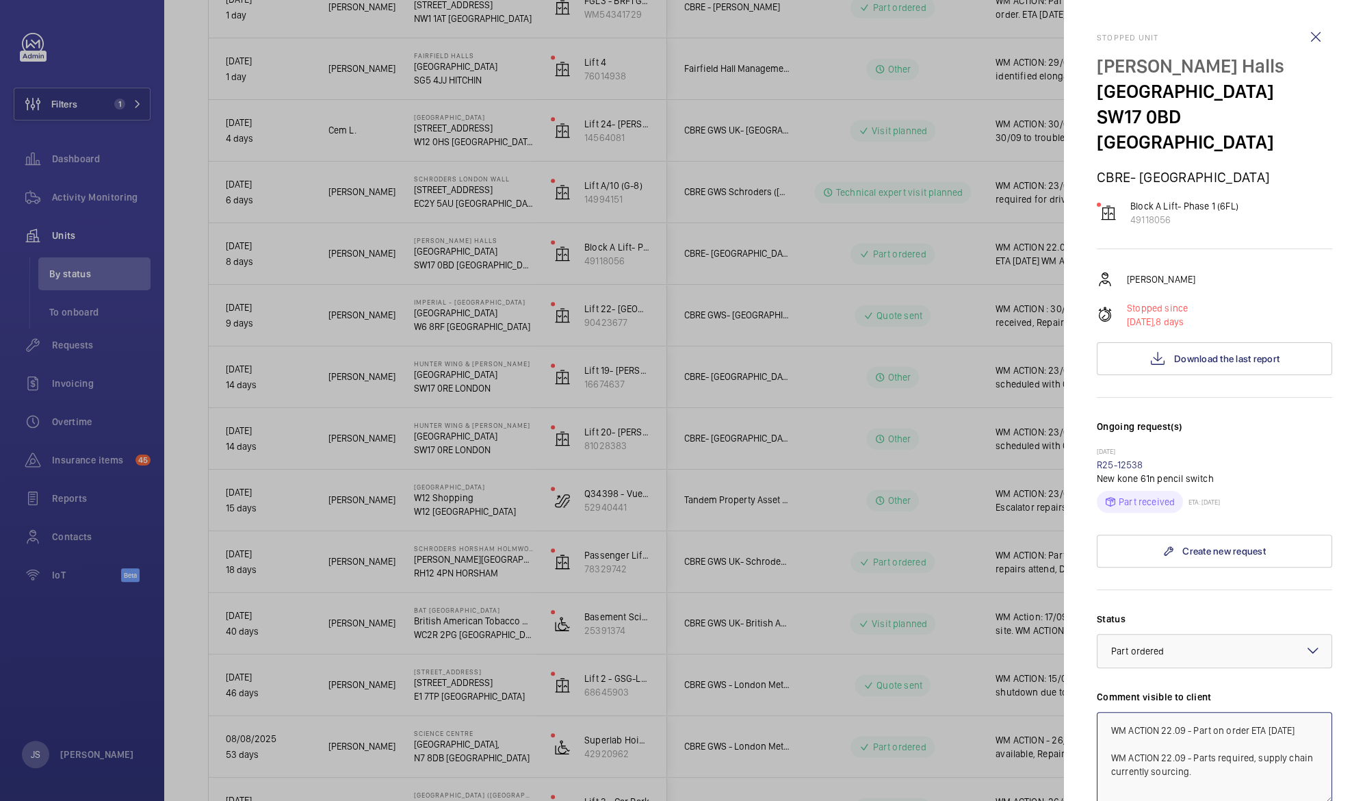
click at [1163, 712] on textarea "WM ACTION 22.09 - Part on order ETA [DATE] WM ACTION 22.09 - Parts required, su…" at bounding box center [1214, 758] width 235 height 92
click at [1185, 644] on div "× Part ordered" at bounding box center [1155, 651] width 88 height 14
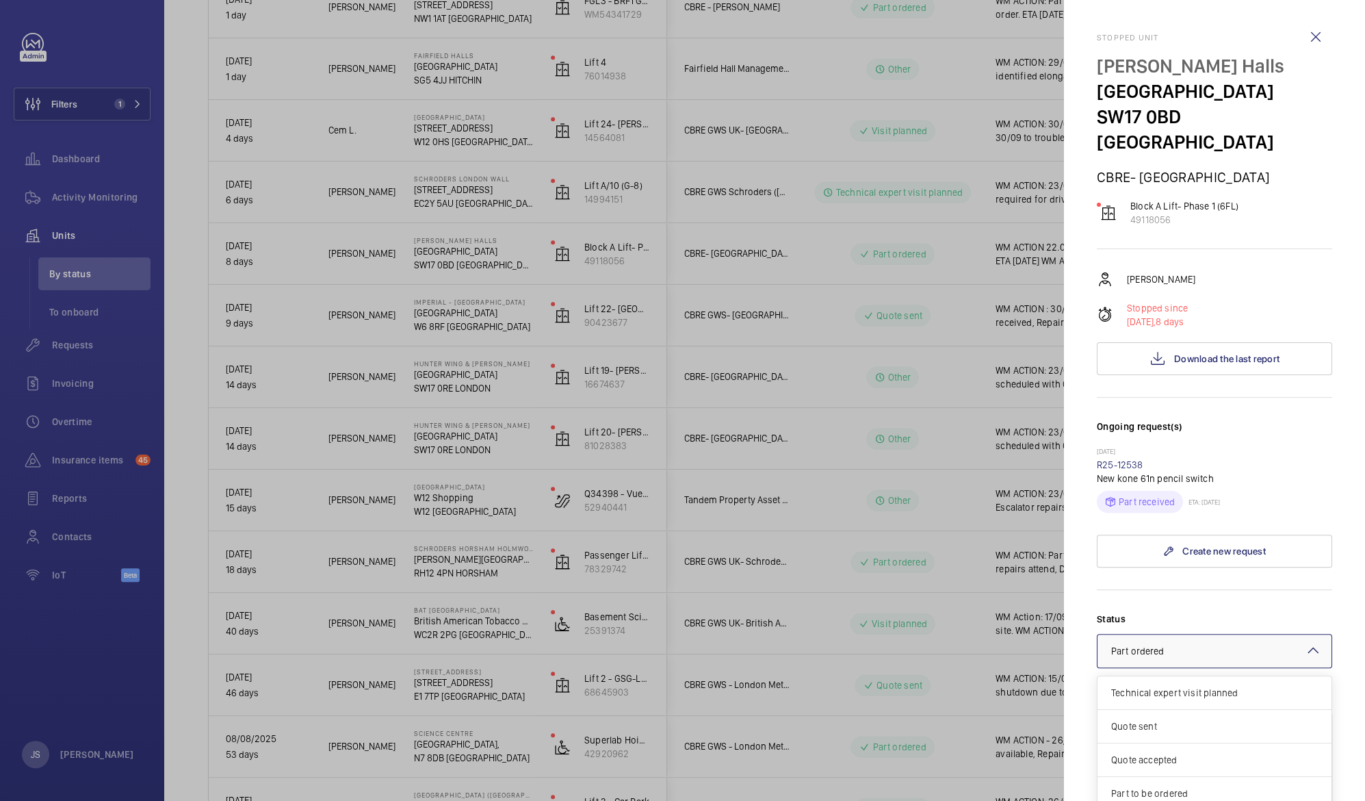
scroll to position [116, 0]
click at [1216, 771] on span "Visit planned" at bounding box center [1214, 778] width 207 height 14
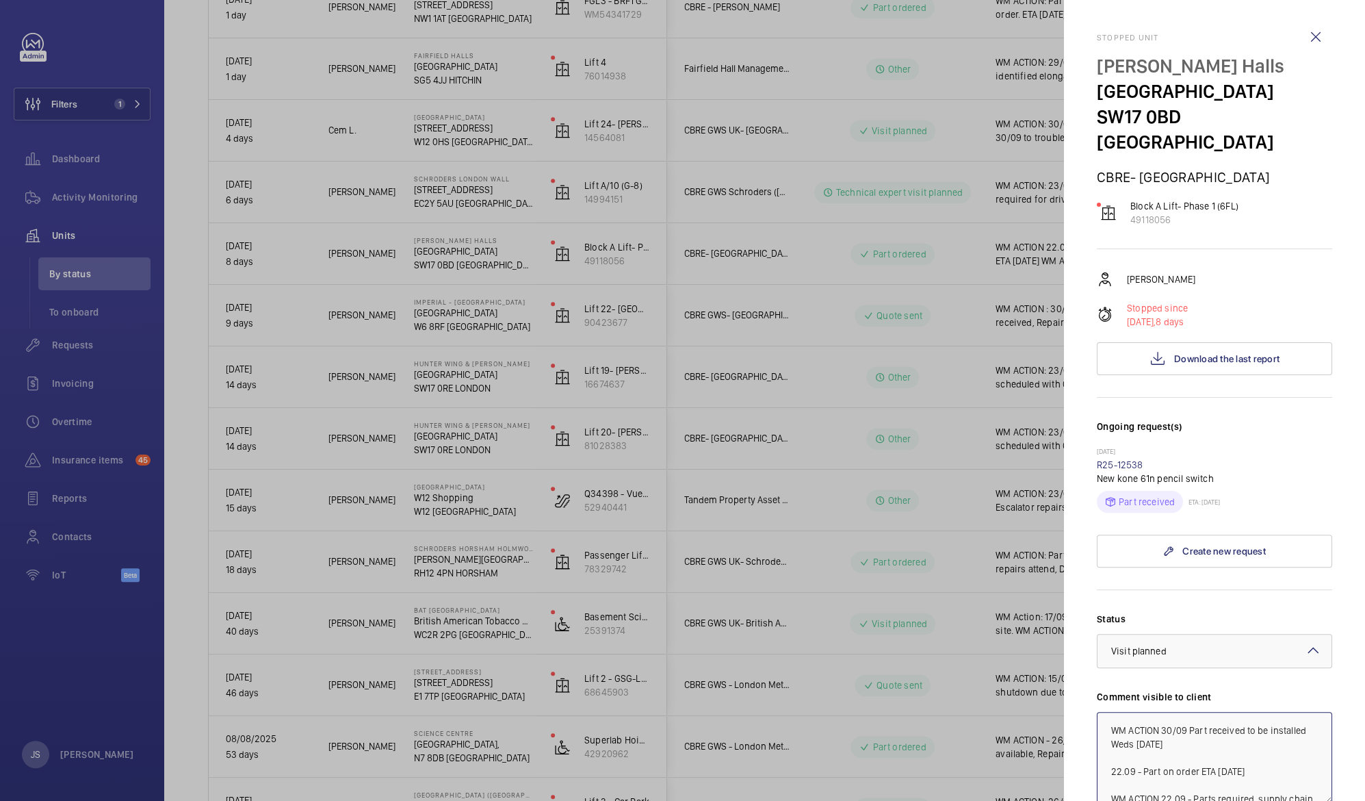
type textarea "WM ACTION 30/09 Part received to be installed Weds 1st October 22.09 - Part on …"
click at [913, 226] on div at bounding box center [682, 400] width 1365 height 801
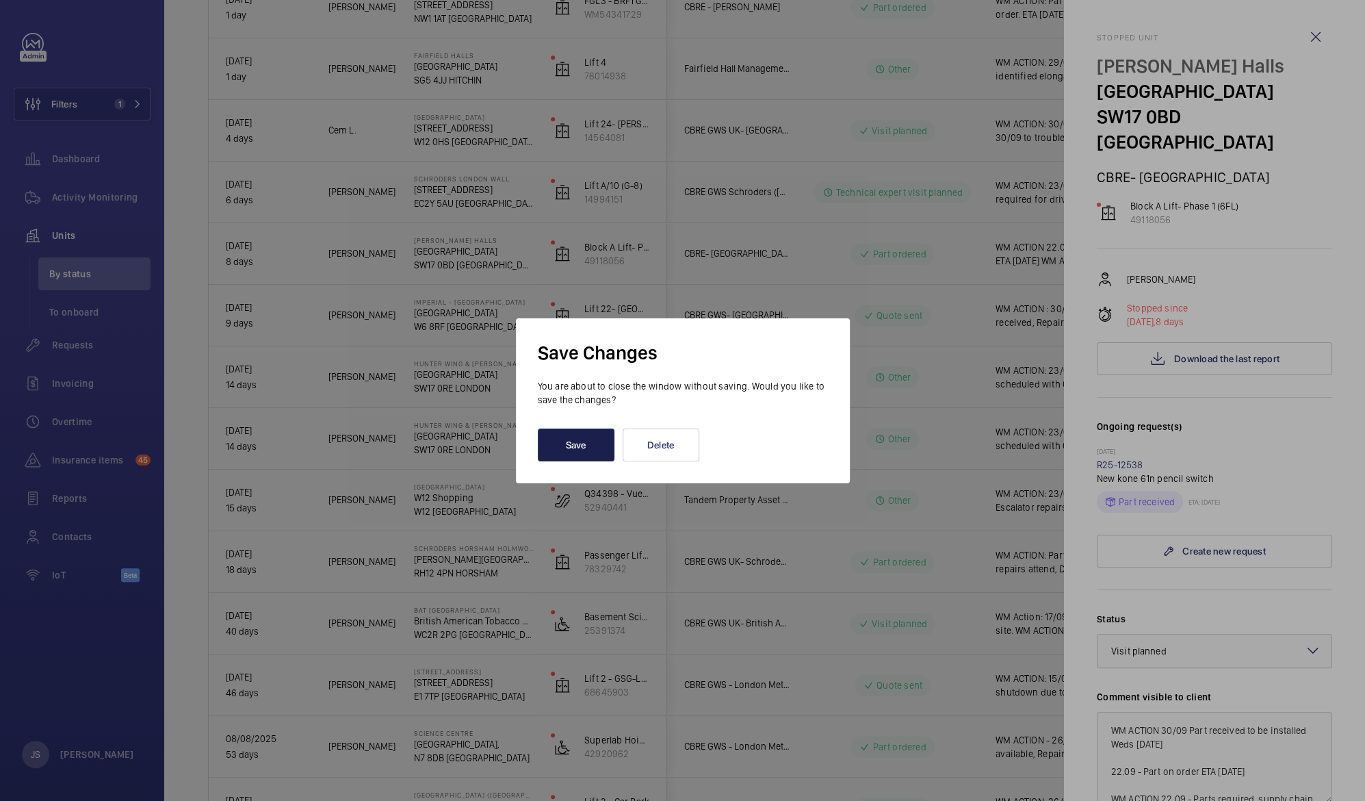
click at [563, 435] on button "Save" at bounding box center [576, 444] width 77 height 33
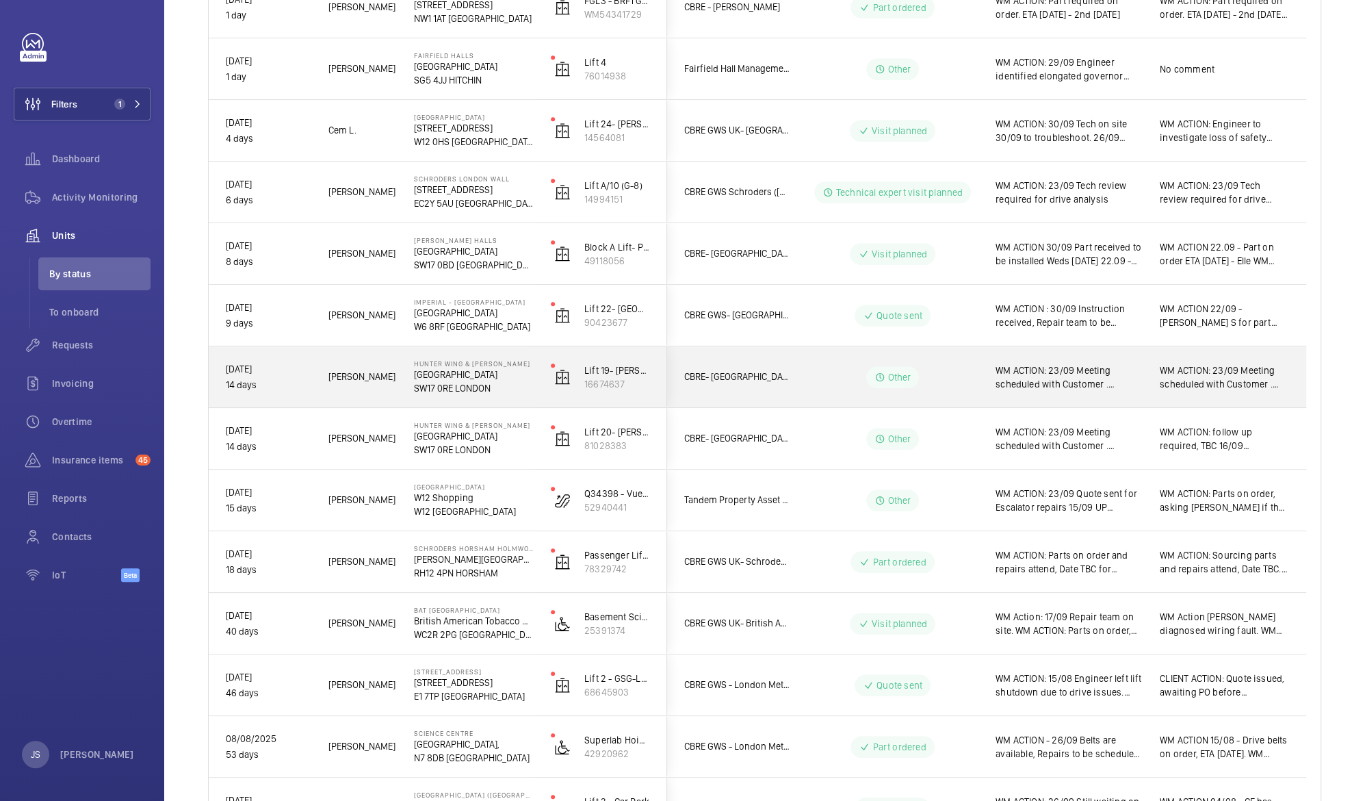
click at [1020, 383] on span "WM ACTION: 23/09 Meeting scheduled with Customer . CUSTOMER ACTION : To confirm…" at bounding box center [1069, 376] width 146 height 27
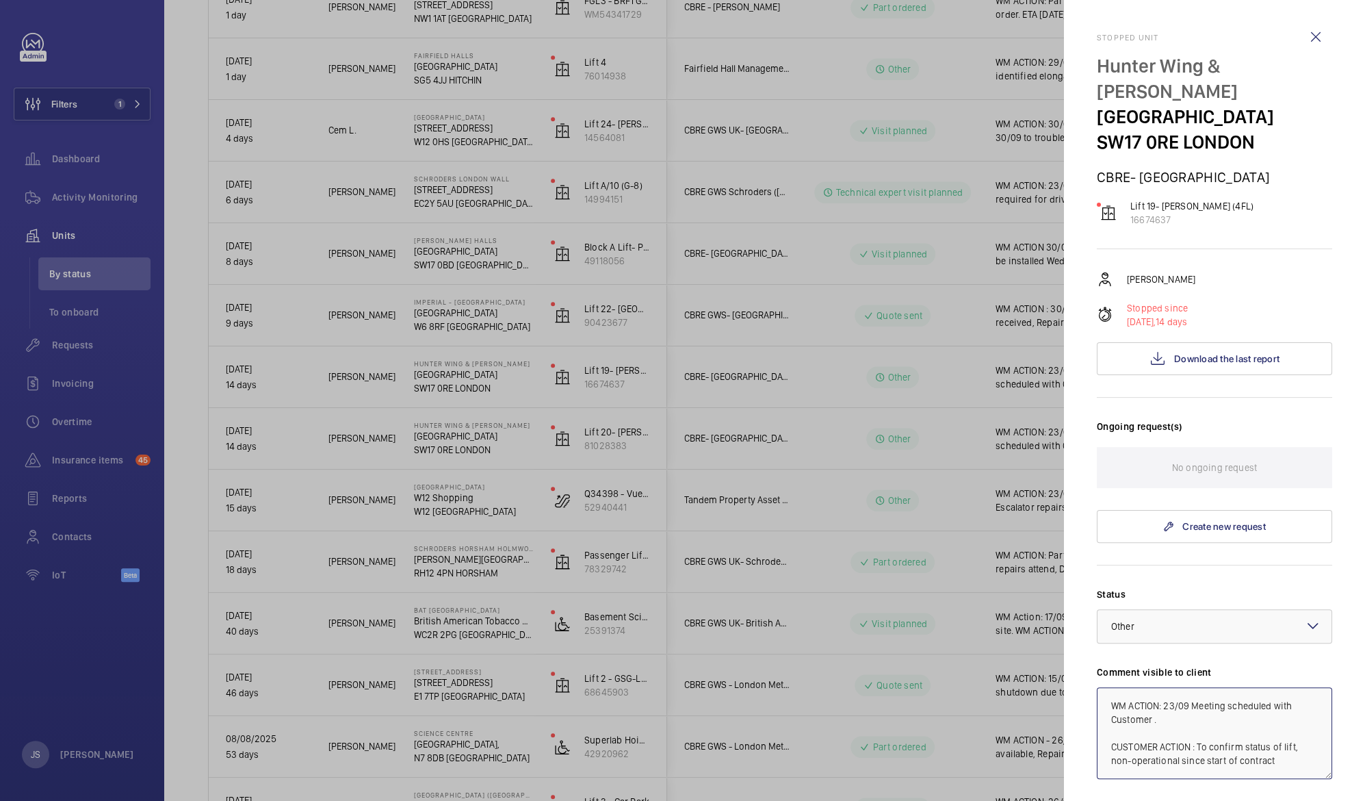
click at [1166, 703] on textarea "WM ACTION: 23/09 Meeting scheduled with Customer . CUSTOMER ACTION : To confirm…" at bounding box center [1214, 733] width 235 height 92
type textarea "WM ACTION: 30/09 Email to customer requesting clarification. CUSTOMER ACTION : …"
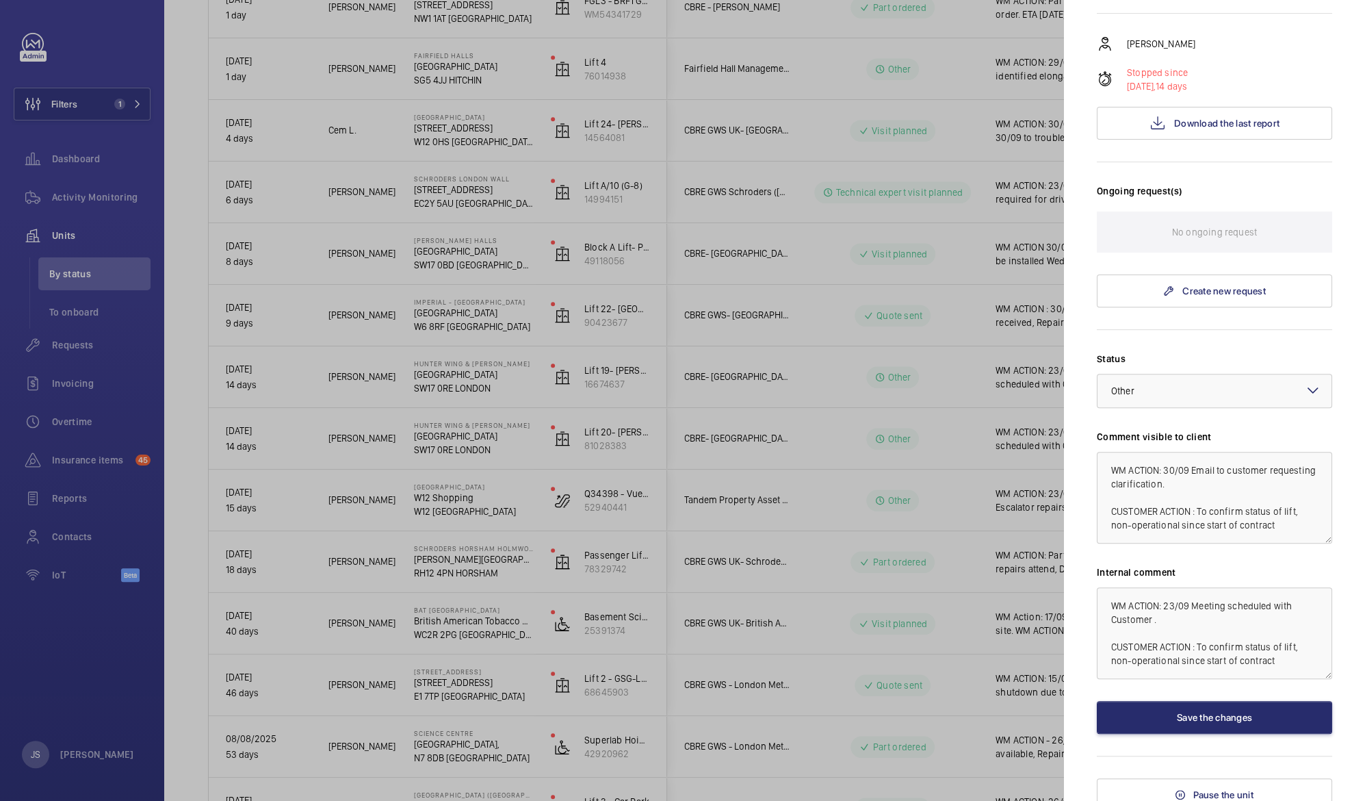
scroll to position [240, 0]
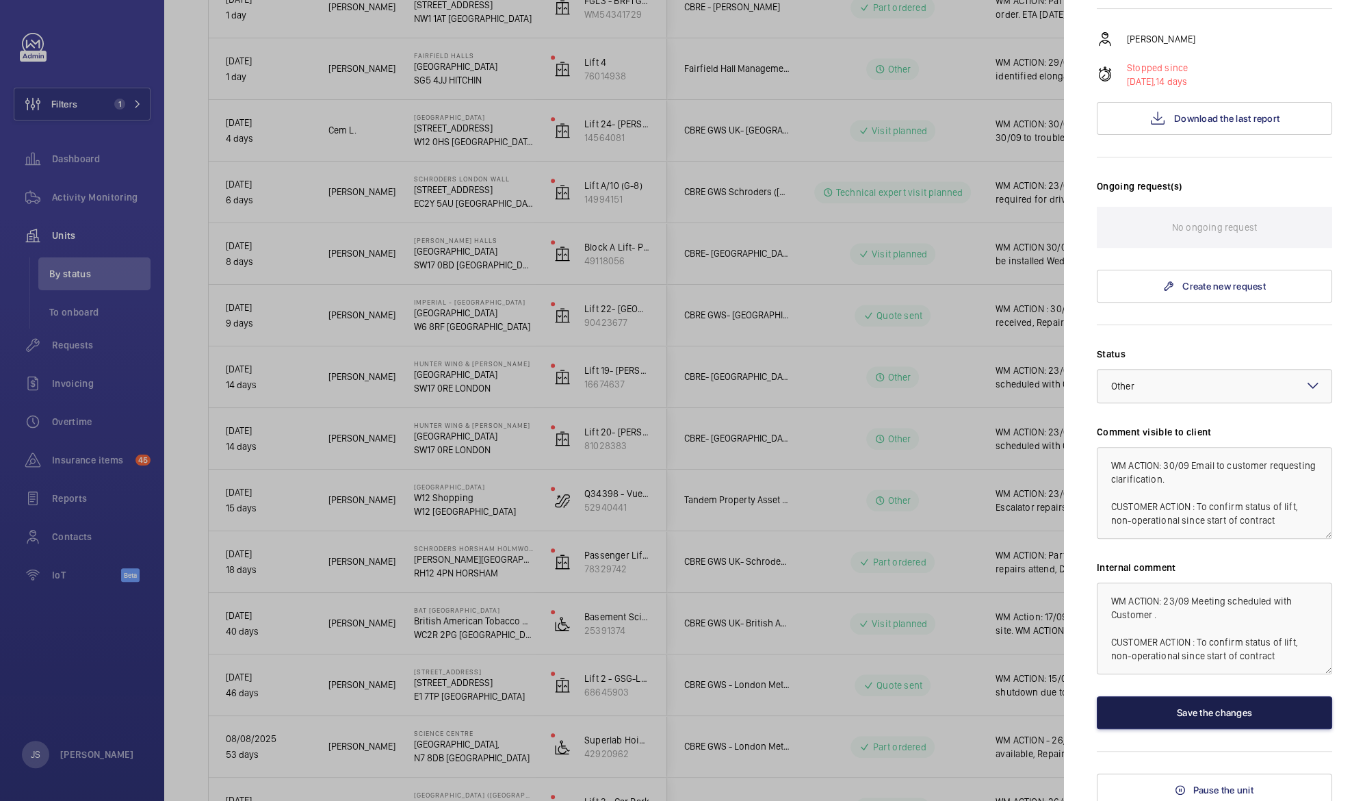
click at [1217, 711] on button "Save the changes" at bounding box center [1214, 712] width 235 height 33
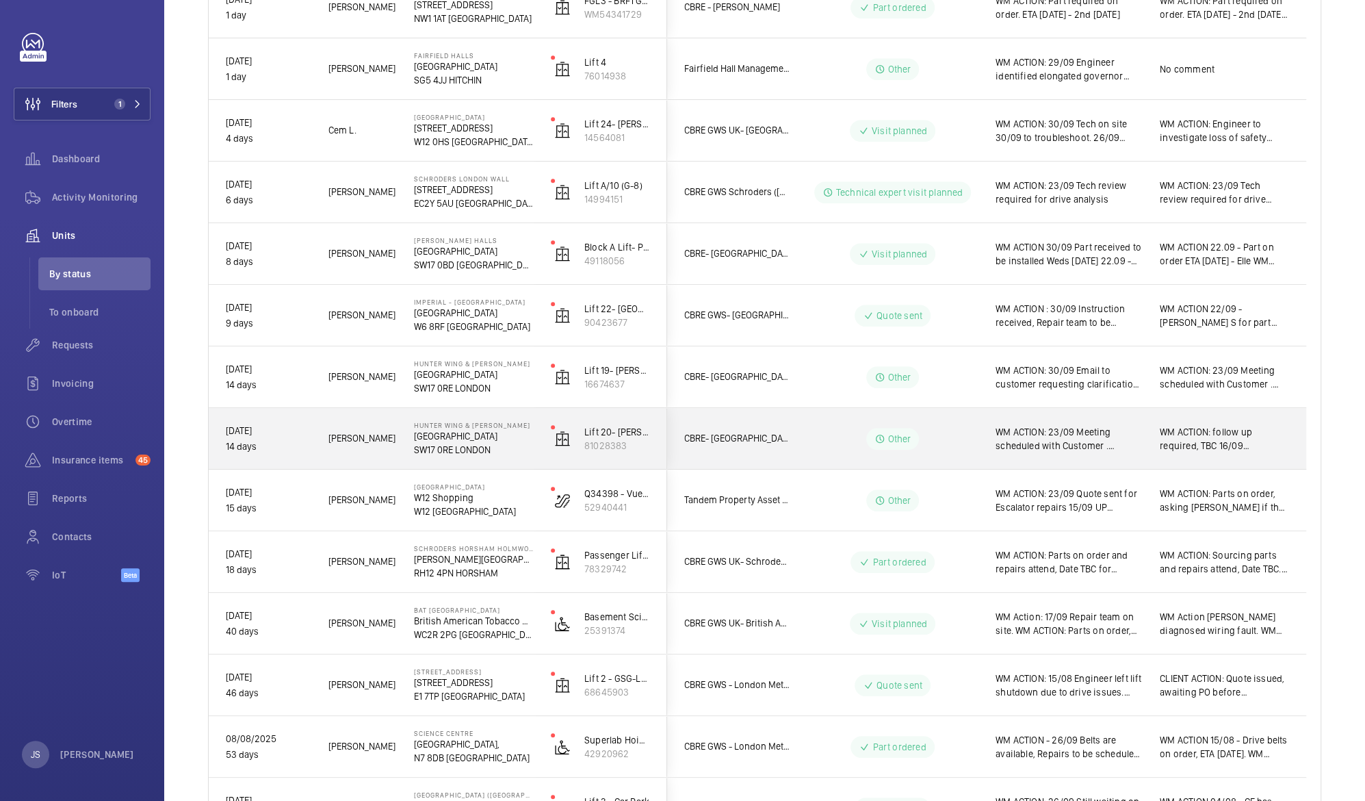
click at [1067, 443] on span "WM ACTION: 23/09 Meeting scheduled with Customer . CUSTOMER ACTION : To confirm…" at bounding box center [1069, 438] width 146 height 27
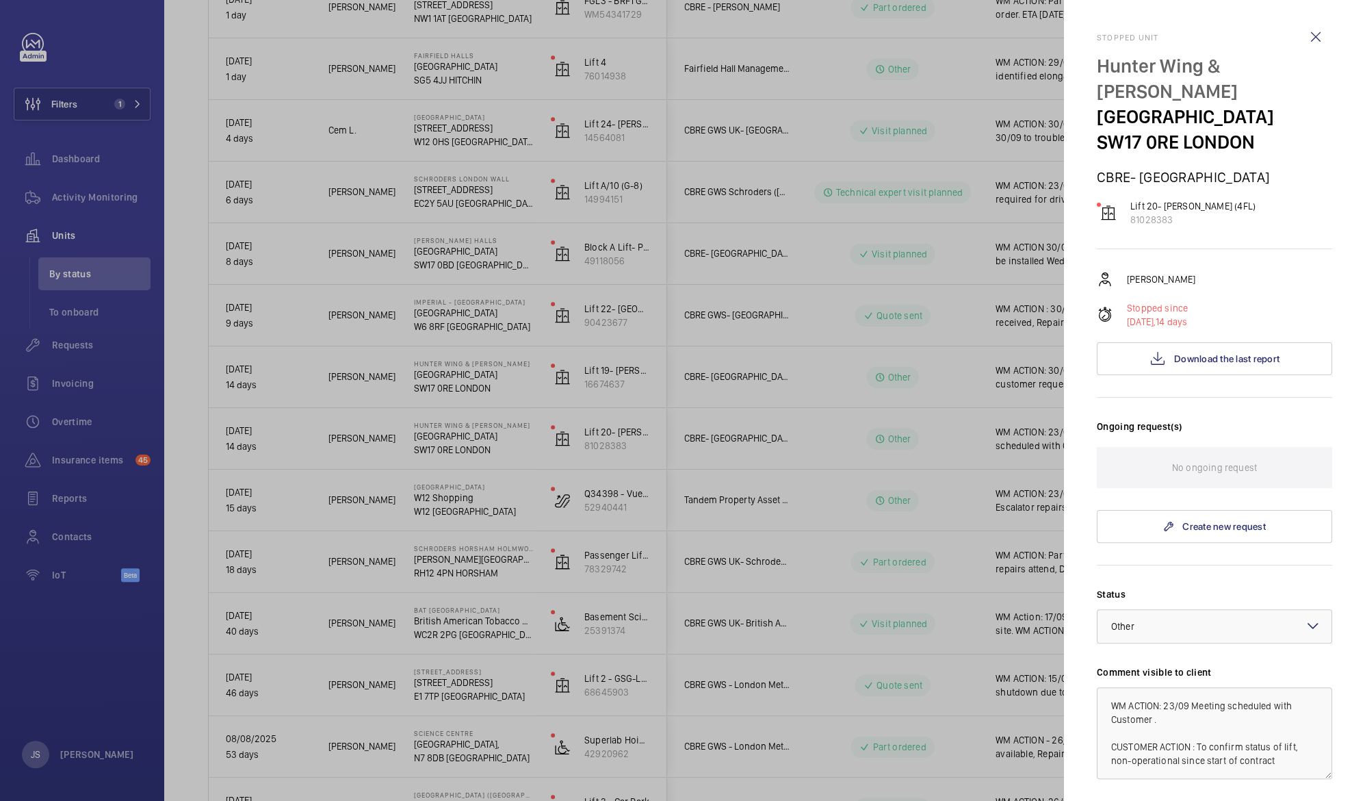
click at [954, 431] on div at bounding box center [682, 400] width 1365 height 801
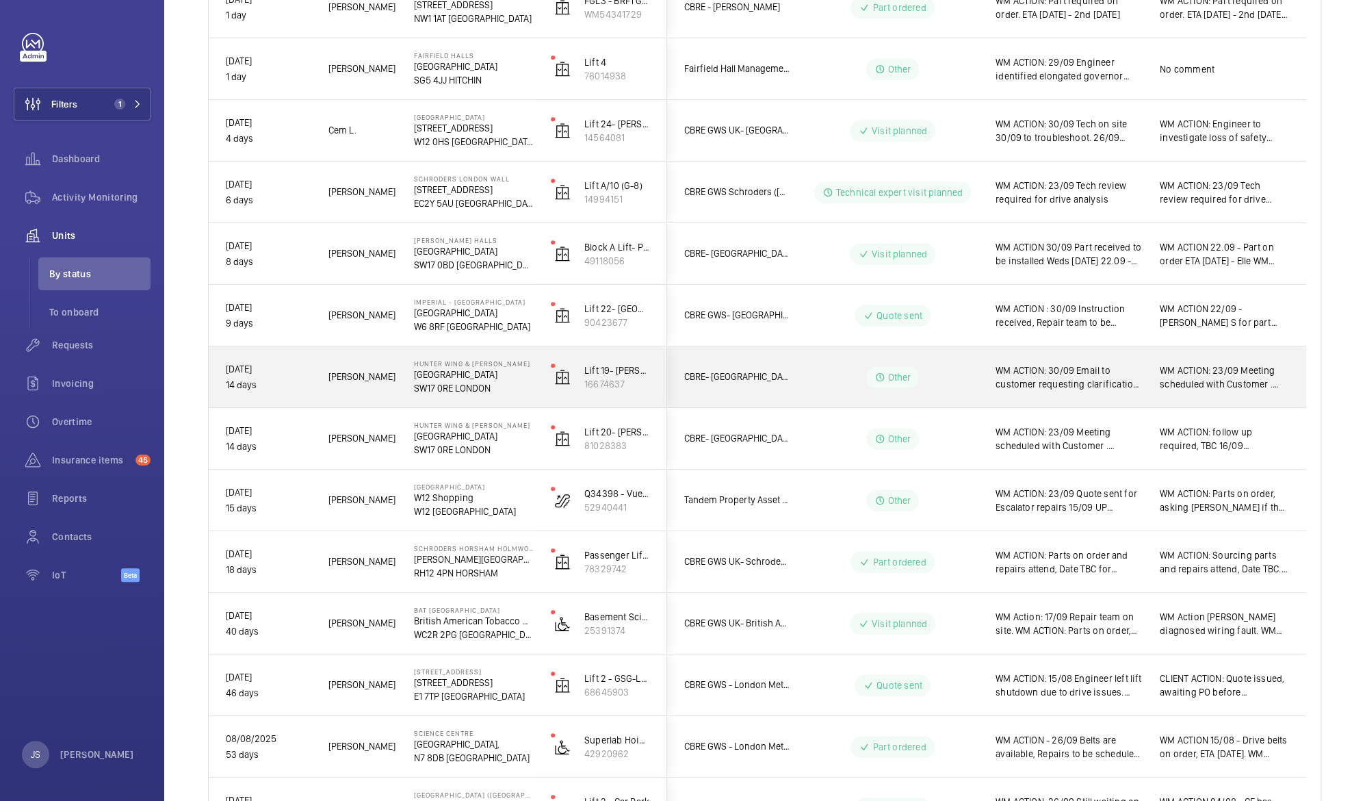
click at [1062, 369] on span "WM ACTION: 30/09 Email to customer requesting clarification. CUSTOMER ACTION : …" at bounding box center [1069, 376] width 146 height 27
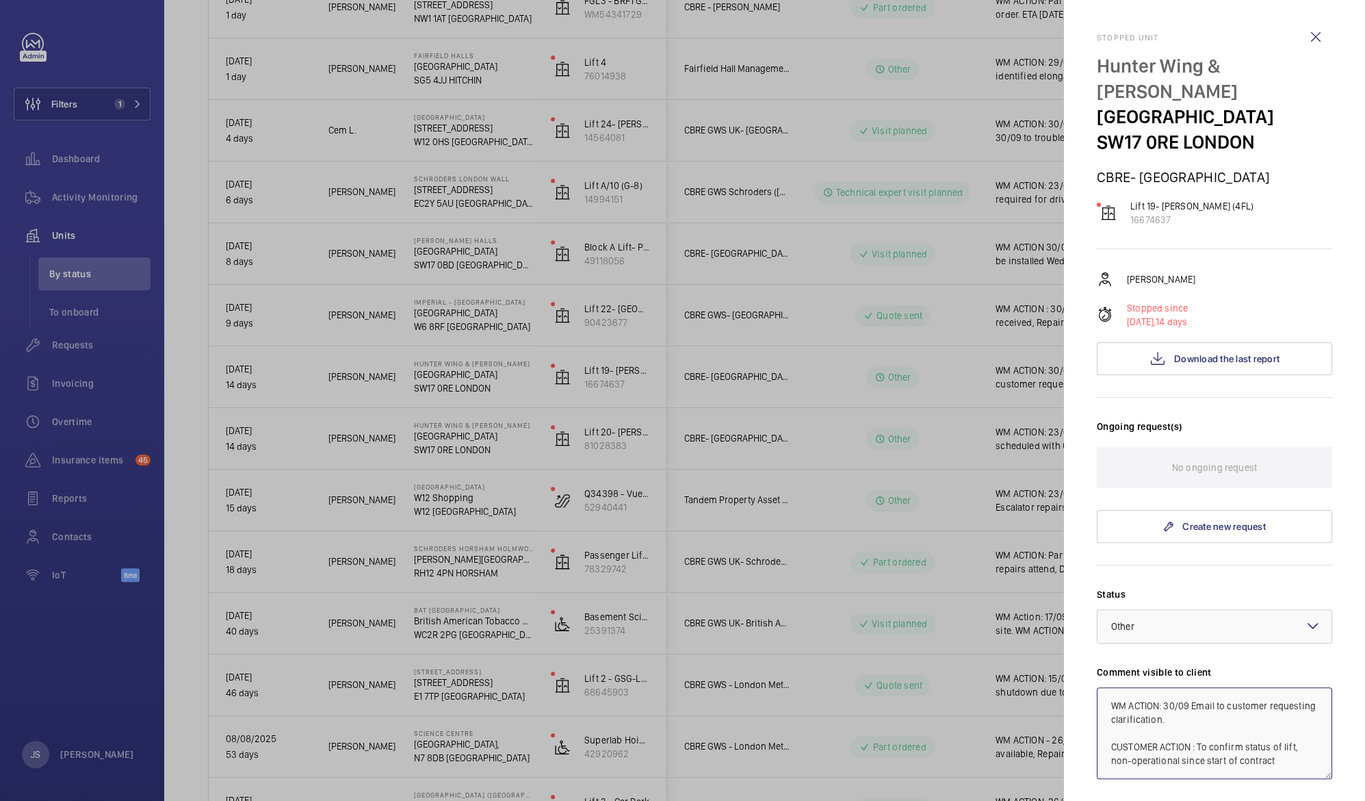
drag, startPoint x: 1109, startPoint y: 701, endPoint x: 1252, endPoint y: 719, distance: 144.1
click at [1252, 719] on textarea "WM ACTION: 30/09 Email to customer requesting clarification. CUSTOMER ACTION : …" at bounding box center [1214, 733] width 235 height 92
click at [1009, 500] on div at bounding box center [682, 400] width 1365 height 801
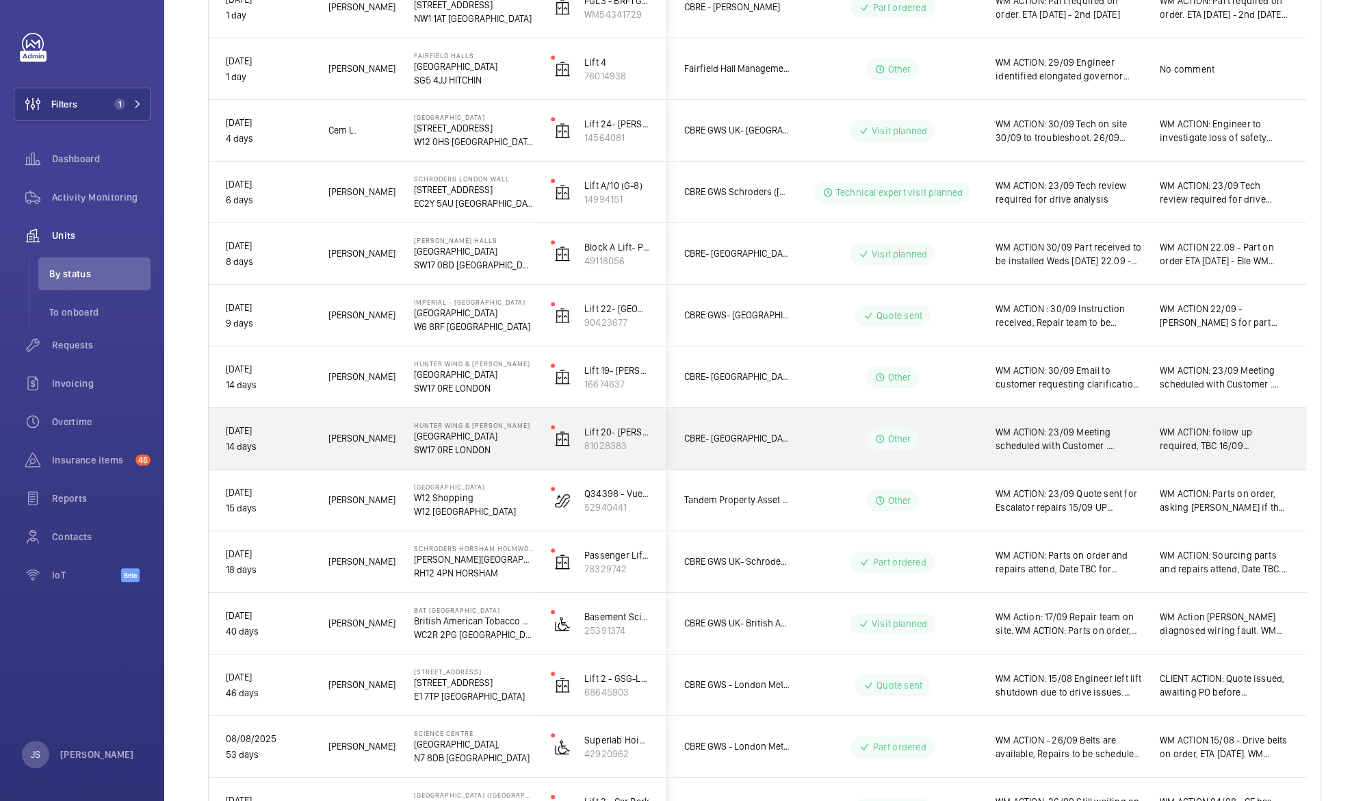
click at [1059, 438] on span "WM ACTION: 23/09 Meeting scheduled with Customer . CUSTOMER ACTION : To confirm…" at bounding box center [1069, 438] width 146 height 27
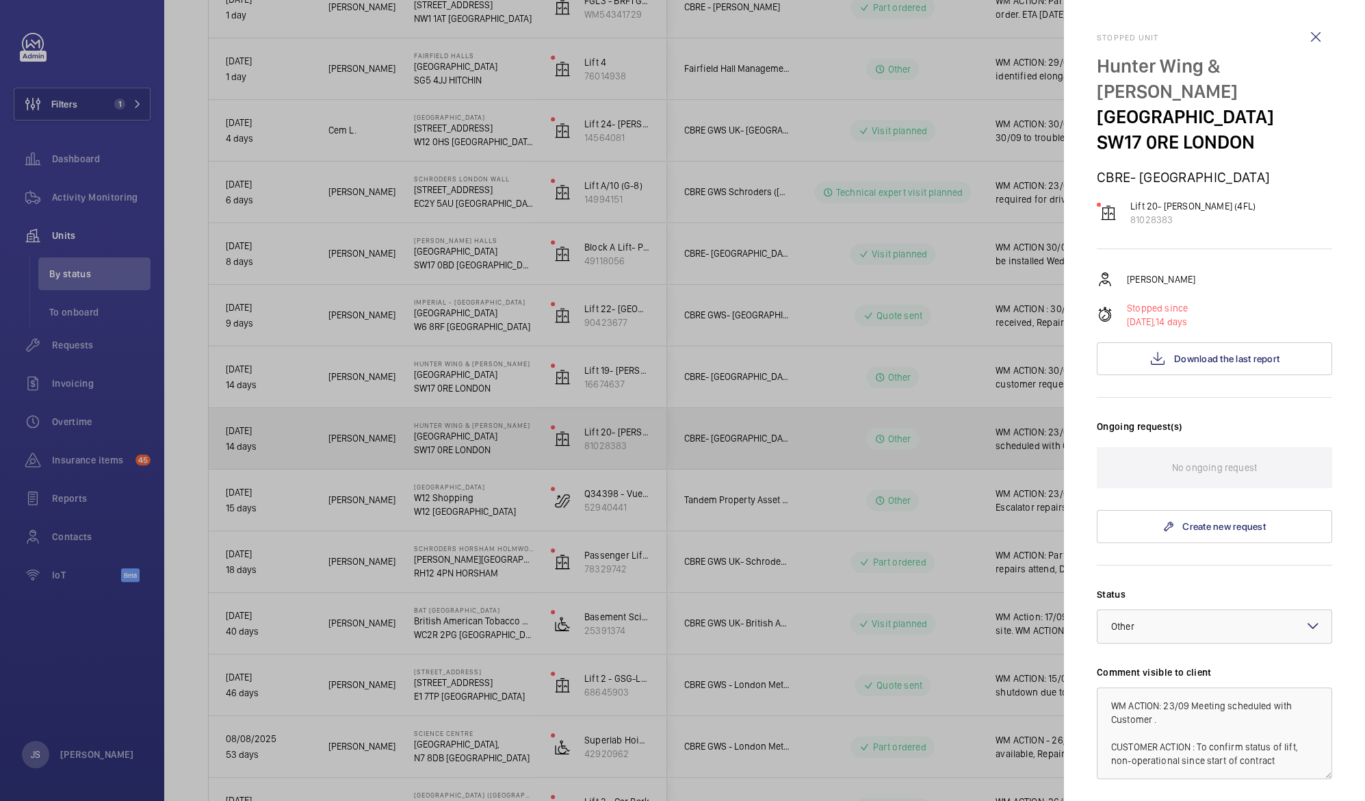
click at [1059, 438] on div at bounding box center [682, 400] width 1365 height 801
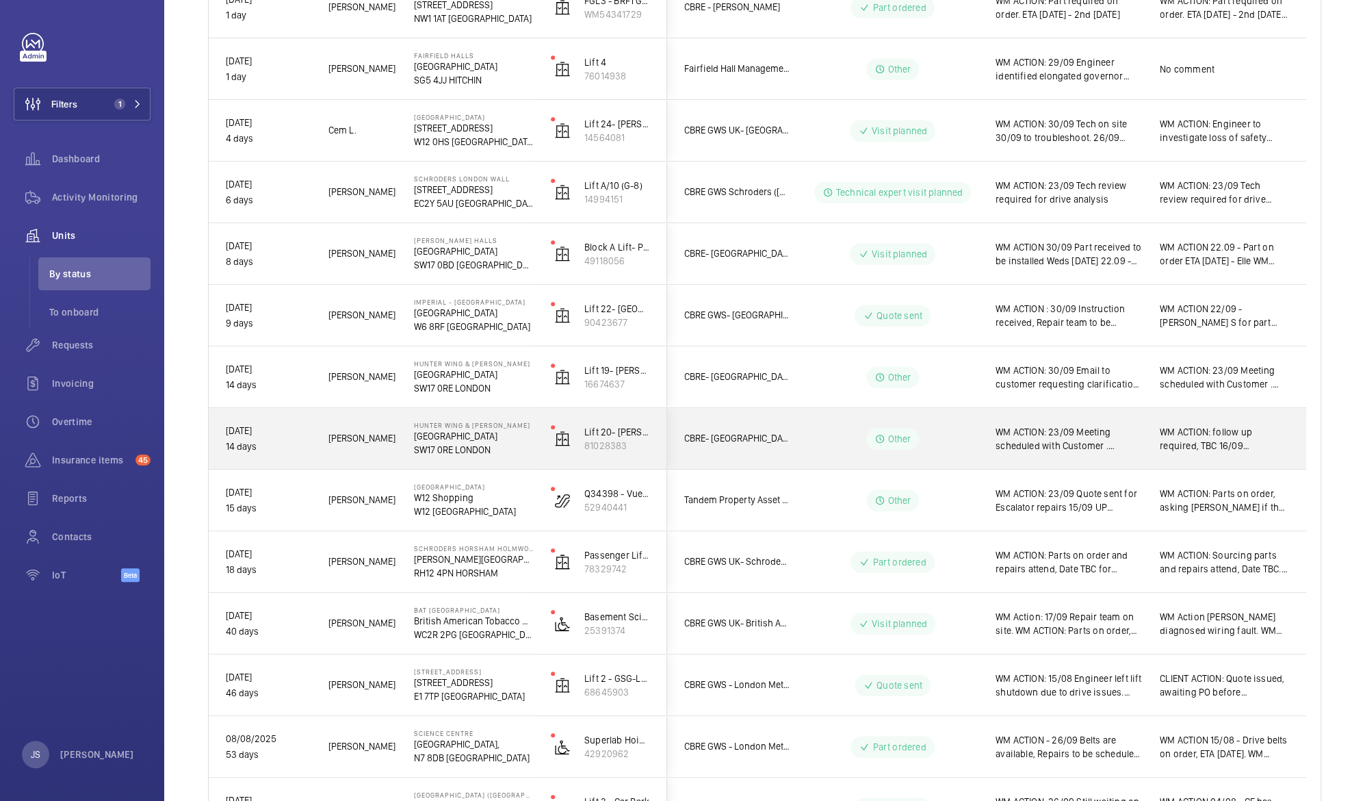
click at [1061, 438] on span "WM ACTION: 23/09 Meeting scheduled with Customer . CUSTOMER ACTION : To confirm…" at bounding box center [1069, 438] width 146 height 27
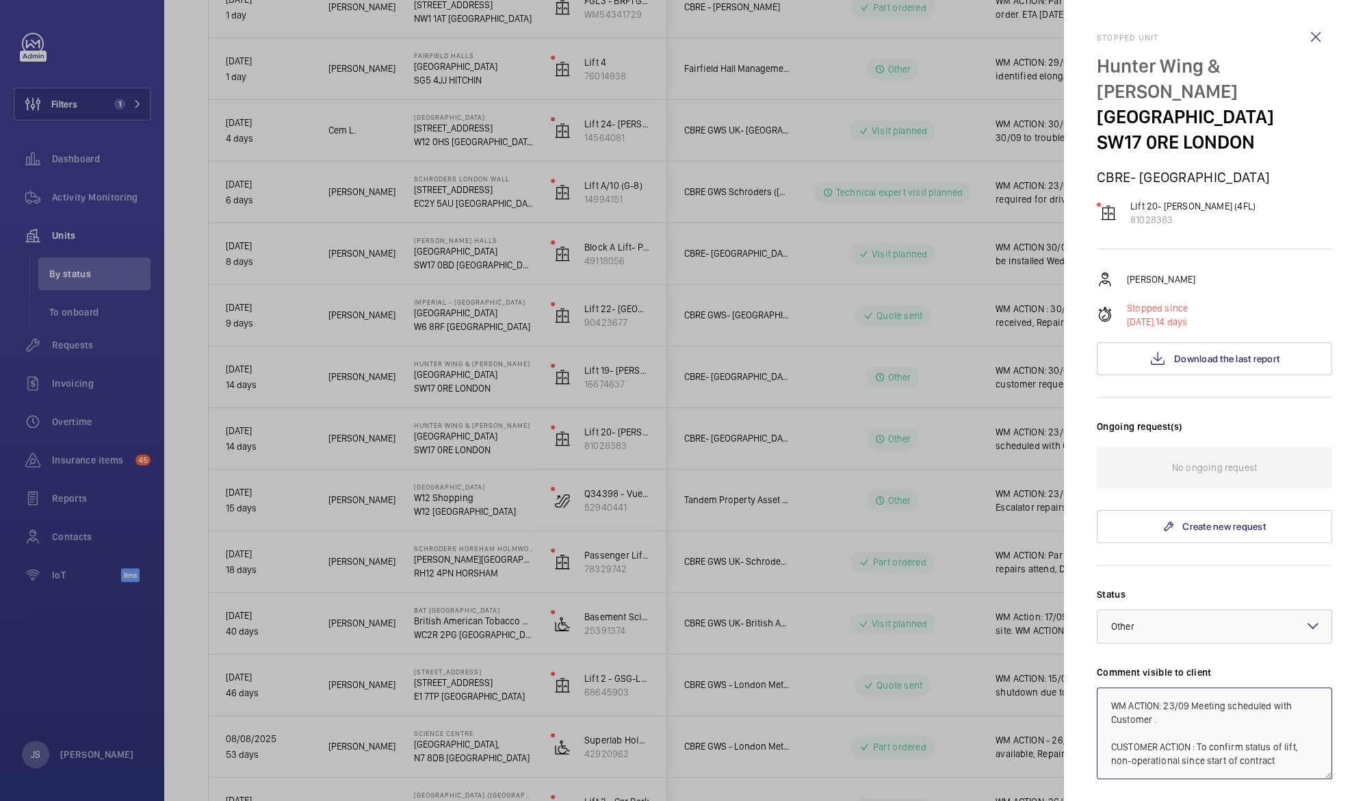
click at [1163, 701] on textarea "WM ACTION: 23/09 Meeting scheduled with Customer . CUSTOMER ACTION : To confirm…" at bounding box center [1214, 733] width 235 height 92
drag, startPoint x: 1114, startPoint y: 703, endPoint x: 1161, endPoint y: 714, distance: 47.8
click at [1161, 714] on textarea "WM ACTION: 23/09 Meeting scheduled with Customer . CUSTOMER ACTION : To confirm…" at bounding box center [1214, 733] width 235 height 92
paste textarea "30/09 Email to customer requesting clarification"
type textarea "WM ACTION: 30/09 Email to customer requesting clarification. CUSTOMER ACTION : …"
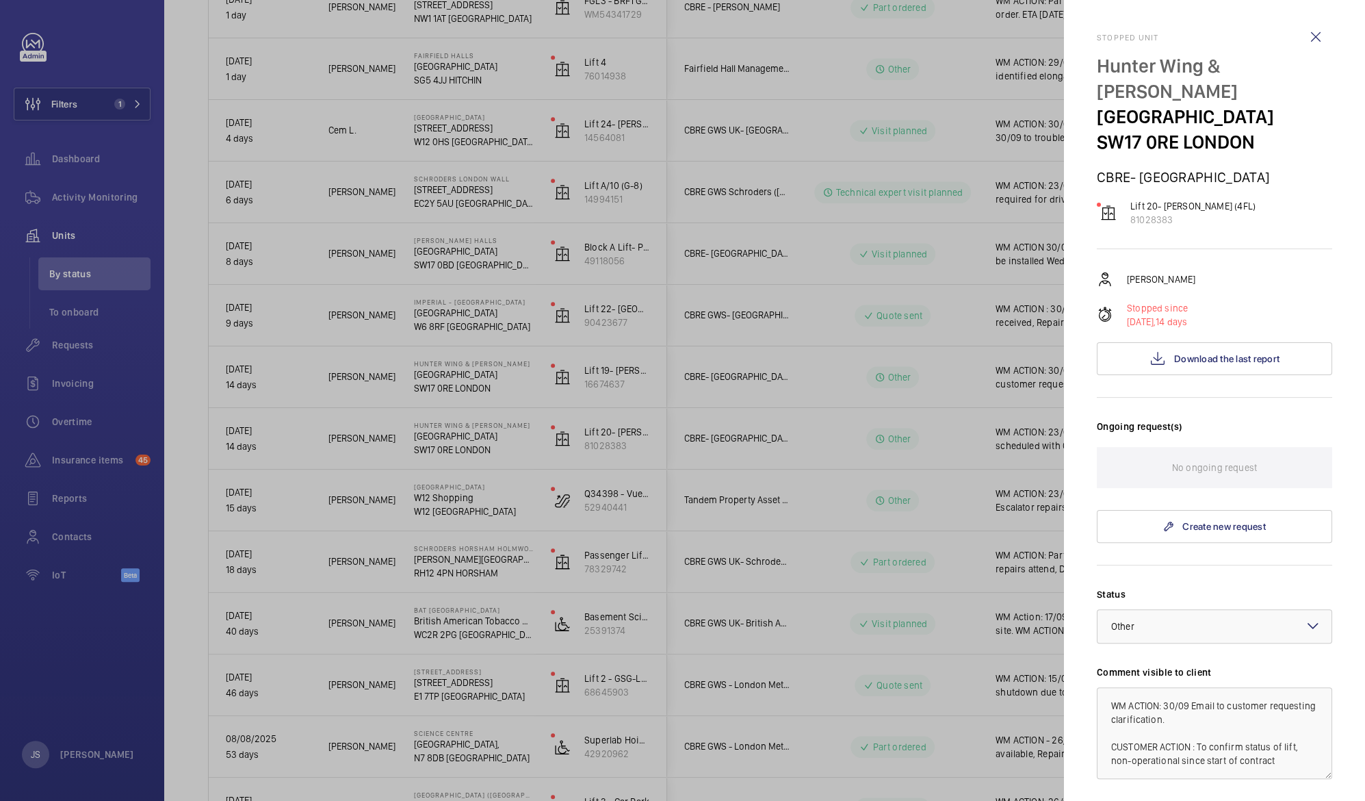
click at [1010, 432] on div at bounding box center [682, 400] width 1365 height 801
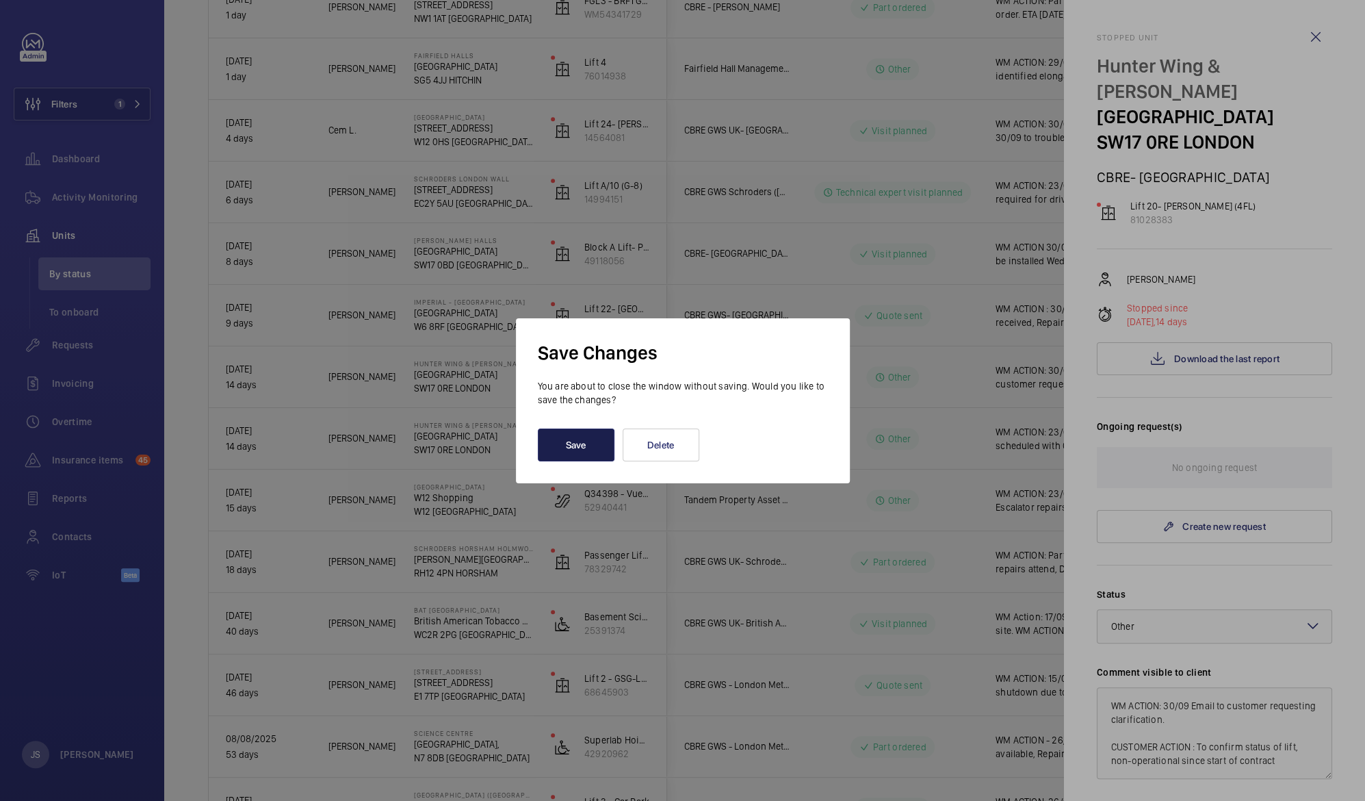
click at [594, 443] on button "Save" at bounding box center [576, 444] width 77 height 33
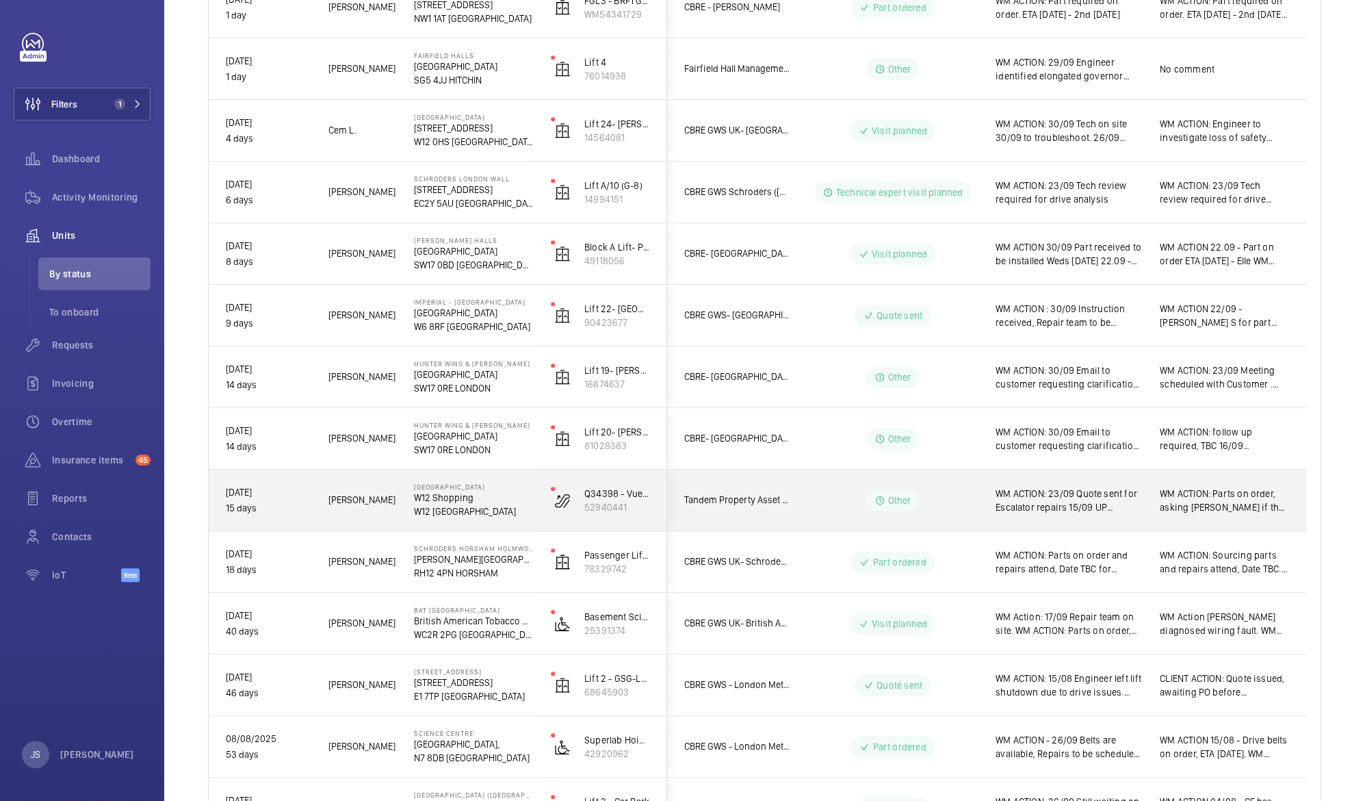
click at [1040, 510] on span "WM ACTION: 23/09 Quote sent for Escalator repairs 15/09 UP Escalator requires n…" at bounding box center [1069, 500] width 146 height 27
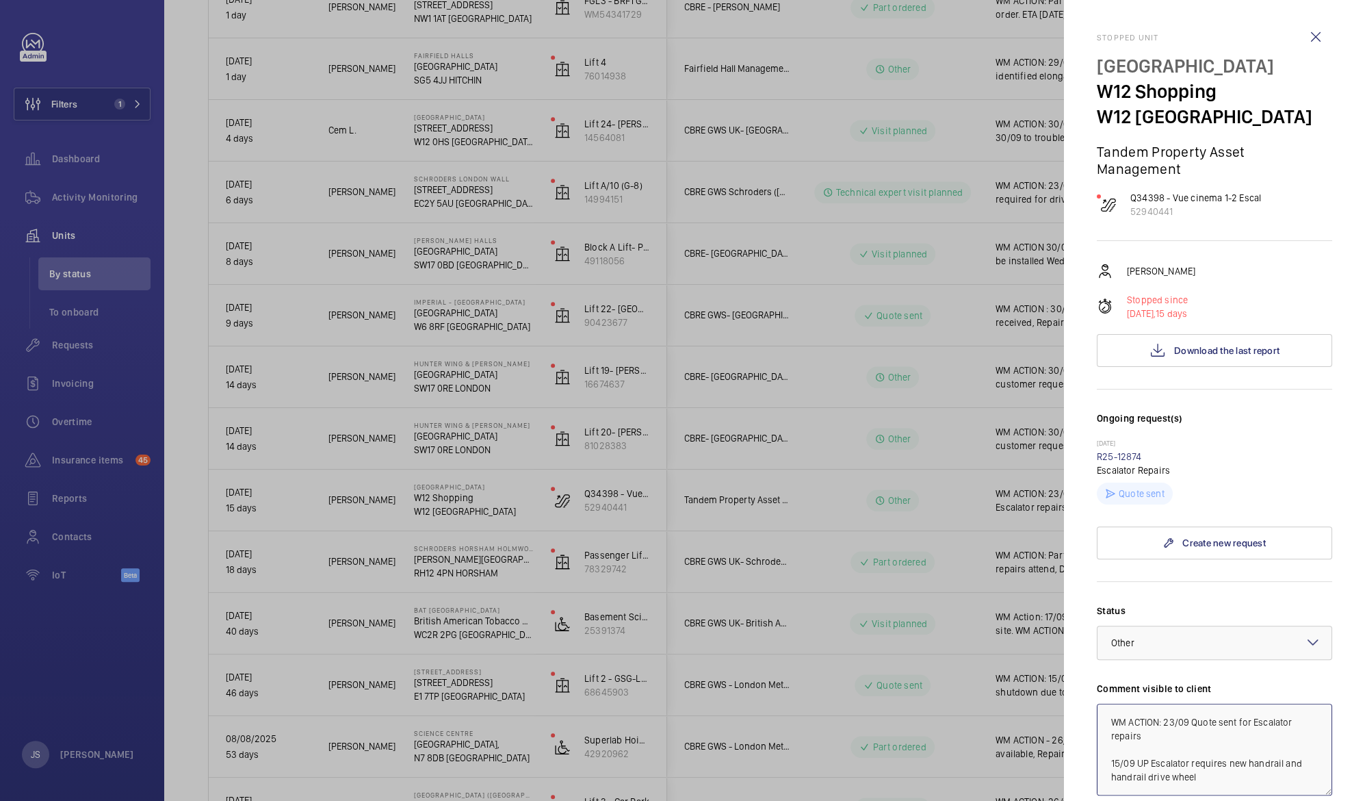
click at [1165, 721] on textarea "WM ACTION: 23/09 Quote sent for Escalator repairs 15/09 UP Escalator requires n…" at bounding box center [1214, 749] width 235 height 92
drag, startPoint x: 1111, startPoint y: 740, endPoint x: 1144, endPoint y: 735, distance: 33.3
click at [1144, 735] on textarea "WM ACTION: 30/09 Customer approved contract23/09 Quote sent for Escalator repai…" at bounding box center [1214, 749] width 235 height 92
type textarea "WM ACTION: 30/09 Customer approved quote, attendance to be scheduled. 23/09 Quo…"
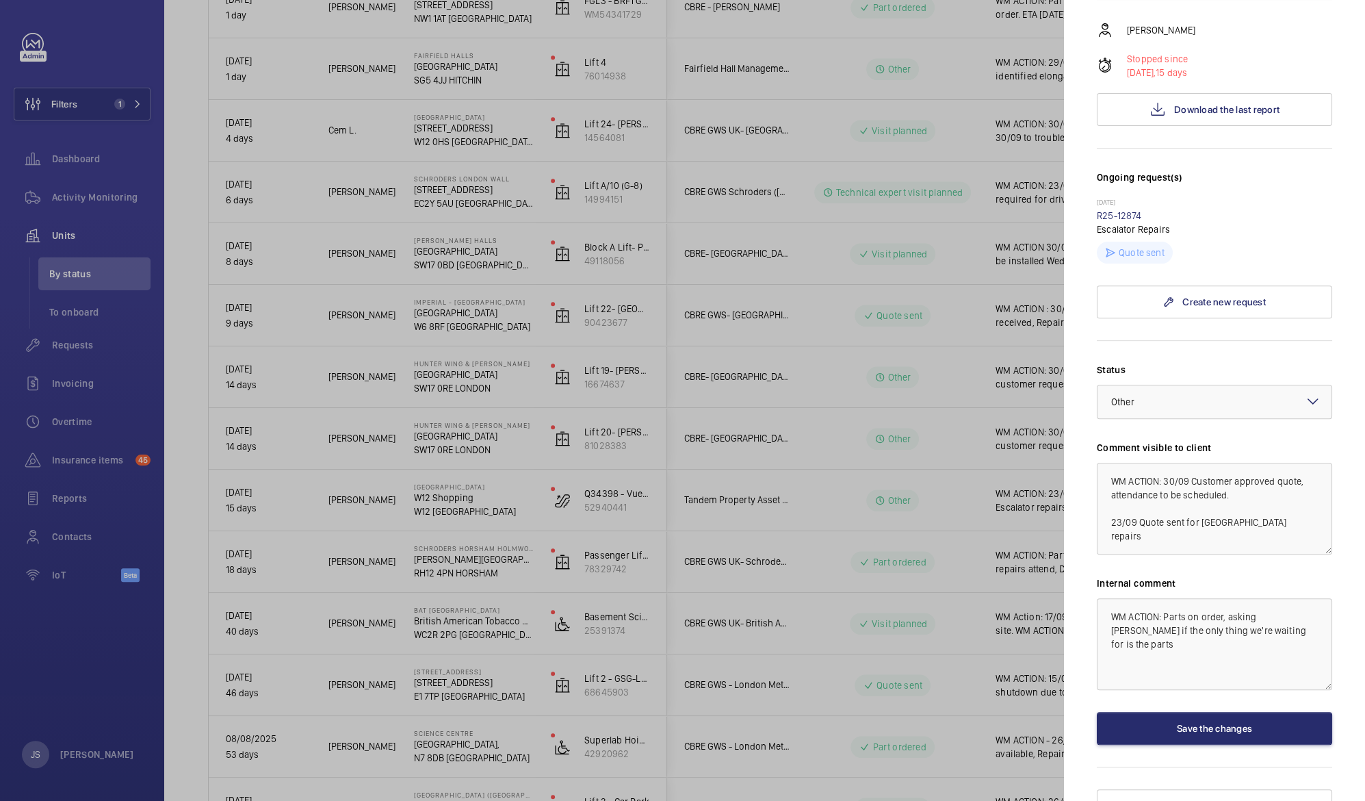
scroll to position [261, 0]
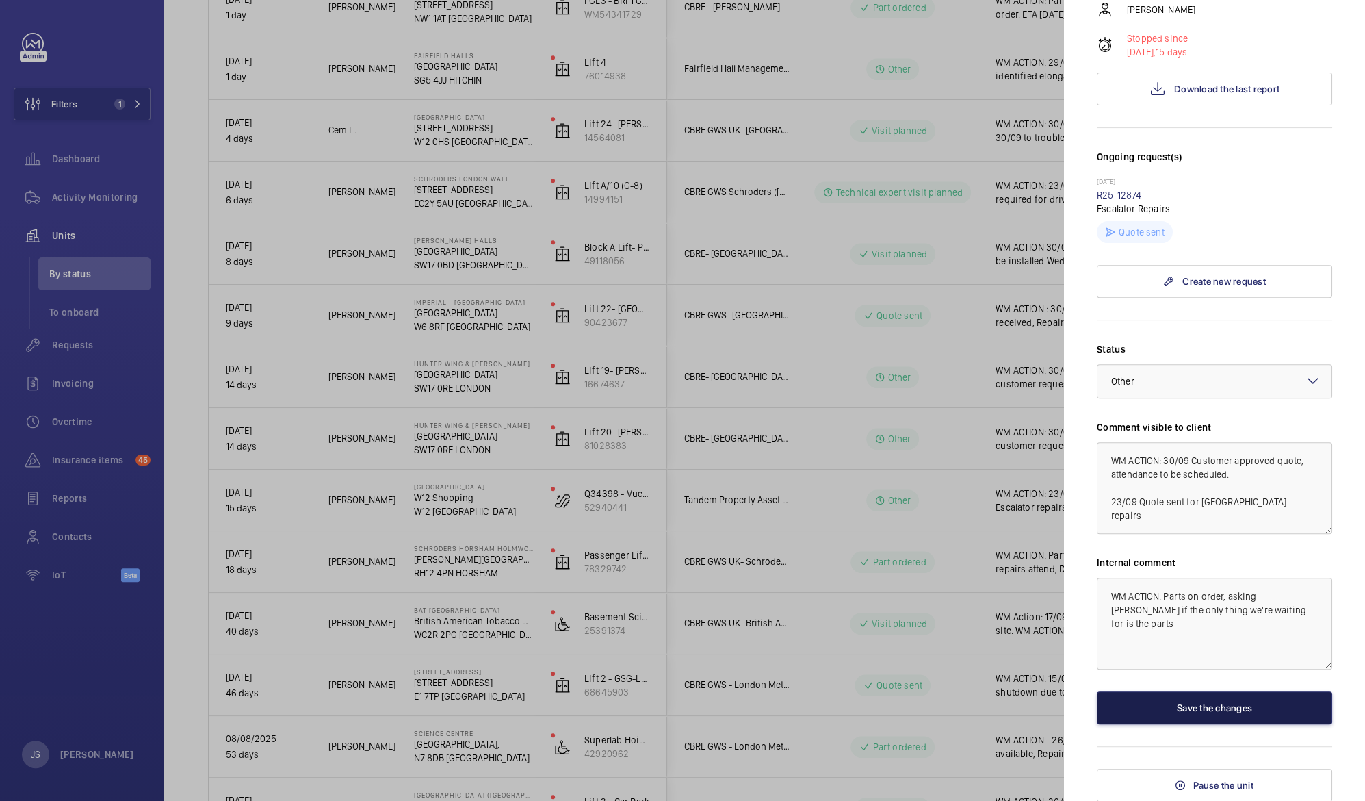
click at [1193, 711] on button "Save the changes" at bounding box center [1214, 707] width 235 height 33
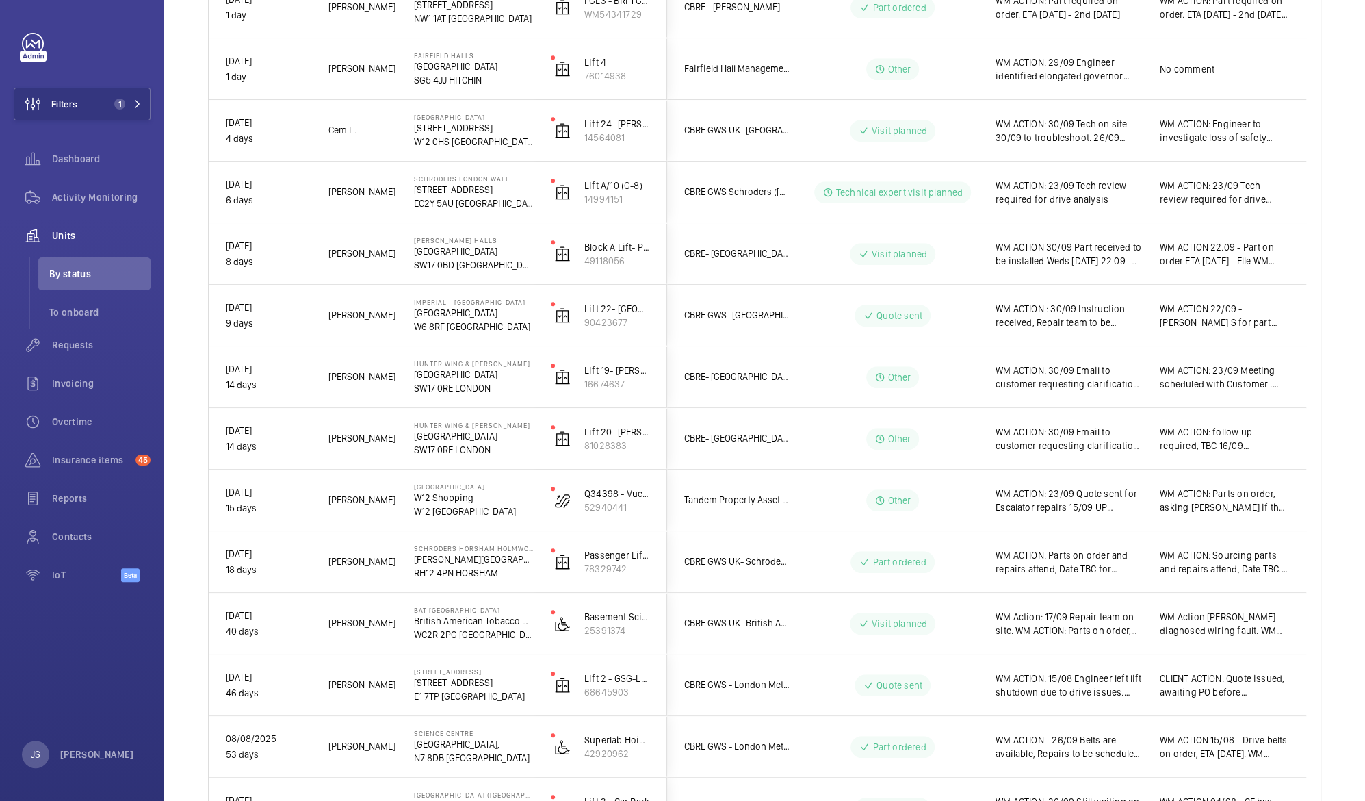
scroll to position [0, 0]
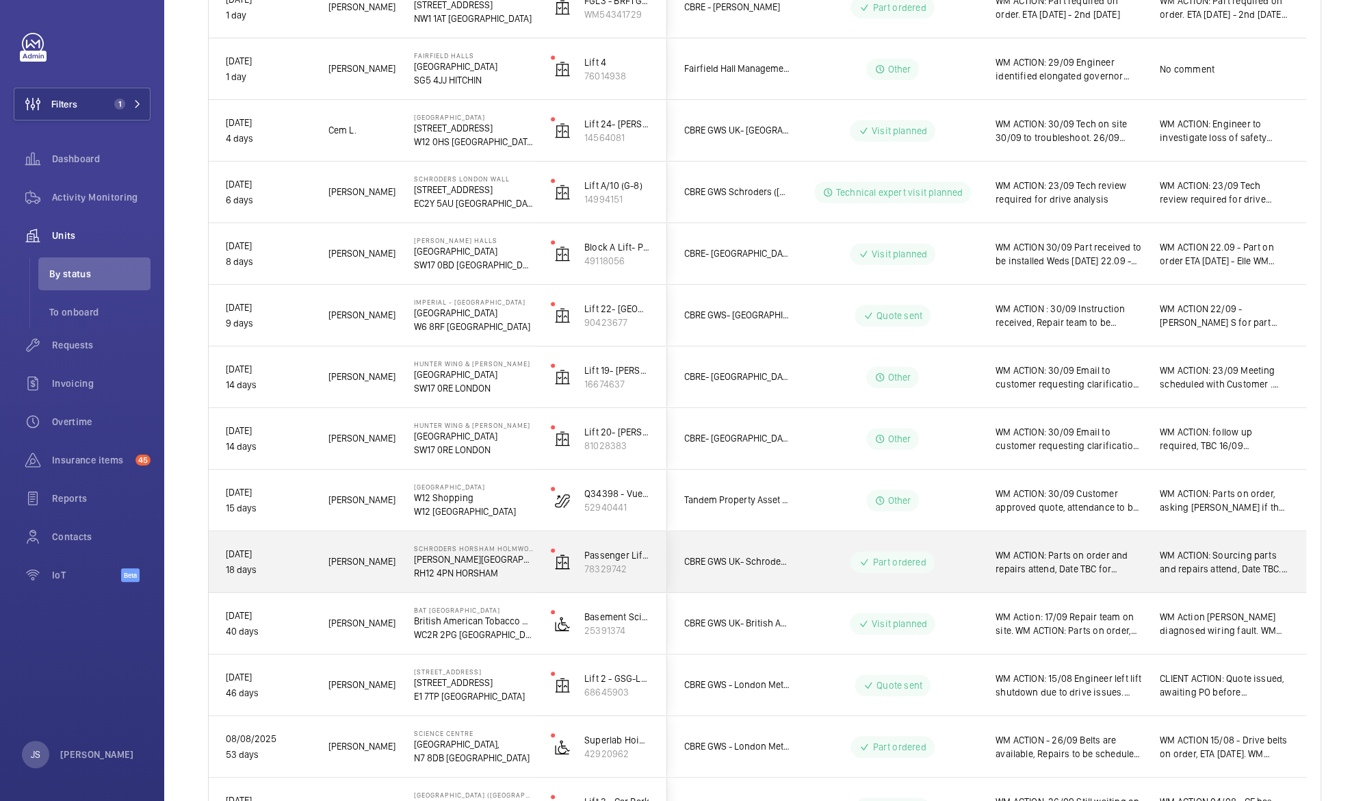
click at [1016, 571] on span "WM ACTION: Parts on order and repairs attend, Date TBC for repairs work. 26/09" at bounding box center [1069, 561] width 146 height 27
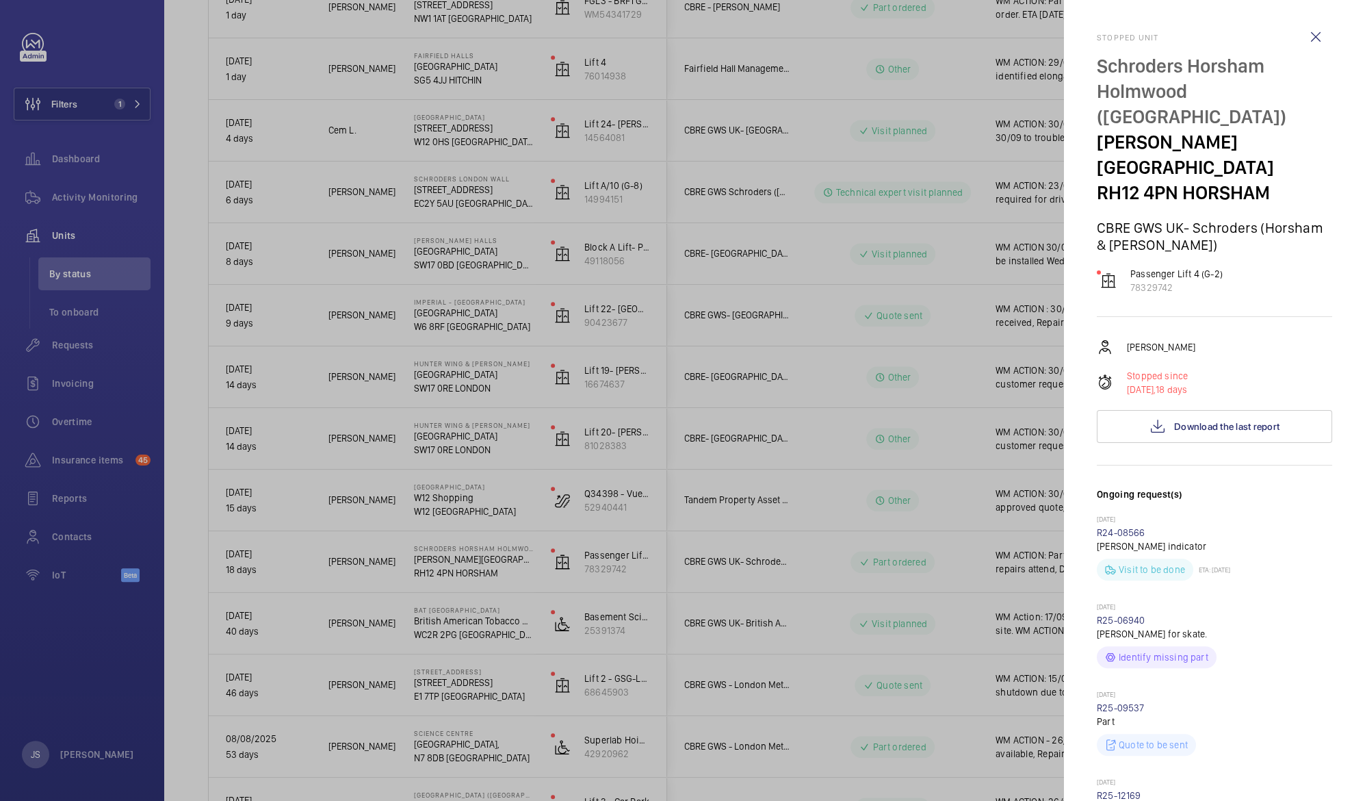
click at [1016, 555] on div at bounding box center [682, 400] width 1365 height 801
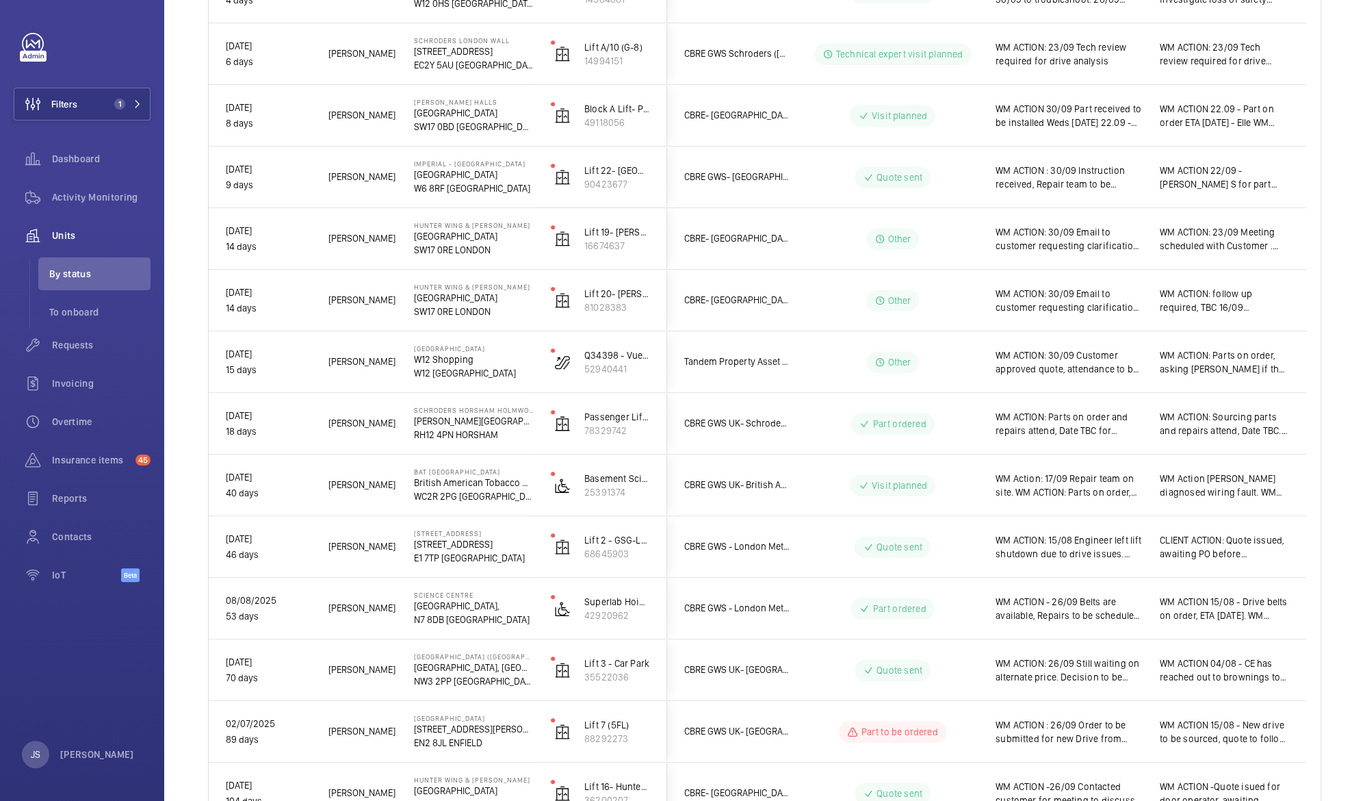
scroll to position [604, 0]
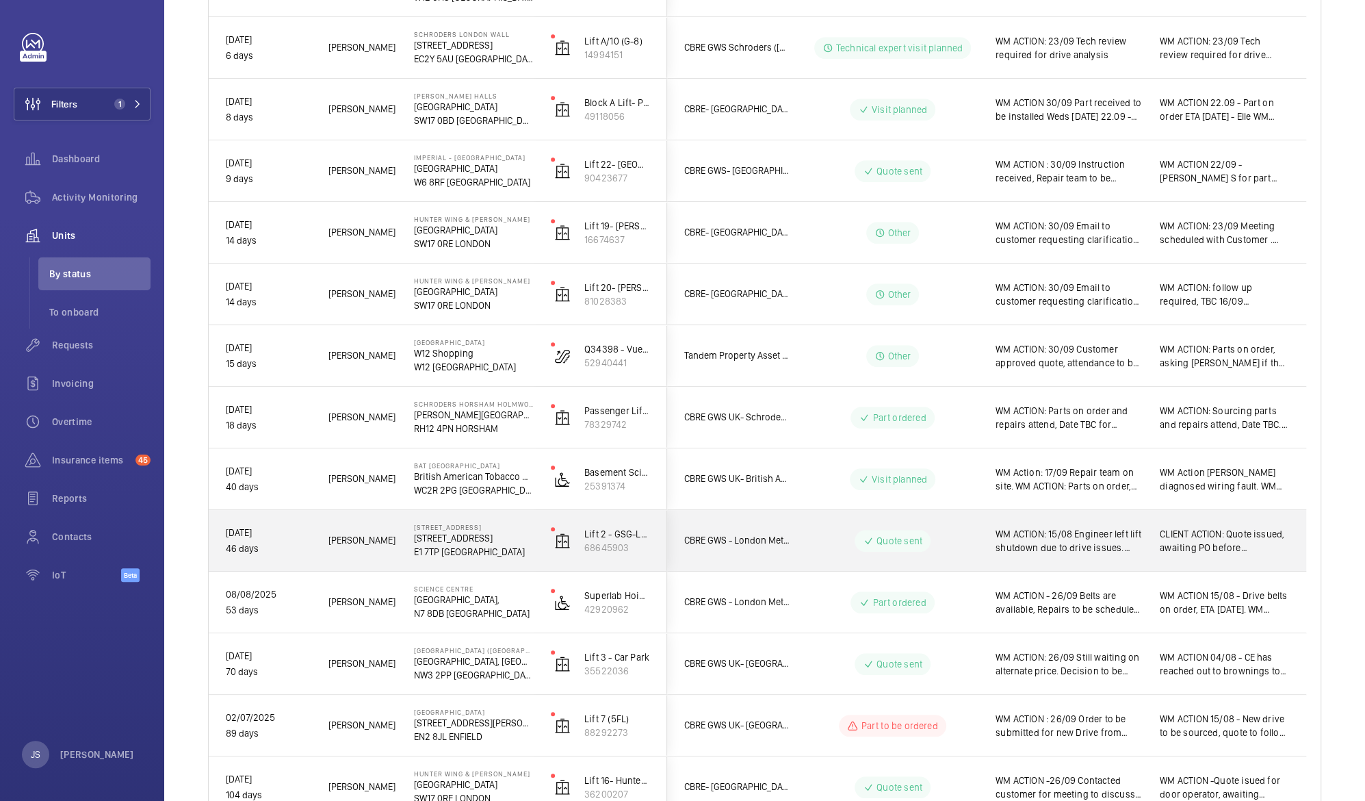
click at [1083, 537] on span "WM ACTION: 15/08 Engineer left lift shutdown due to drive issues. CLIENT ACTION…" at bounding box center [1069, 540] width 146 height 27
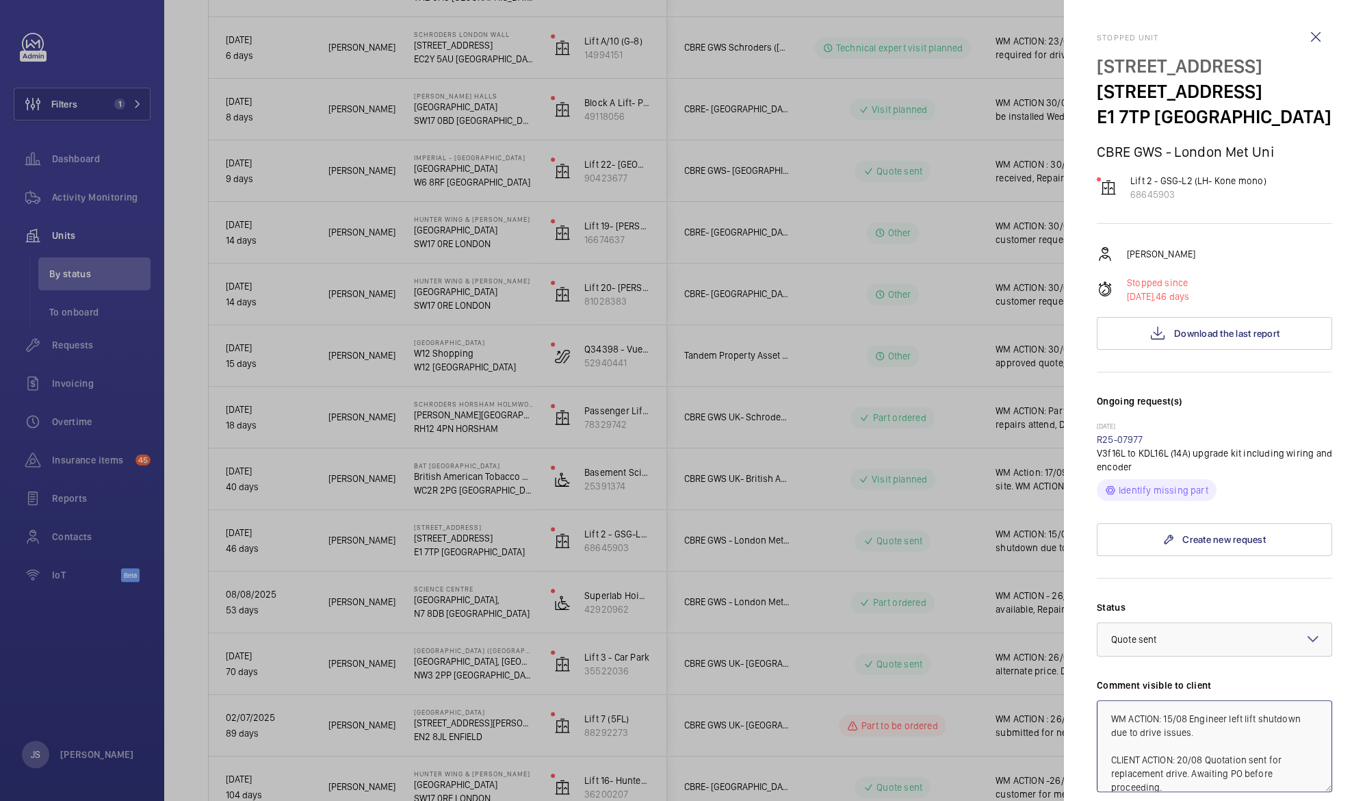
click at [1165, 715] on textarea "WM ACTION: 15/08 Engineer left lift shutdown due to drive issues. CLIENT ACTION…" at bounding box center [1214, 746] width 235 height 92
type textarea "WM ACTION: 26/09 Email advising quote expiry. 15/08 Engineer left lift shutdown…"
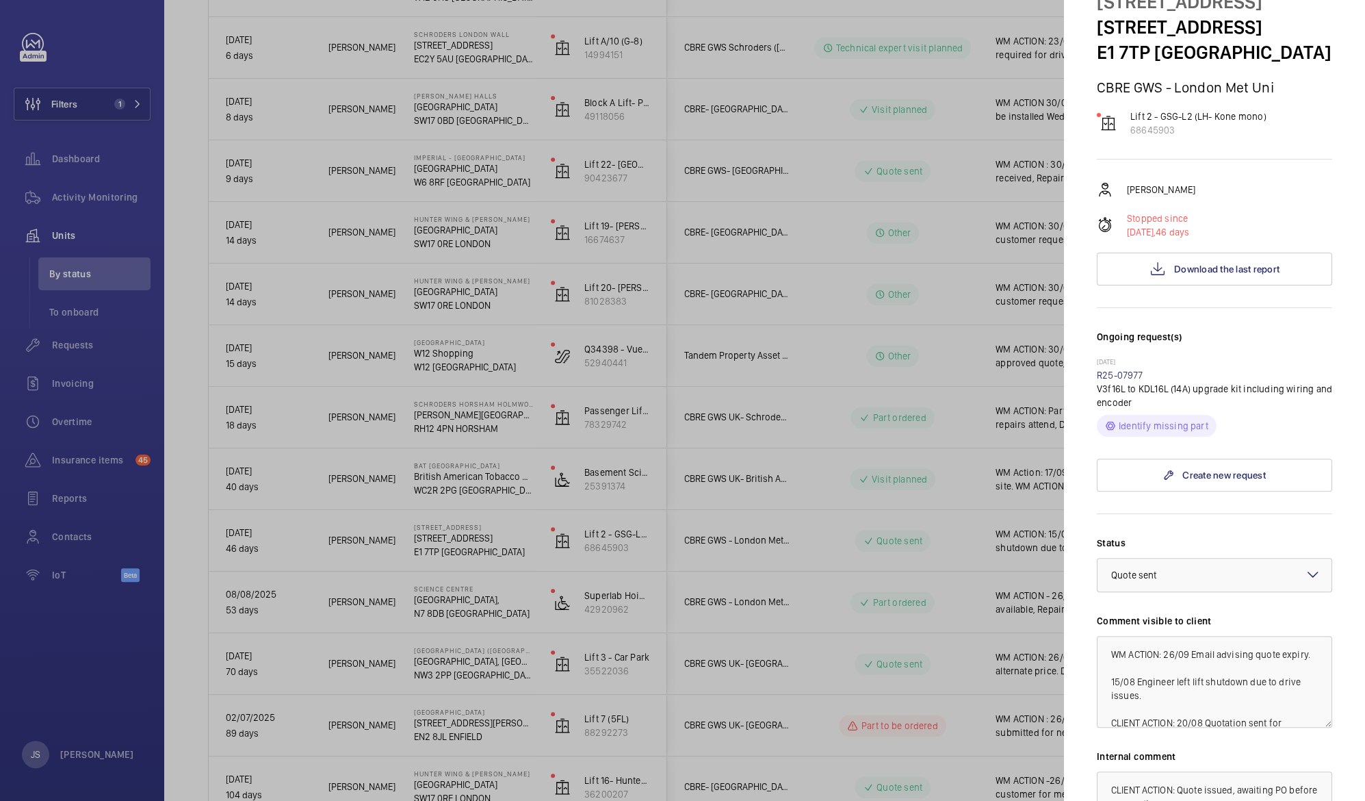
scroll to position [75, 0]
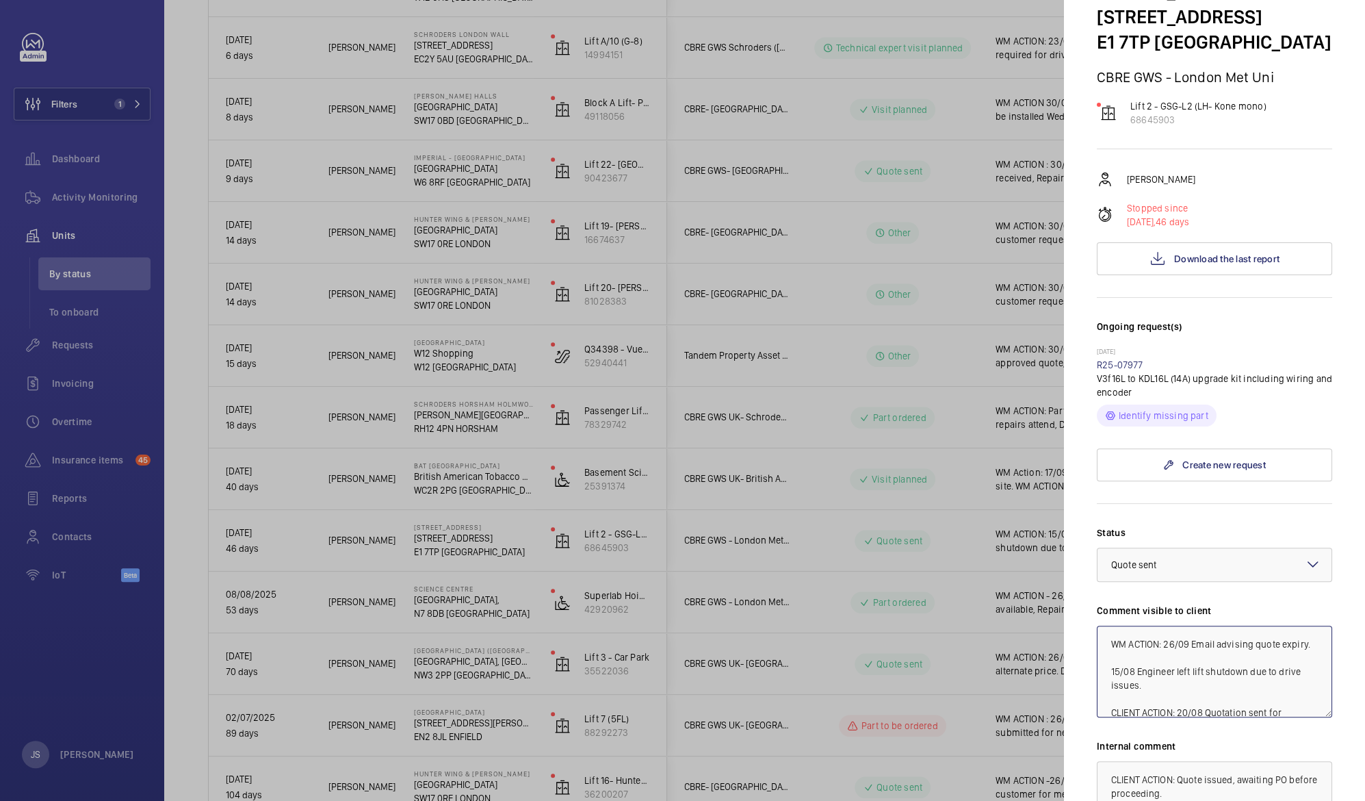
click at [1256, 684] on textarea "WM ACTION: 26/09 Email advising quote expiry. 15/08 Engineer left lift shutdown…" at bounding box center [1214, 671] width 235 height 92
click at [1253, 701] on textarea "WM ACTION: 26/09 Email advising quote expiry. 15/08 Engineer left lift shutdown…" at bounding box center [1214, 671] width 235 height 92
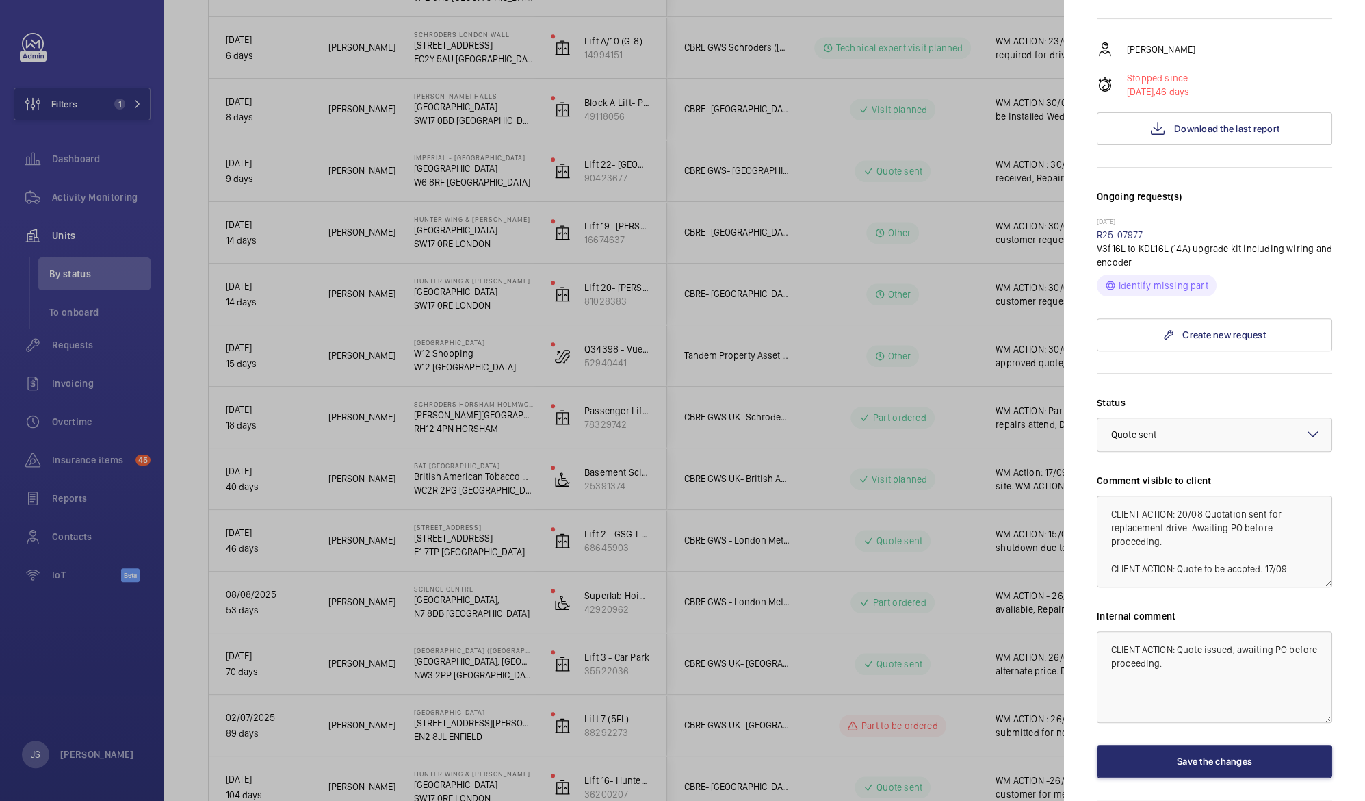
scroll to position [253, 0]
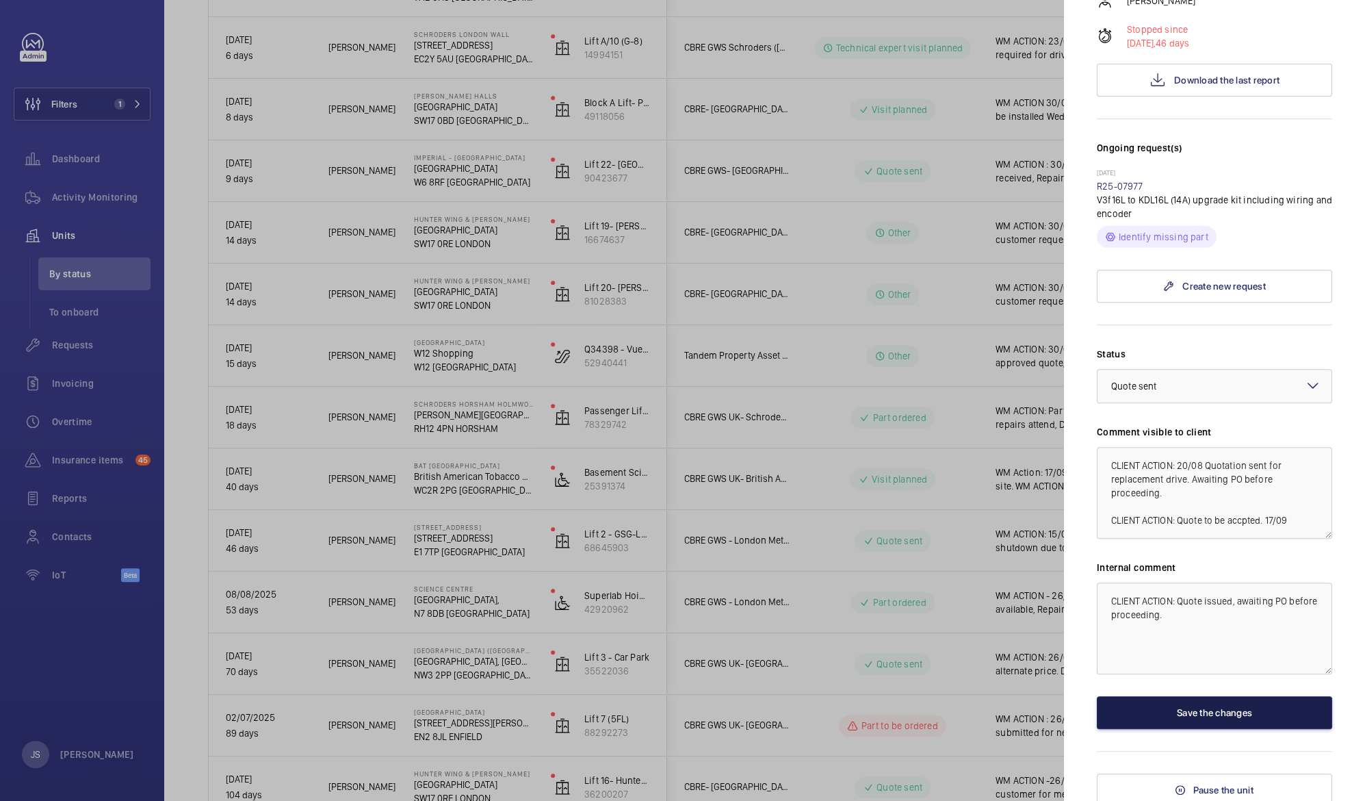
click at [1224, 712] on button "Save the changes" at bounding box center [1214, 712] width 235 height 33
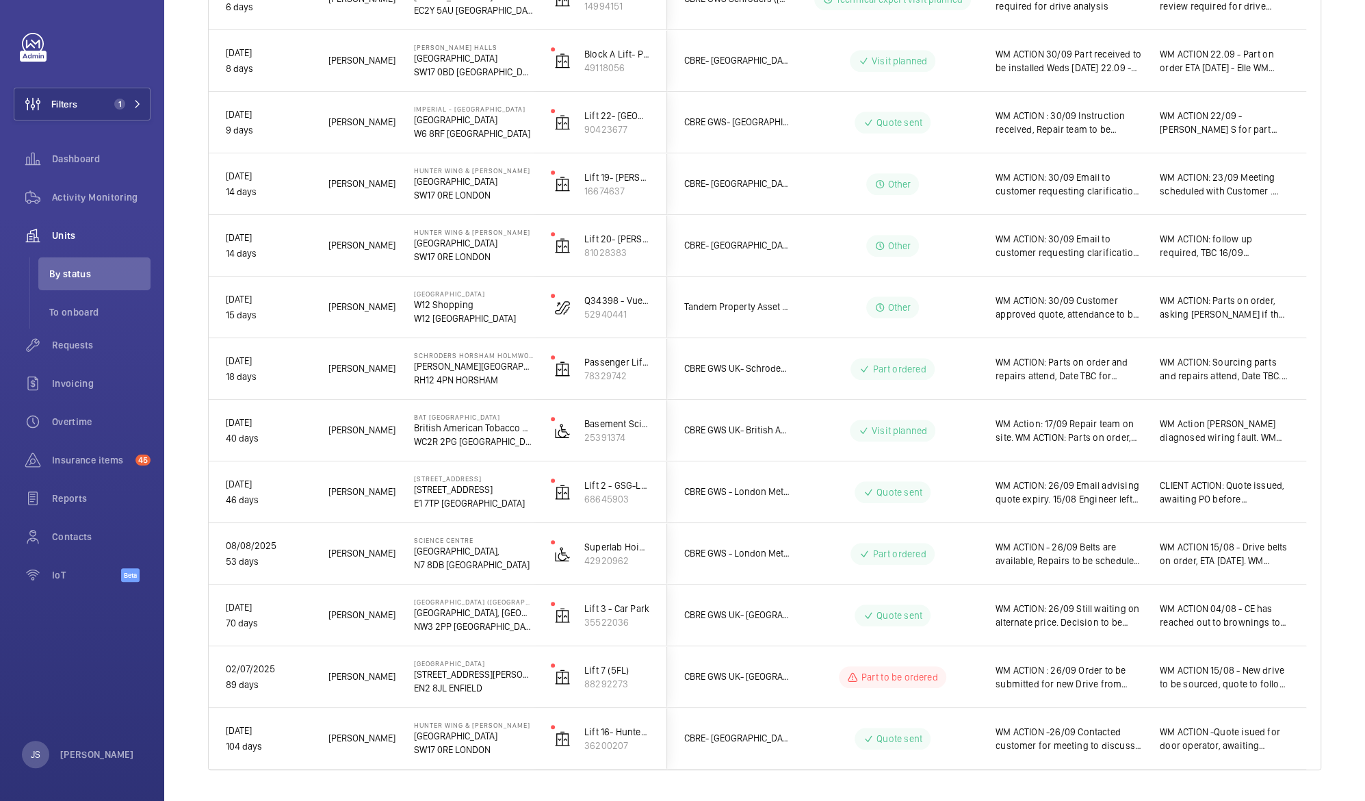
scroll to position [660, 0]
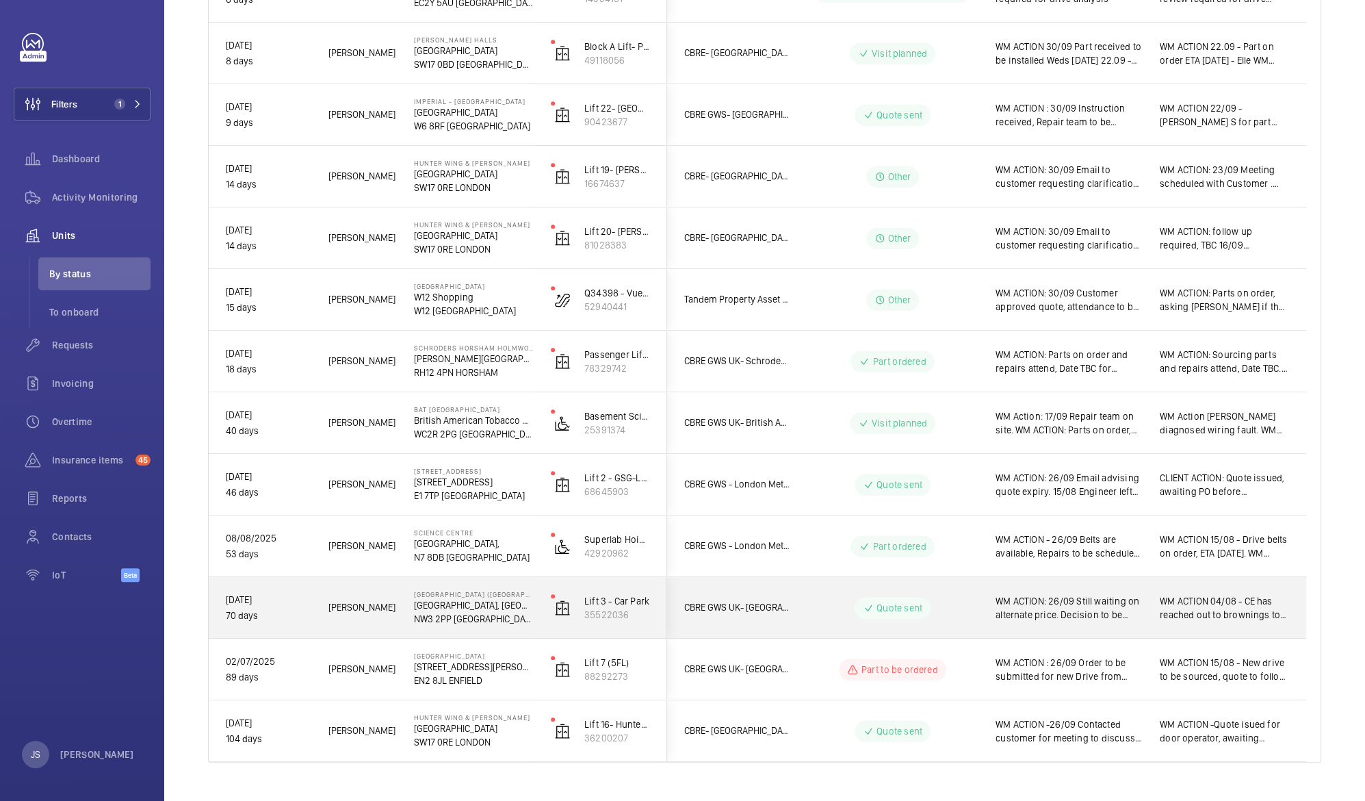
click at [1052, 608] on span "WM ACTION: 26/09 Still waiting on alternate price. Decision to be made on Repai…" at bounding box center [1069, 607] width 146 height 27
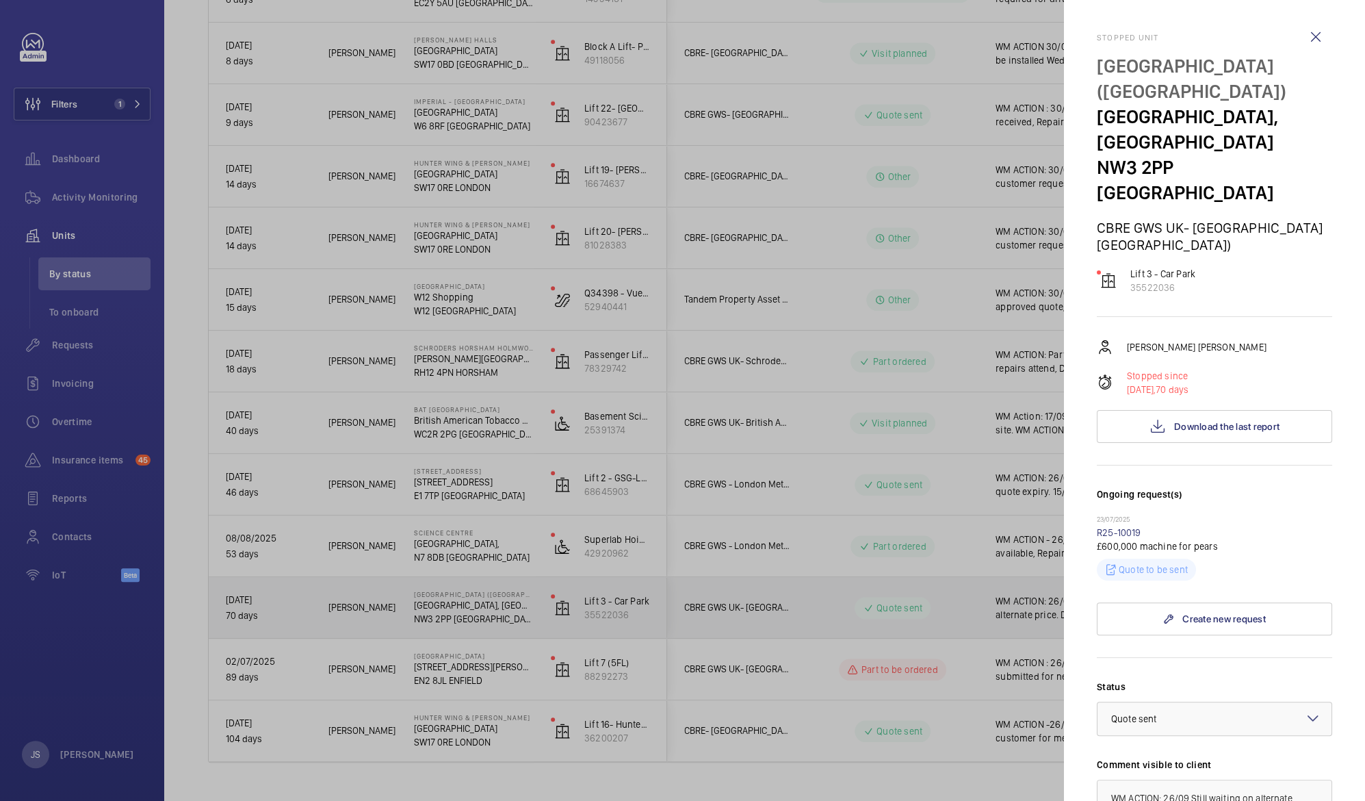
click at [1052, 608] on div at bounding box center [682, 400] width 1365 height 801
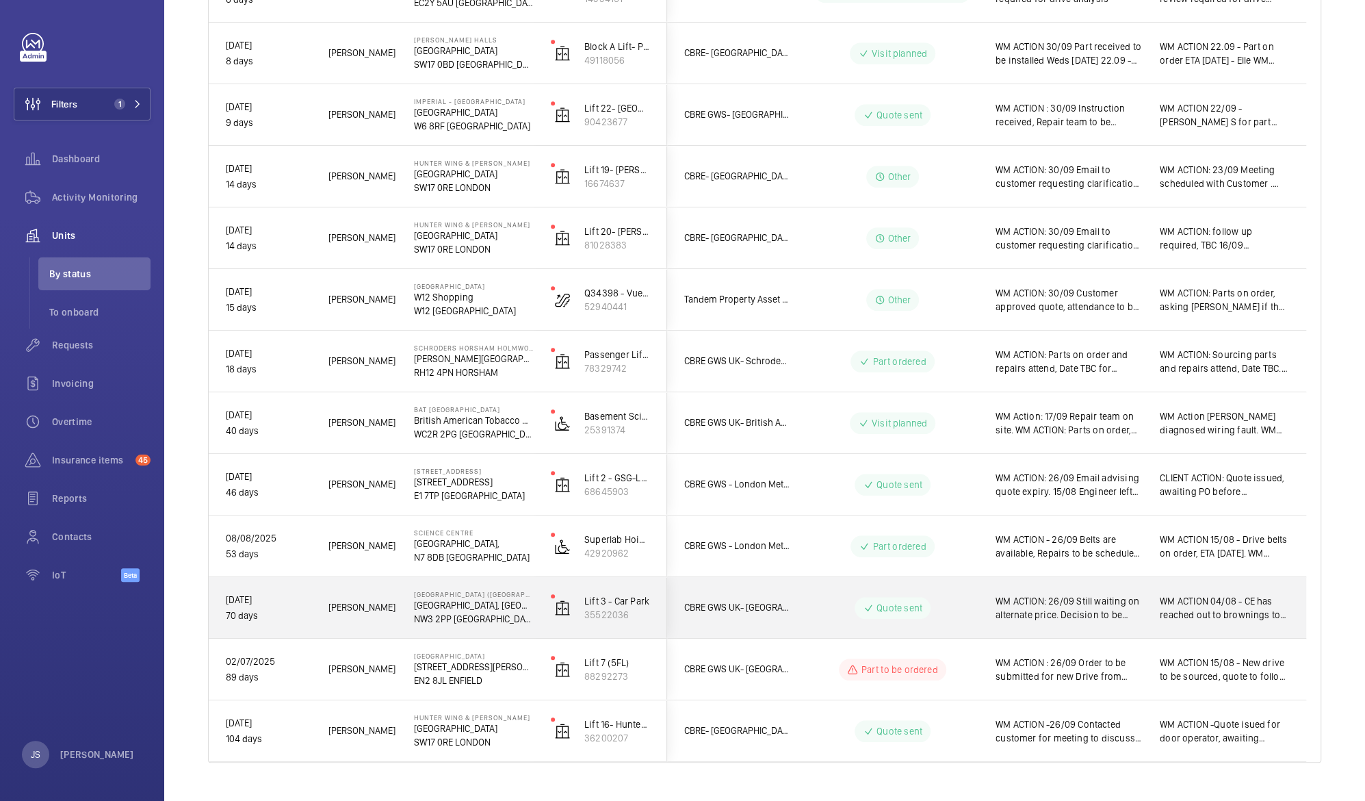
click at [1101, 606] on span "WM ACTION: 26/09 Still waiting on alternate price. Decision to be made on Repai…" at bounding box center [1069, 607] width 146 height 27
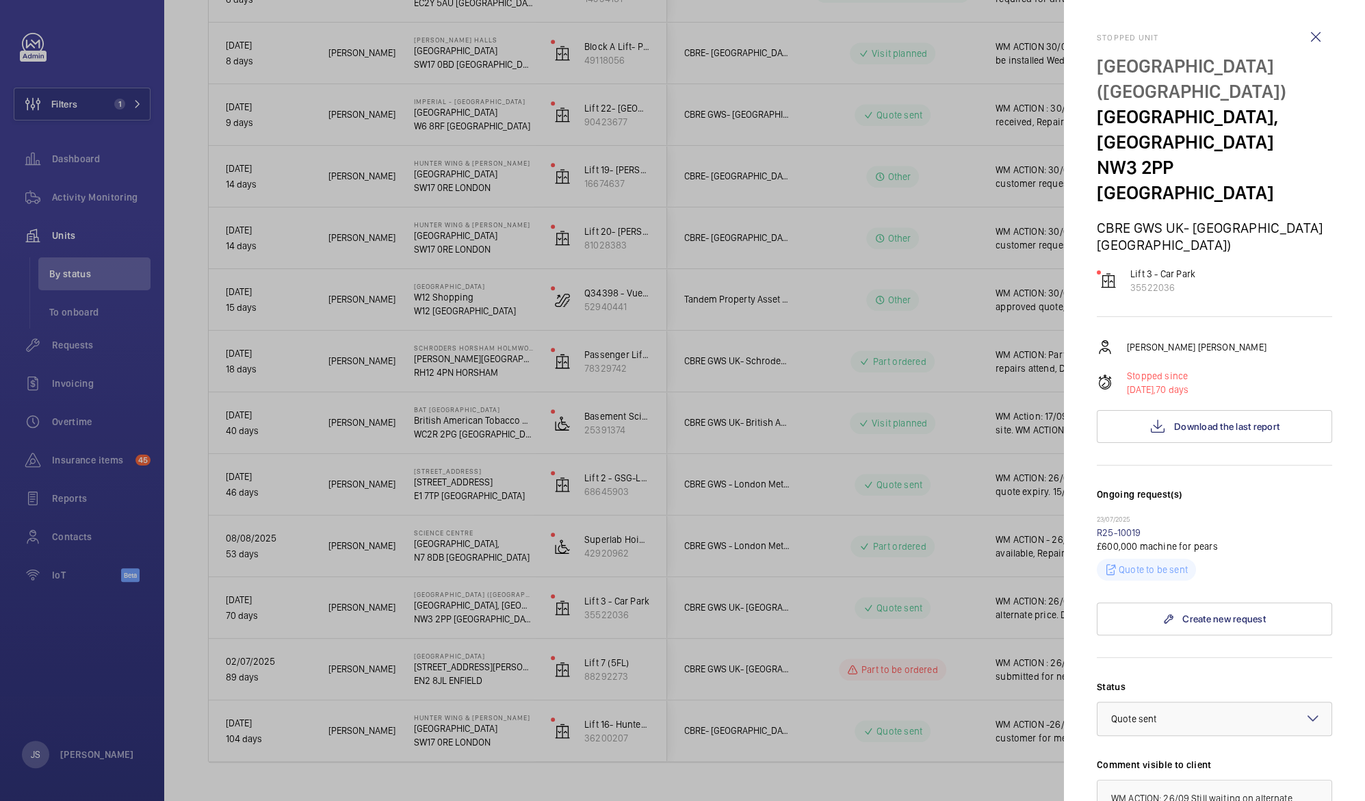
click at [1101, 606] on mat-sidenav-container "Filters 1 Dashboard Activity Monitoring Units By status To onboard Requests Inv…" at bounding box center [682, 400] width 1365 height 801
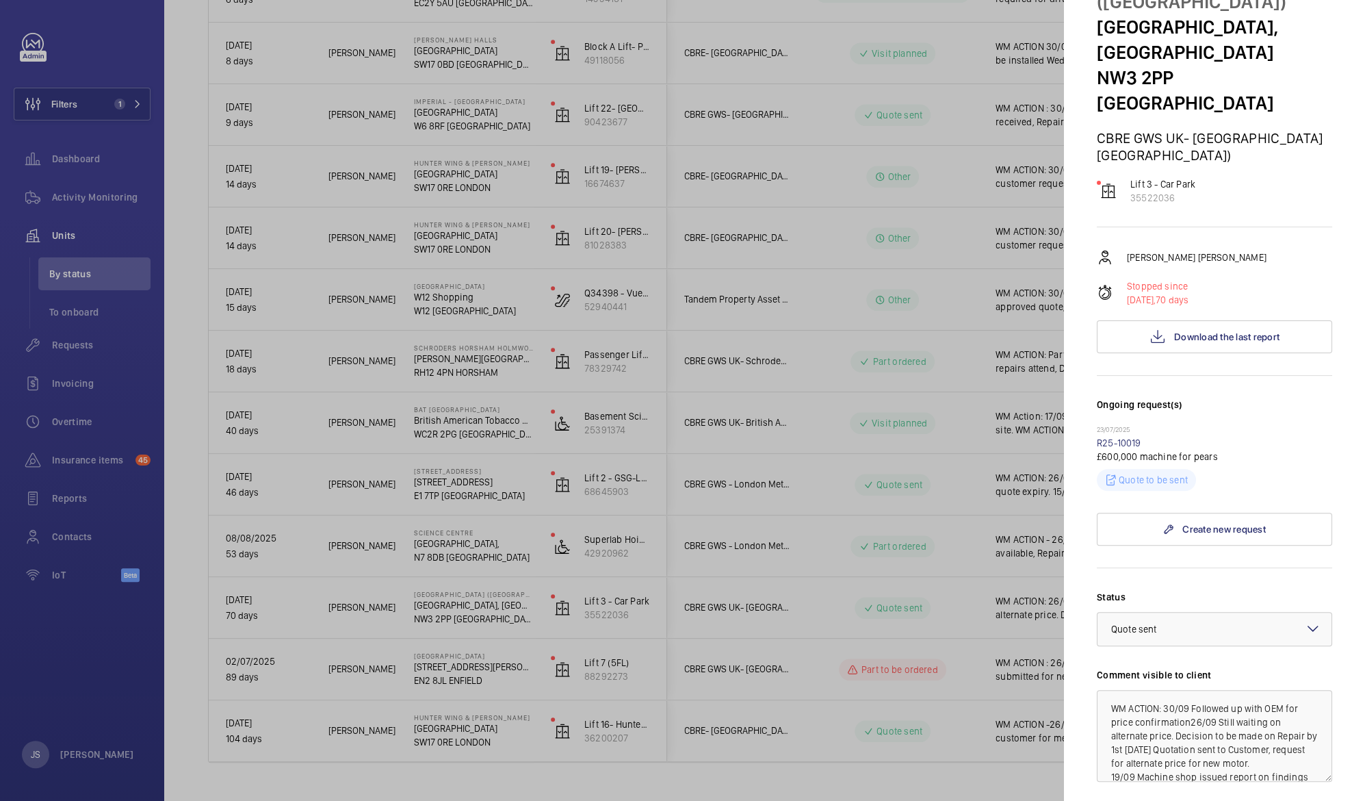
scroll to position [101, 0]
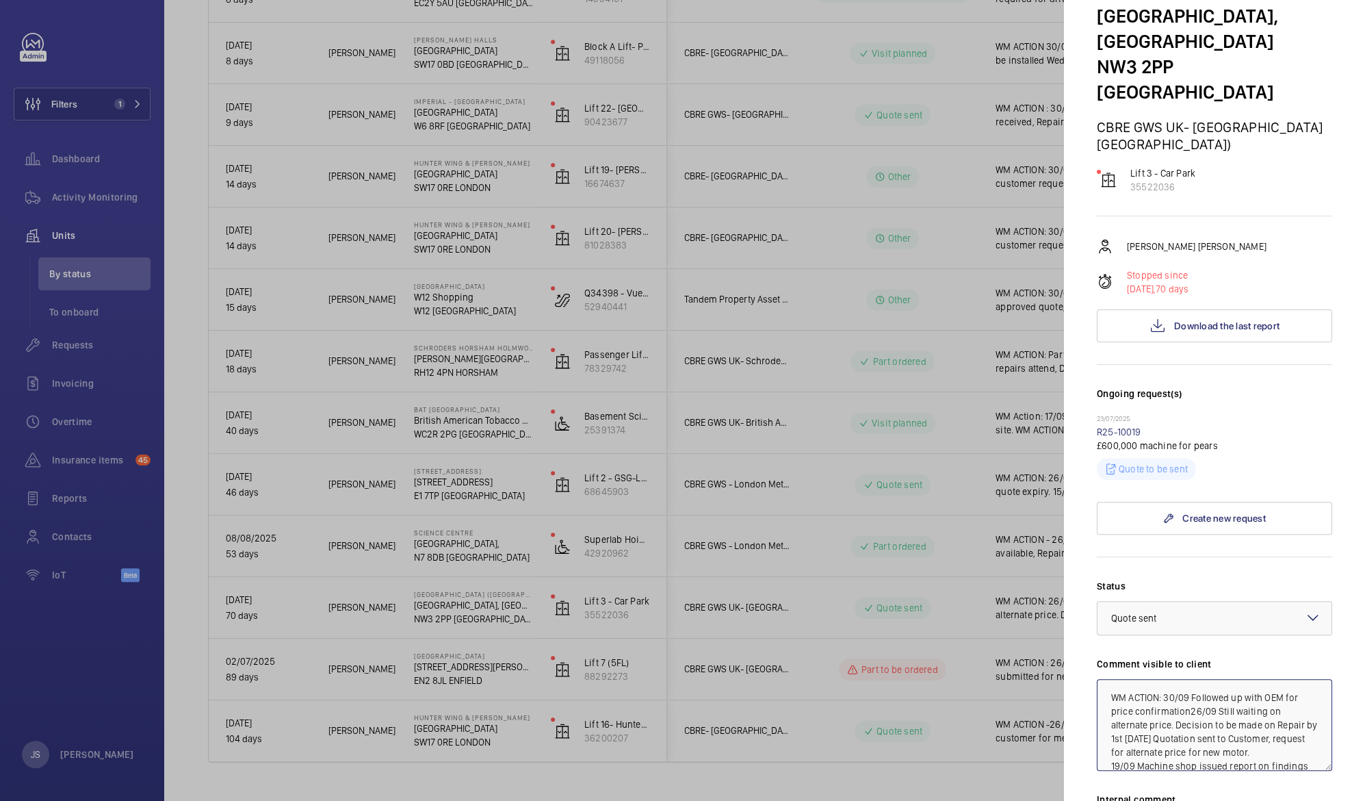
click at [1262, 679] on textarea "WM ACTION: 30/09 Followed up with OEM for price confirmation26/09 Still waiting…" at bounding box center [1214, 725] width 235 height 92
click at [1107, 689] on textarea "WM ACTION: 30/09 Followed up with supplier OEM for price confirmation26/09 Stil…" at bounding box center [1214, 725] width 235 height 92
click at [1204, 682] on textarea "WM ACTION: 30/09 Followed up with supplier for price confirmation26/09 Still wa…" at bounding box center [1214, 725] width 235 height 92
type textarea "WM ACTION: 30/09 Followed up with supplier for price confirmation on OEM motor.…"
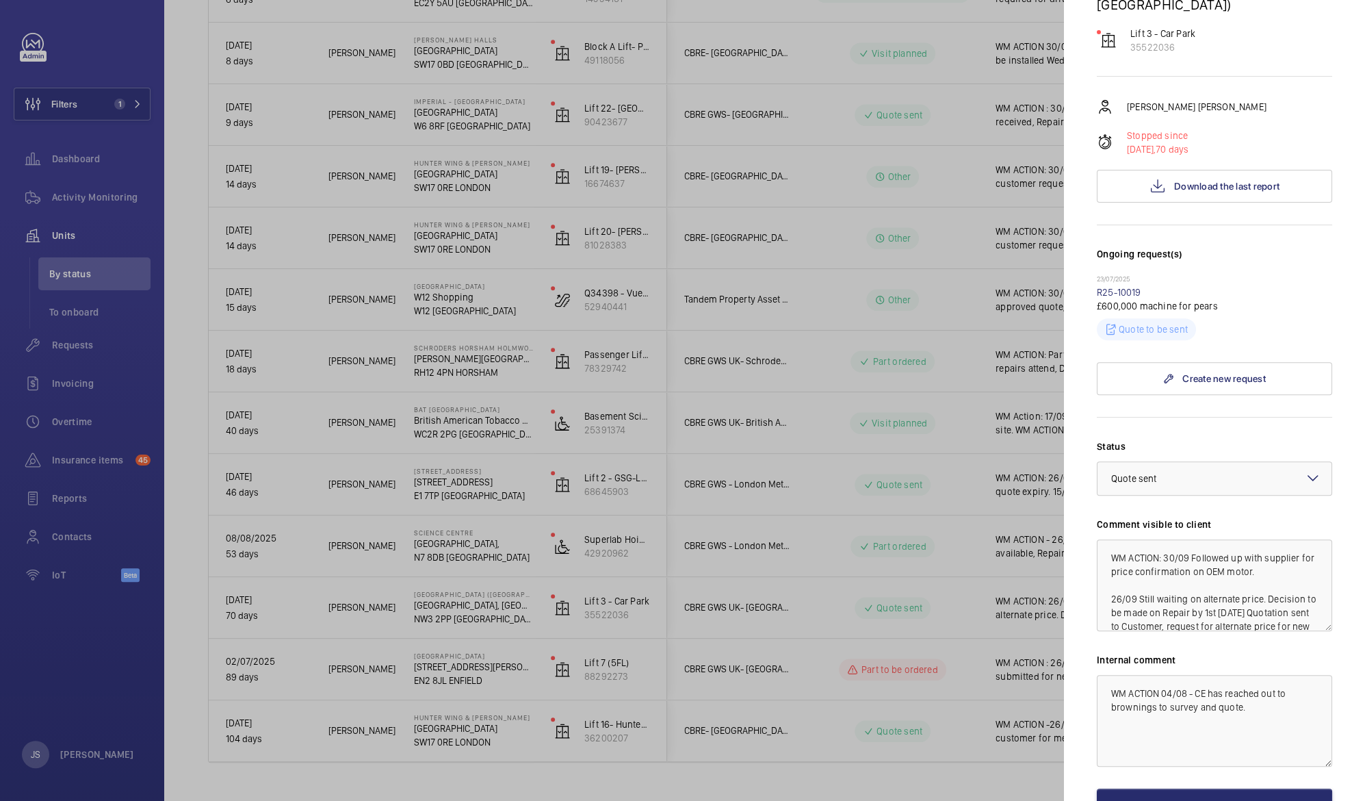
scroll to position [311, 0]
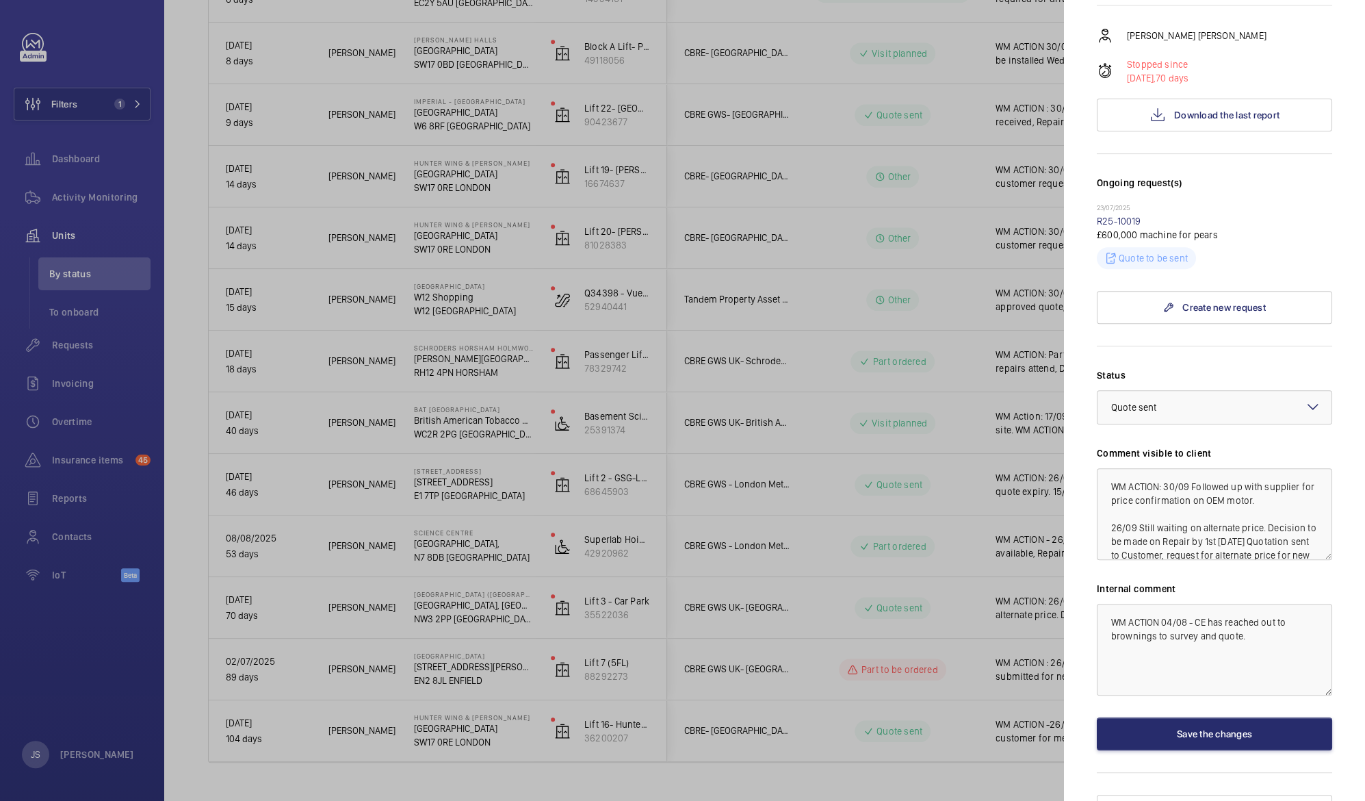
click at [1305, 398] on mat-icon at bounding box center [1313, 406] width 16 height 16
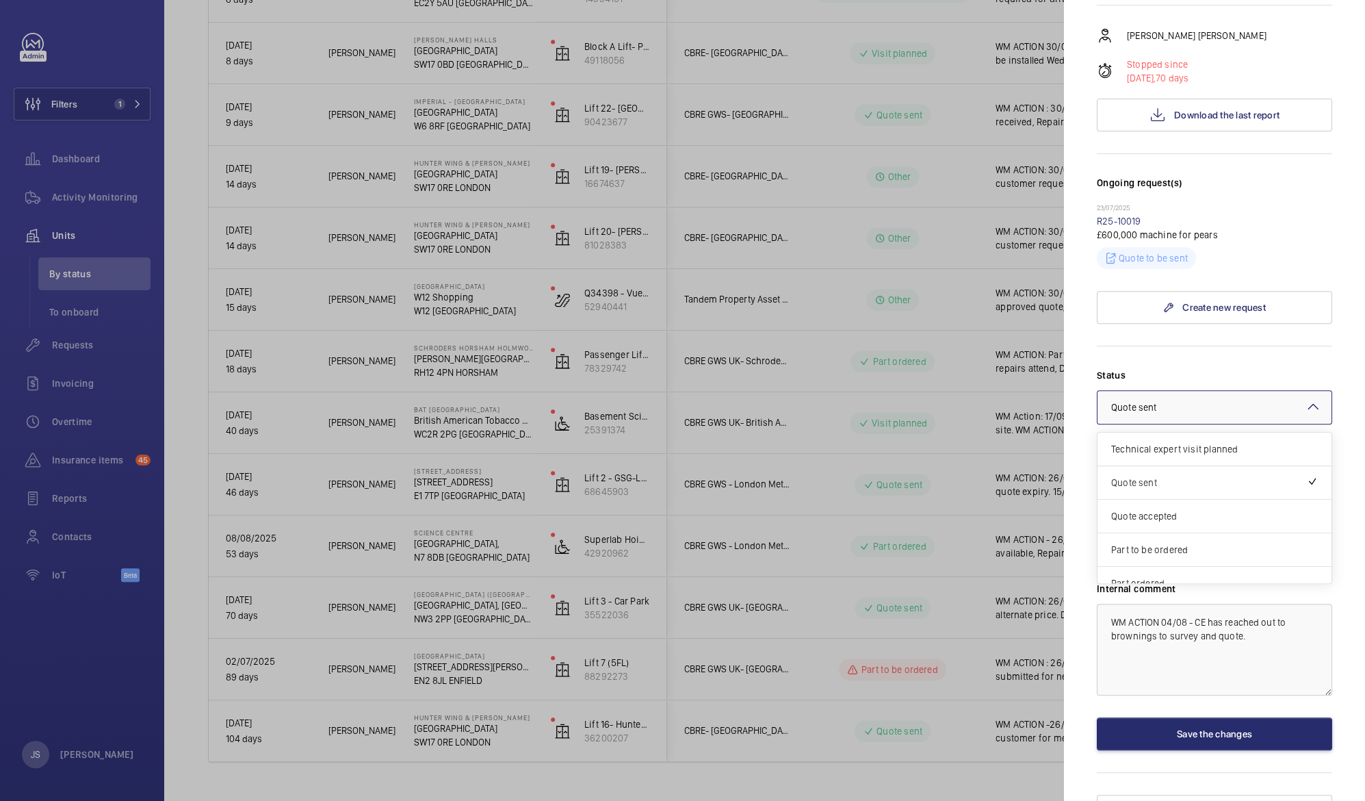
scroll to position [116, 0]
click at [1257, 561] on span "Other" at bounding box center [1214, 568] width 207 height 14
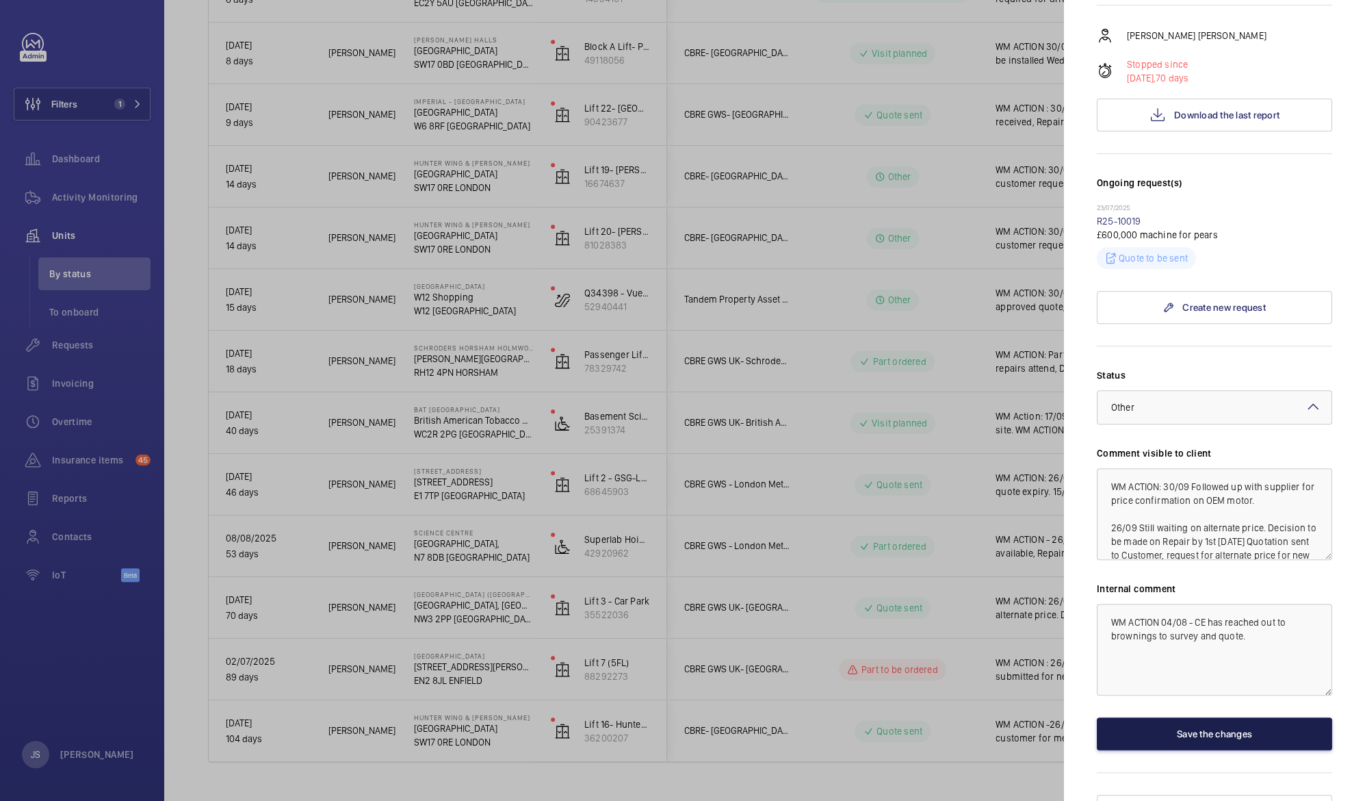
click at [1223, 717] on button "Save the changes" at bounding box center [1214, 733] width 235 height 33
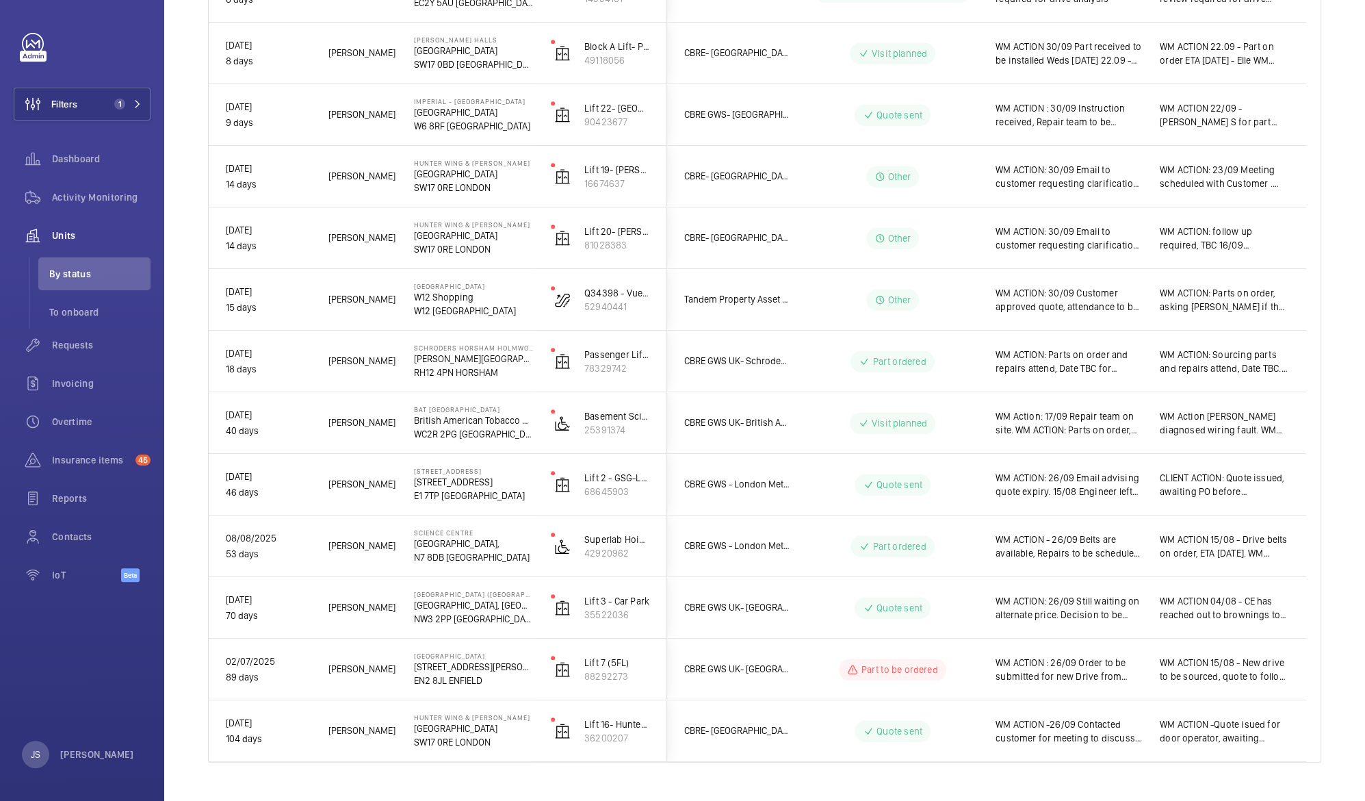
scroll to position [0, 0]
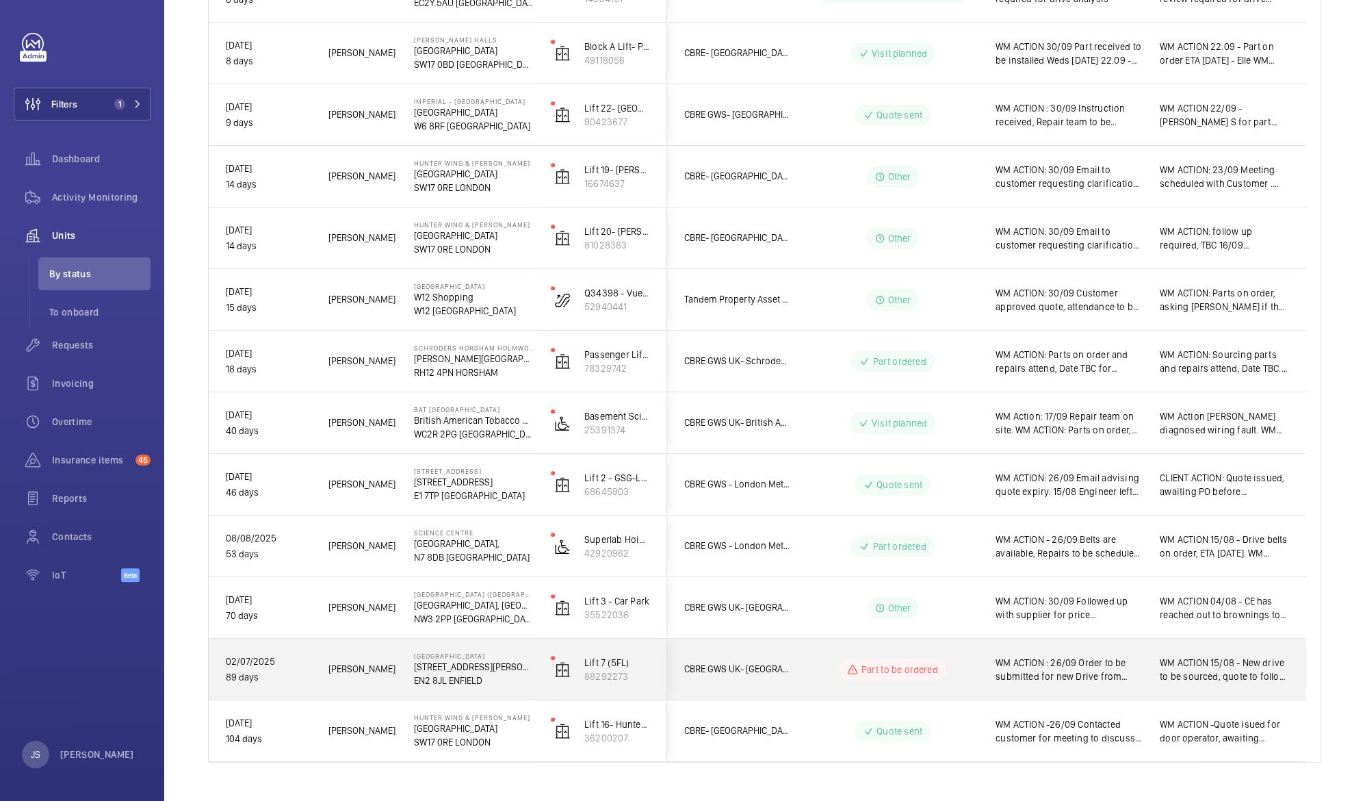
click at [1048, 668] on span "WM ACTION : 26/09 Order to be submitted for new Drive from OEM while waiting fo…" at bounding box center [1069, 669] width 146 height 27
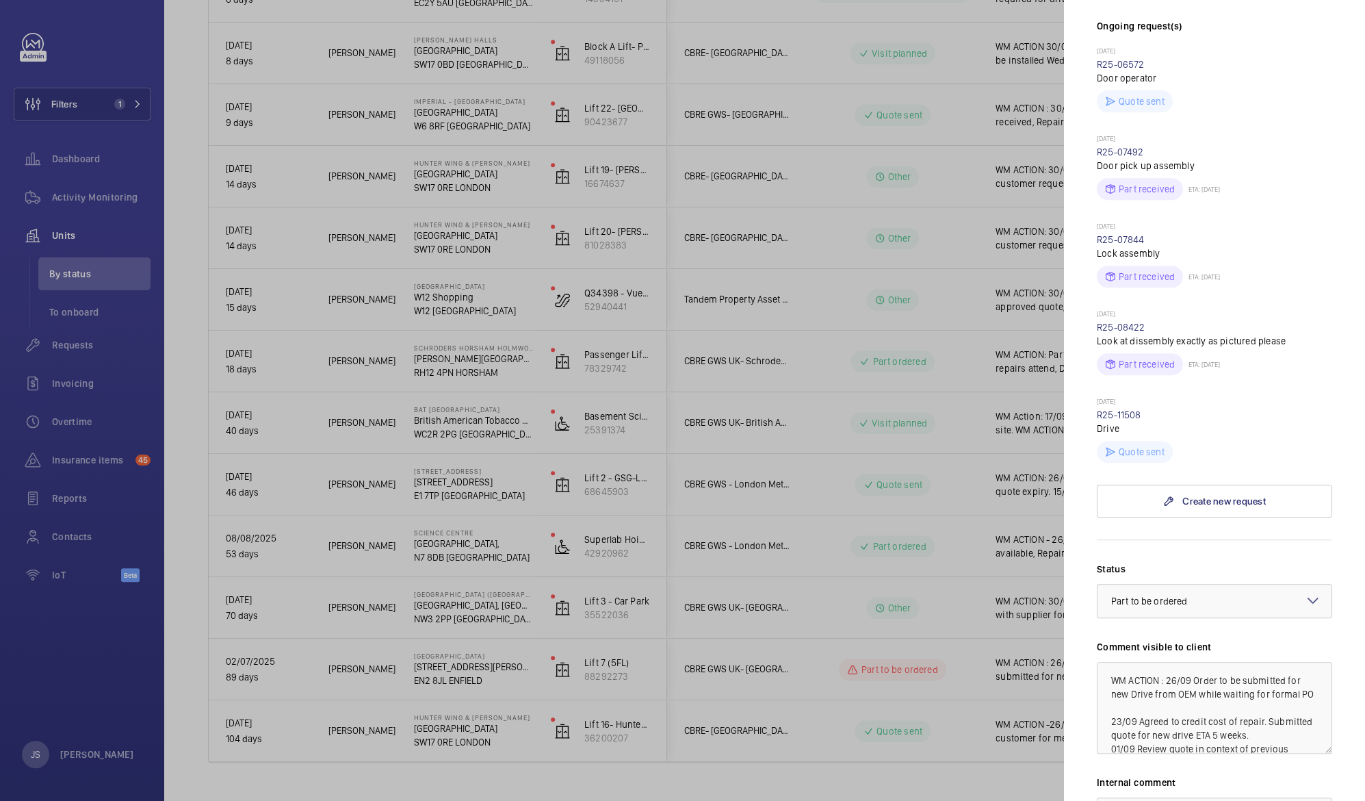
scroll to position [410, 0]
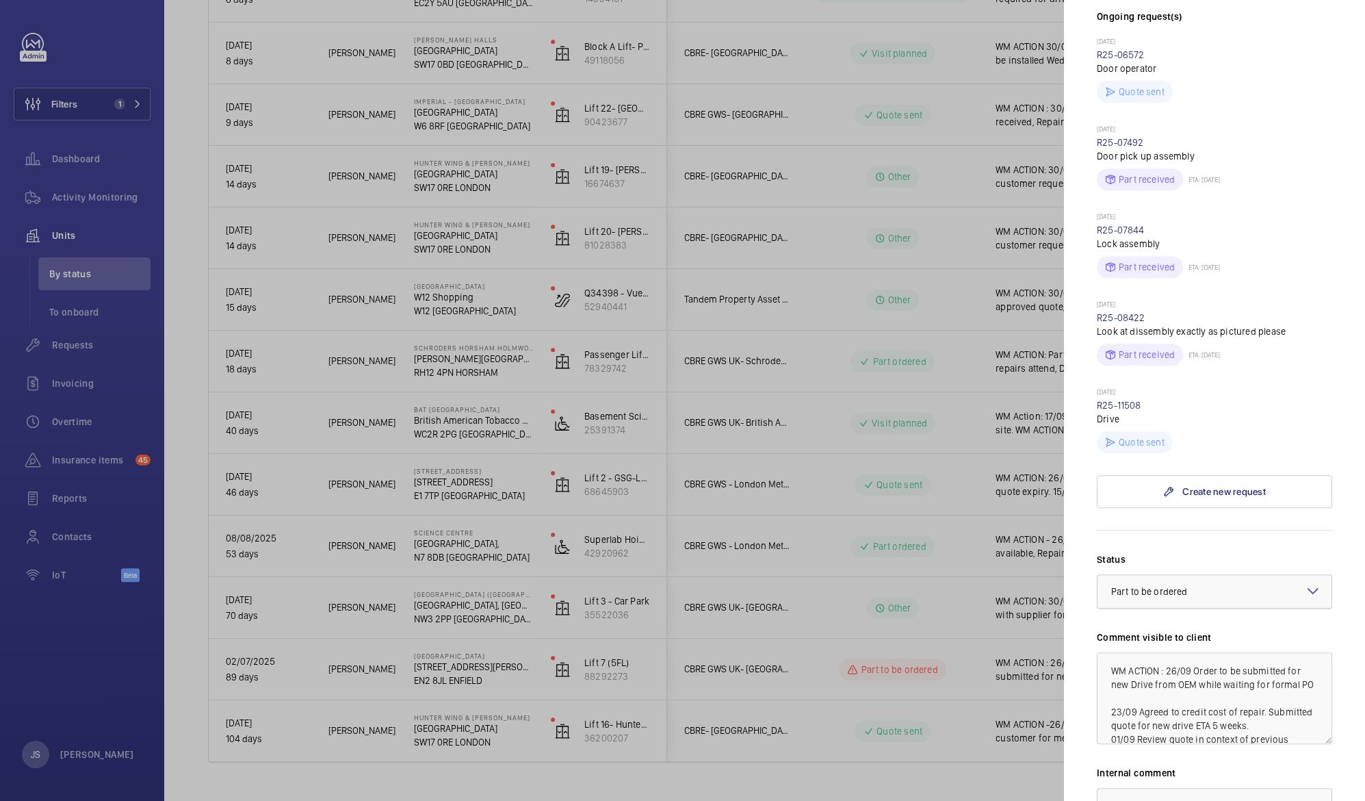
click at [1171, 586] on span "Part to be ordered" at bounding box center [1149, 591] width 76 height 11
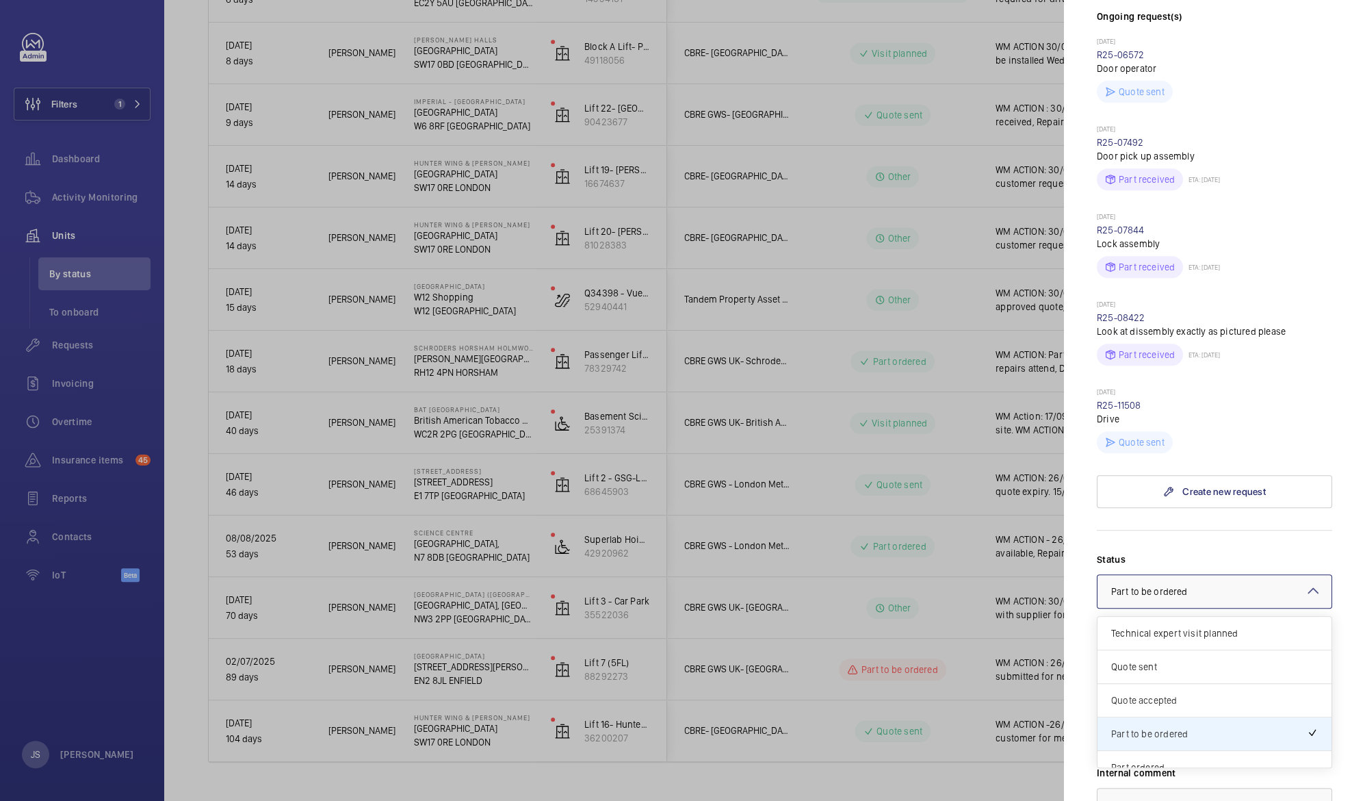
drag, startPoint x: 1313, startPoint y: 686, endPoint x: 1312, endPoint y: 697, distance: 11.7
click at [1312, 697] on div "Quote accepted" at bounding box center [1215, 701] width 234 height 34
click at [1305, 587] on mat-icon at bounding box center [1313, 590] width 16 height 16
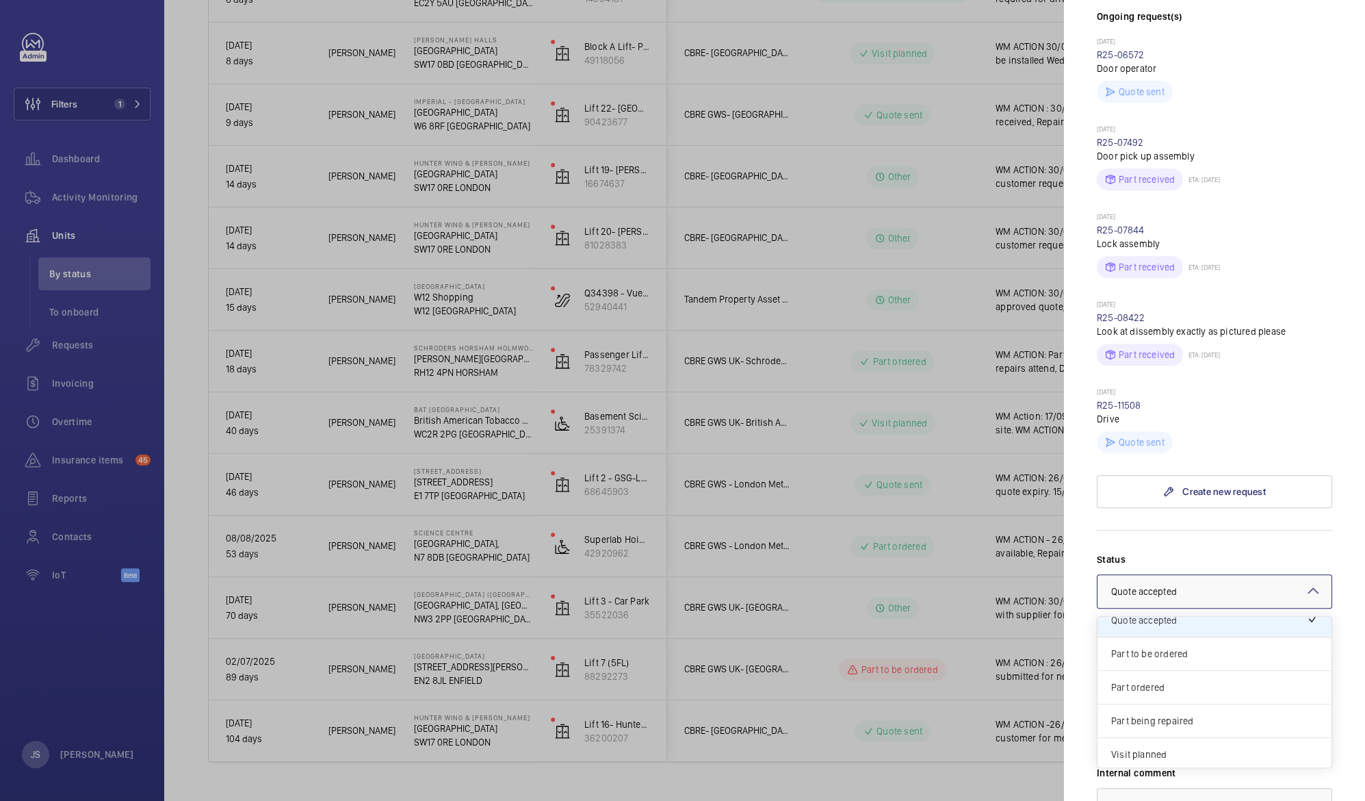
scroll to position [110, 0]
click at [1203, 656] on div "Part ordered" at bounding box center [1215, 658] width 234 height 34
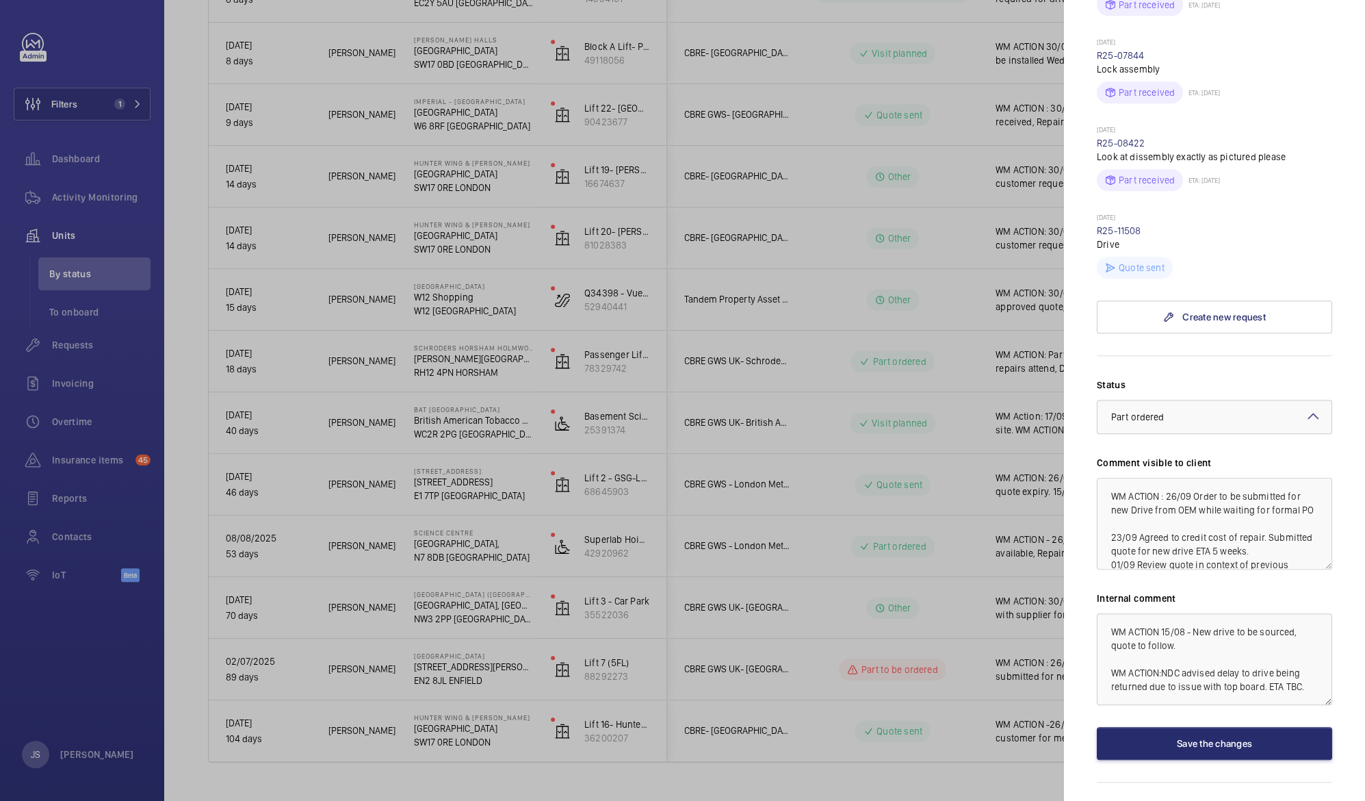
scroll to position [612, 0]
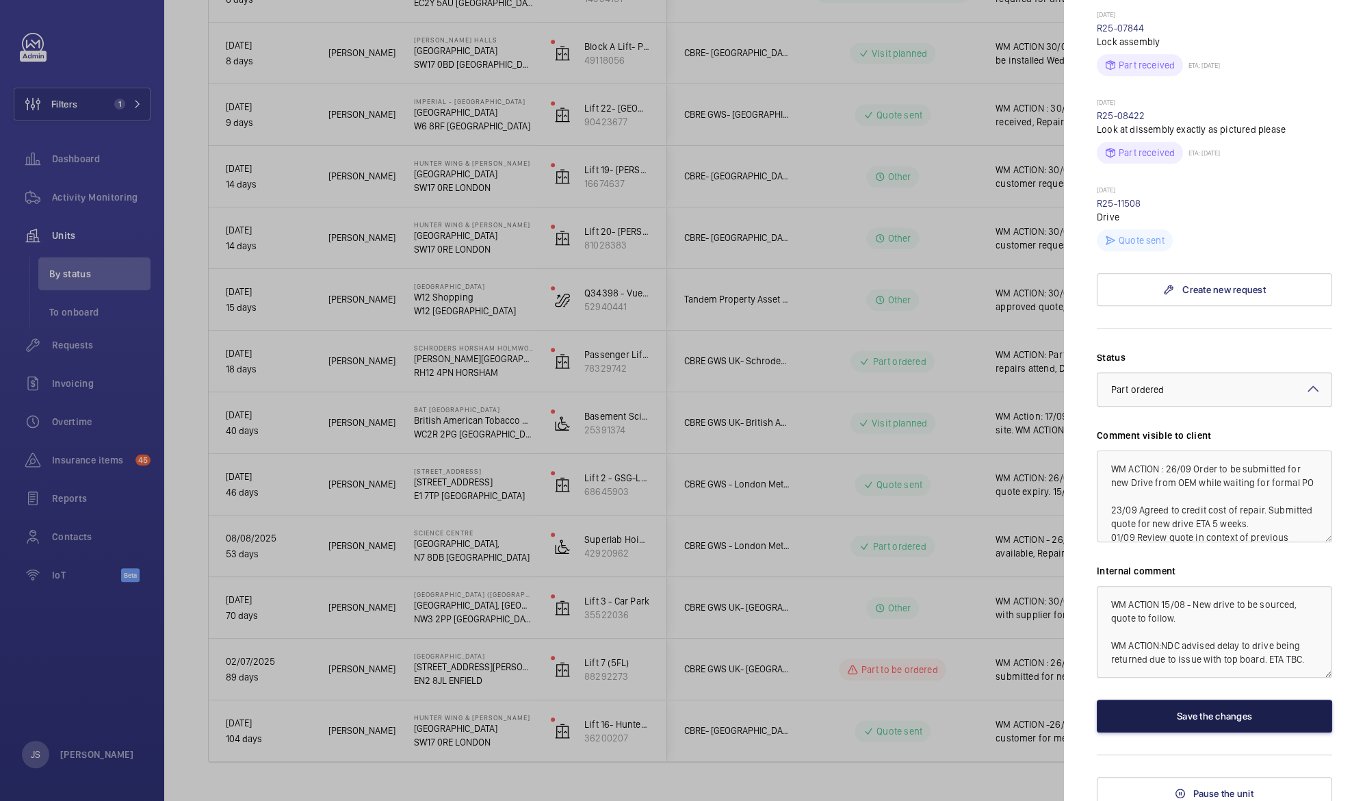
click at [1257, 712] on button "Save the changes" at bounding box center [1214, 715] width 235 height 33
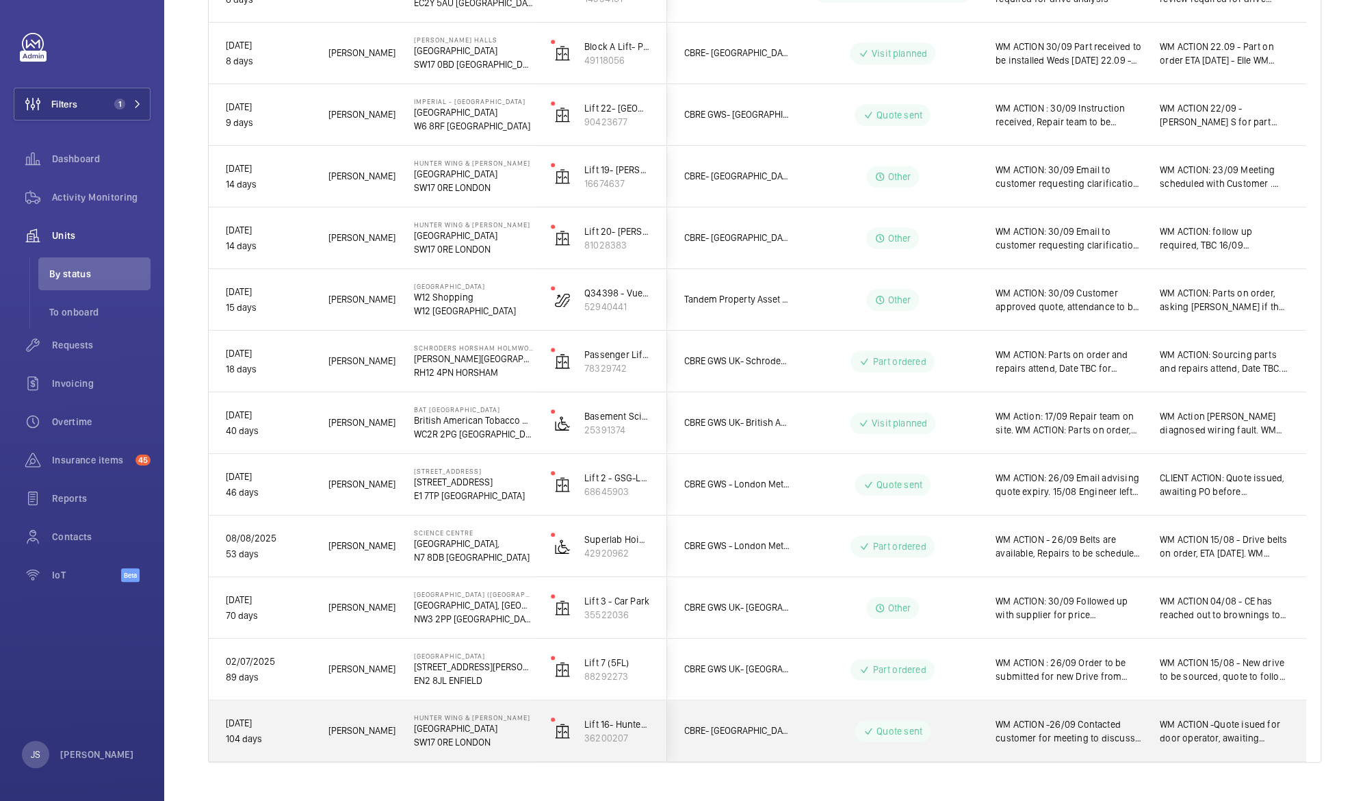
click at [1074, 740] on span "WM ACTION -26/09 Contacted customer for meeting to discuss shutdown. Quote issu…" at bounding box center [1069, 730] width 146 height 27
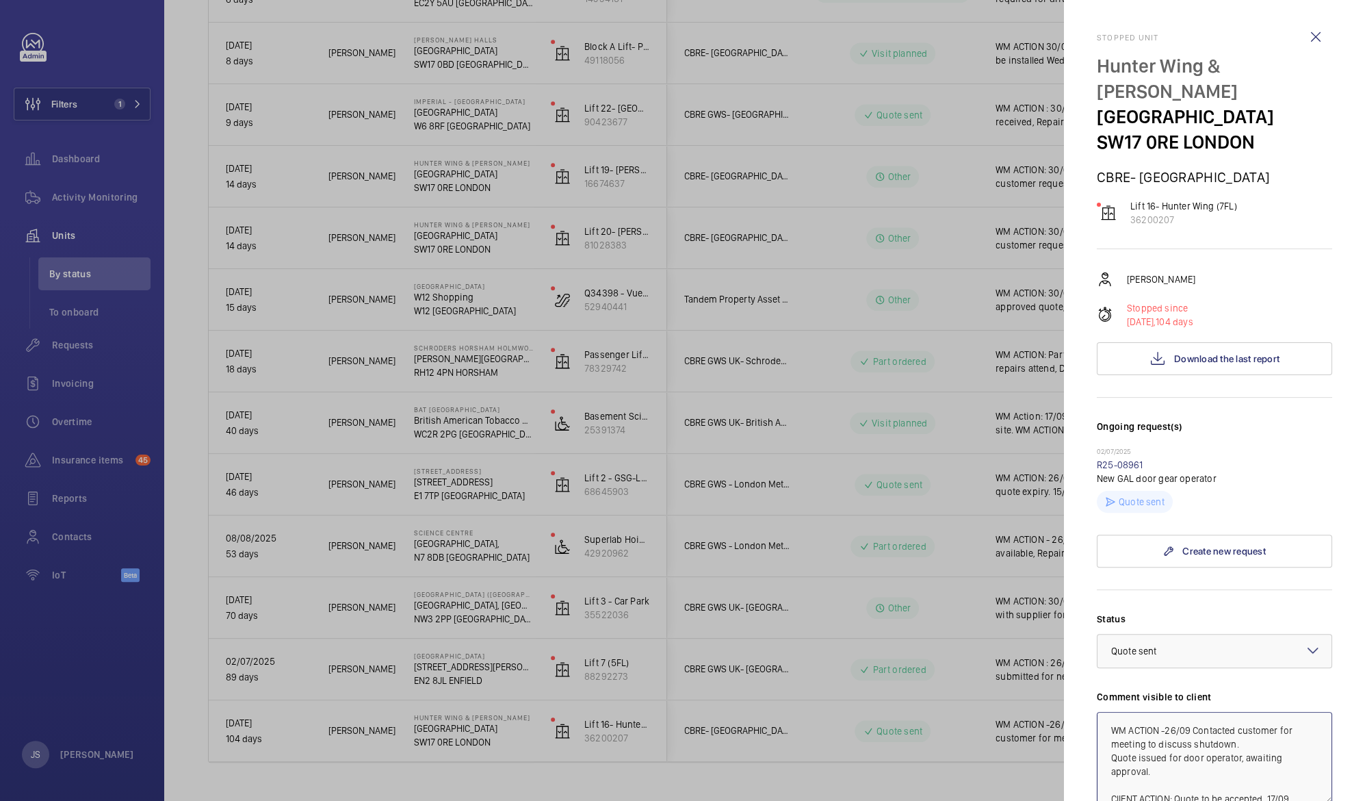
click at [1167, 729] on textarea "WM ACTION -26/09 Contacted customer for meeting to discuss shutdown. Quote issu…" at bounding box center [1214, 758] width 235 height 92
click at [1215, 729] on textarea "WM ACTION -30/09 Email with outstanding quote26/09 Contacted customer for meeti…" at bounding box center [1214, 758] width 235 height 92
click at [1134, 743] on textarea "WM ACTION -30/09 Email with outstanding quote26/09 Contacted customer for meeti…" at bounding box center [1214, 758] width 235 height 92
click at [1191, 783] on textarea "WM ACTION -30/09 Email with outstanding quote 26/09 Contacted customer for meet…" at bounding box center [1214, 758] width 235 height 92
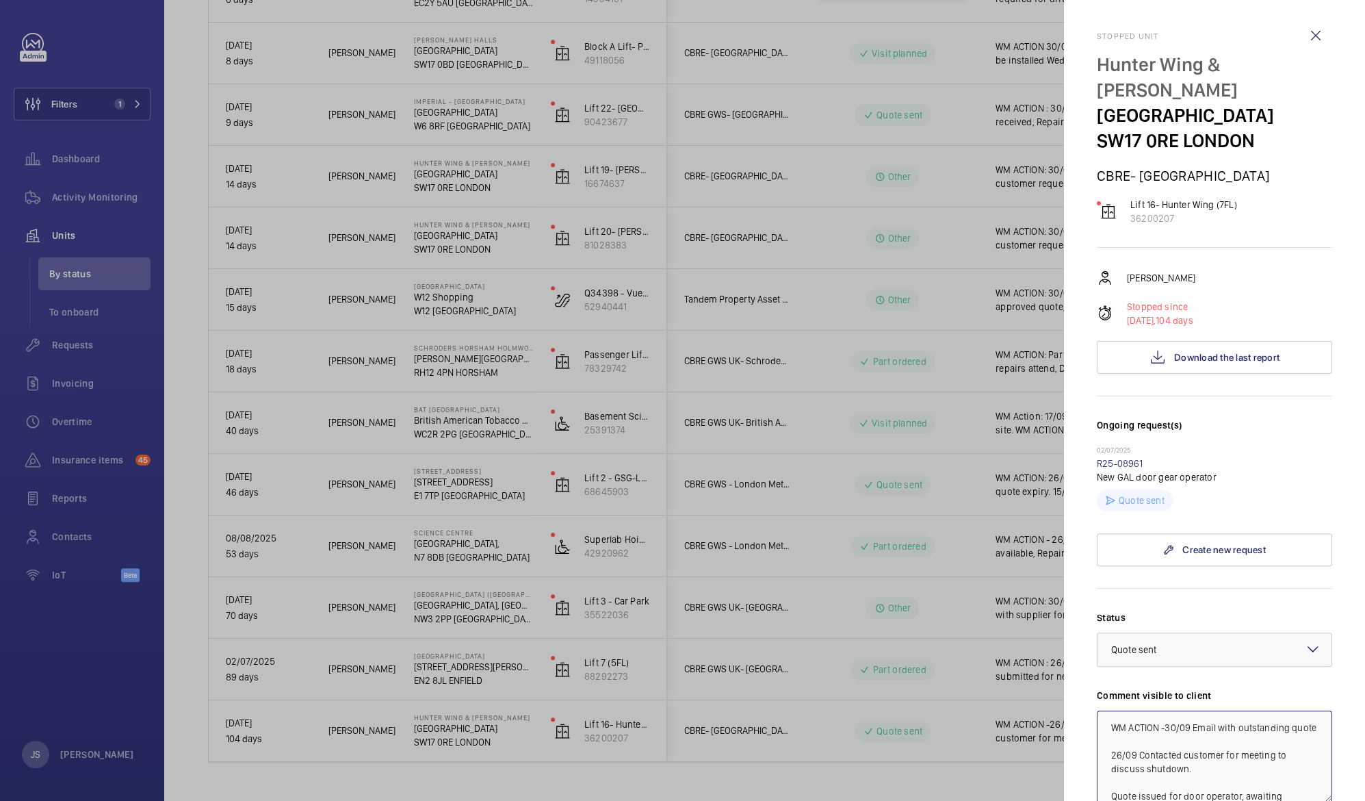
click at [1217, 723] on textarea "WM ACTION -30/09 Email with outstanding quote 26/09 Contacted customer for meet…" at bounding box center [1214, 756] width 235 height 92
type textarea "WM ACTION -30/09 Email follow up with outstanding quote 26/09 Contacted custome…"
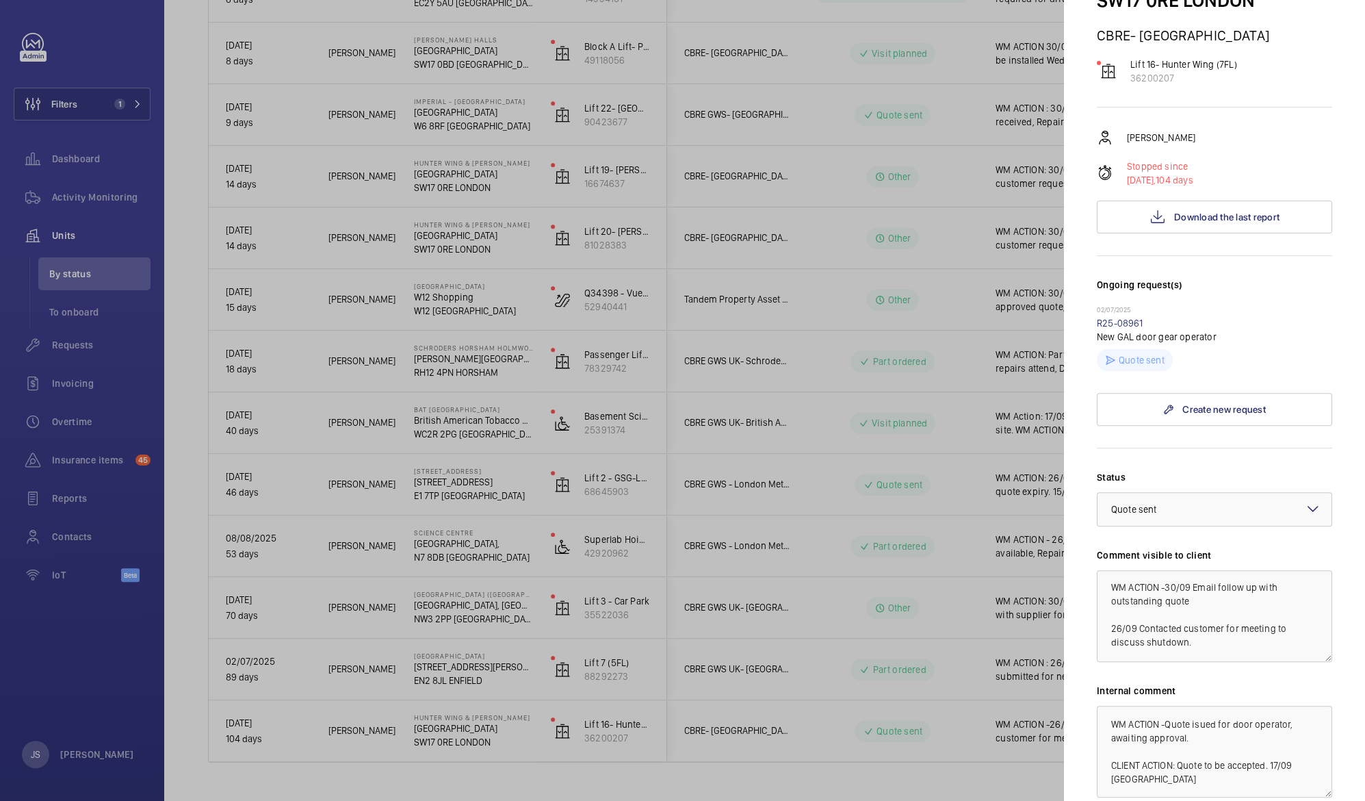
scroll to position [176, 0]
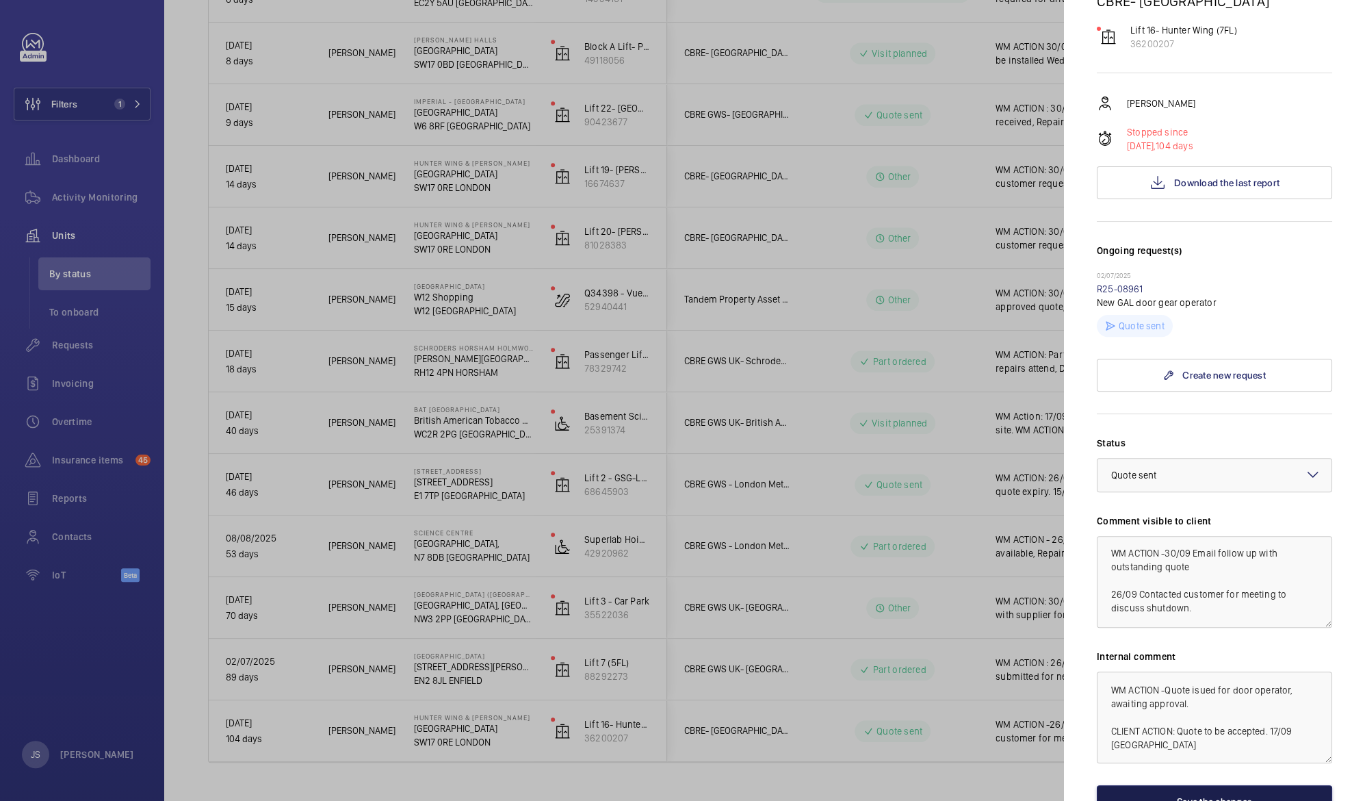
click at [1289, 792] on button "Save the changes" at bounding box center [1214, 801] width 235 height 33
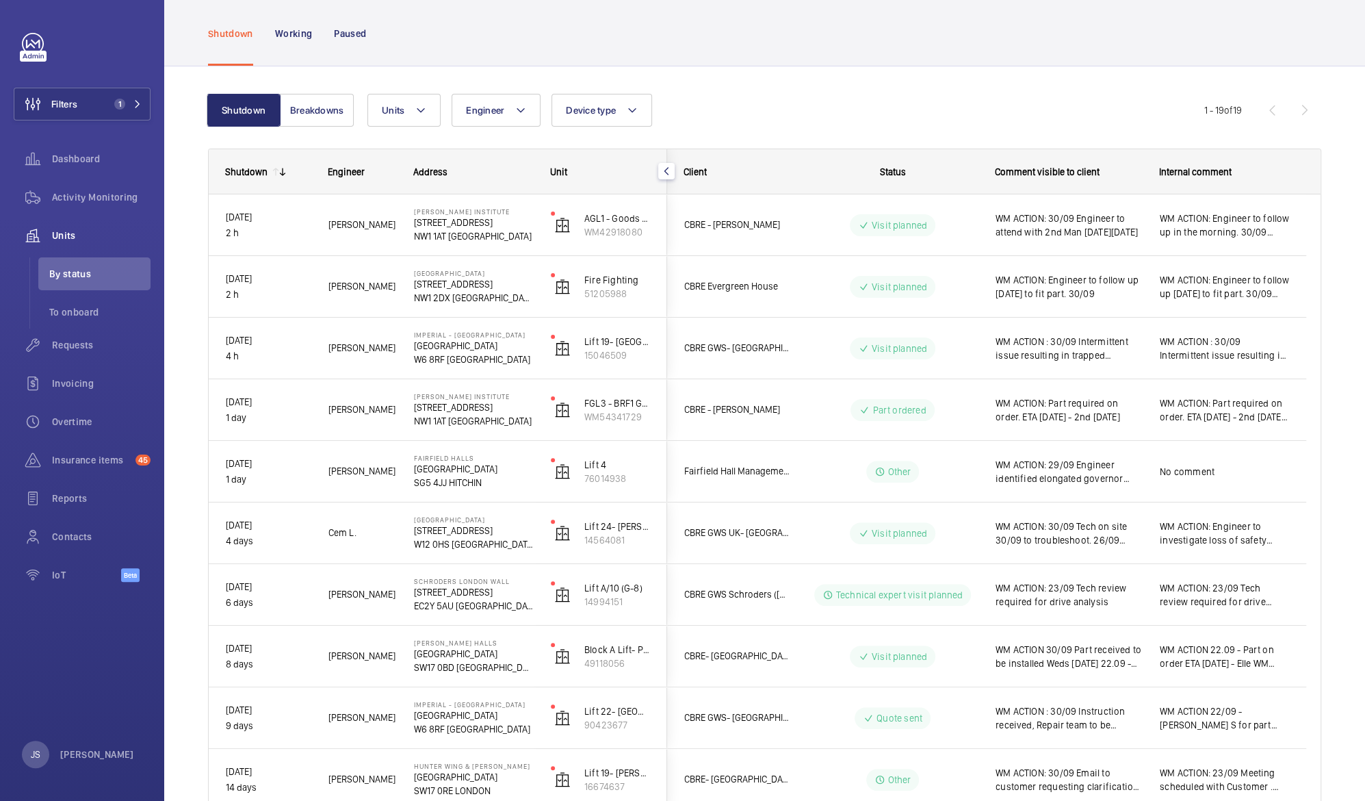
scroll to position [0, 0]
